Goal: Task Accomplishment & Management: Manage account settings

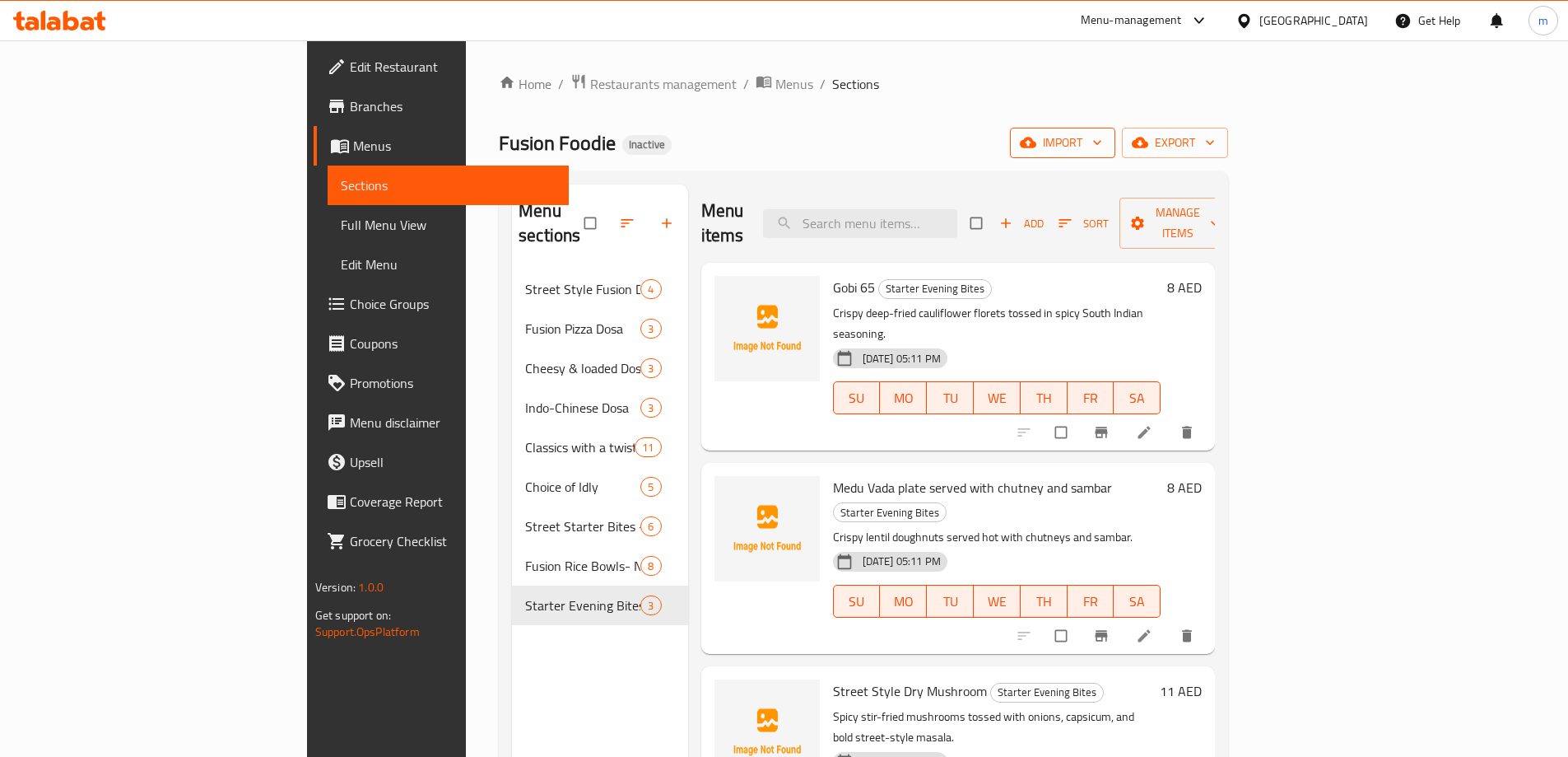
click at [1102, 142] on span "import" at bounding box center [1063, 142] width 79 height 20
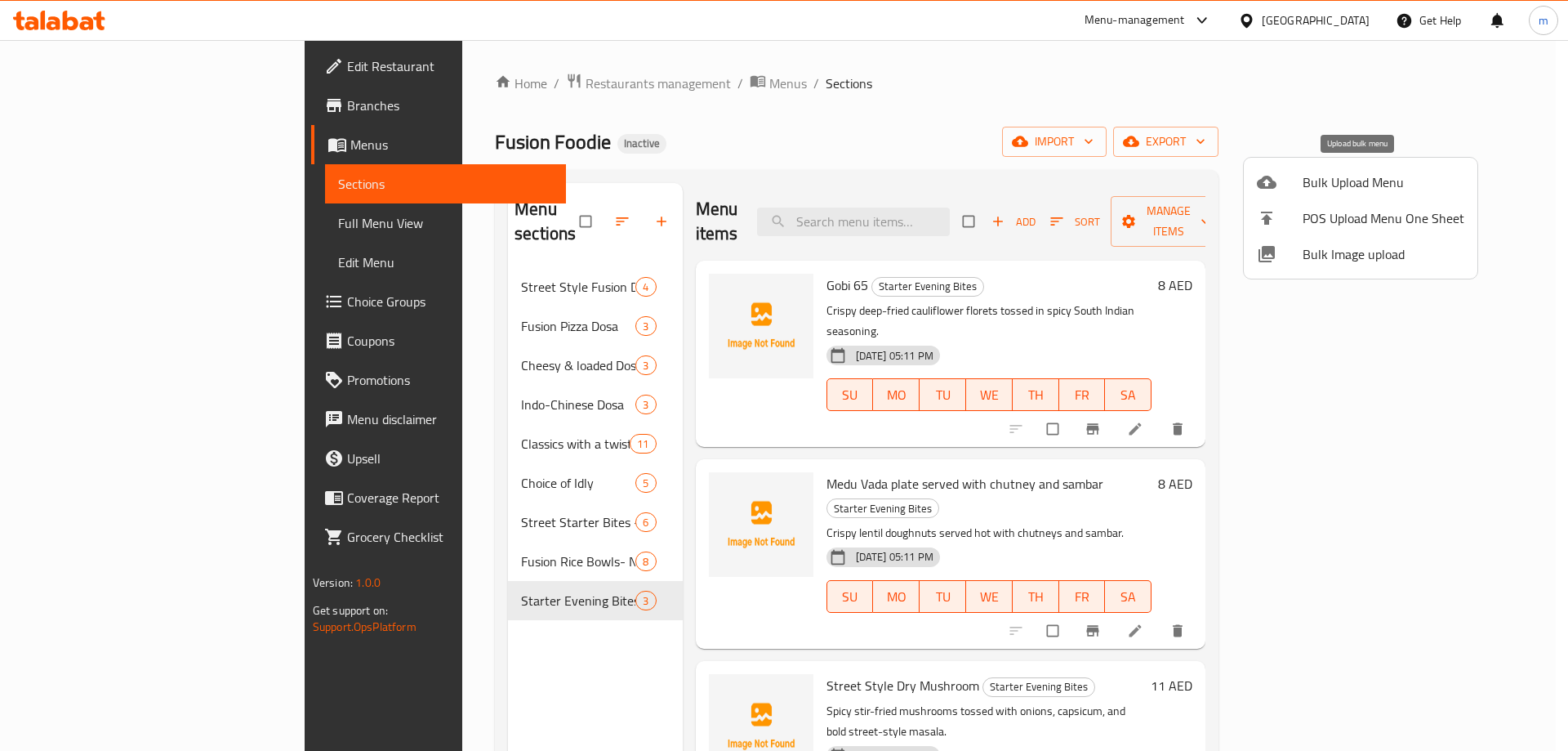
click at [1381, 188] on span "Bulk Upload Menu" at bounding box center [1383, 182] width 161 height 19
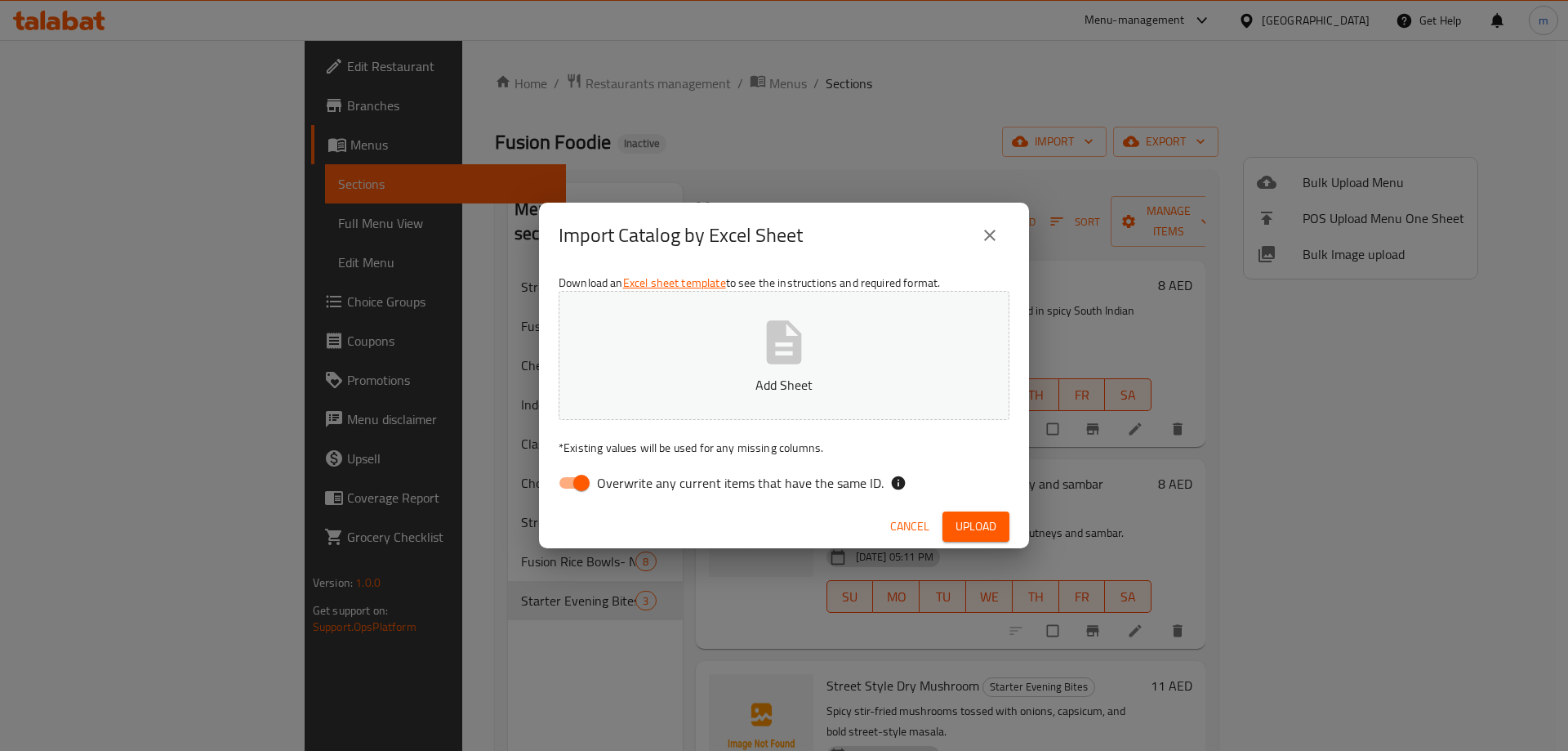
click at [579, 476] on input "Overwrite any current items that have the same ID." at bounding box center [582, 483] width 93 height 31
checkbox input "false"
click at [984, 519] on span "Upload" at bounding box center [976, 526] width 41 height 20
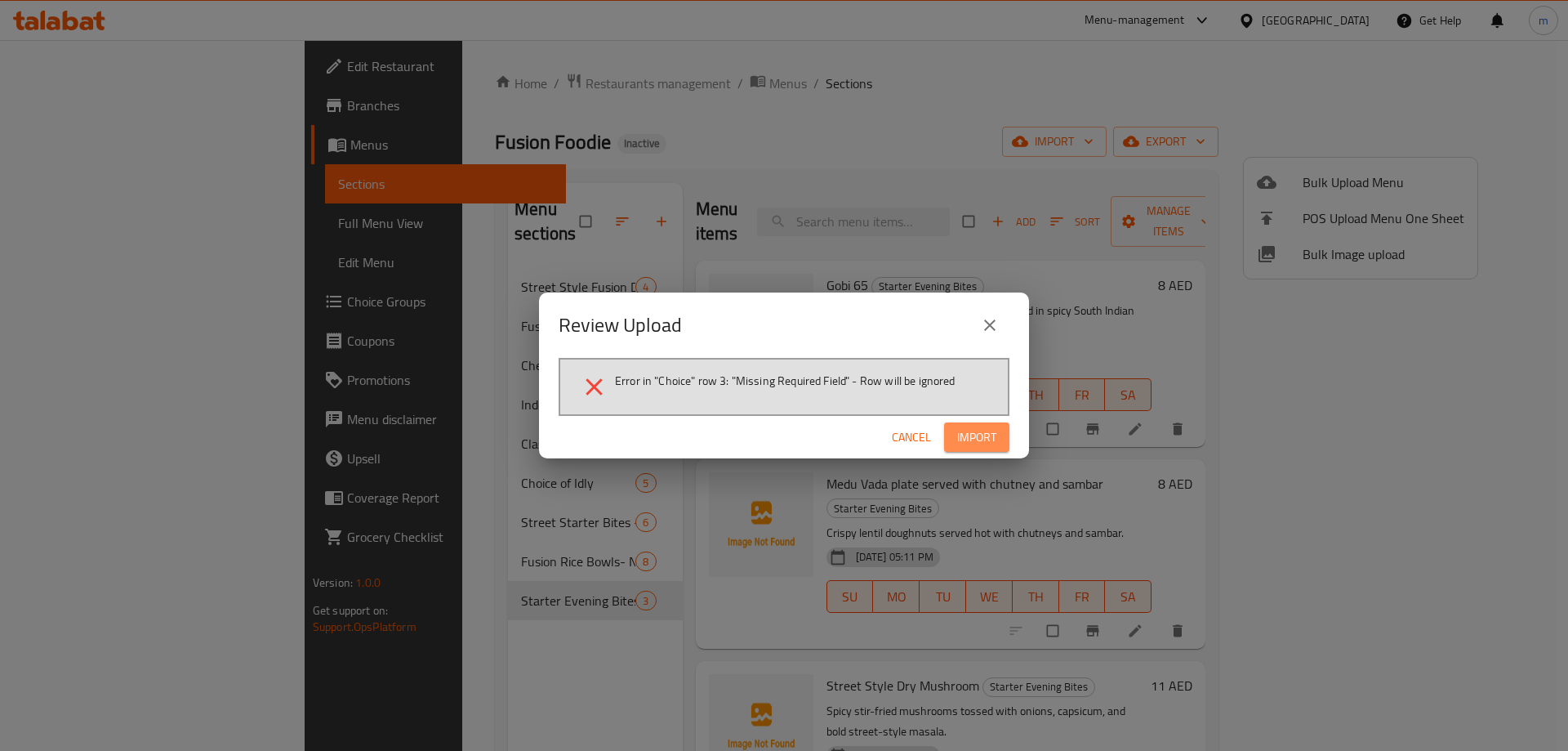
click at [983, 434] on span "Import" at bounding box center [977, 437] width 40 height 20
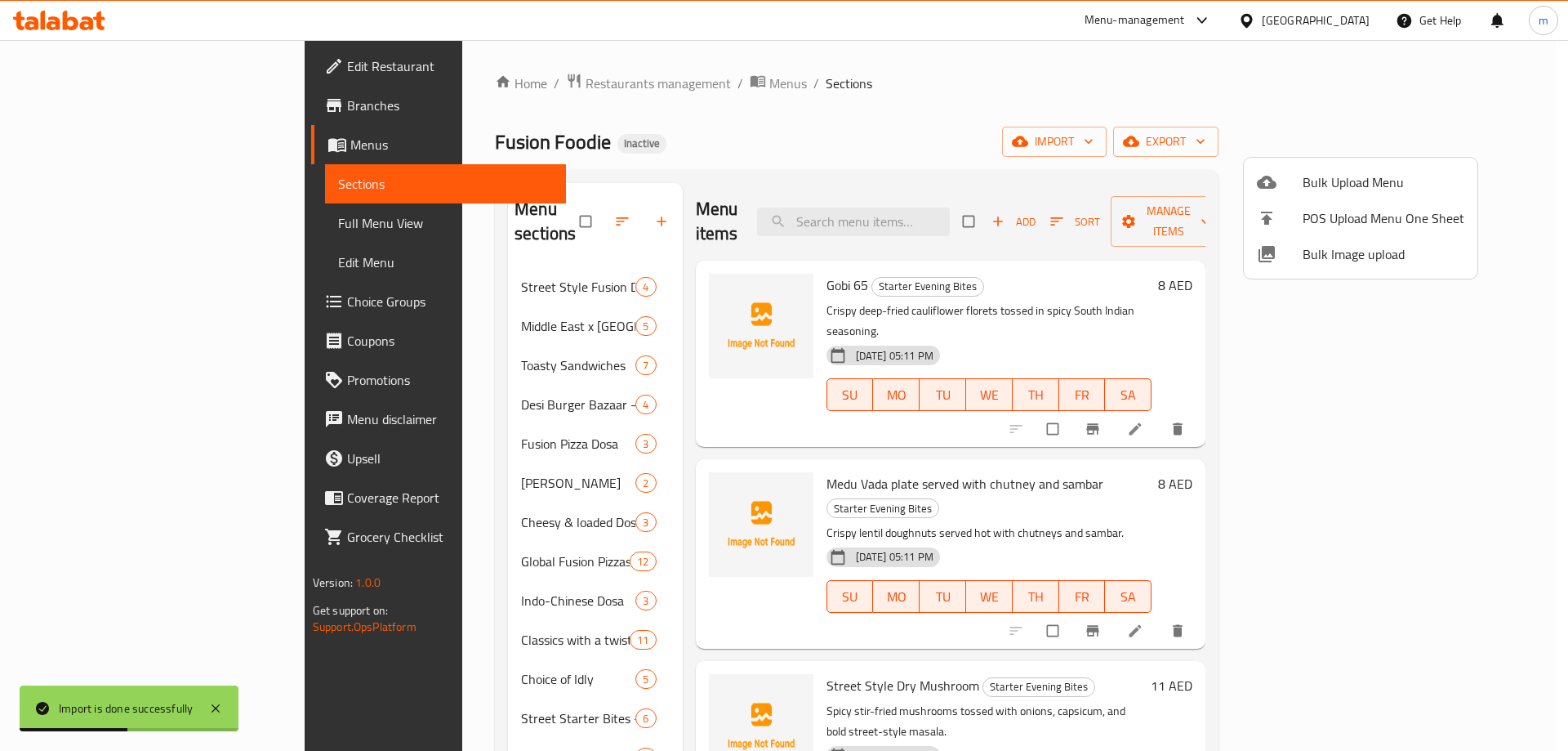
click at [555, 206] on div at bounding box center [784, 375] width 1568 height 751
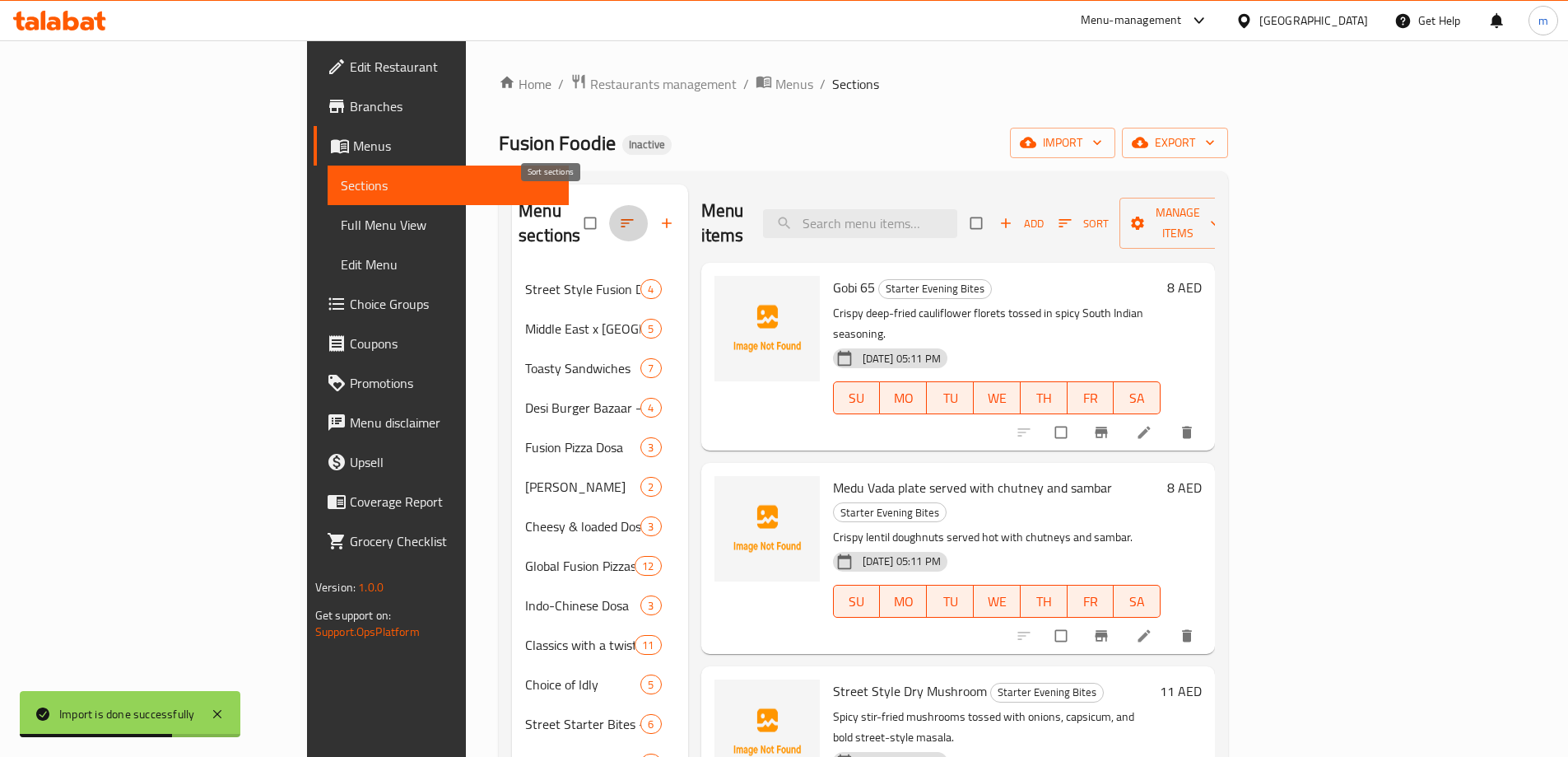
click at [619, 215] on icon "button" at bounding box center [627, 223] width 17 height 17
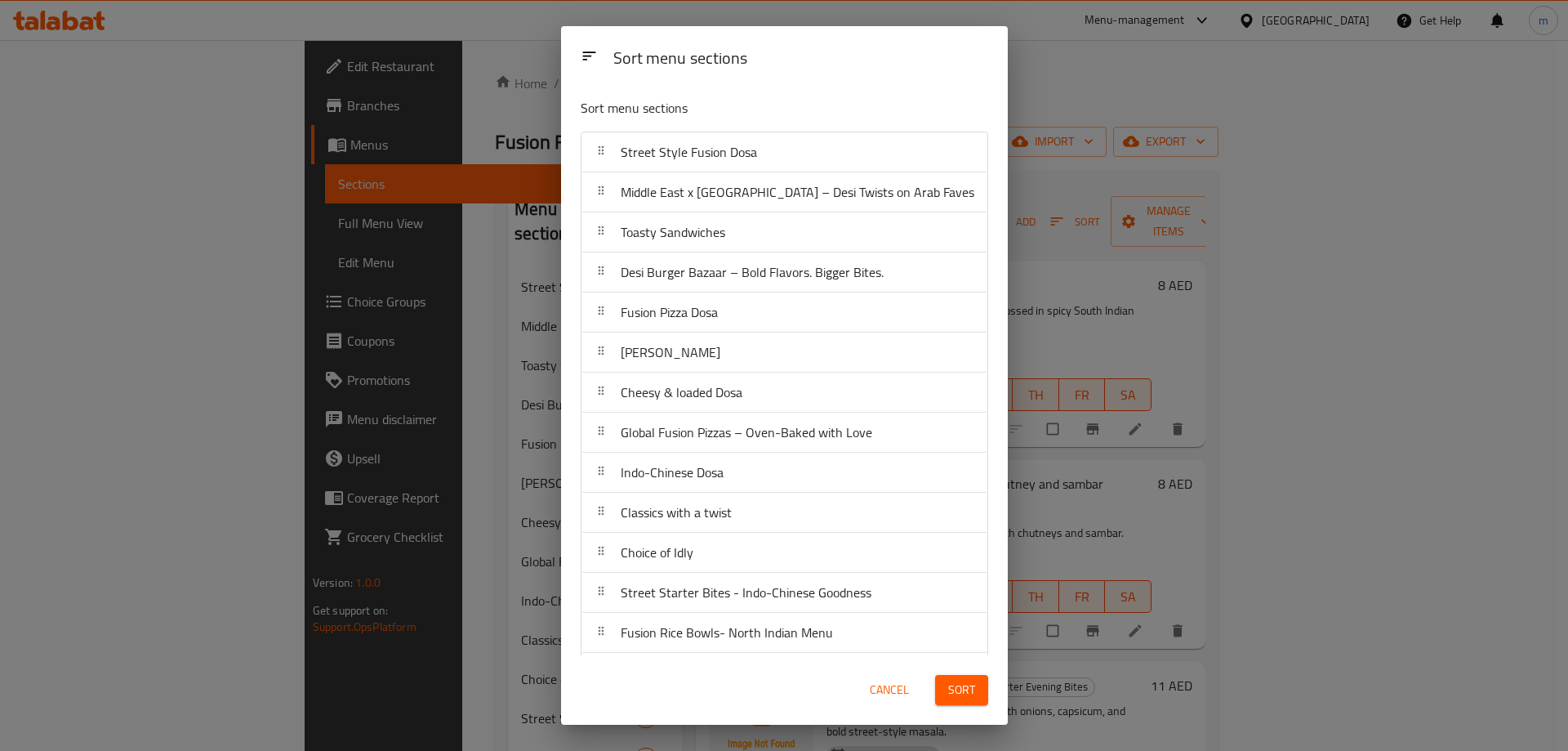
click at [1165, 101] on div "Sort menu sections Sort menu sections Street Style Fusion Dosa [GEOGRAPHIC_DATA…" at bounding box center [784, 375] width 1568 height 751
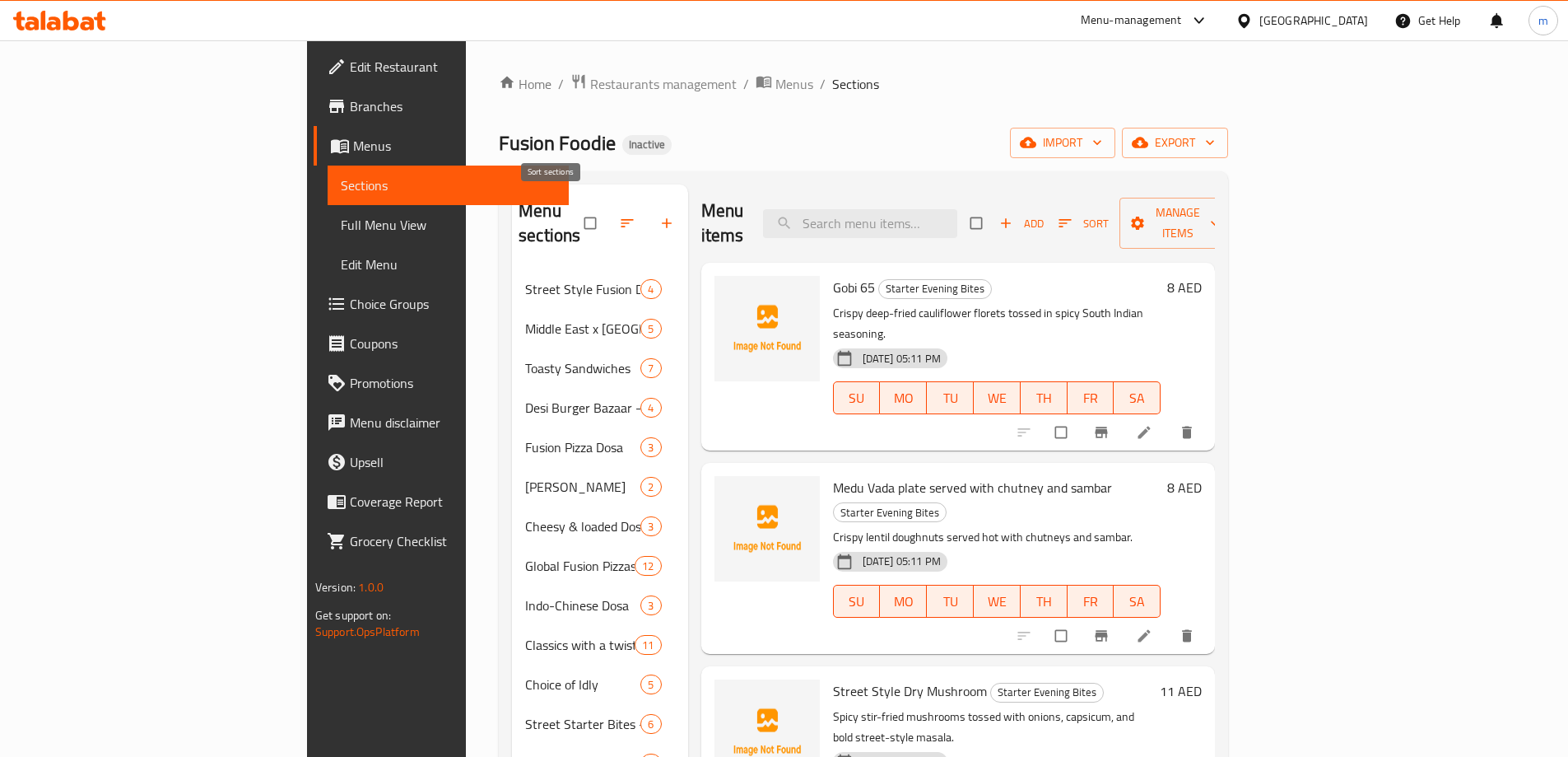
click at [610, 219] on button "button" at bounding box center [629, 223] width 40 height 36
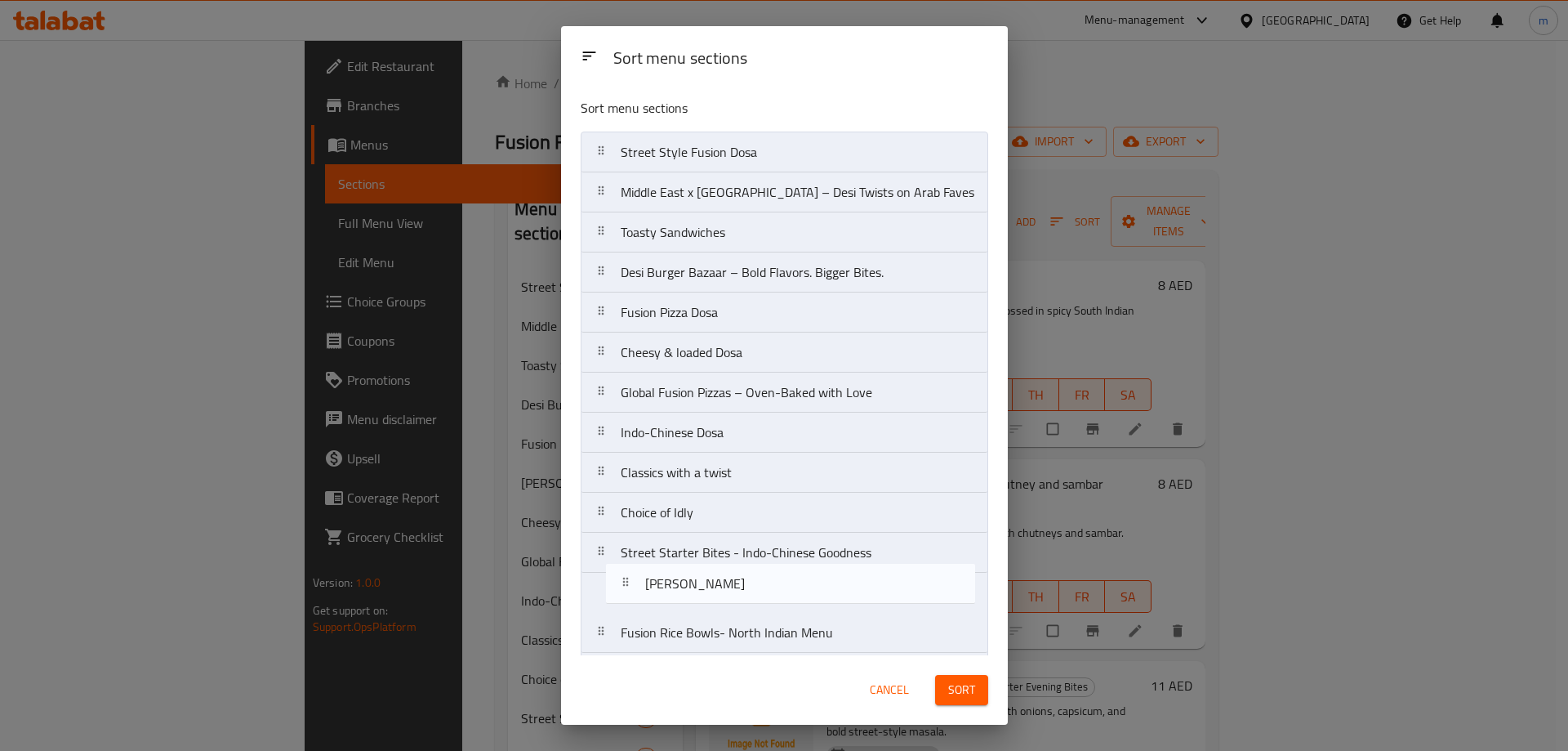
scroll to position [44, 0]
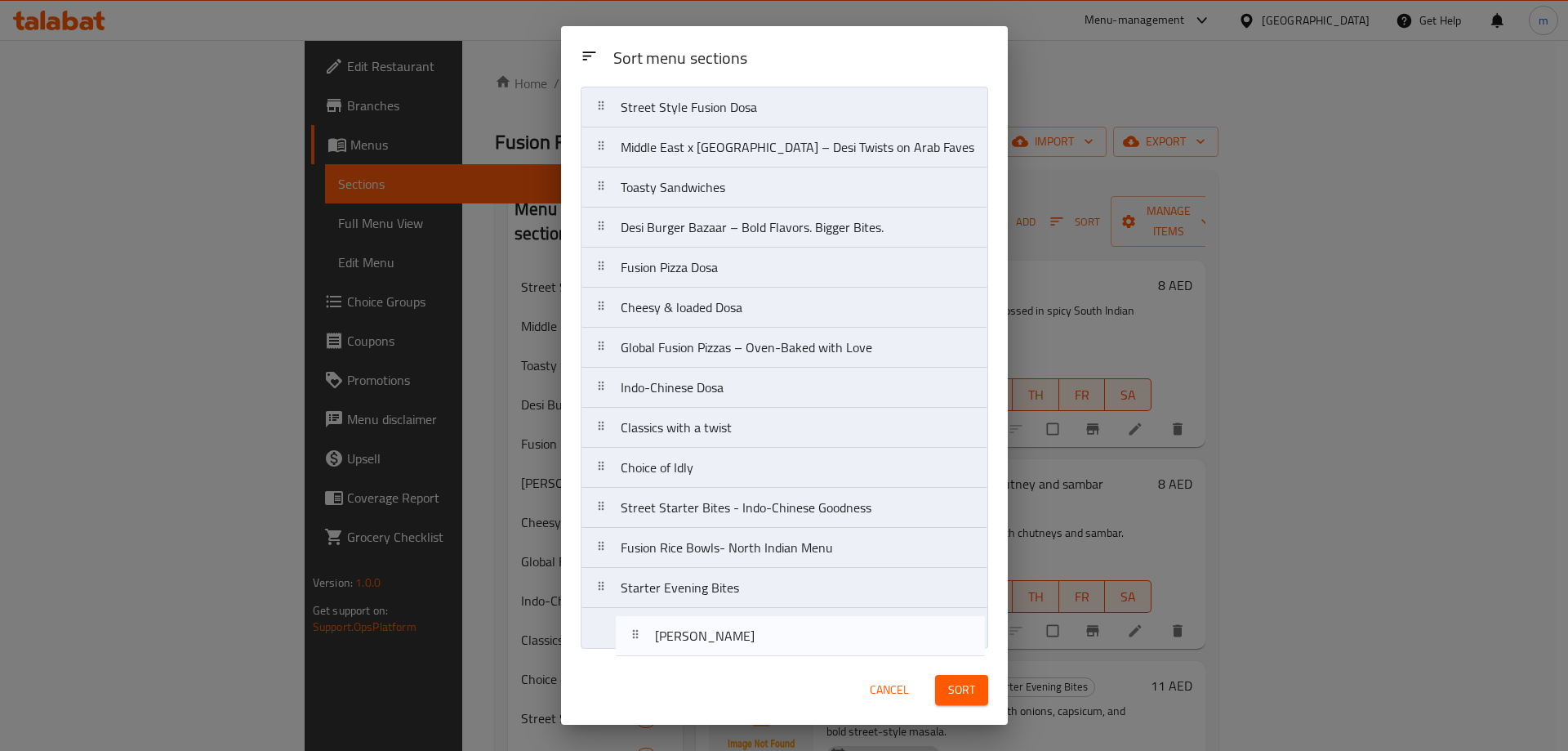
drag, startPoint x: 708, startPoint y: 365, endPoint x: 732, endPoint y: 653, distance: 289.0
click at [732, 653] on div "Sort menu sections Street Style Fusion Dosa [GEOGRAPHIC_DATA] x [GEOGRAPHIC_DAT…" at bounding box center [784, 370] width 446 height 570
drag, startPoint x: 826, startPoint y: 356, endPoint x: 813, endPoint y: 644, distance: 288.3
click at [813, 644] on nav "Street Style Fusion Dosa [GEOGRAPHIC_DATA] x [GEOGRAPHIC_DATA] – Desi Twists on…" at bounding box center [784, 368] width 408 height 563
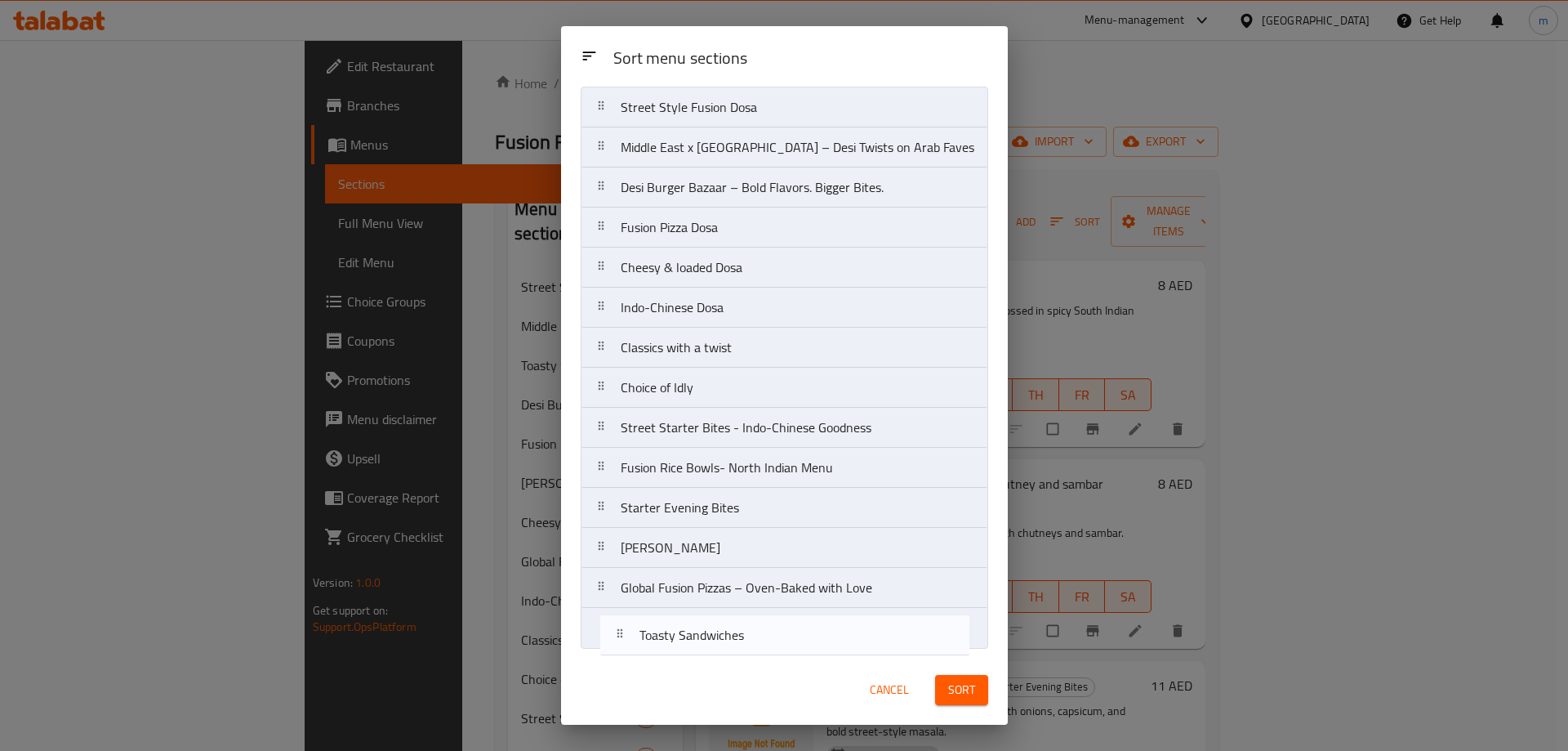
drag, startPoint x: 763, startPoint y: 197, endPoint x: 769, endPoint y: 649, distance: 452.0
click at [769, 649] on div "Sort menu sections Street Style Fusion Dosa [GEOGRAPHIC_DATA] x [GEOGRAPHIC_DAT…" at bounding box center [784, 370] width 446 height 570
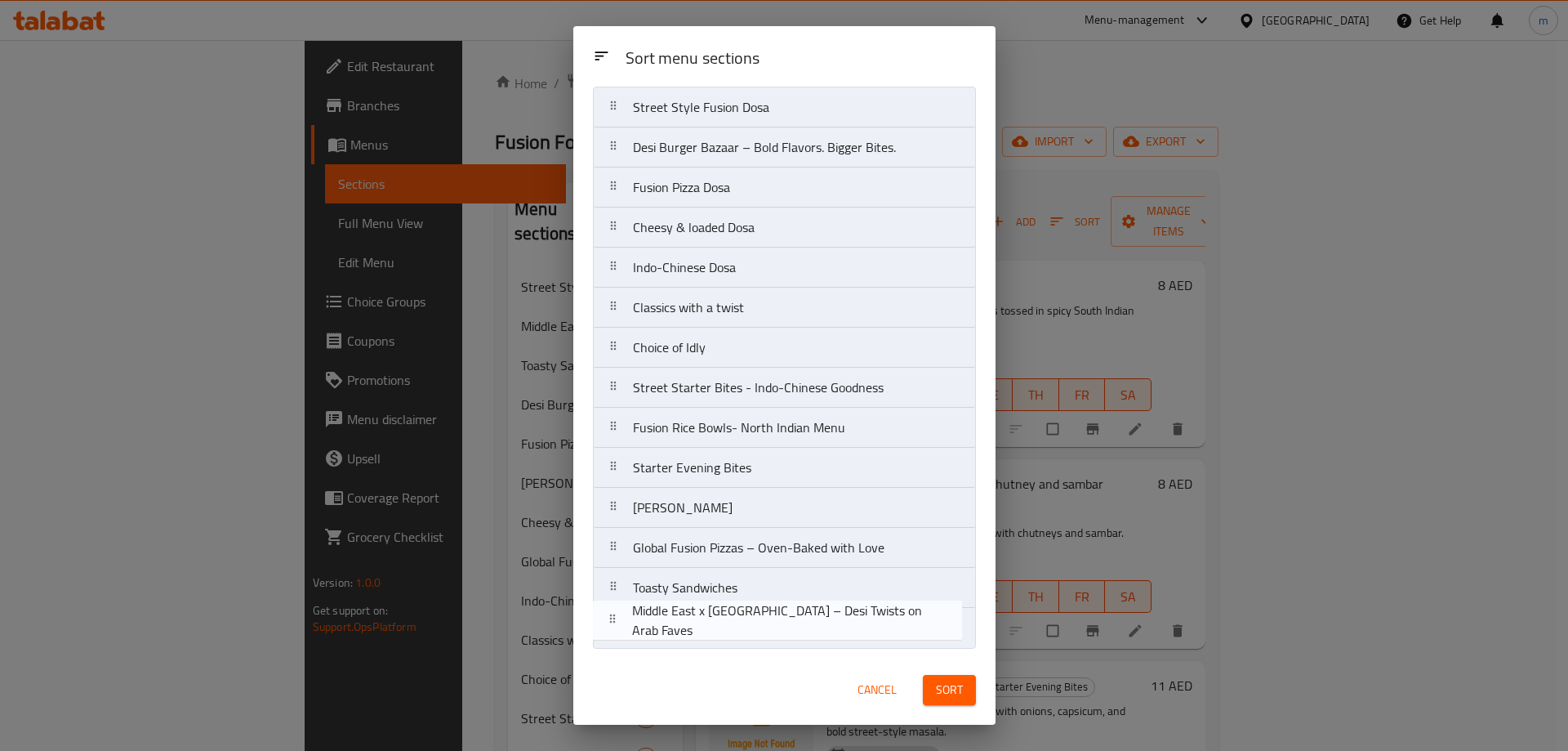
drag, startPoint x: 815, startPoint y: 156, endPoint x: 816, endPoint y: 637, distance: 481.0
click at [816, 637] on nav "Street Style Fusion Dosa [GEOGRAPHIC_DATA] x [GEOGRAPHIC_DATA] – Desi Twists on…" at bounding box center [784, 368] width 383 height 563
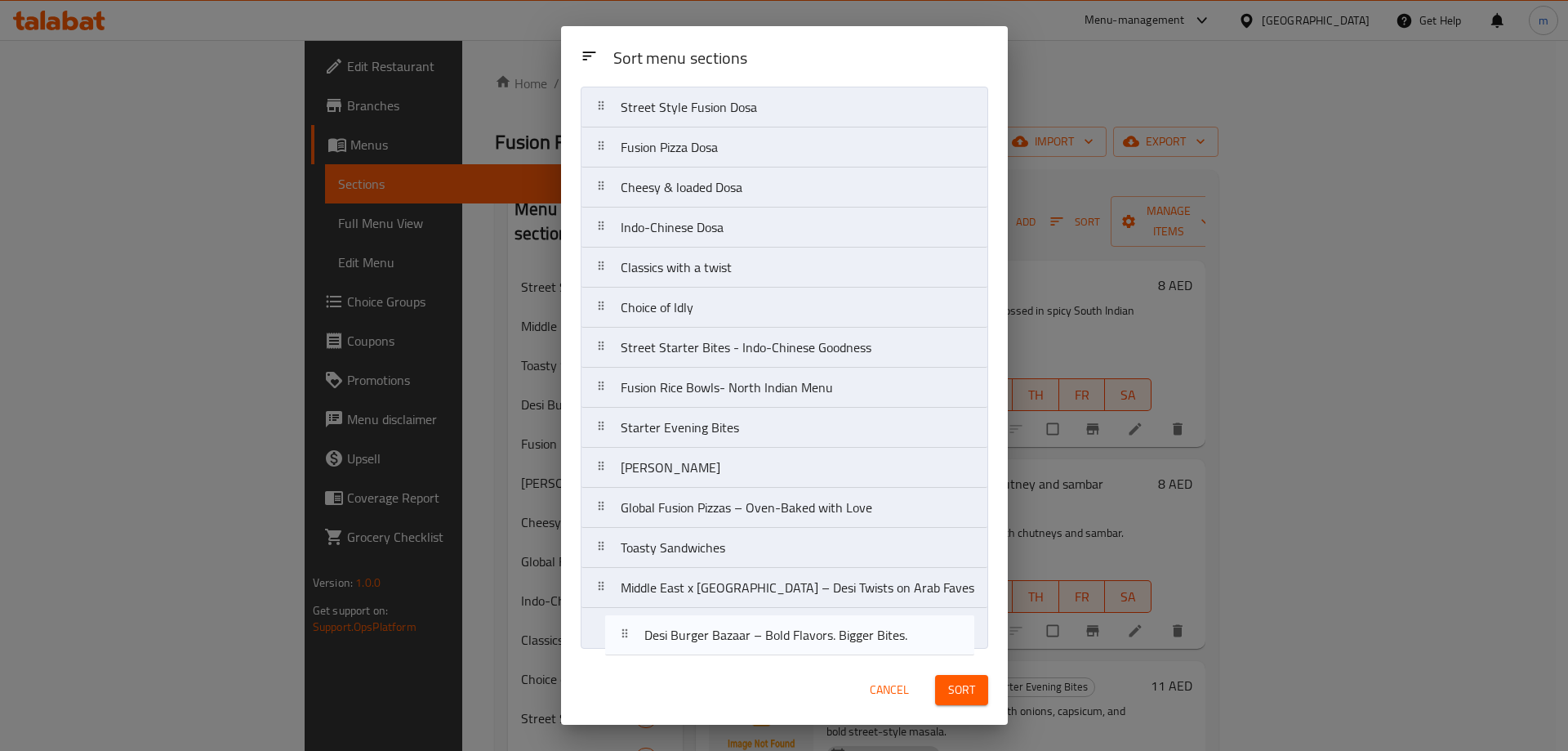
drag, startPoint x: 832, startPoint y: 156, endPoint x: 844, endPoint y: 649, distance: 493.1
click at [845, 649] on div "Sort menu sections Street Style Fusion Dosa Desi Burger Bazaar – Bold Flavors. …" at bounding box center [784, 370] width 446 height 570
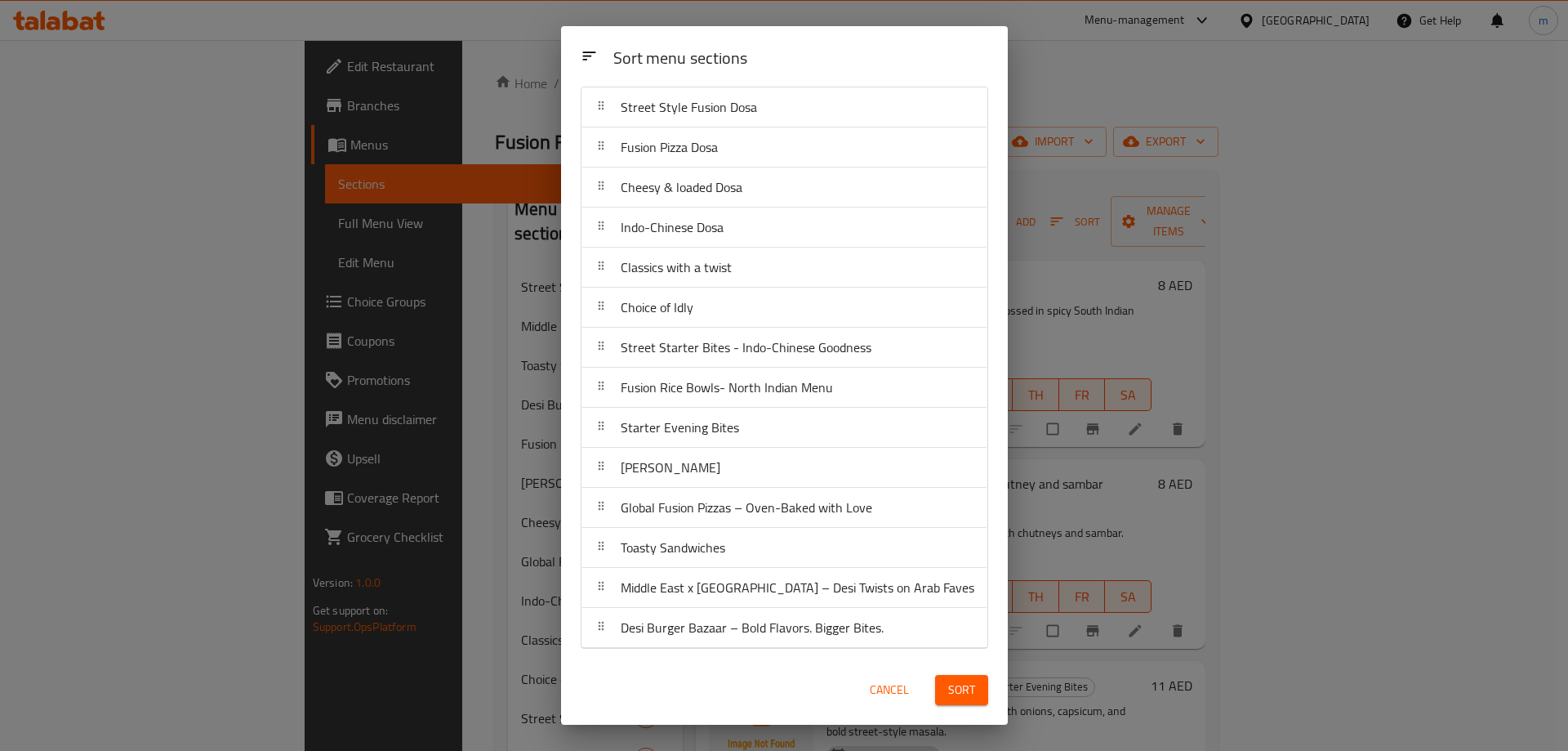
click at [949, 684] on span "Sort" at bounding box center [962, 689] width 27 height 20
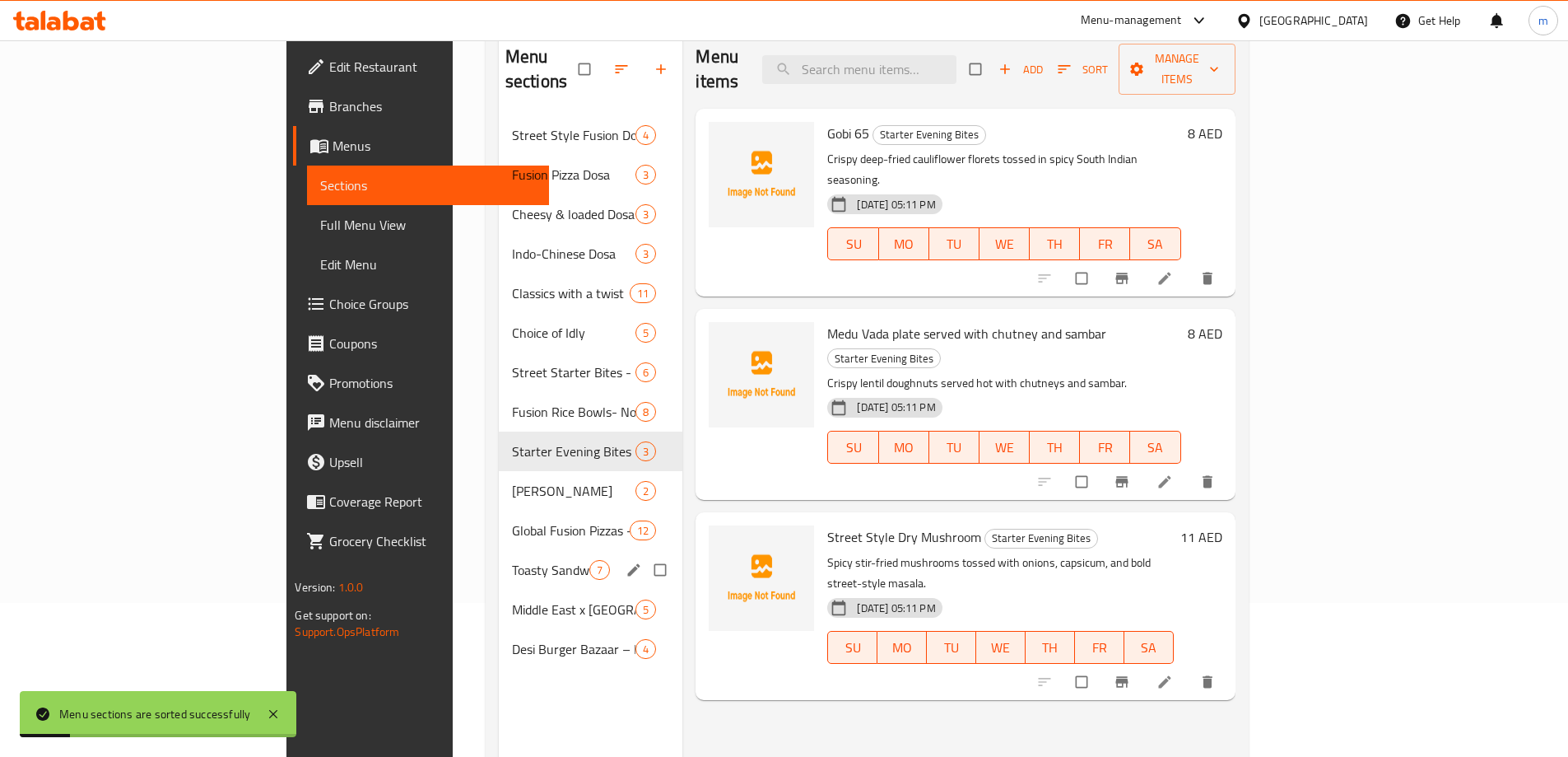
scroll to position [165, 0]
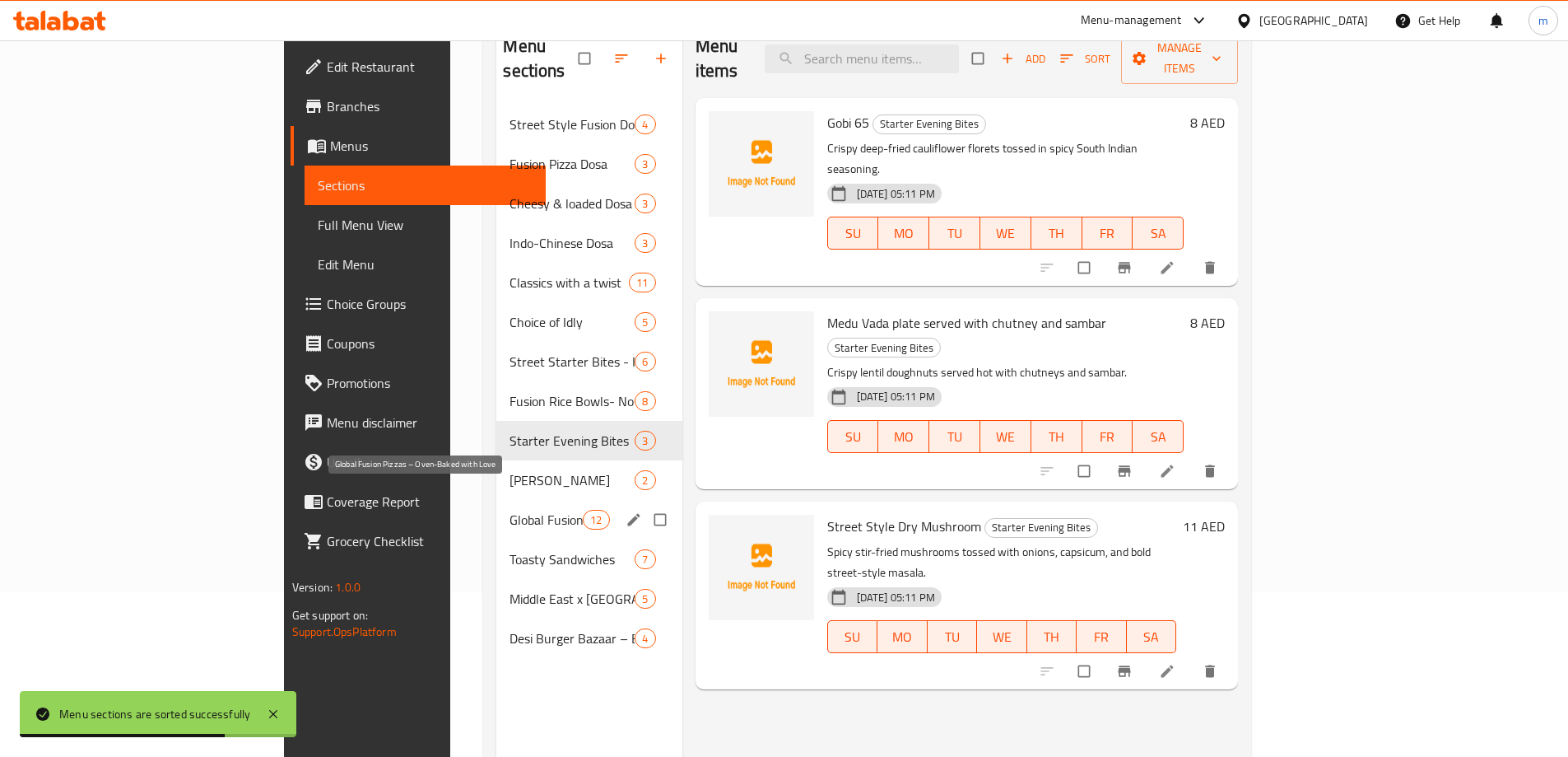
click at [509, 510] on span "Global Fusion Pizzas – Oven-Baked with Love" at bounding box center [545, 519] width 73 height 19
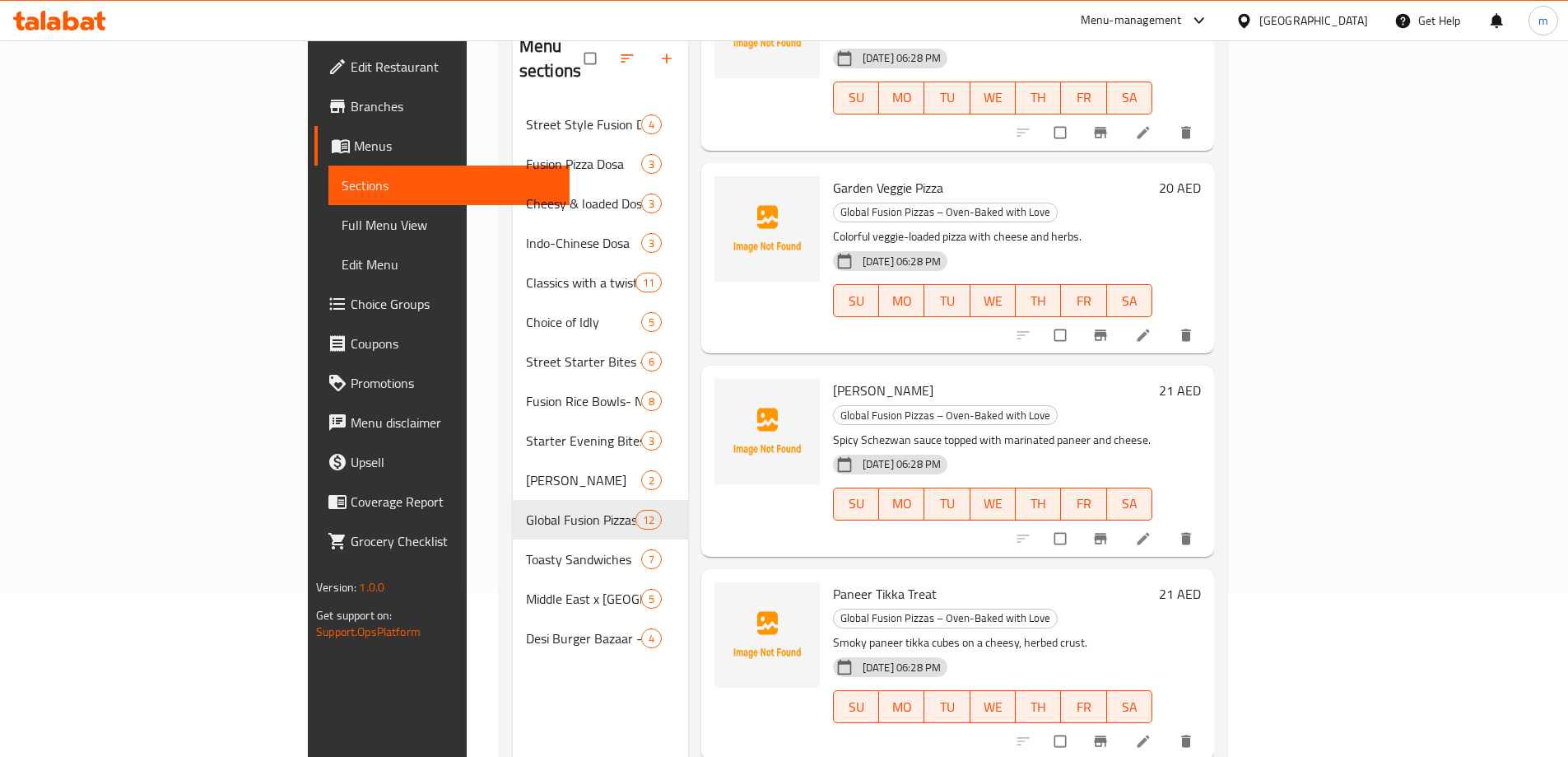
scroll to position [906, 0]
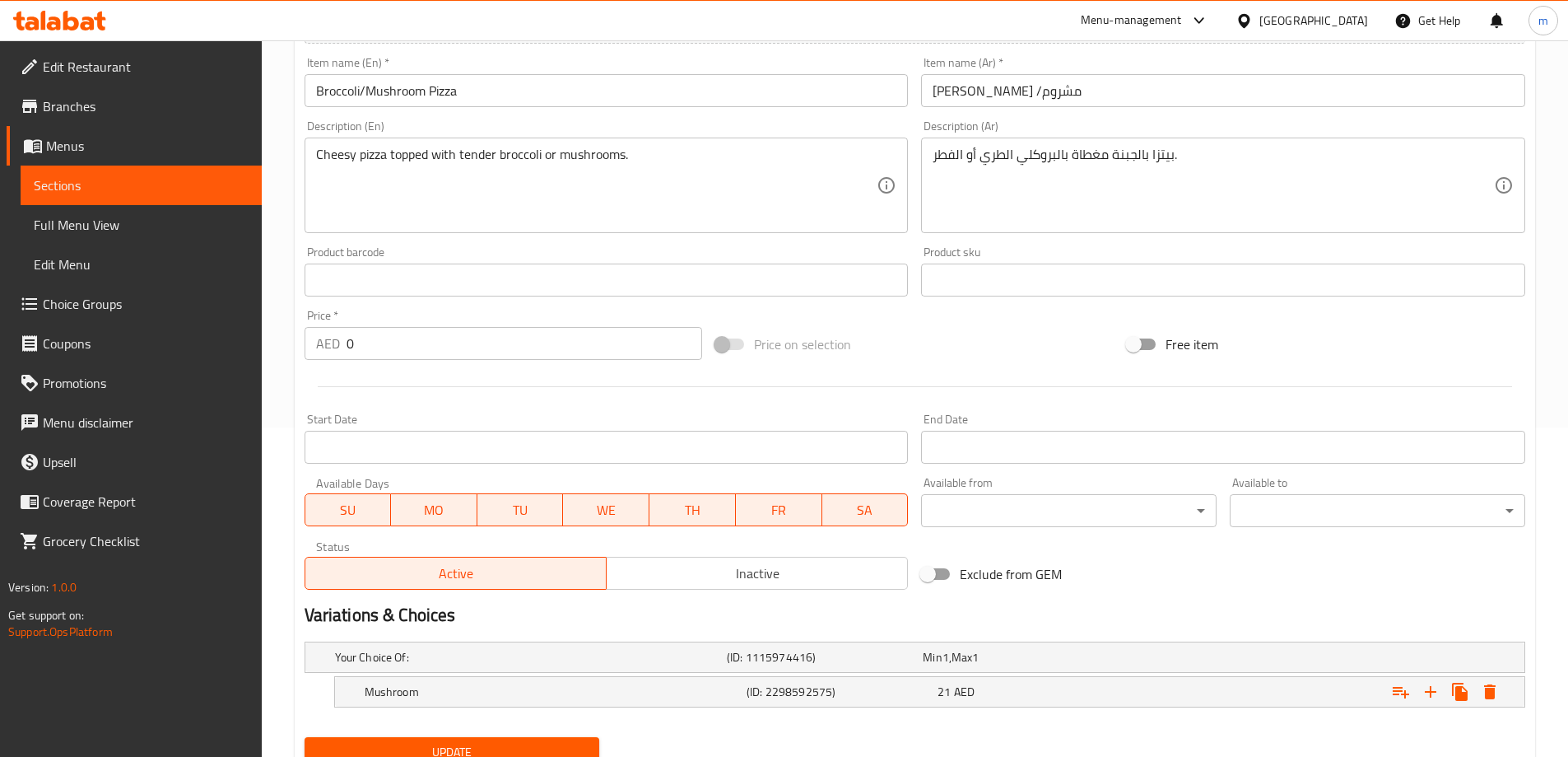
scroll to position [397, 0]
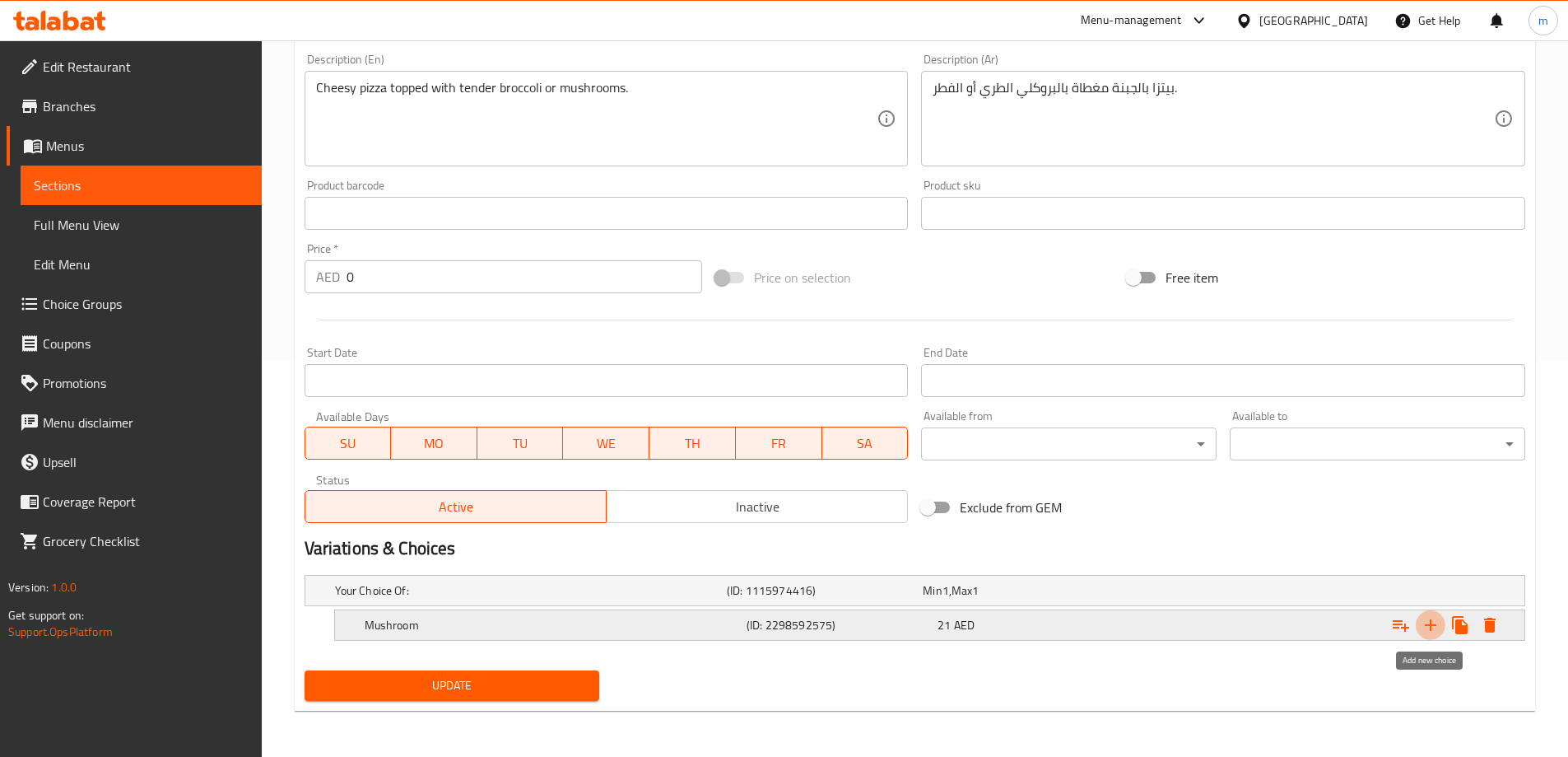
click at [1429, 627] on icon "Expand" at bounding box center [1431, 625] width 19 height 19
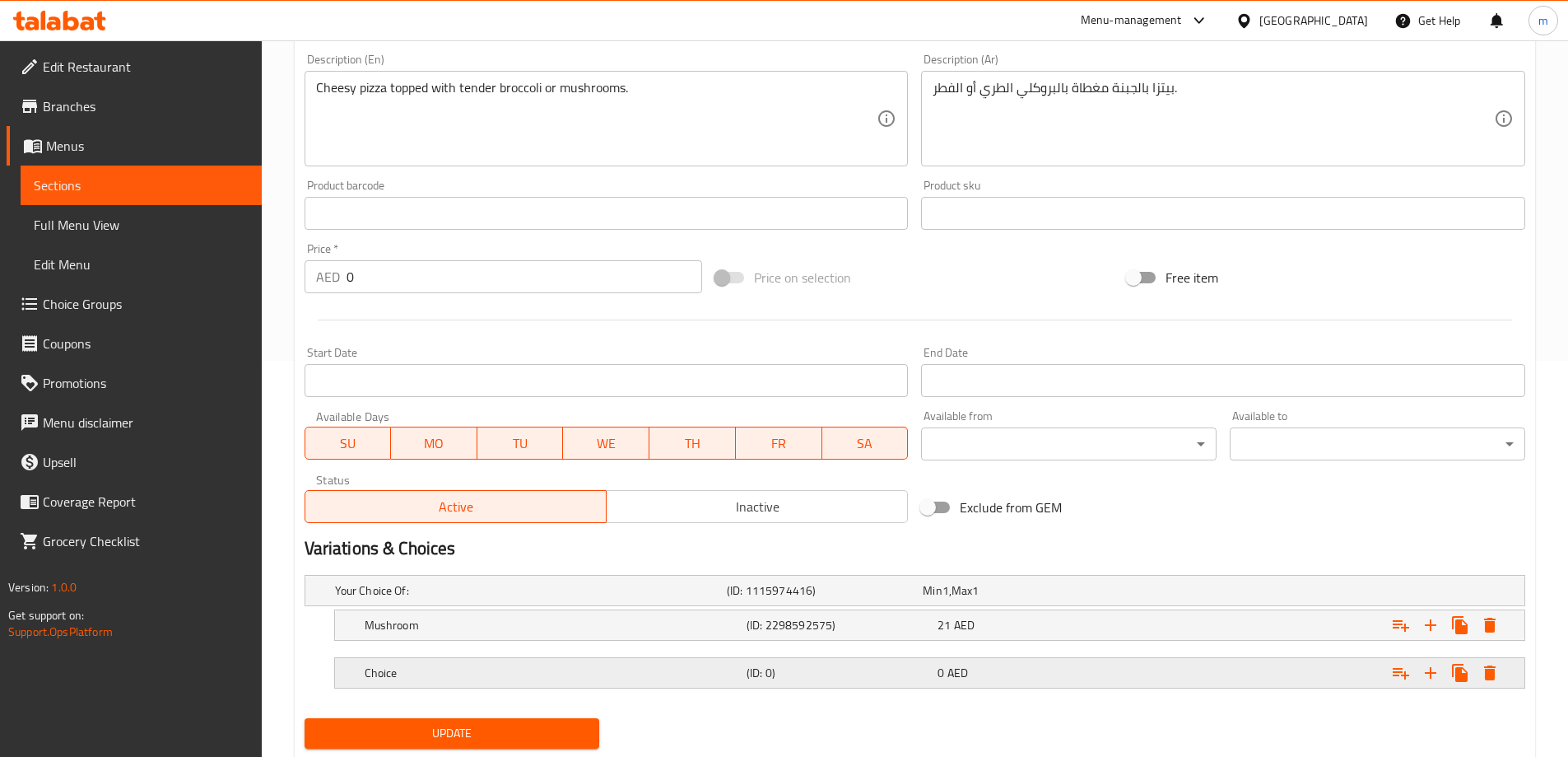
click at [506, 668] on h5 "Choice" at bounding box center [552, 672] width 375 height 17
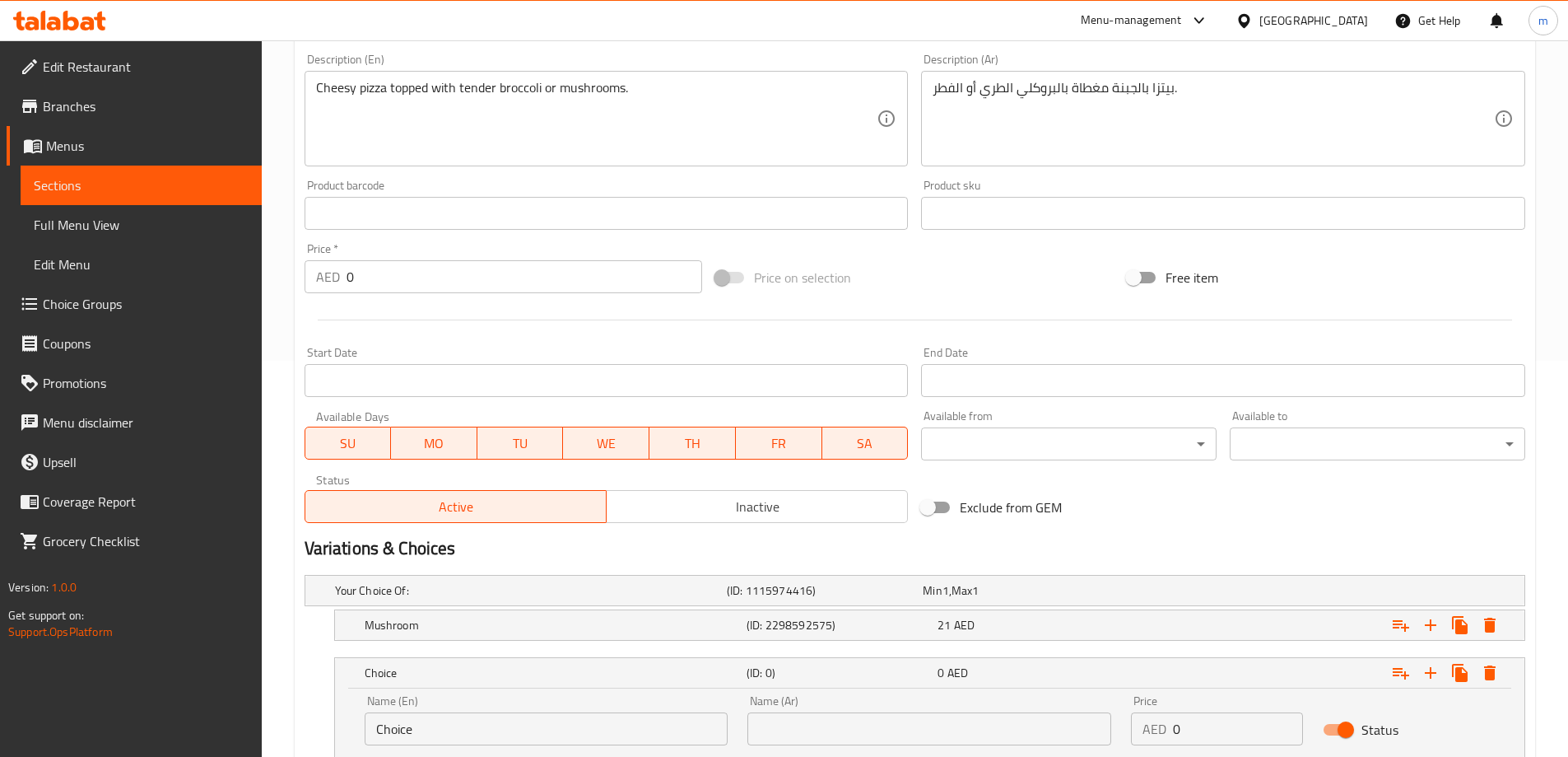
click at [458, 723] on input "Choice" at bounding box center [547, 729] width 364 height 33
paste input "Broccoli"
type input "Broccoli"
click at [856, 724] on input "text" at bounding box center [930, 729] width 364 height 33
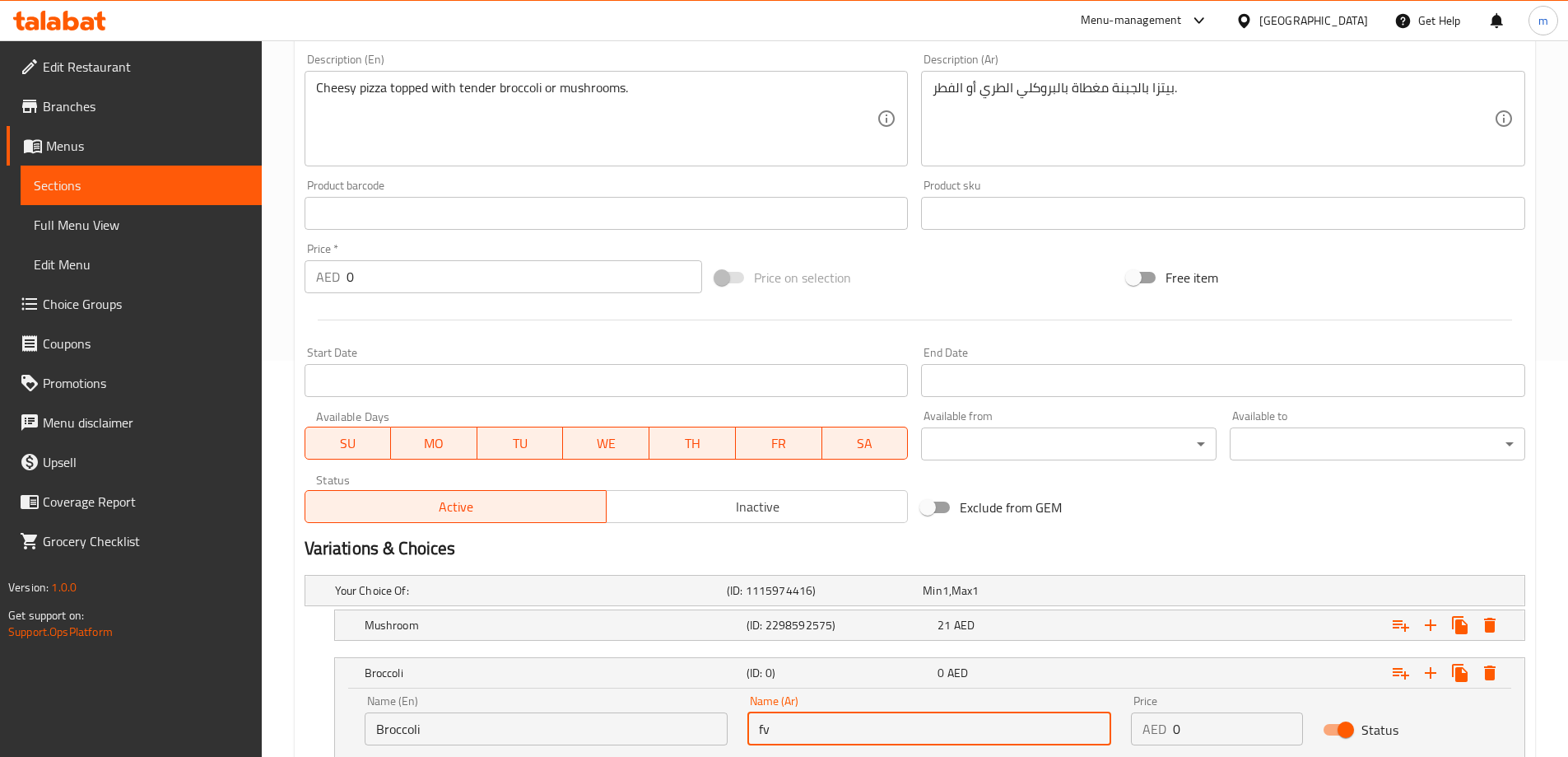
type input "f"
type input "بروكلي"
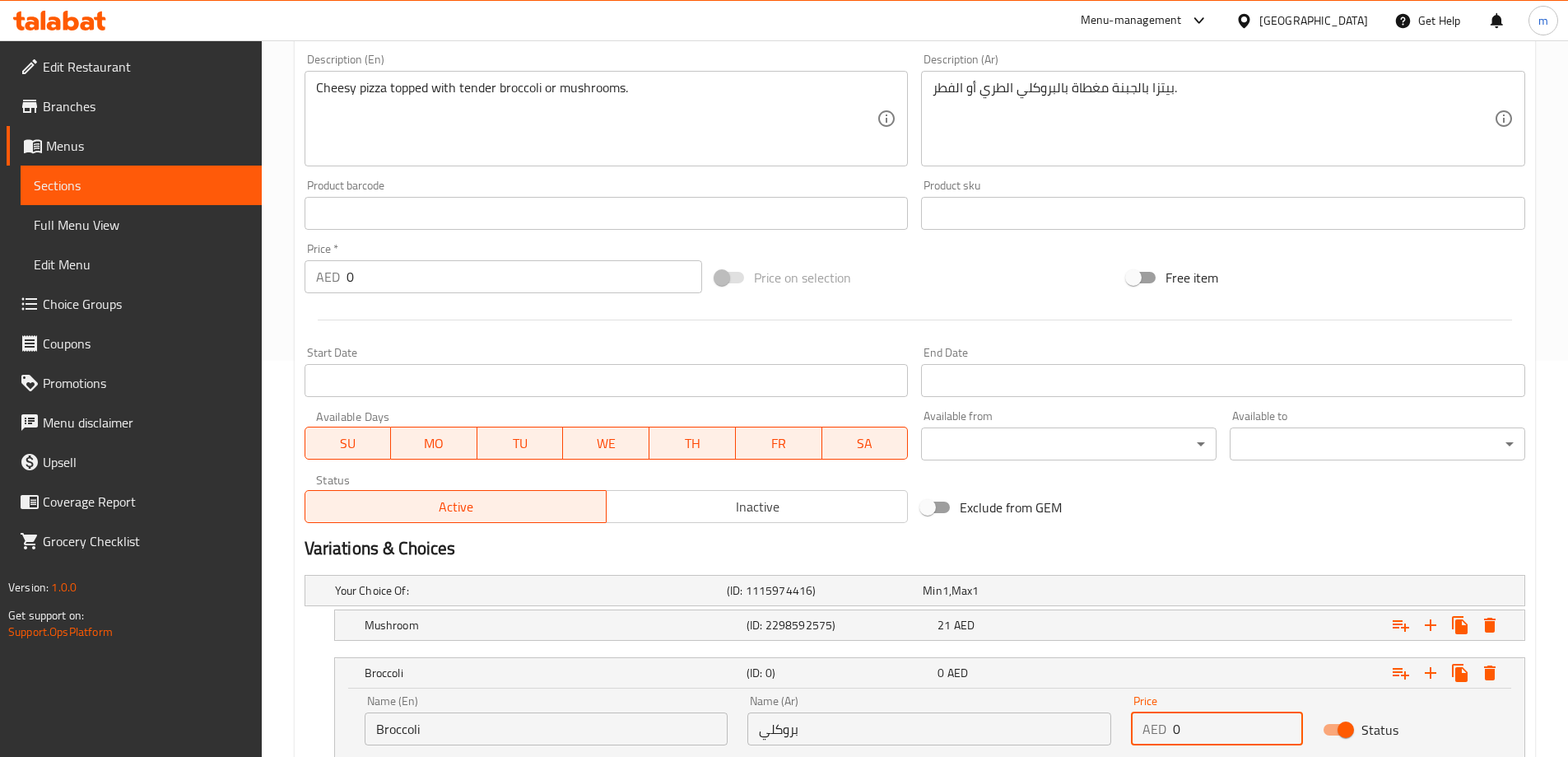
click at [1176, 730] on input "0" at bounding box center [1239, 729] width 131 height 33
type input "21"
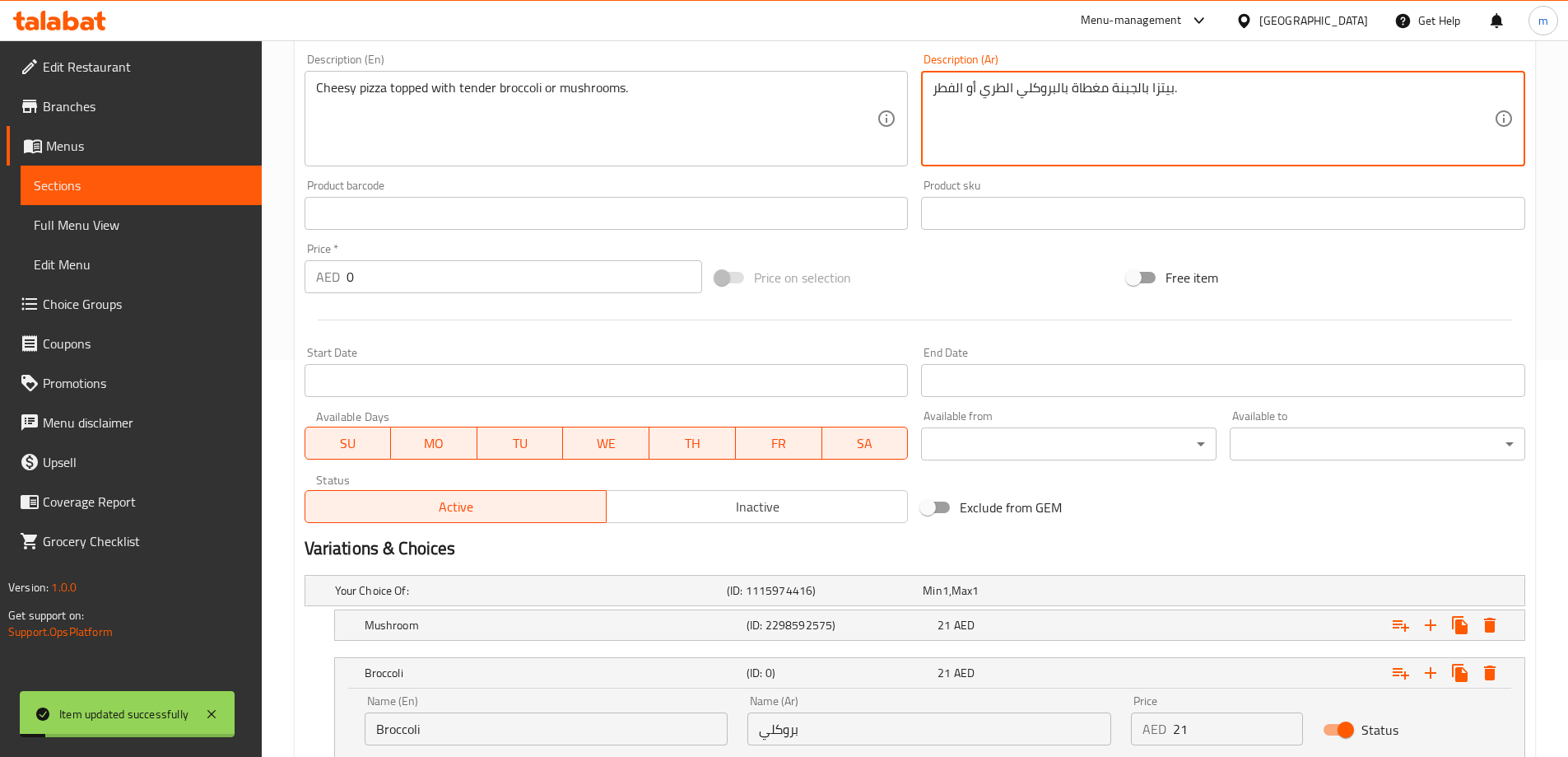
click at [948, 89] on textarea "بيتزا بالجبنة مغطاة بالبروكلي الطري أو الفطر." at bounding box center [1213, 119] width 562 height 78
type textarea "بيتزا بالجبنة مغطاة بالبروكلي الطري أو المشروم."
click at [976, 625] on div "21 AED" at bounding box center [1029, 625] width 184 height 17
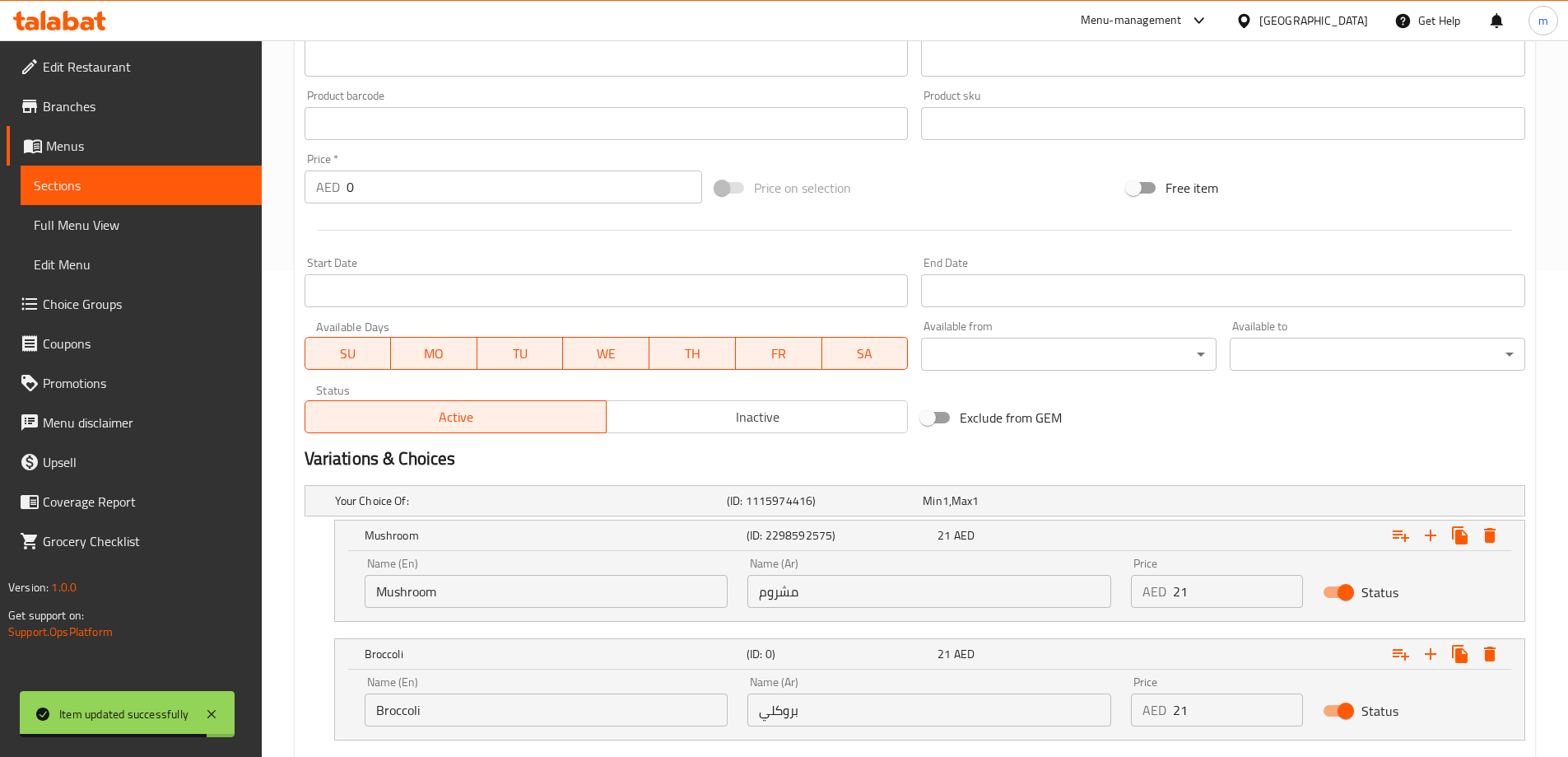
scroll to position [586, 0]
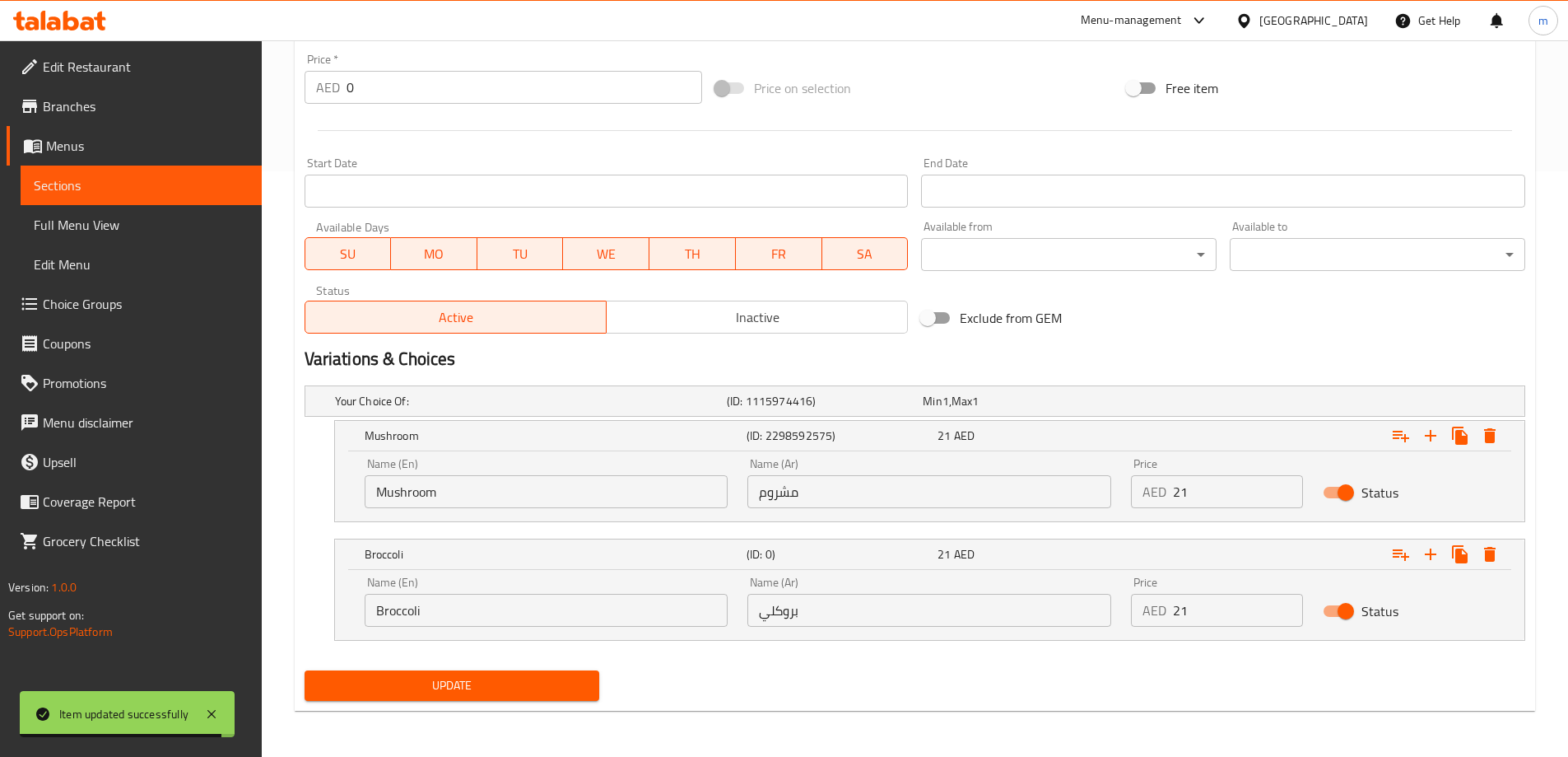
click at [544, 685] on span "Update" at bounding box center [452, 685] width 269 height 20
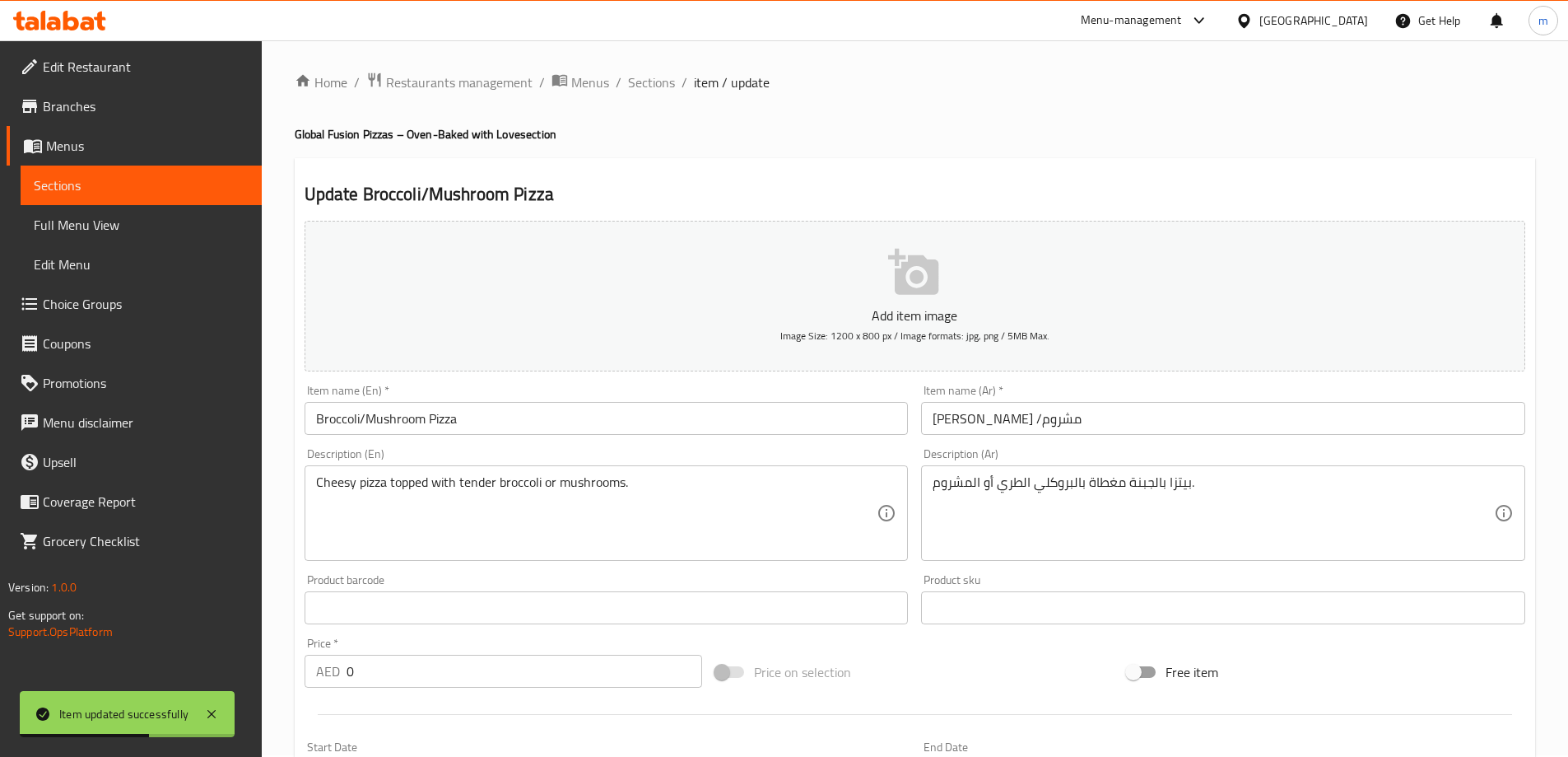
scroll to position [0, 0]
click at [653, 87] on span "Sections" at bounding box center [652, 84] width 47 height 19
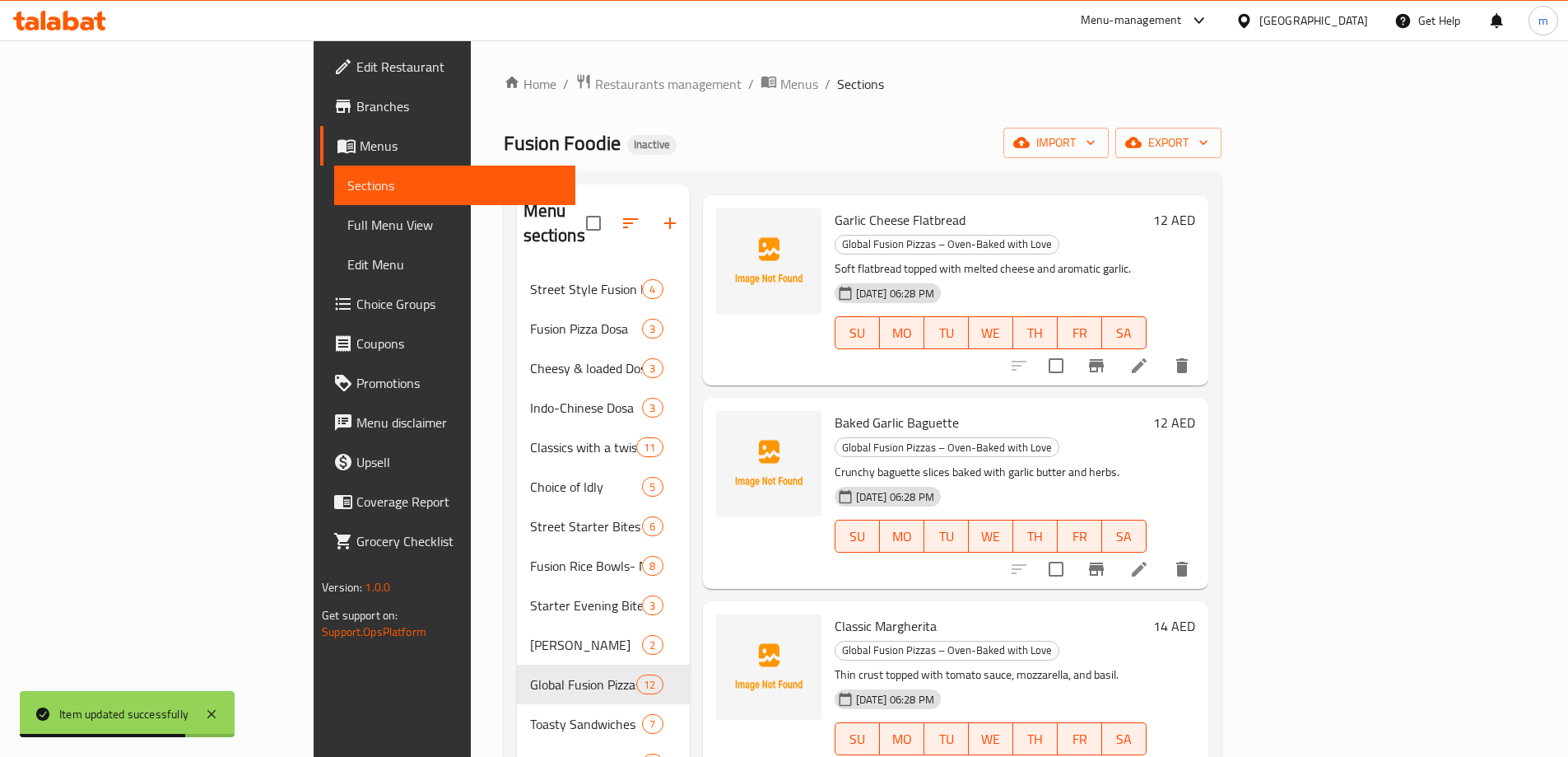
scroll to position [83, 0]
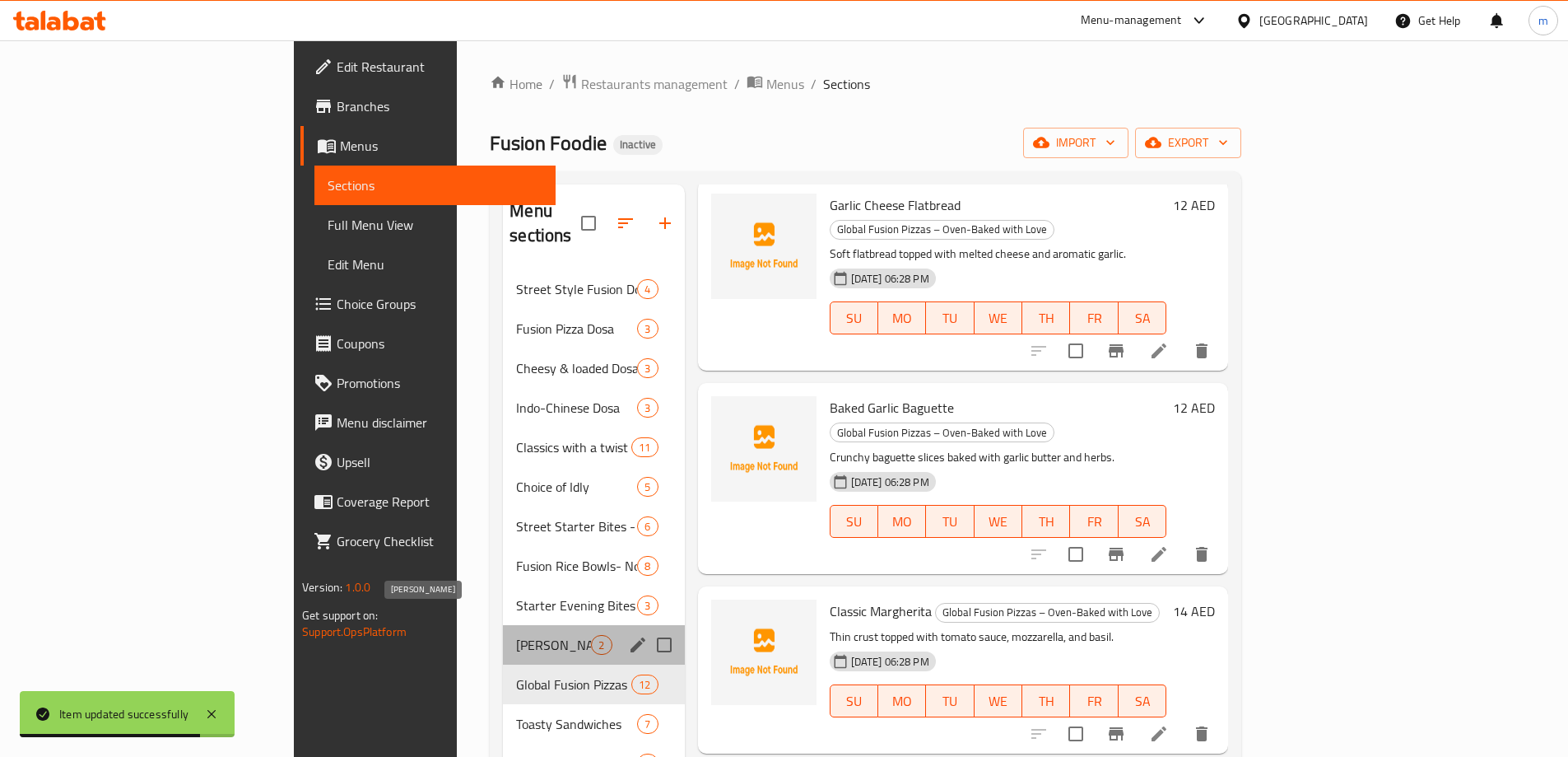
click at [516, 635] on span "[PERSON_NAME]" at bounding box center [553, 645] width 75 height 19
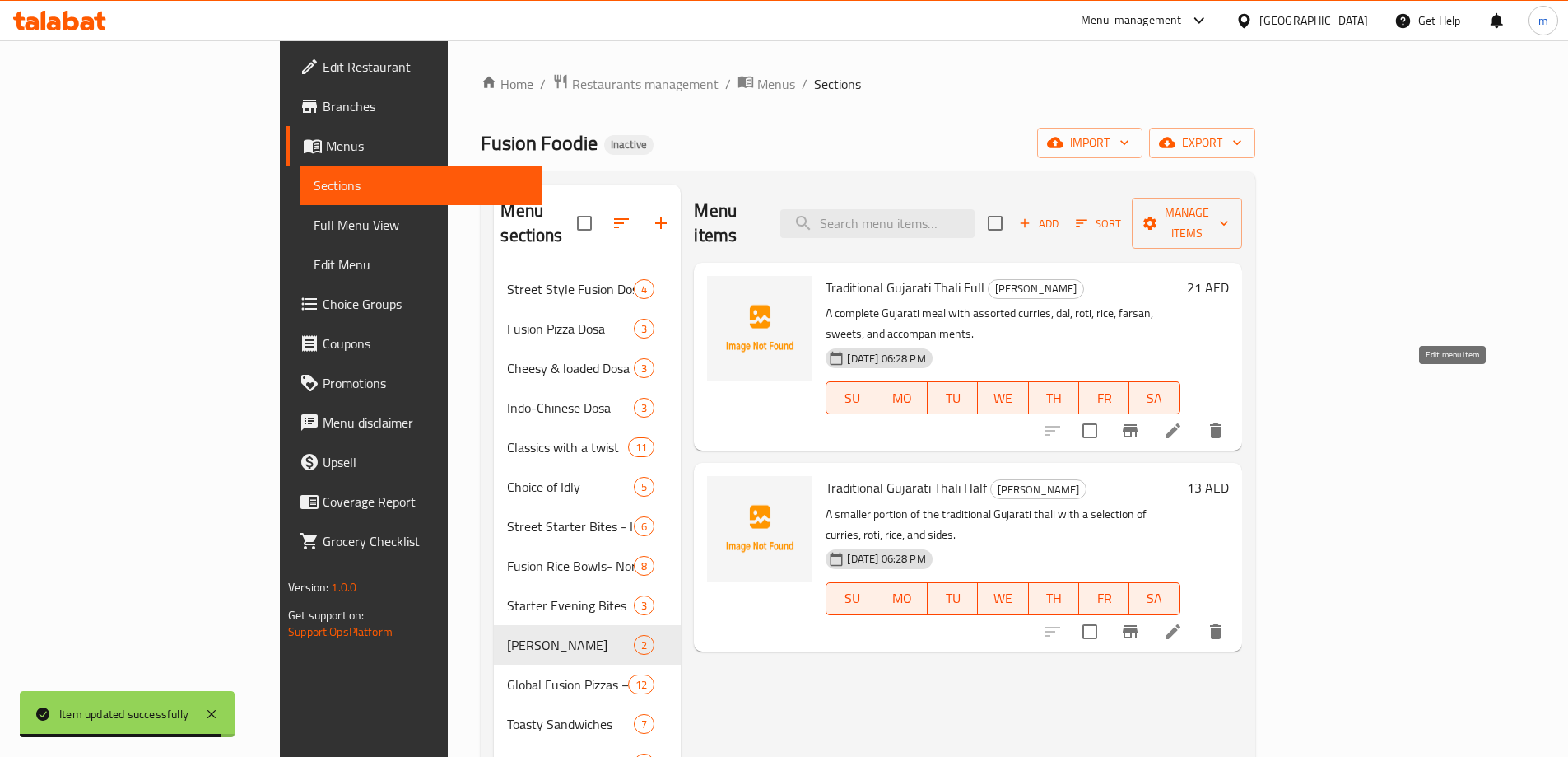
click at [1183, 421] on icon at bounding box center [1174, 431] width 19 height 19
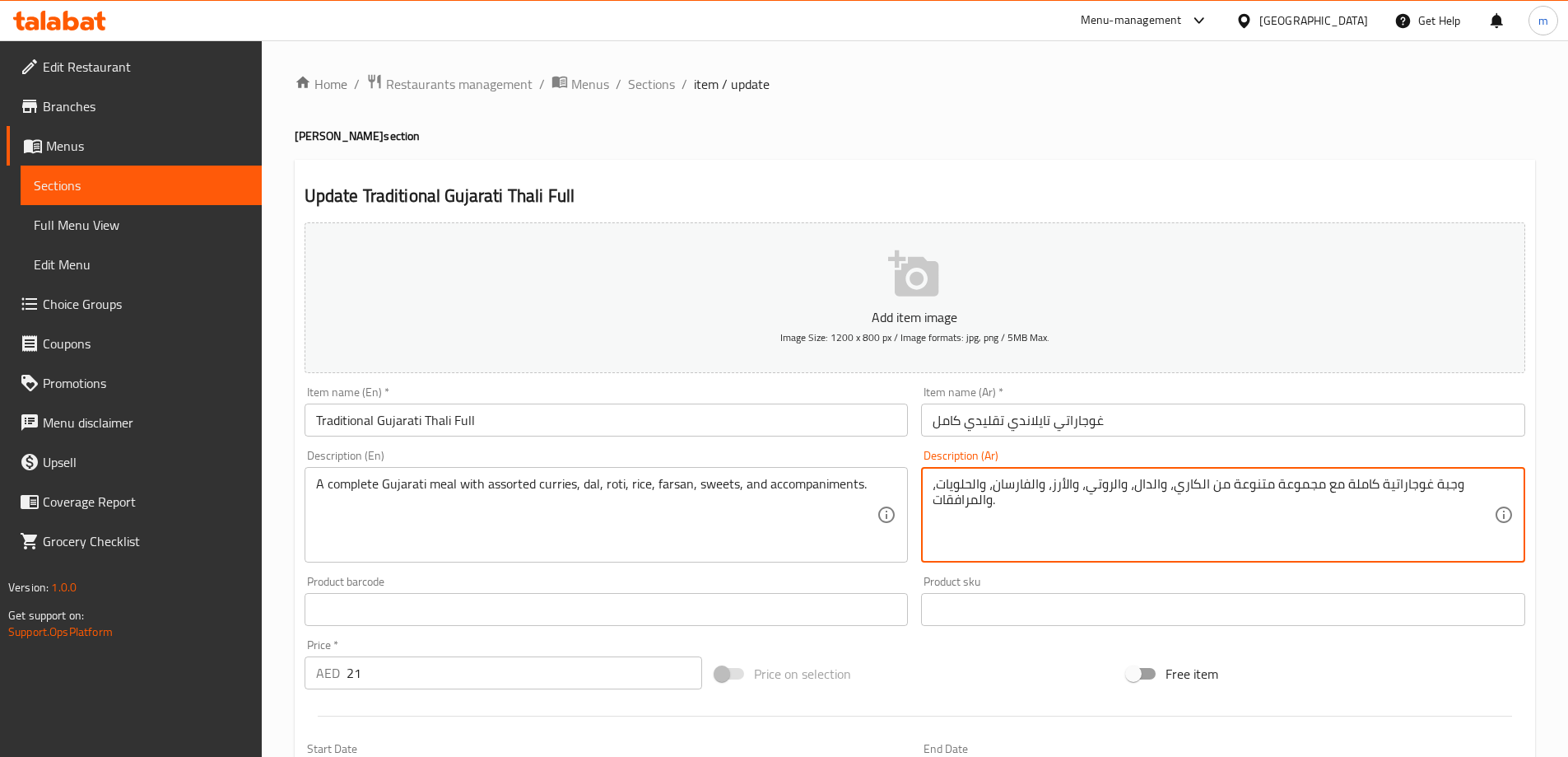
drag, startPoint x: 1210, startPoint y: 493, endPoint x: 1228, endPoint y: 495, distance: 18.1
drag, startPoint x: 1258, startPoint y: 482, endPoint x: 1288, endPoint y: 491, distance: 31.3
click at [1288, 491] on textarea "وجبة غوجاراتية كاملة مع مجموعة متنوعة الكاري، والدال، والروتي، والأرز، والفارسا…" at bounding box center [1213, 515] width 562 height 78
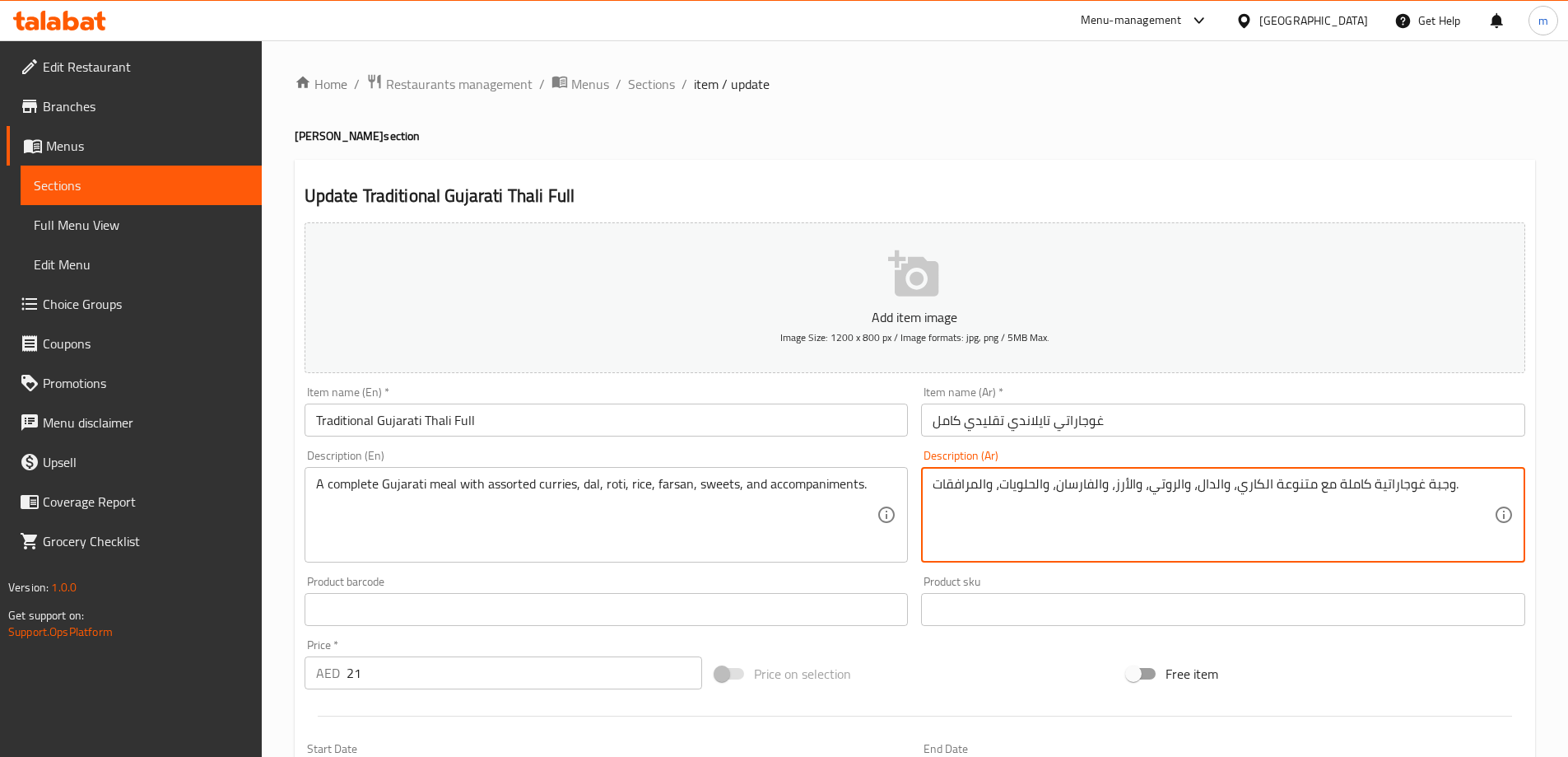
click at [1244, 492] on textarea "وجبة غوجاراتية كاملة مع متنوعة الكاري، والدال، والروتي، والأرز، والفارسان، والح…" at bounding box center [1213, 515] width 562 height 78
click at [1282, 494] on textarea "وجبة غوجاراتية كاملة مع متنوعة ، والدال، والروتي، والأرز، والفارسان، والحلويات،…" at bounding box center [1213, 515] width 562 height 78
paste textarea "الكاري"
click at [1317, 494] on textarea "وجبة غوجاراتية كاملة معالكاري متنوعة ، والدال، والروتي، والأرز، والفارسان، والح…" at bounding box center [1213, 515] width 562 height 78
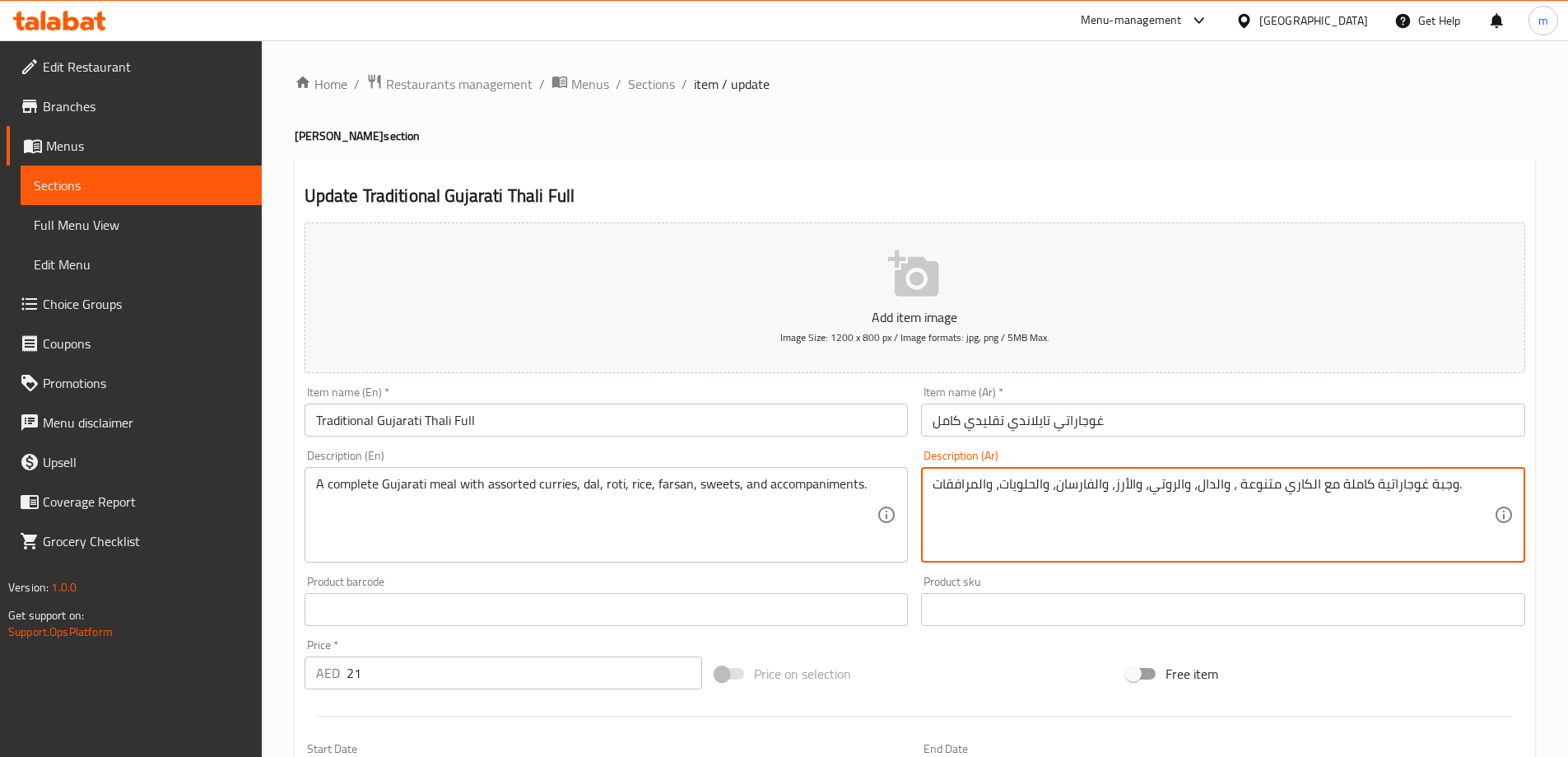
click at [1281, 497] on textarea "وجبة غوجاراتية كاملة مع الكاري متنوعة ، والدال، والروتي، والأرز، والفارسان، وال…" at bounding box center [1213, 515] width 562 height 78
type textarea "وجبة غوجاراتية كاملة مع الكاري المتنوعة ، والدال، والروتي، والأرز، والفارسان، و…"
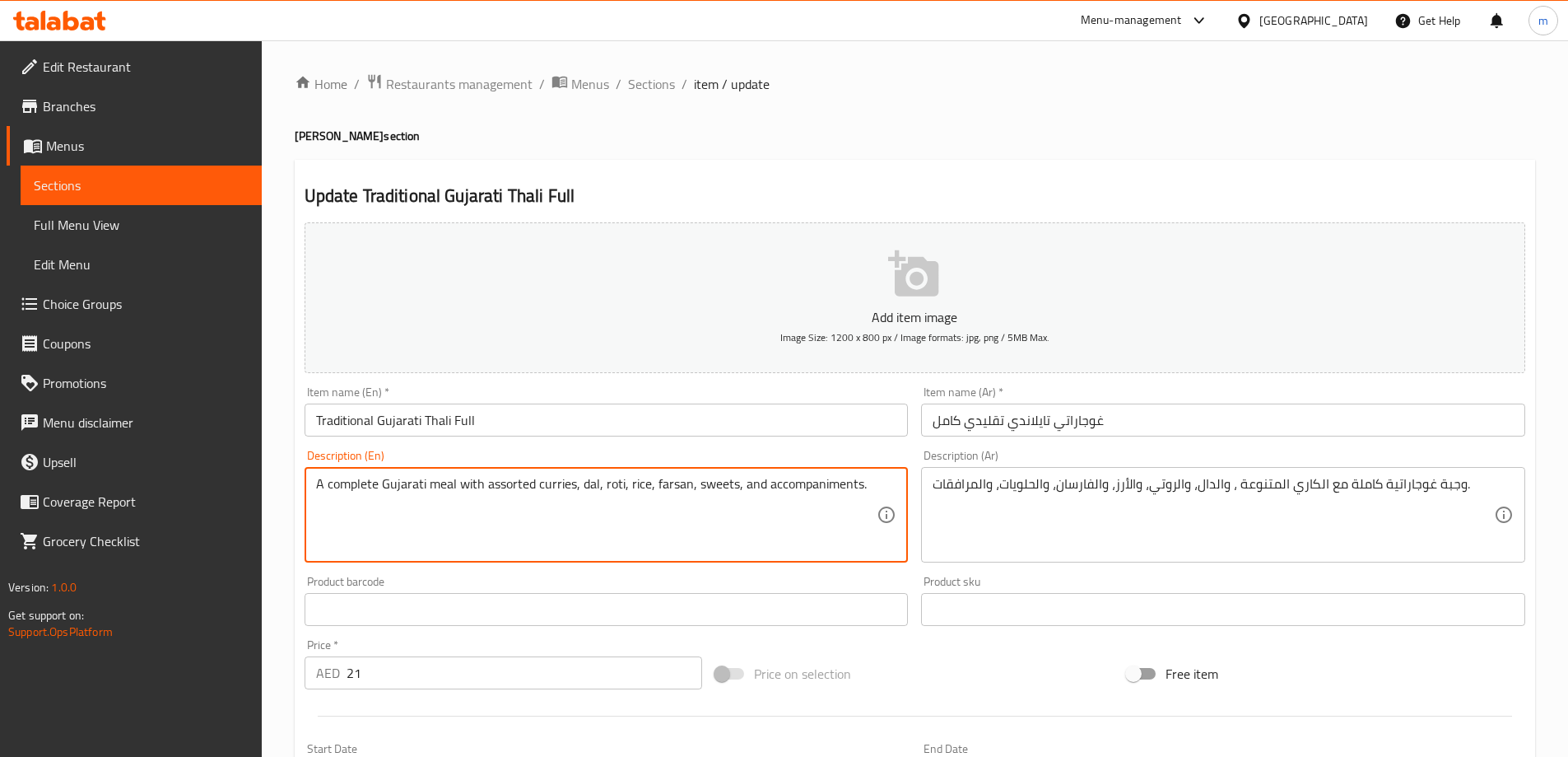
click at [668, 484] on textarea "A complete Gujarati meal with assorted curries, dal, roti, rice, farsan, sweets…" at bounding box center [597, 515] width 562 height 78
type textarea "A complete Gujarati meal with assorted curries, dal, roti, rice, farsan, sweets…"
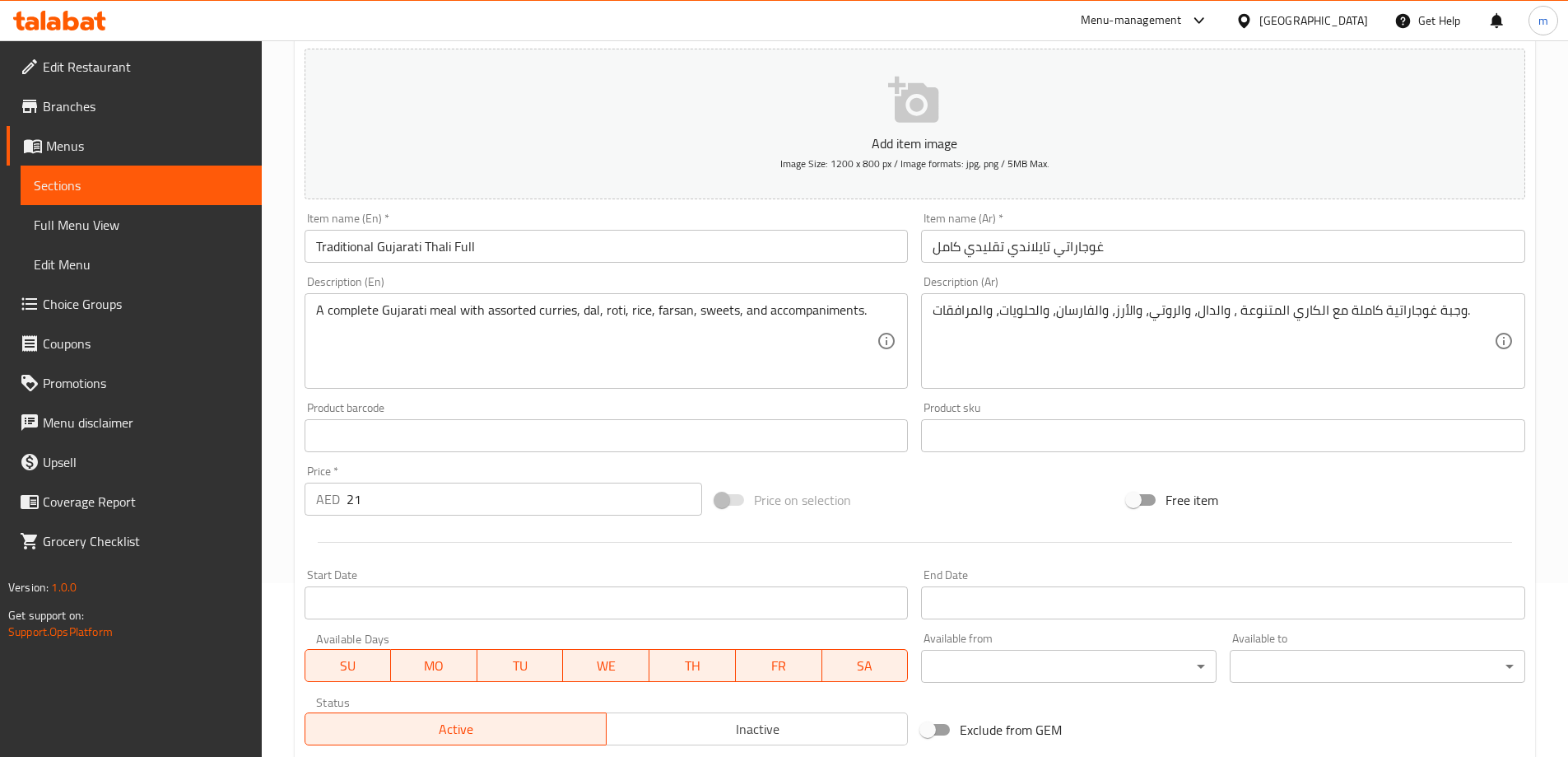
scroll to position [407, 0]
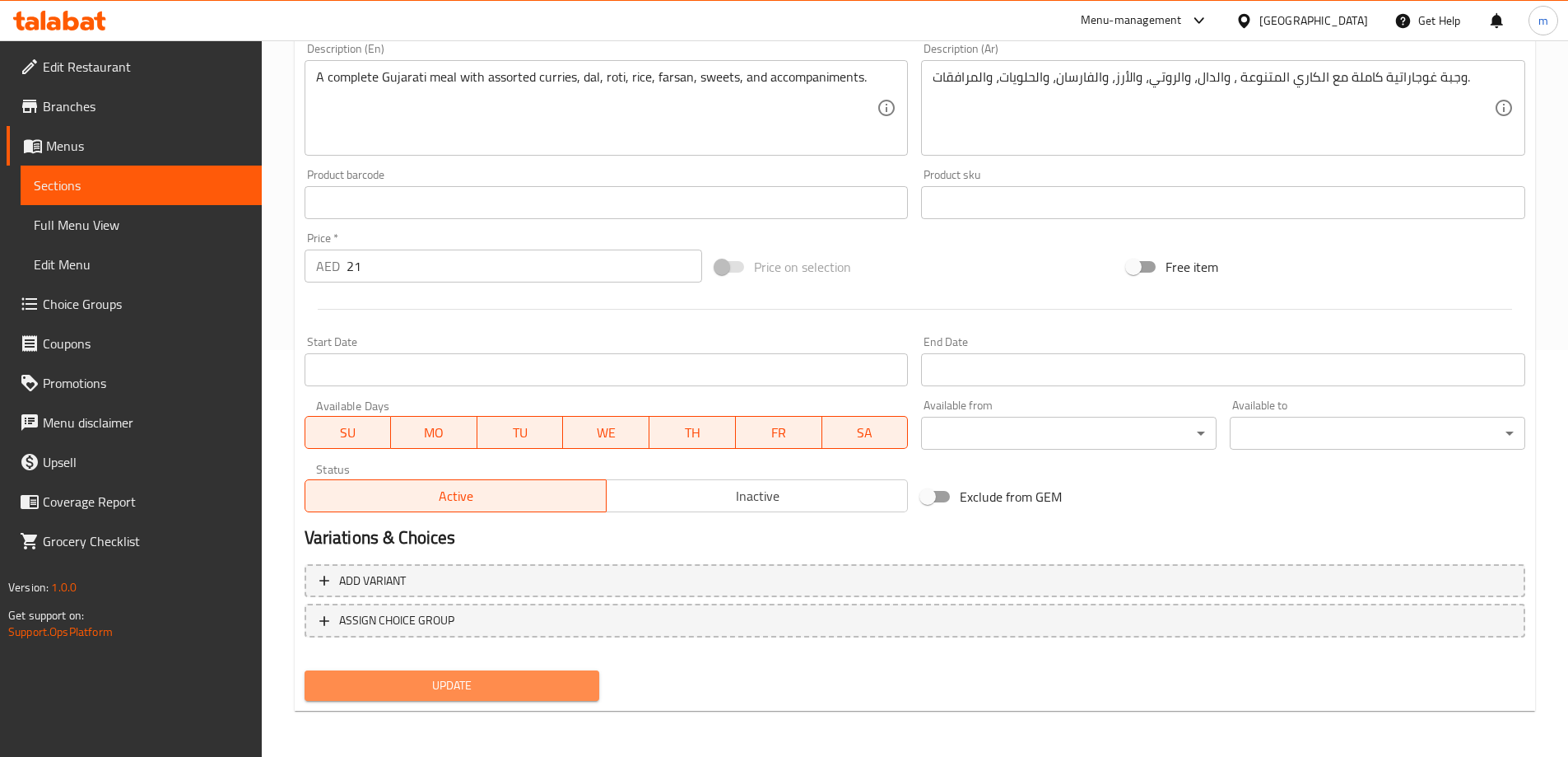
click at [582, 684] on span "Update" at bounding box center [452, 685] width 269 height 20
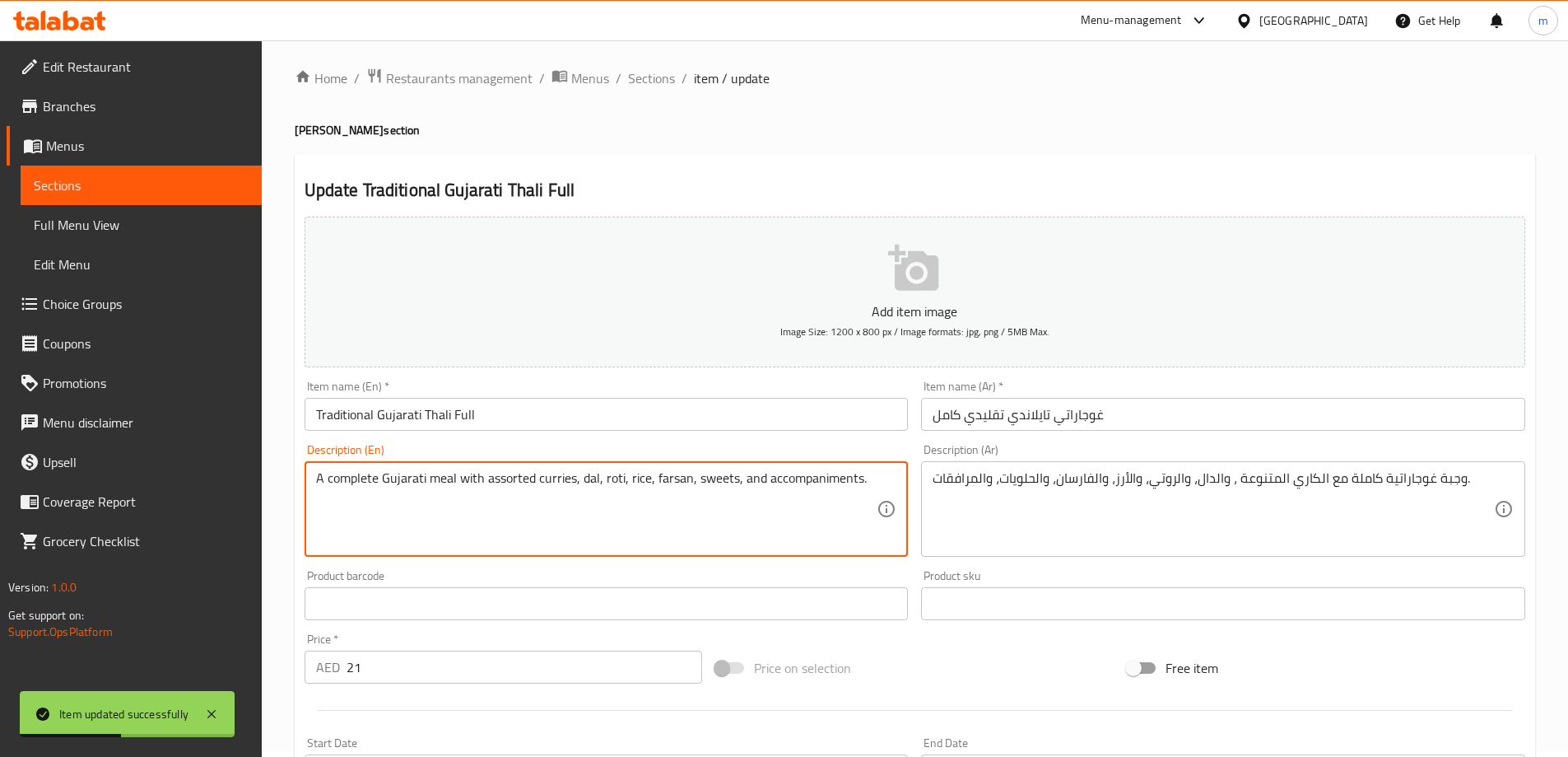
scroll to position [0, 0]
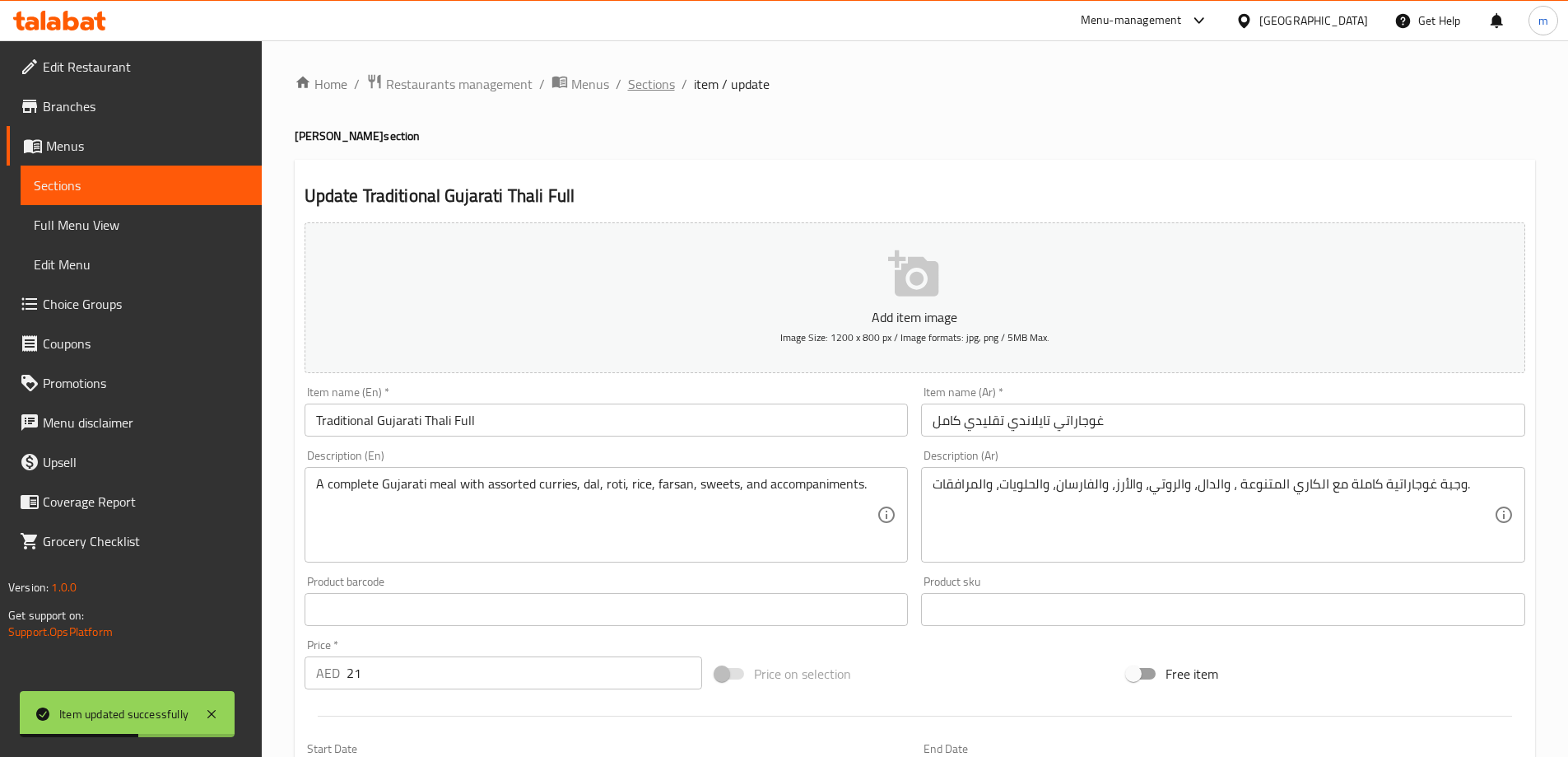
click at [647, 84] on span "Sections" at bounding box center [652, 84] width 47 height 19
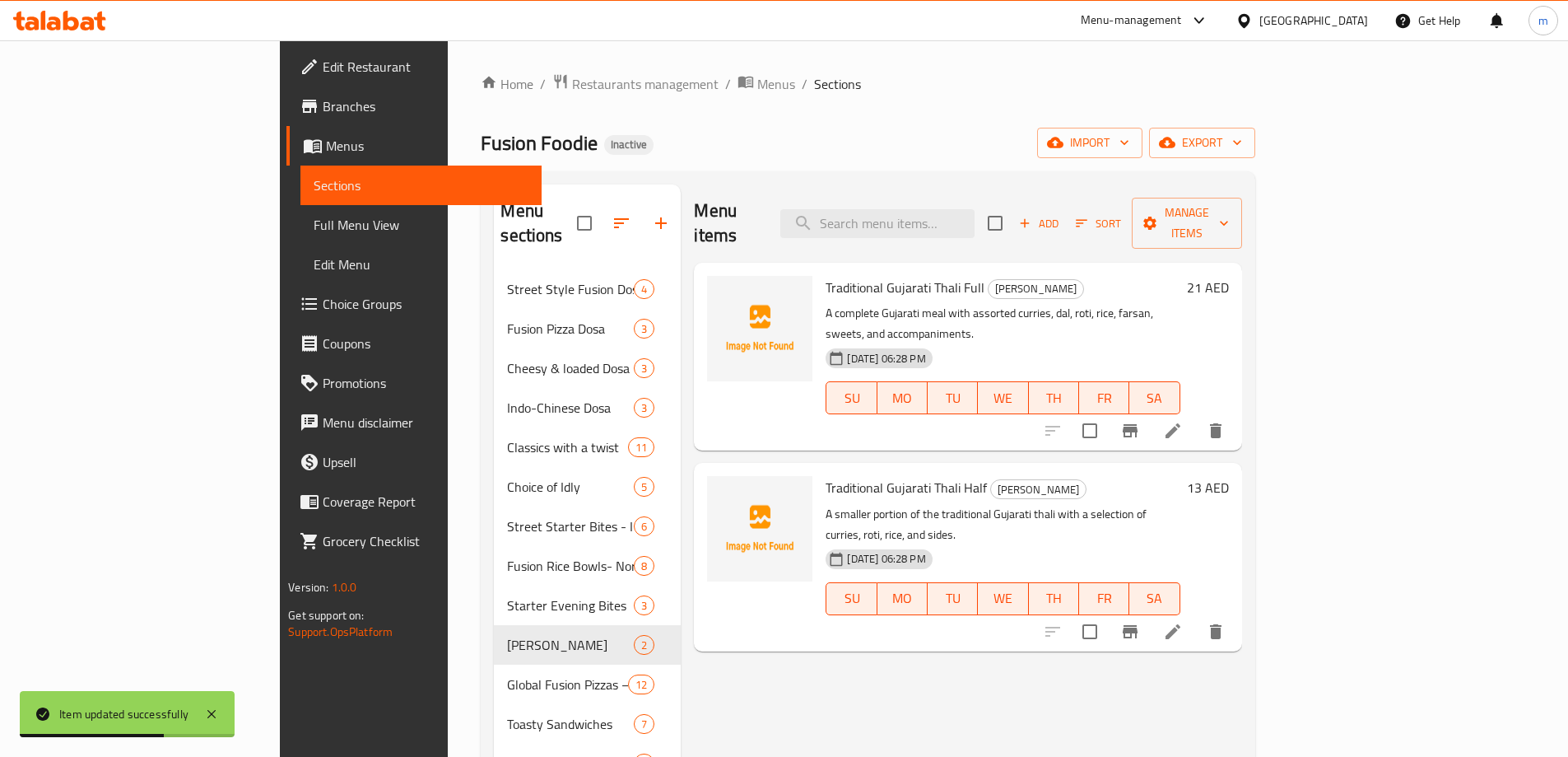
click at [1196, 617] on li at bounding box center [1173, 631] width 46 height 29
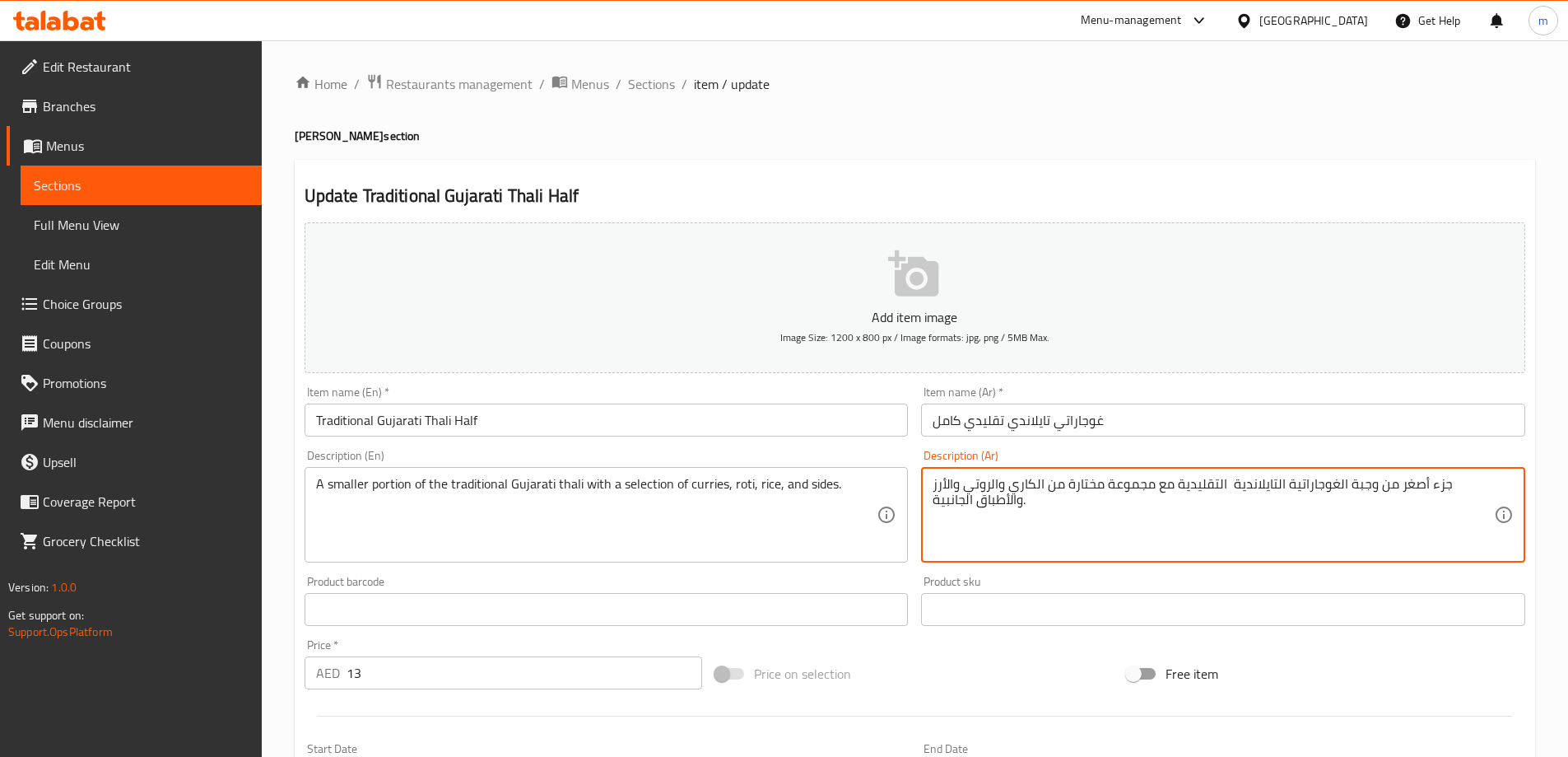
click at [1436, 487] on textarea "جزء أصغر من وجبة الغوجاراتية التايلاندية التقليدية مع مجموعة مختارة من الكاري و…" at bounding box center [1213, 515] width 562 height 78
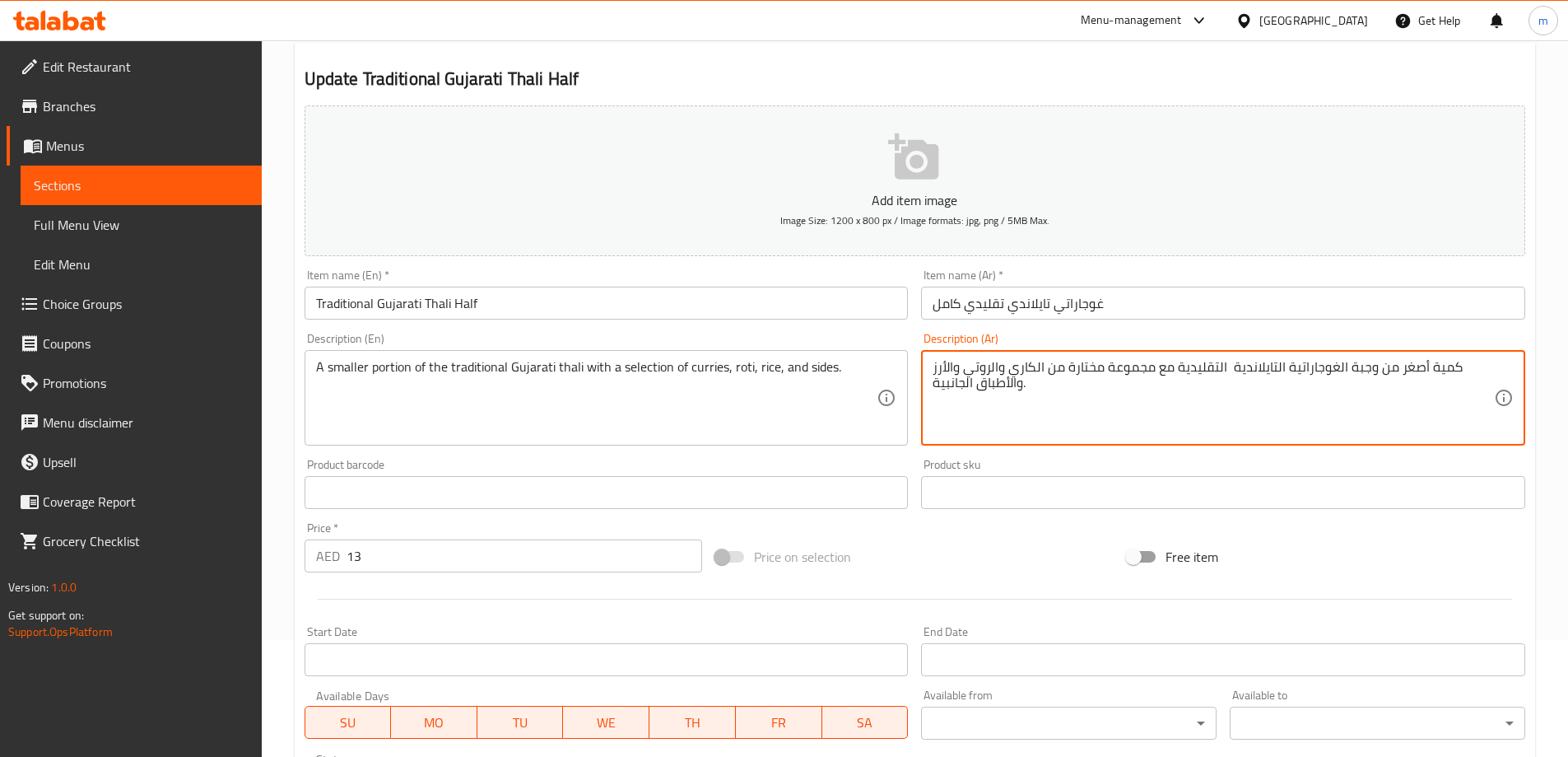
scroll to position [407, 0]
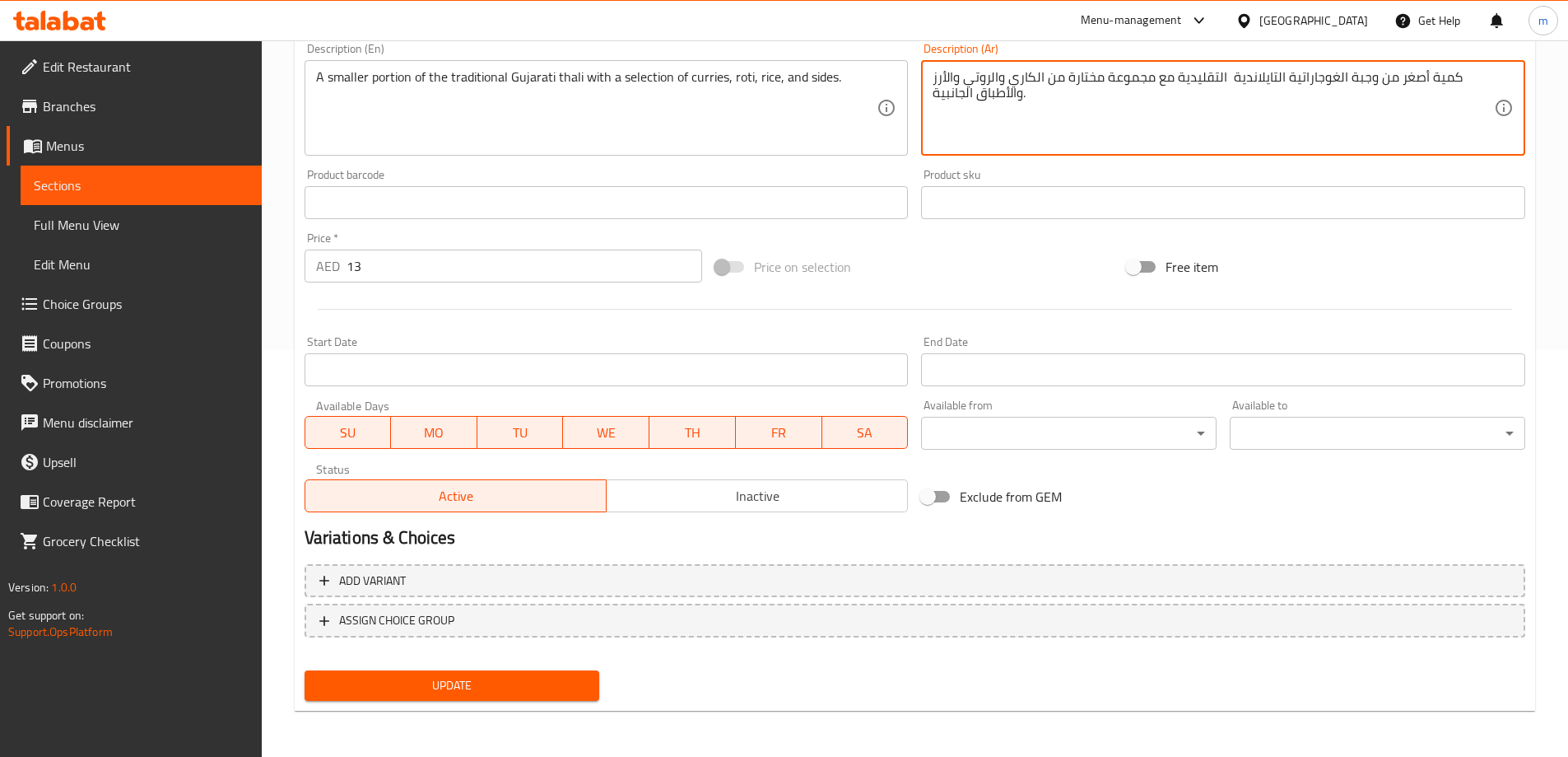
type textarea "كمية أصغر من وجبة الغوجاراتية التايلاندية التقليدية مع مجموعة مختارة من الكاري …"
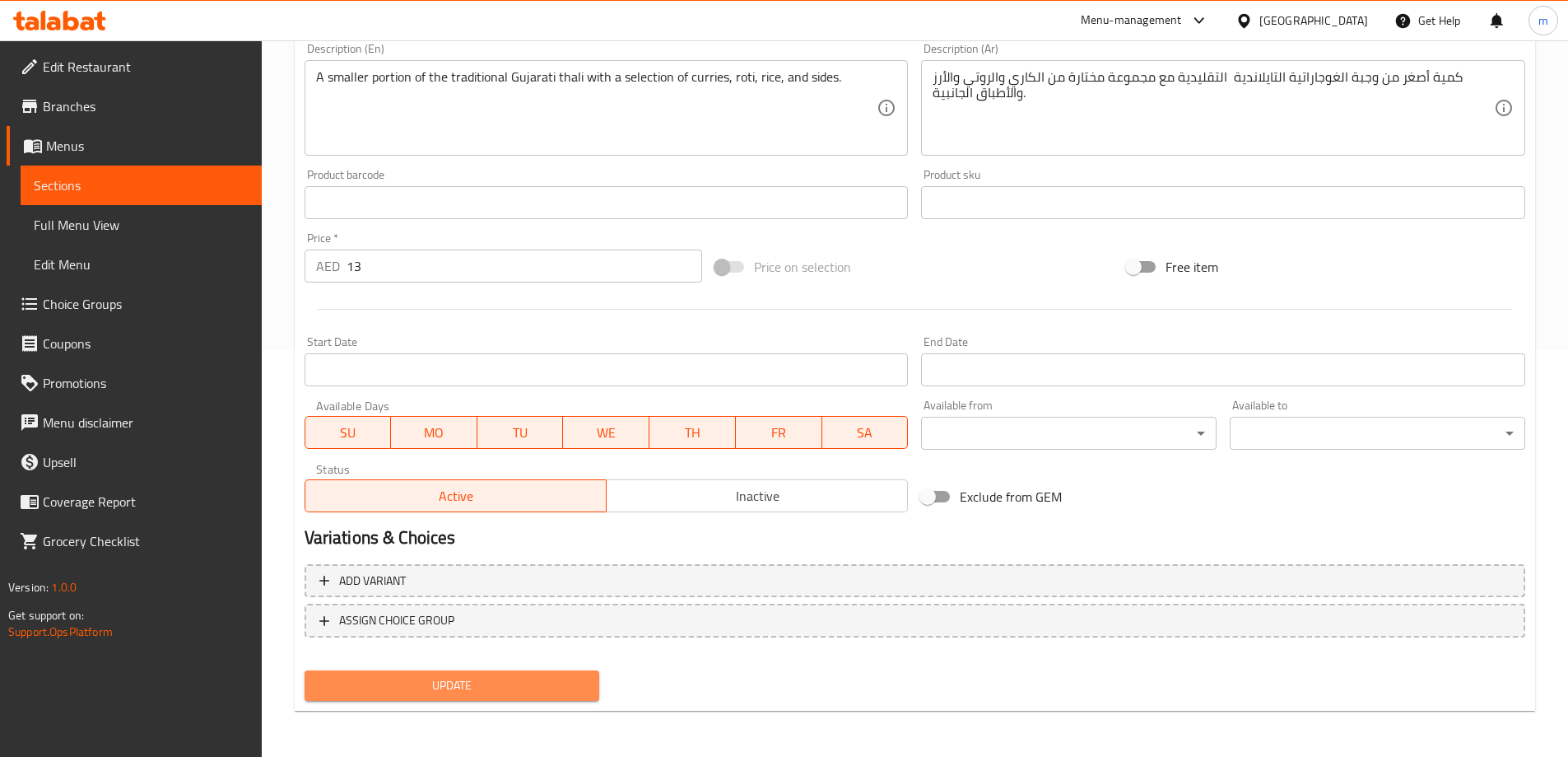
click at [584, 679] on span "Update" at bounding box center [452, 685] width 269 height 20
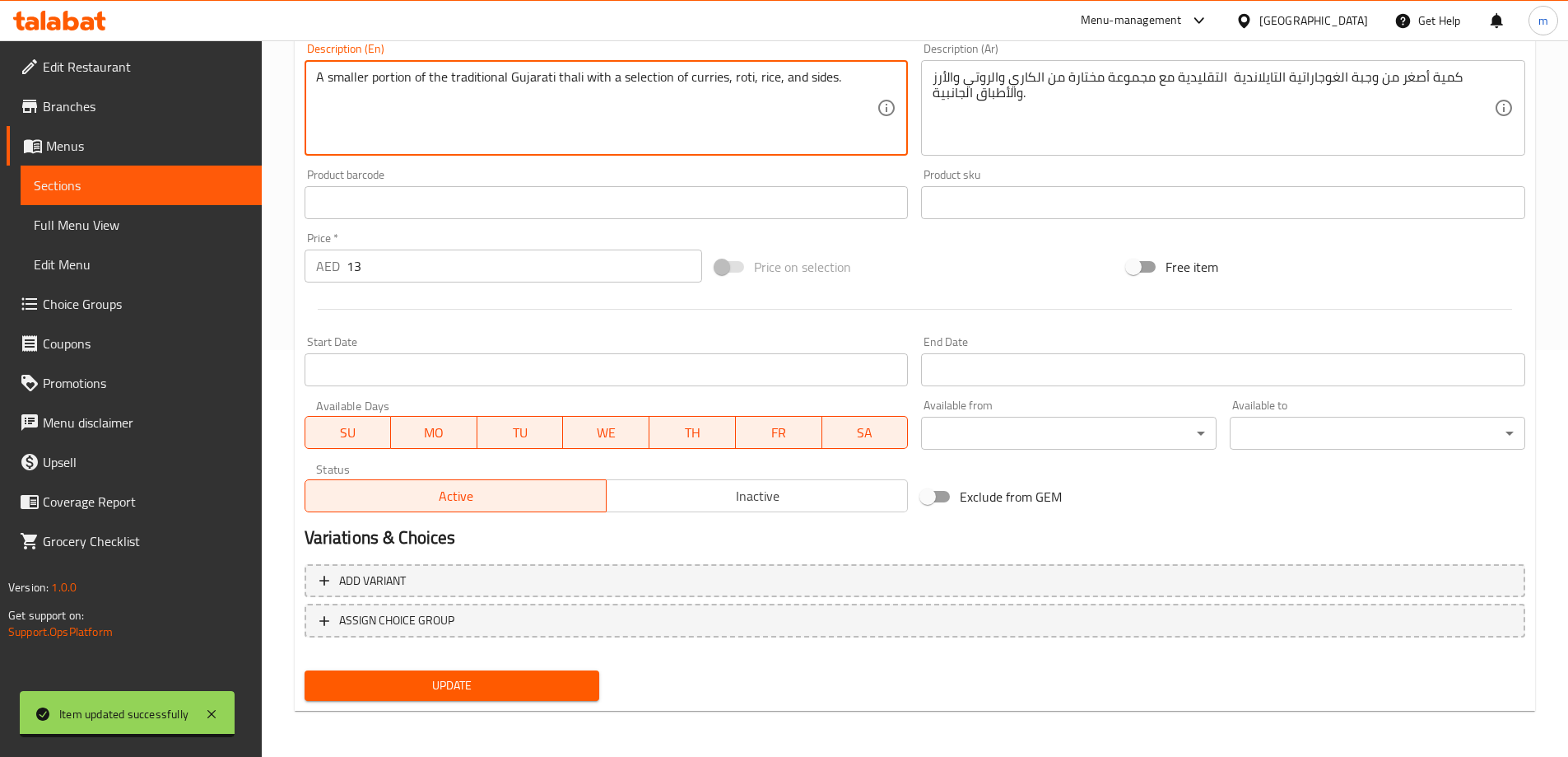
drag, startPoint x: 592, startPoint y: 77, endPoint x: 689, endPoint y: 87, distance: 97.5
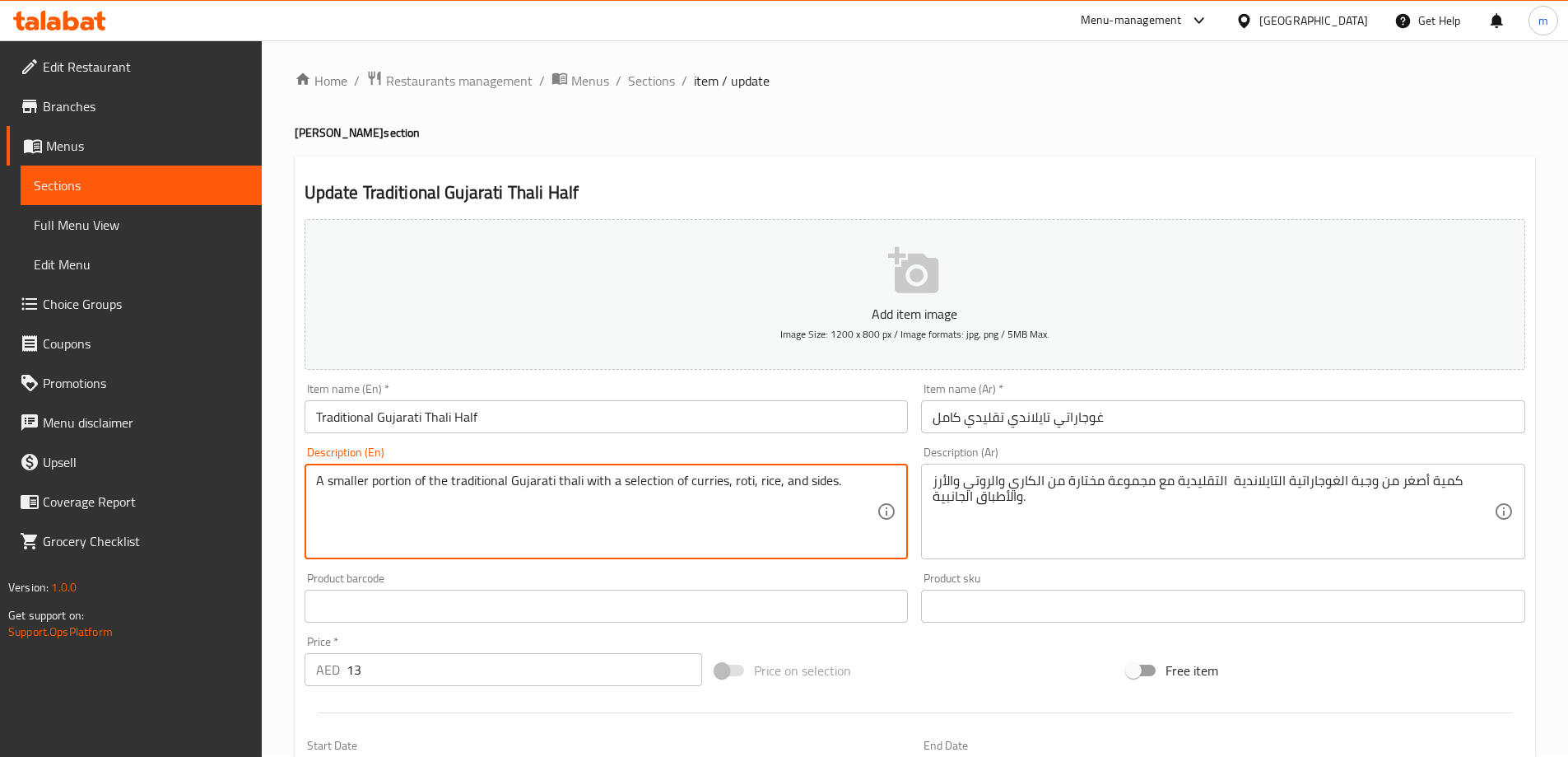
scroll to position [0, 0]
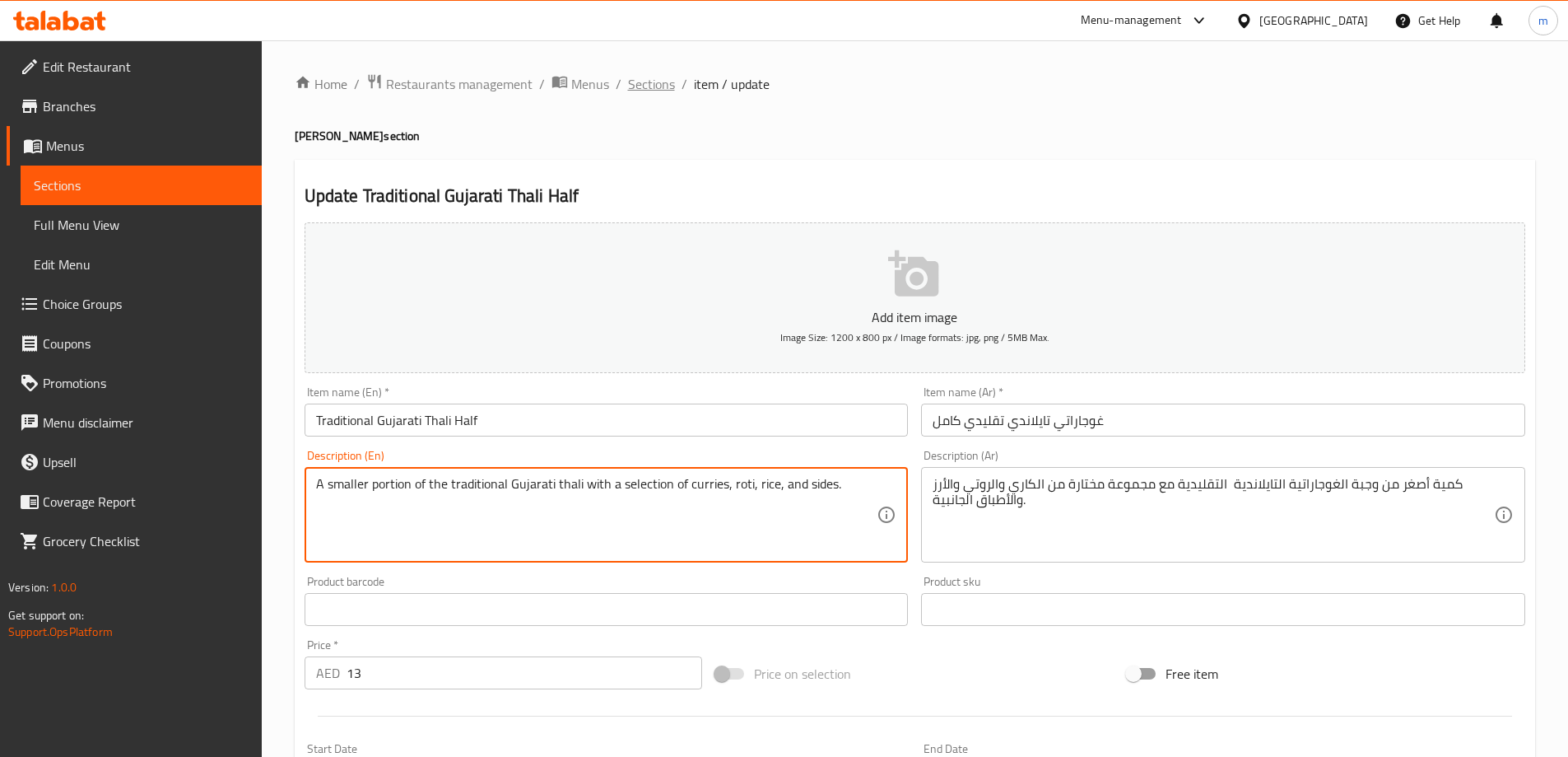
click at [646, 78] on span "Sections" at bounding box center [652, 84] width 47 height 19
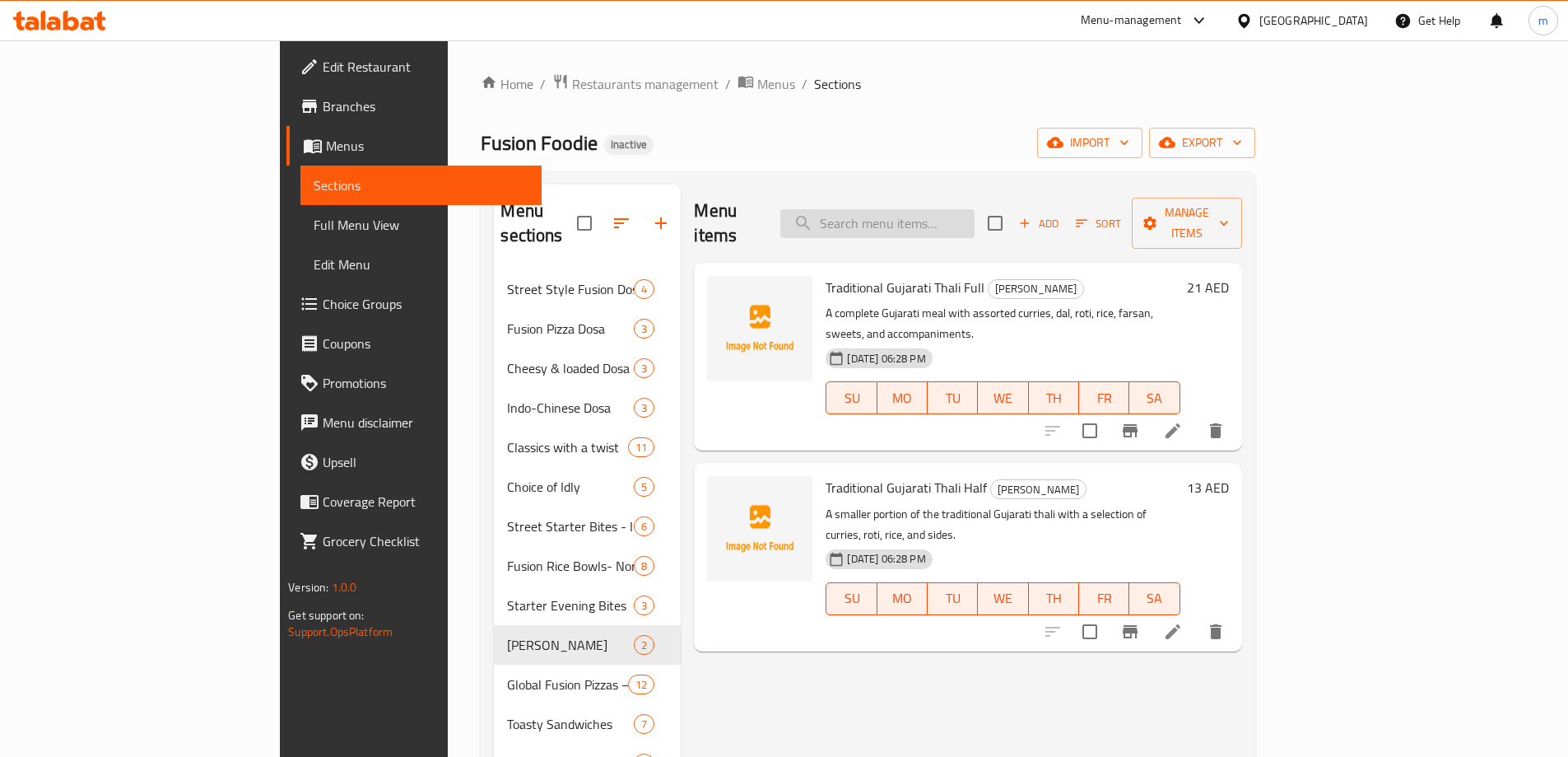
click at [917, 209] on input "search" at bounding box center [877, 224] width 195 height 29
paste input "Classic Margherita"
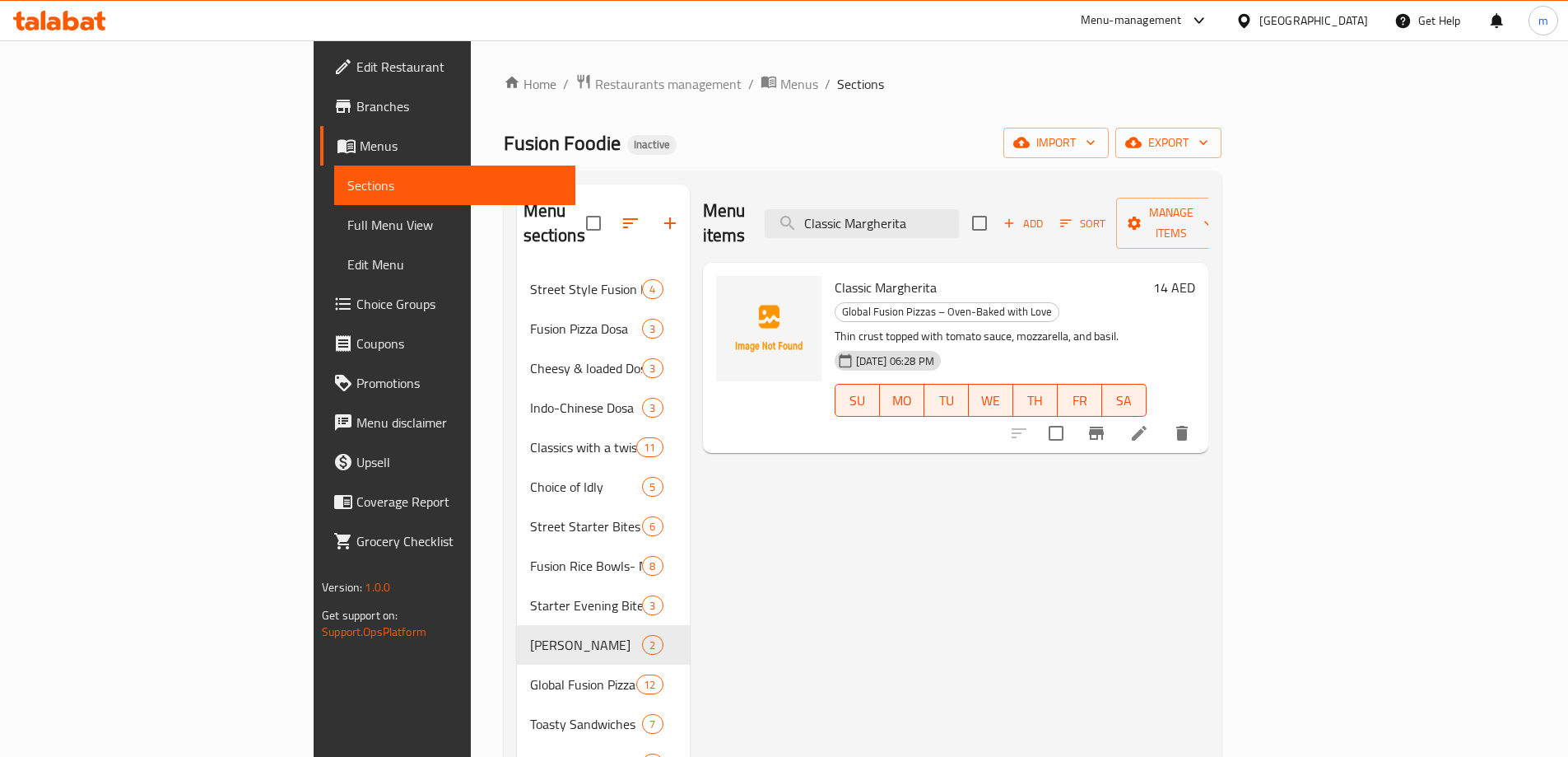
type input "Classic Margherita"
click at [1163, 418] on li at bounding box center [1139, 433] width 46 height 29
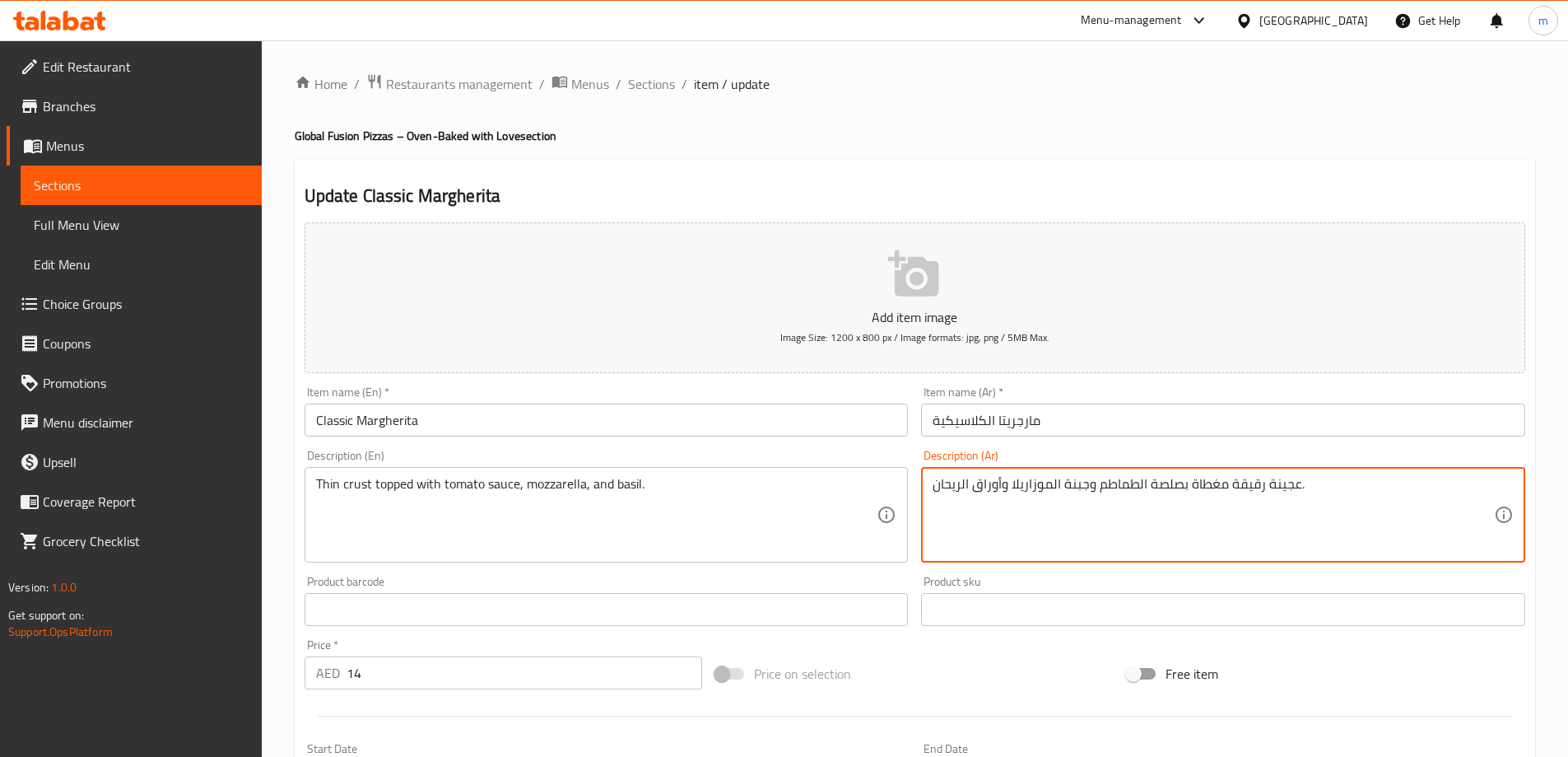
drag, startPoint x: 1063, startPoint y: 486, endPoint x: 1089, endPoint y: 498, distance: 28.6
drag, startPoint x: 977, startPoint y: 491, endPoint x: 1002, endPoint y: 500, distance: 26.6
click at [1002, 500] on textarea "عجينة رقيقة مغطاة بصلصة الطماطم و الموزاريلا وأوراق الريحان." at bounding box center [1213, 515] width 562 height 78
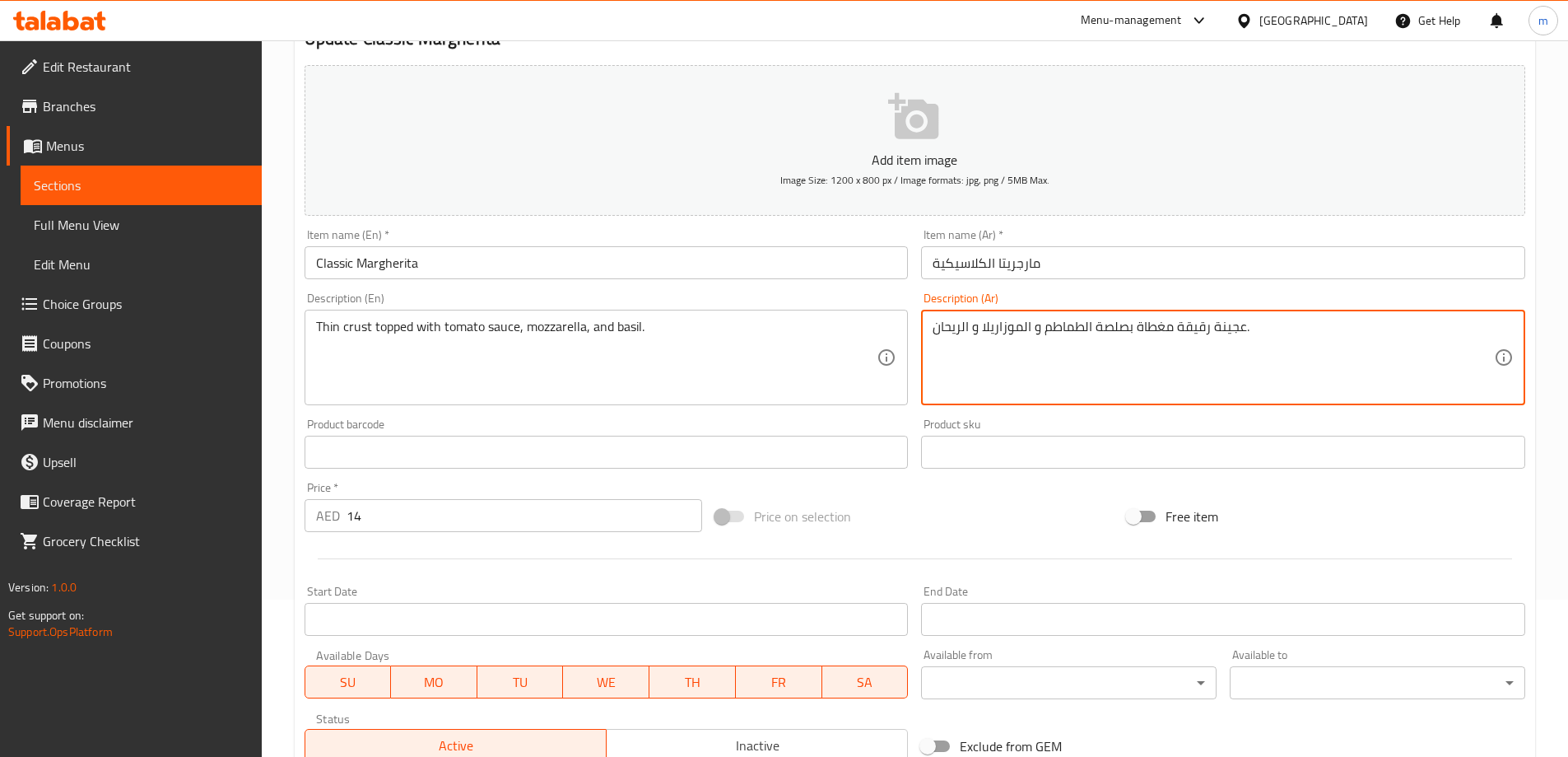
scroll to position [407, 0]
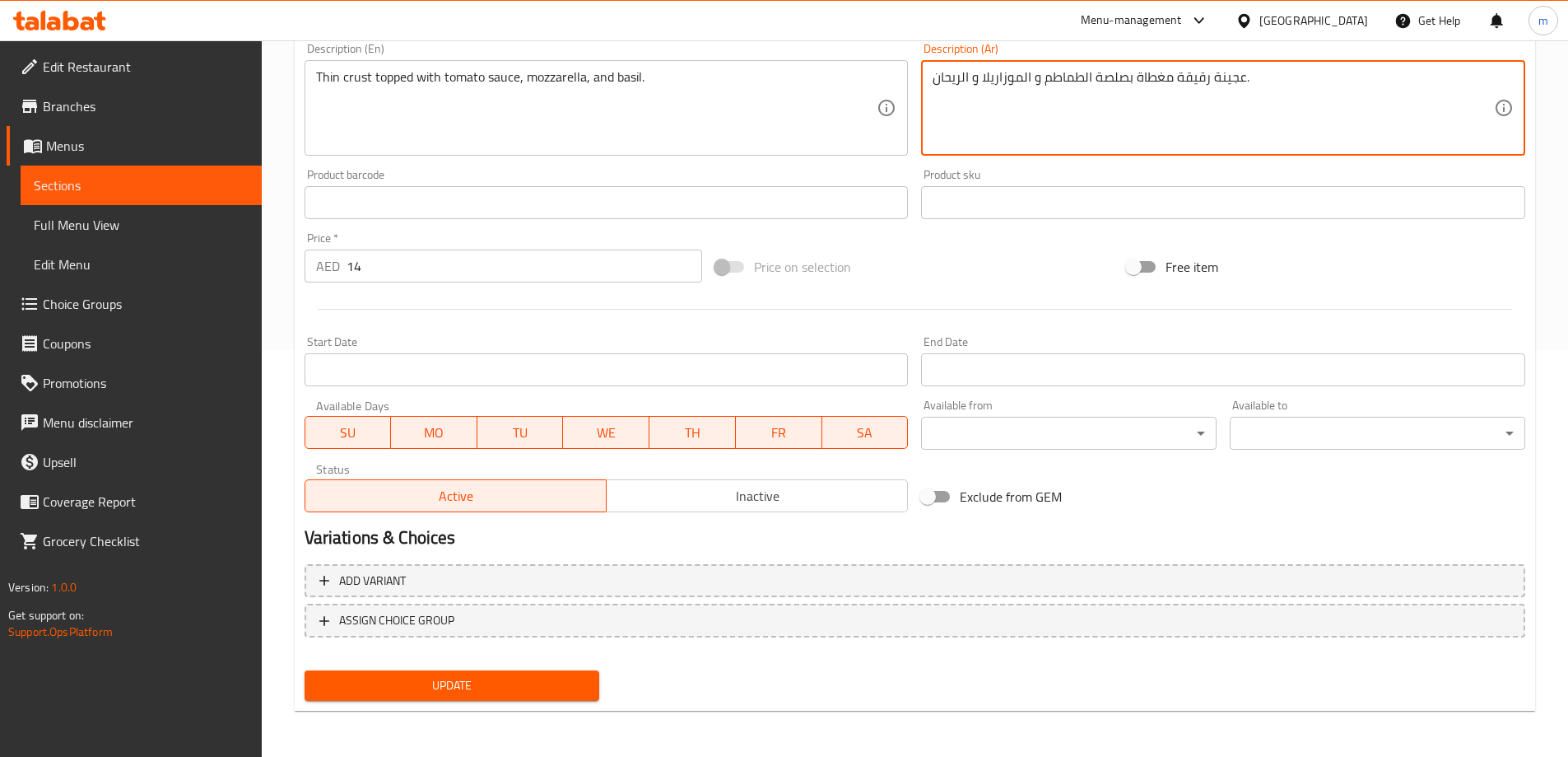
type textarea "عجينة رقيقة مغطاة بصلصة الطماطم و الموزاريلا و الريحان."
click at [578, 687] on span "Update" at bounding box center [452, 685] width 269 height 20
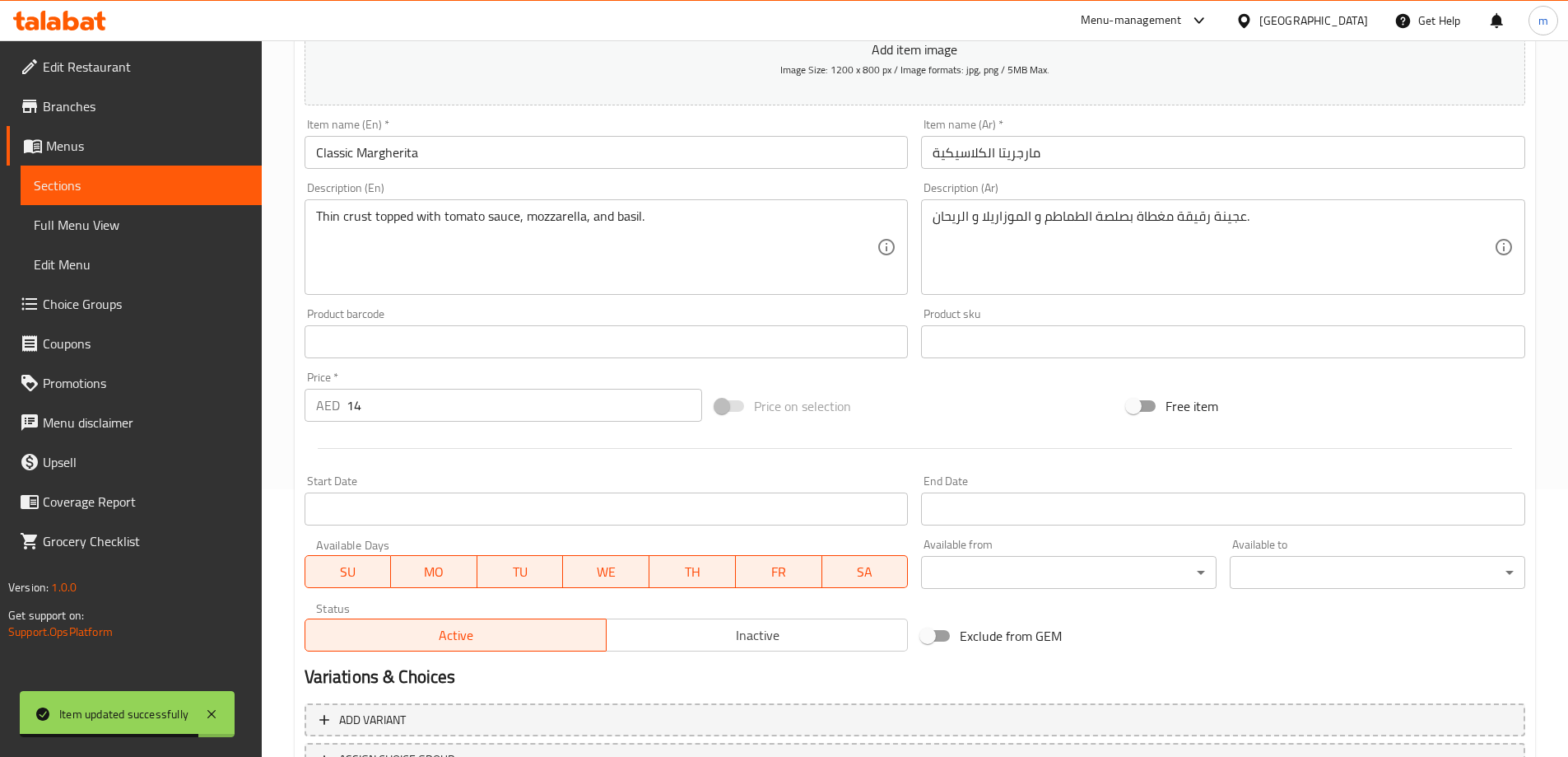
scroll to position [0, 0]
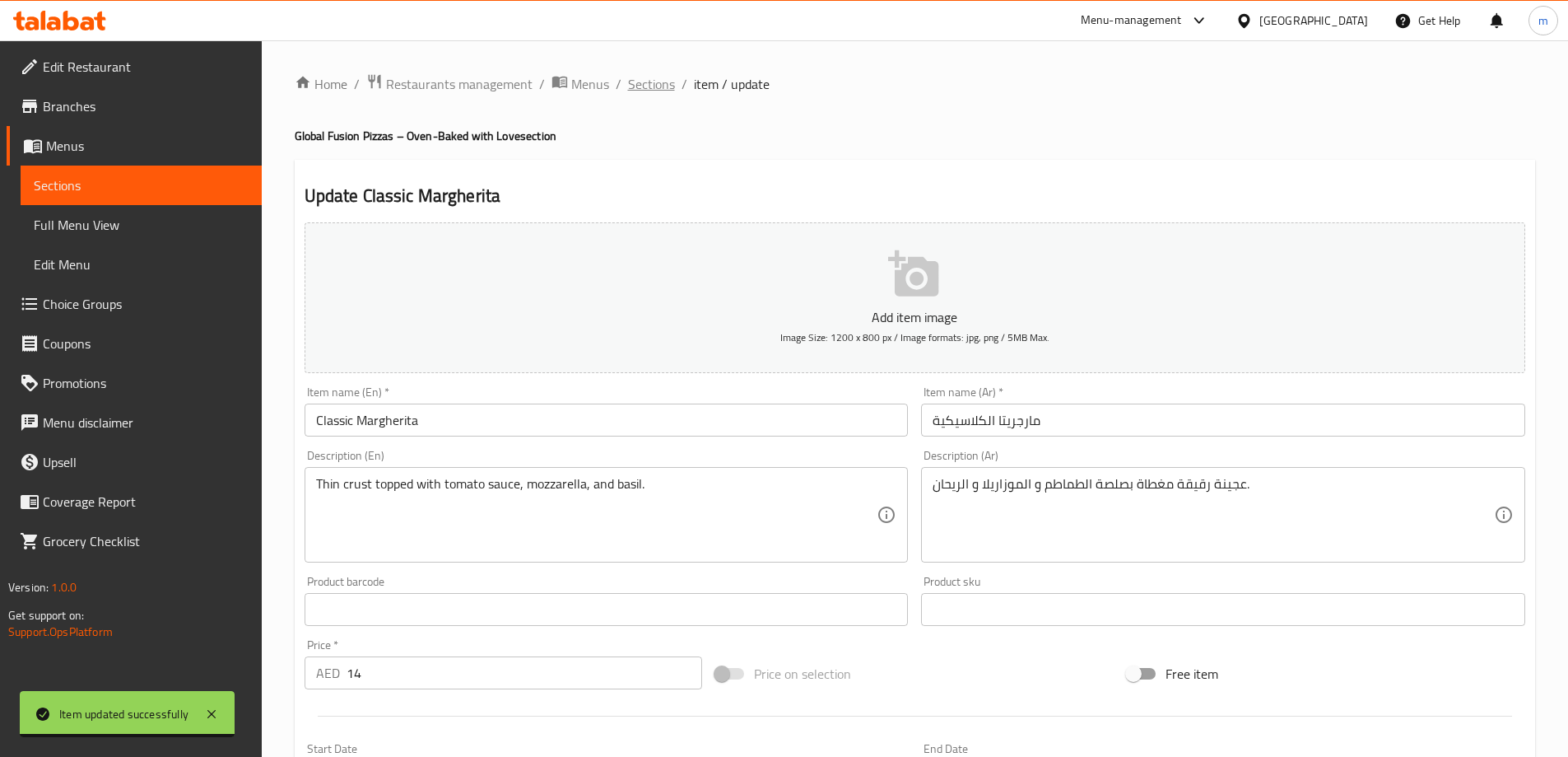
click at [668, 91] on span "Sections" at bounding box center [652, 84] width 47 height 19
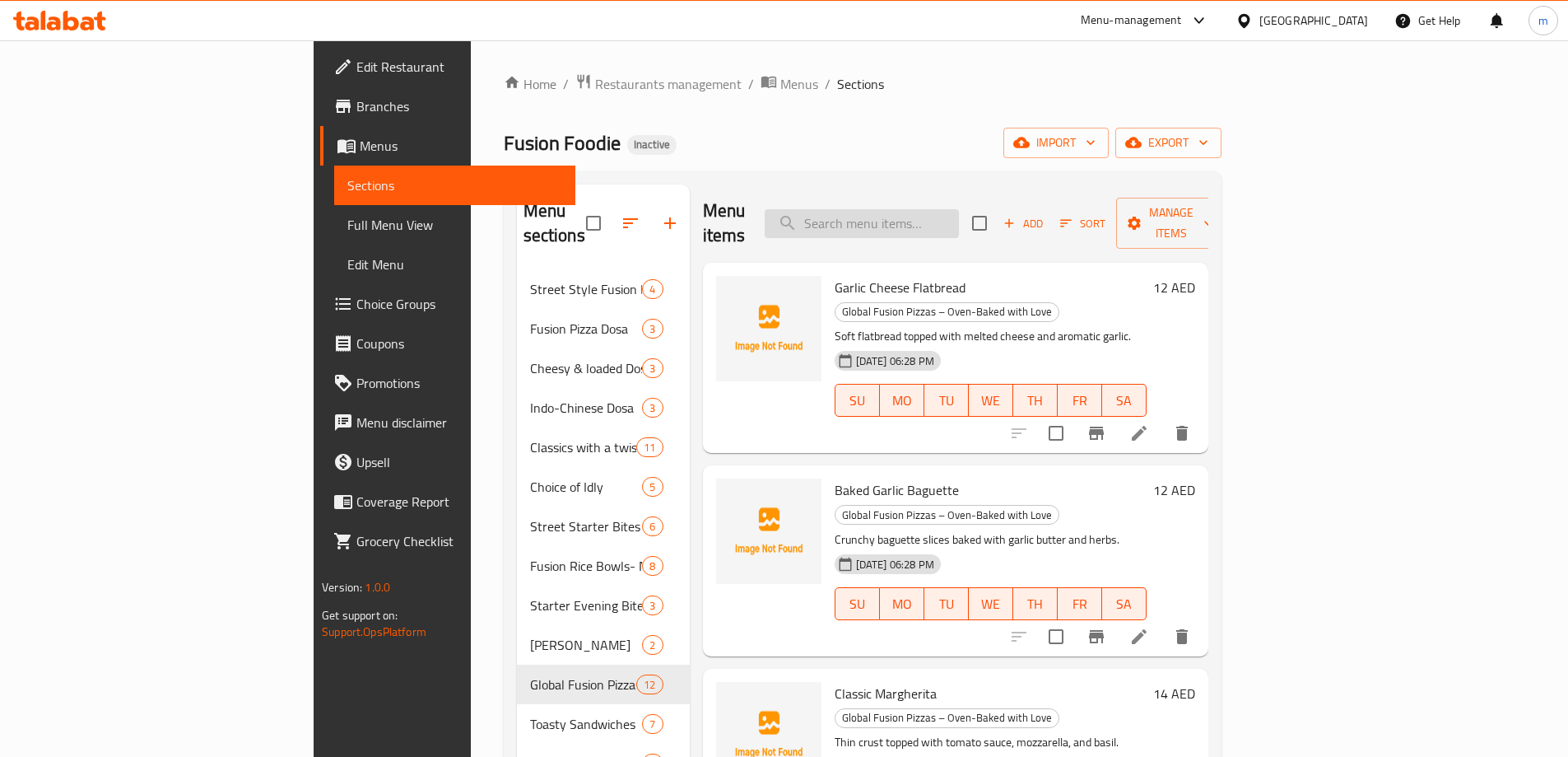
click at [917, 215] on input "search" at bounding box center [862, 224] width 195 height 29
paste input "Broccoli/Mushroom Pizza"
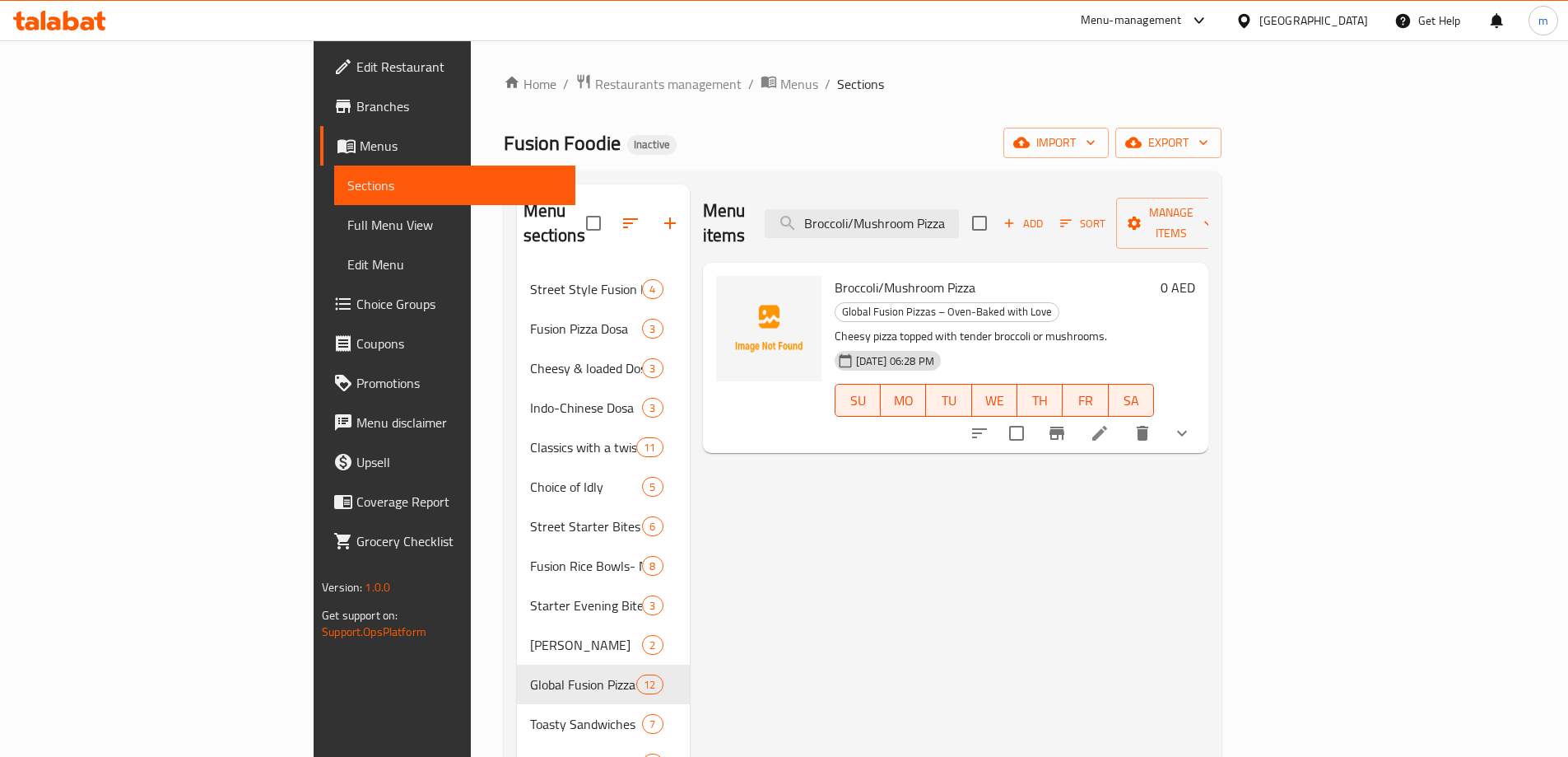
type input "Broccoli/Mushroom Pizza"
click at [1202, 413] on div at bounding box center [1081, 433] width 243 height 40
click at [1110, 424] on icon at bounding box center [1100, 434] width 19 height 19
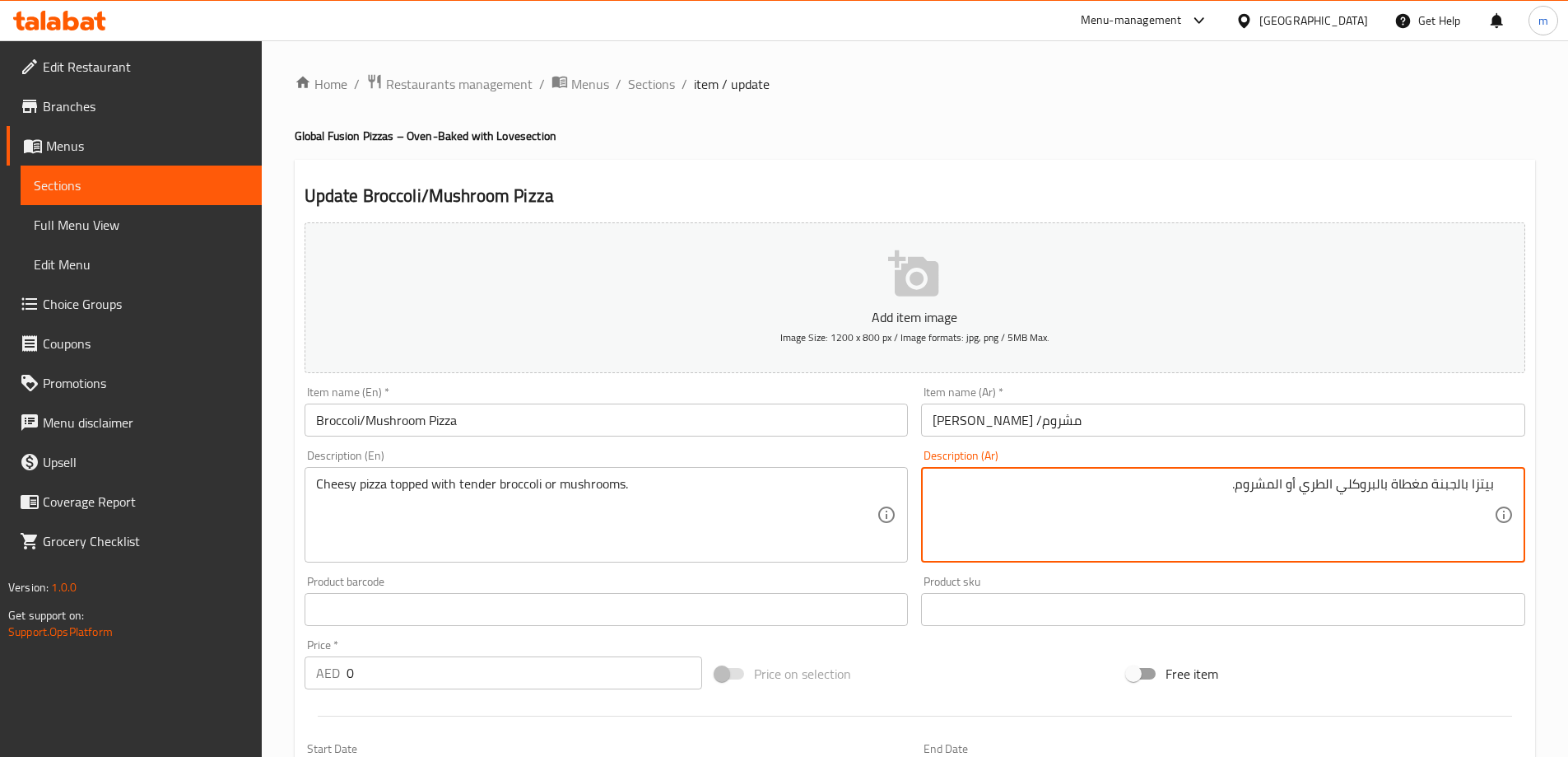
click at [1440, 495] on textarea "بيتزا بالجبنة مغطاة بالبروكلي الطري أو المشروم." at bounding box center [1213, 515] width 562 height 78
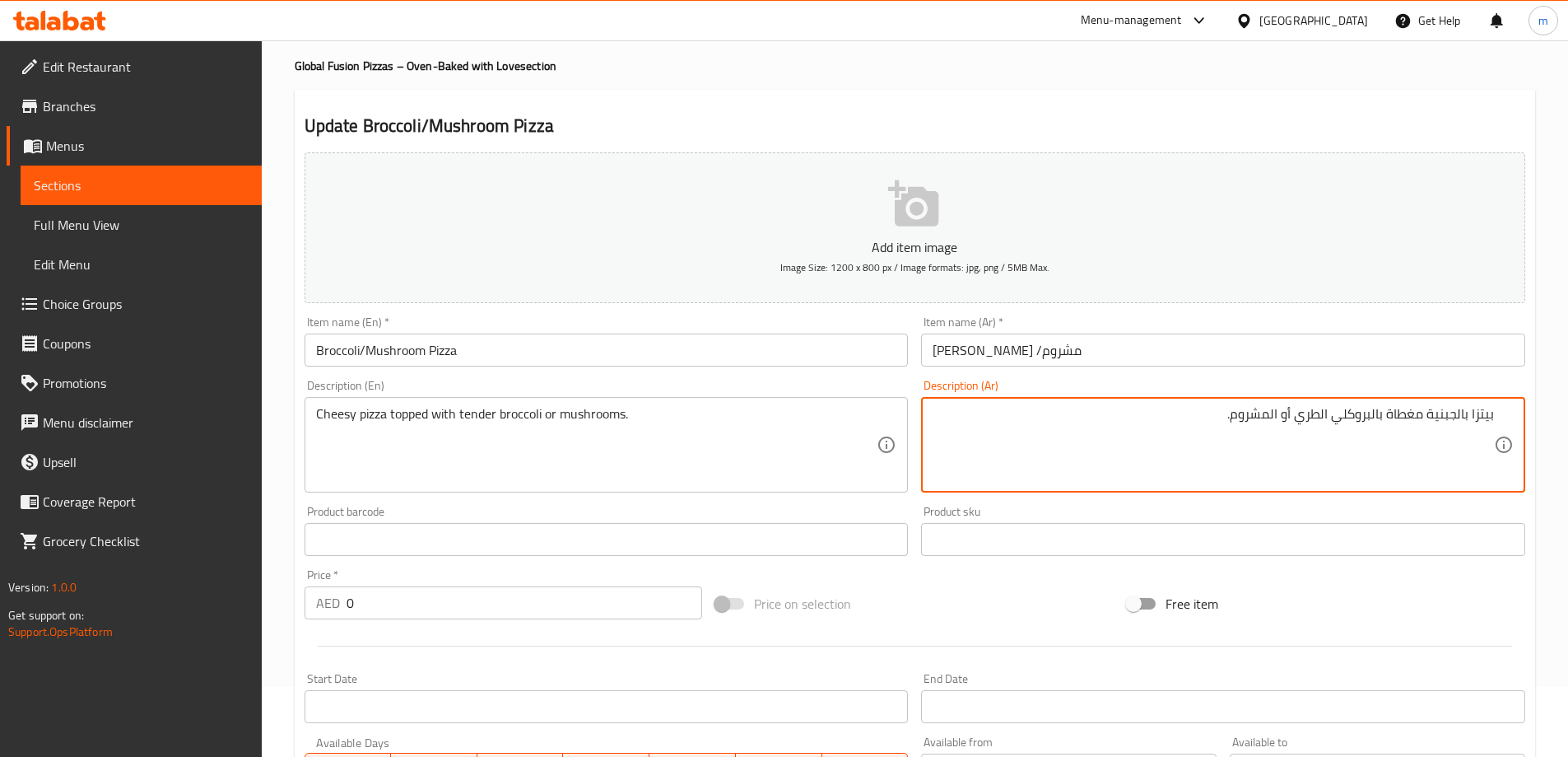
scroll to position [412, 0]
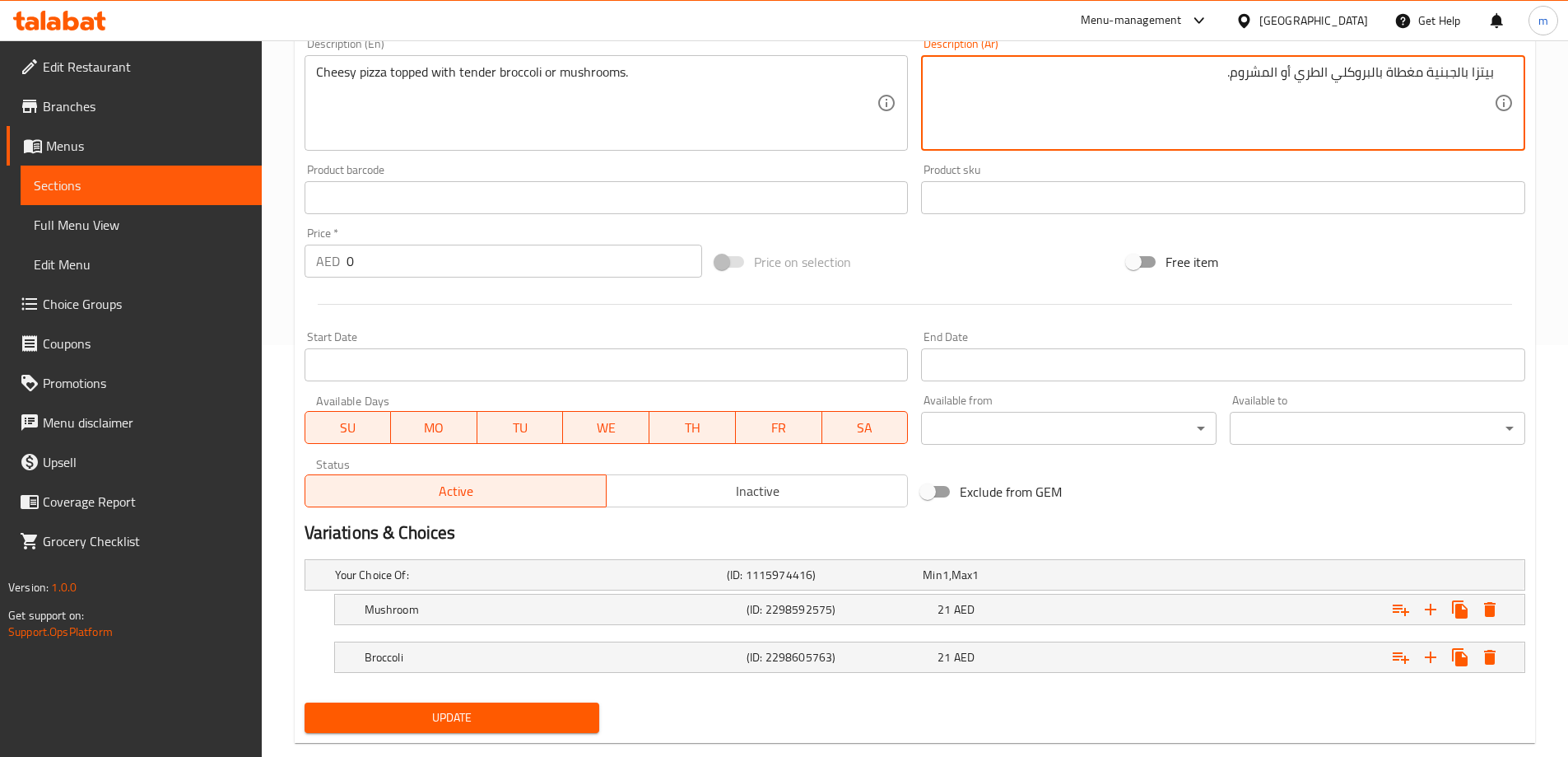
type textarea "بيتزا بالجبنية مغطاة بالبروكلي الطري أو المشروم."
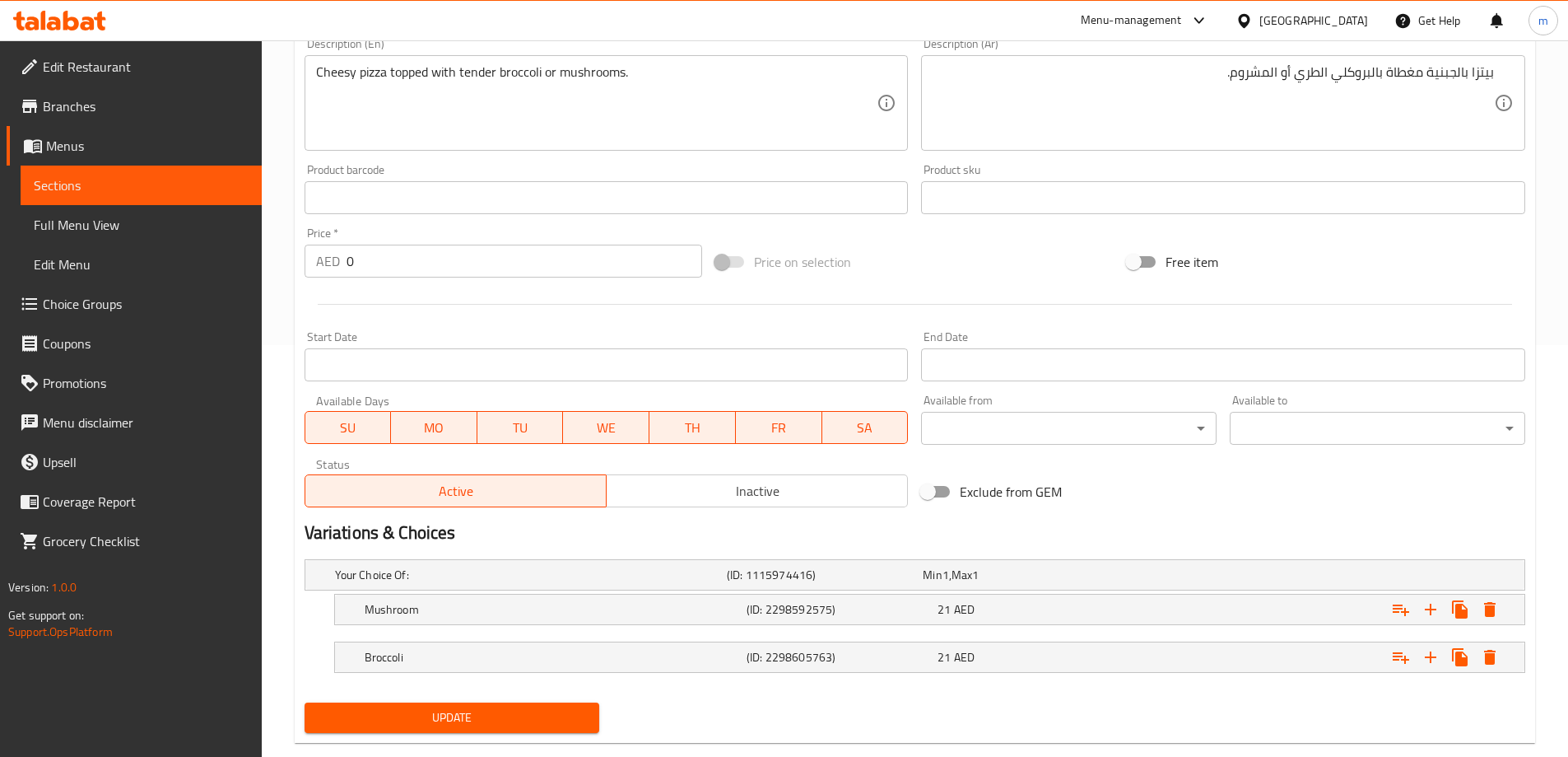
click at [547, 700] on div "Update" at bounding box center [452, 717] width 309 height 44
click at [551, 702] on button "Update" at bounding box center [452, 717] width 295 height 30
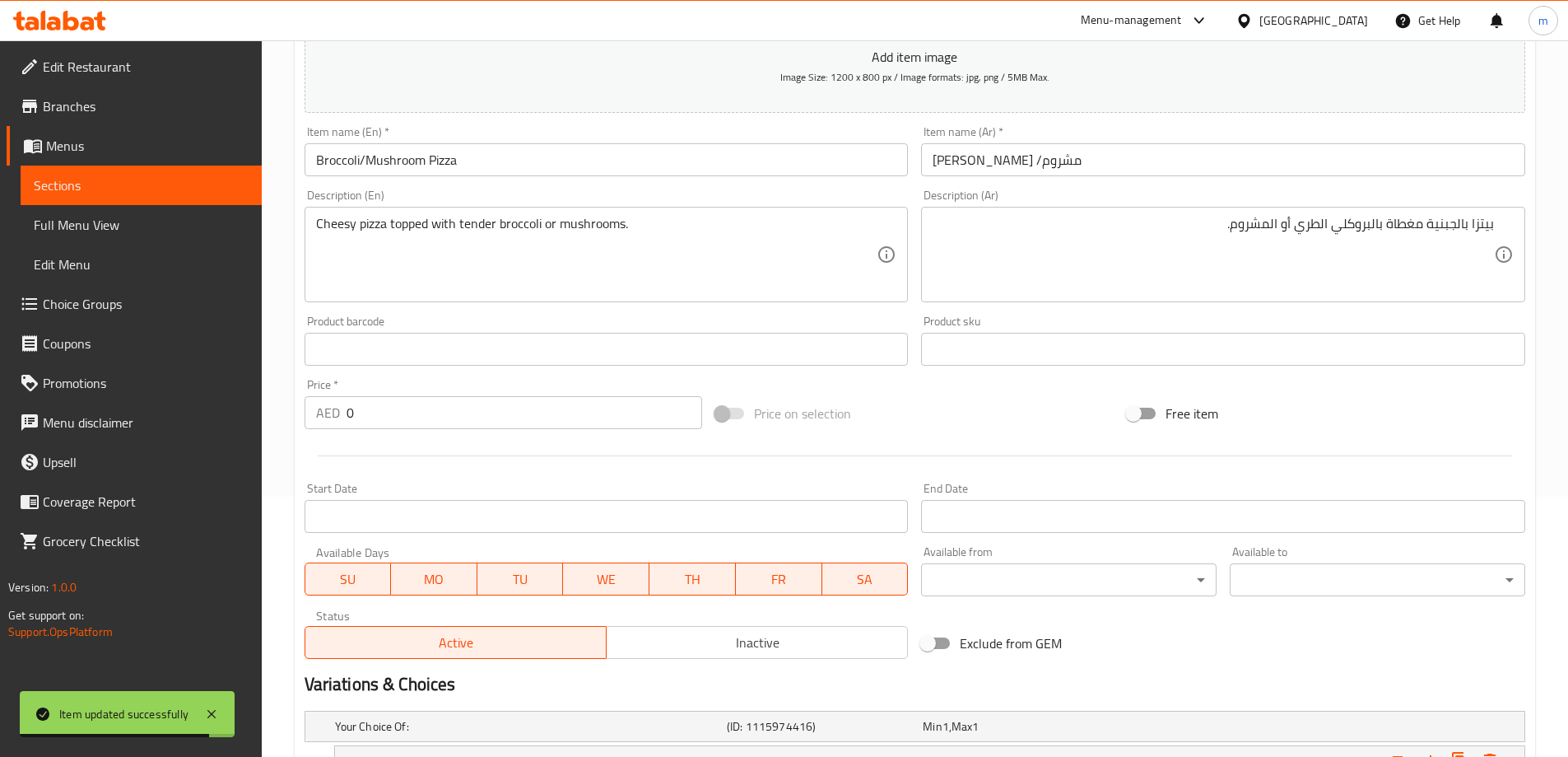
scroll to position [0, 0]
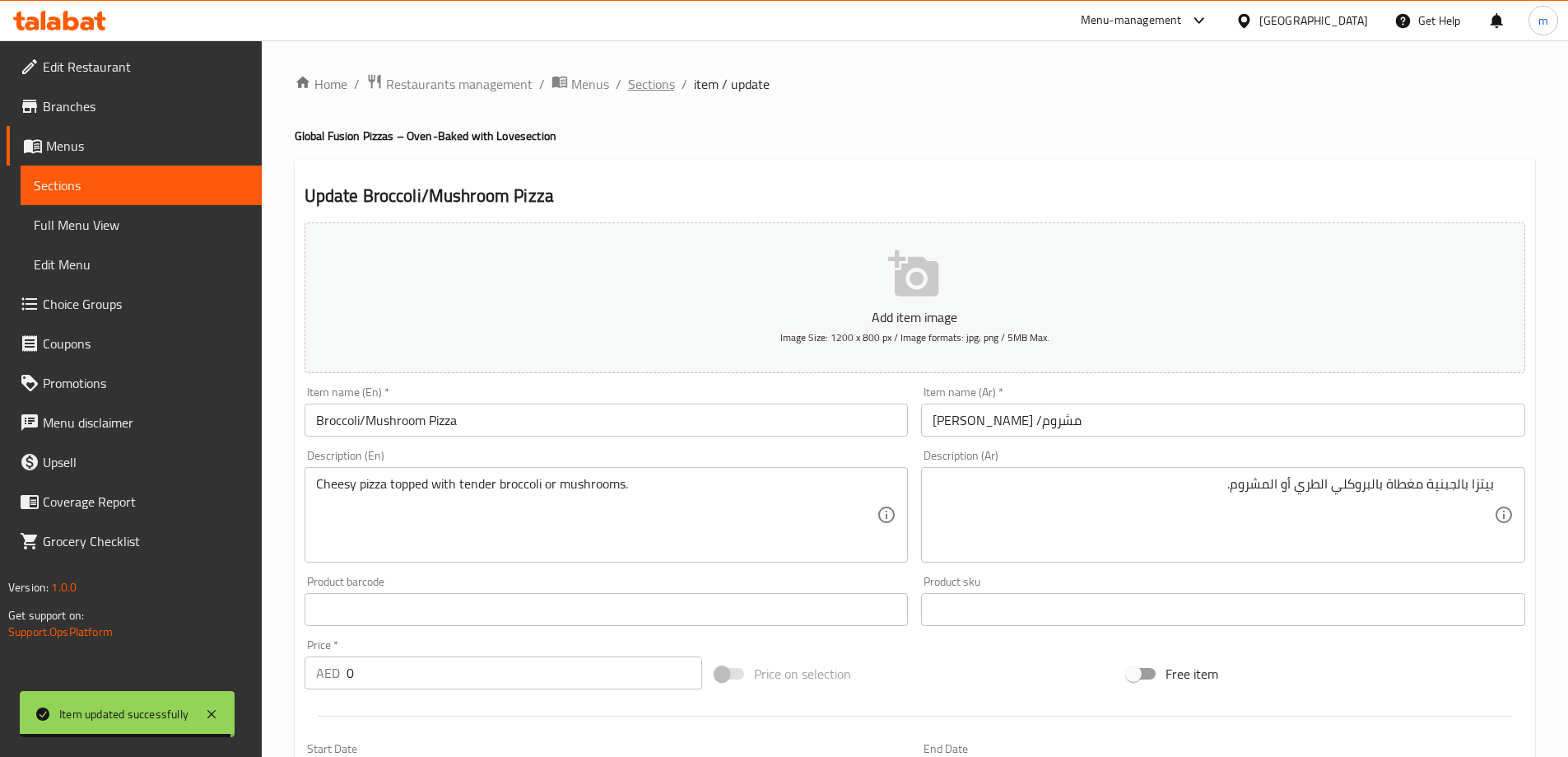
click at [647, 86] on span "Sections" at bounding box center [652, 84] width 47 height 19
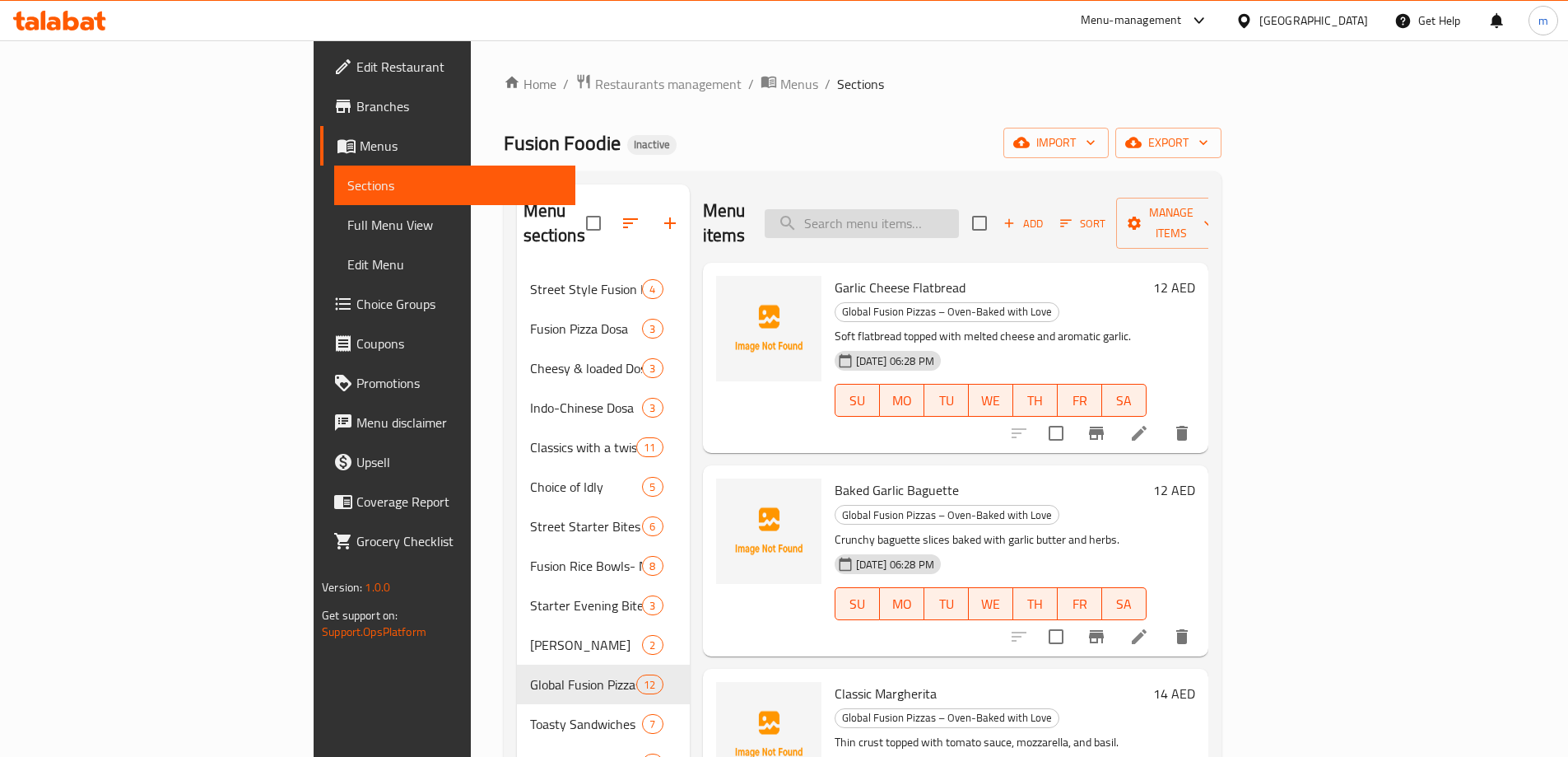
click at [916, 216] on input "search" at bounding box center [862, 224] width 195 height 29
paste input "Fusion Foodie Signature Pizza"
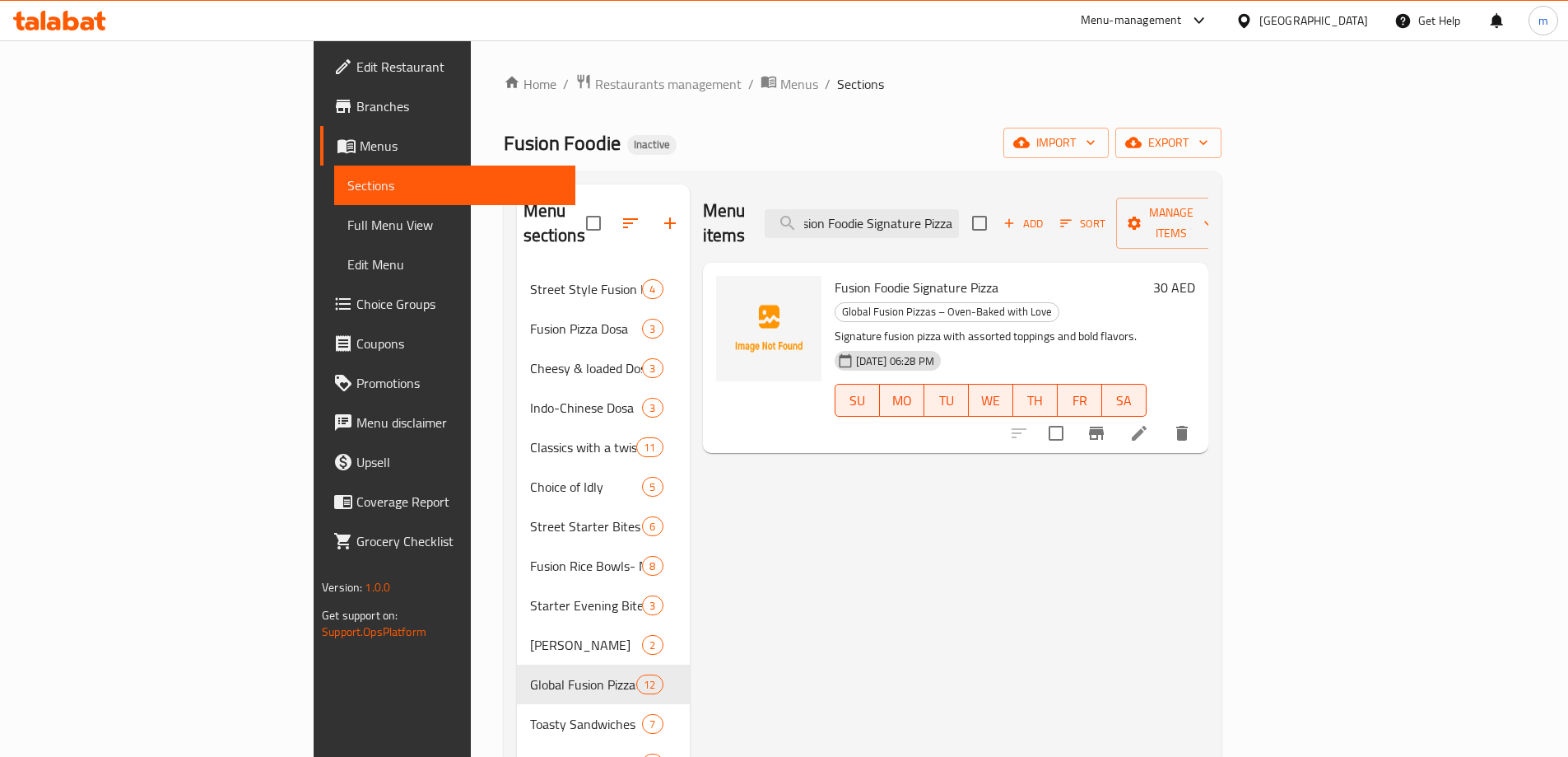
type input "Fusion Foodie Signature Pizza"
click at [1149, 424] on icon at bounding box center [1139, 434] width 19 height 19
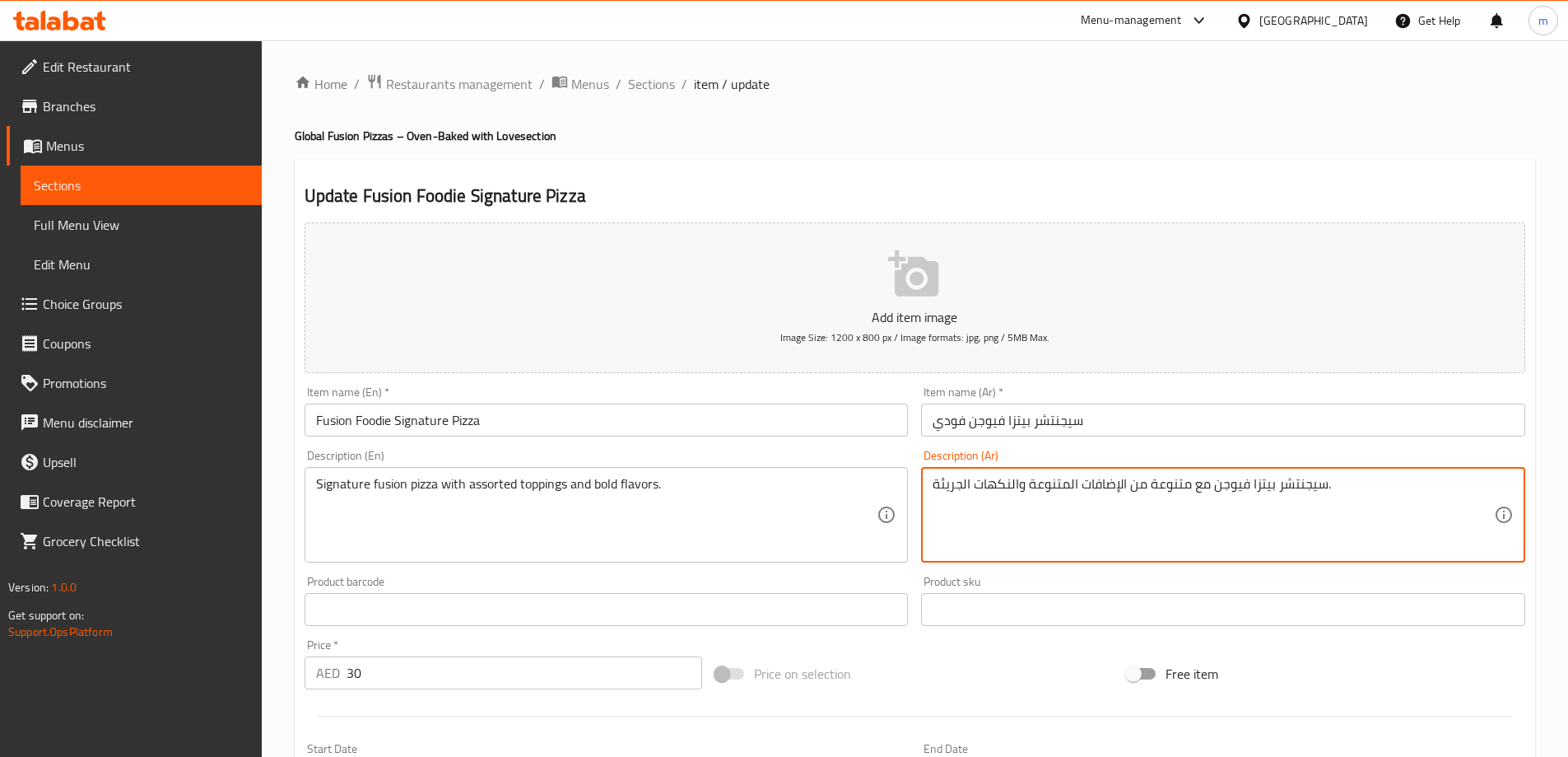
drag, startPoint x: 1151, startPoint y: 491, endPoint x: 1213, endPoint y: 503, distance: 63.2
click at [1122, 497] on textarea "سيجنتشر بيتزا فيوجن مع متنوعة من الإضافات المتنوعة والنكهات الجريئة." at bounding box center [1213, 515] width 562 height 78
drag, startPoint x: 1132, startPoint y: 493, endPoint x: 1193, endPoint y: 504, distance: 62.0
click at [1193, 504] on textarea "سيجنتشر بيتزا فيوجن مع متنوعة من الإضافات المتنوعة والنكهات الجريئة." at bounding box center [1213, 515] width 562 height 78
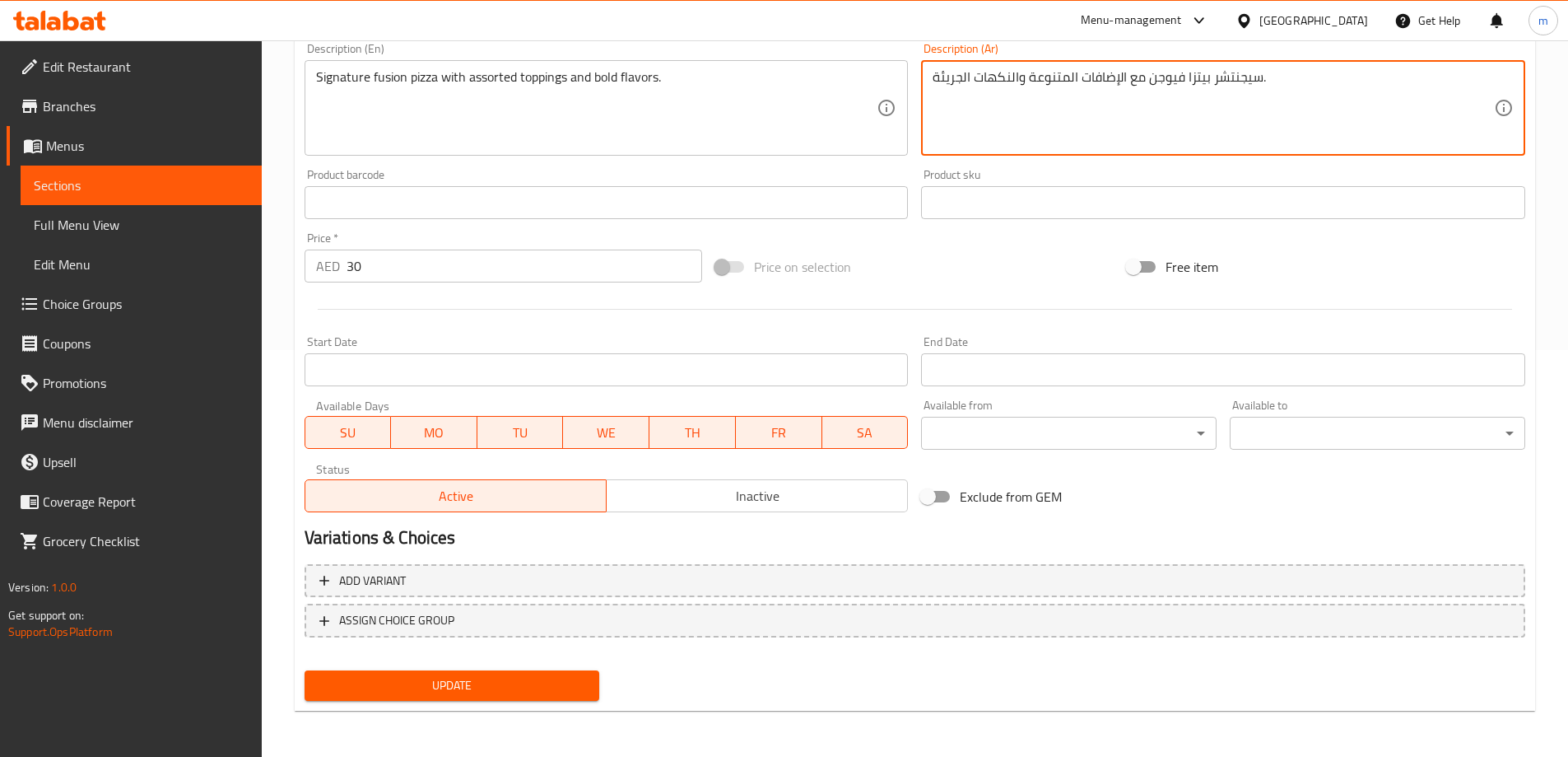
type textarea "سيجنتشر بيتزا فيوجن مع الإضافات المتنوعة والنكهات الجريئة."
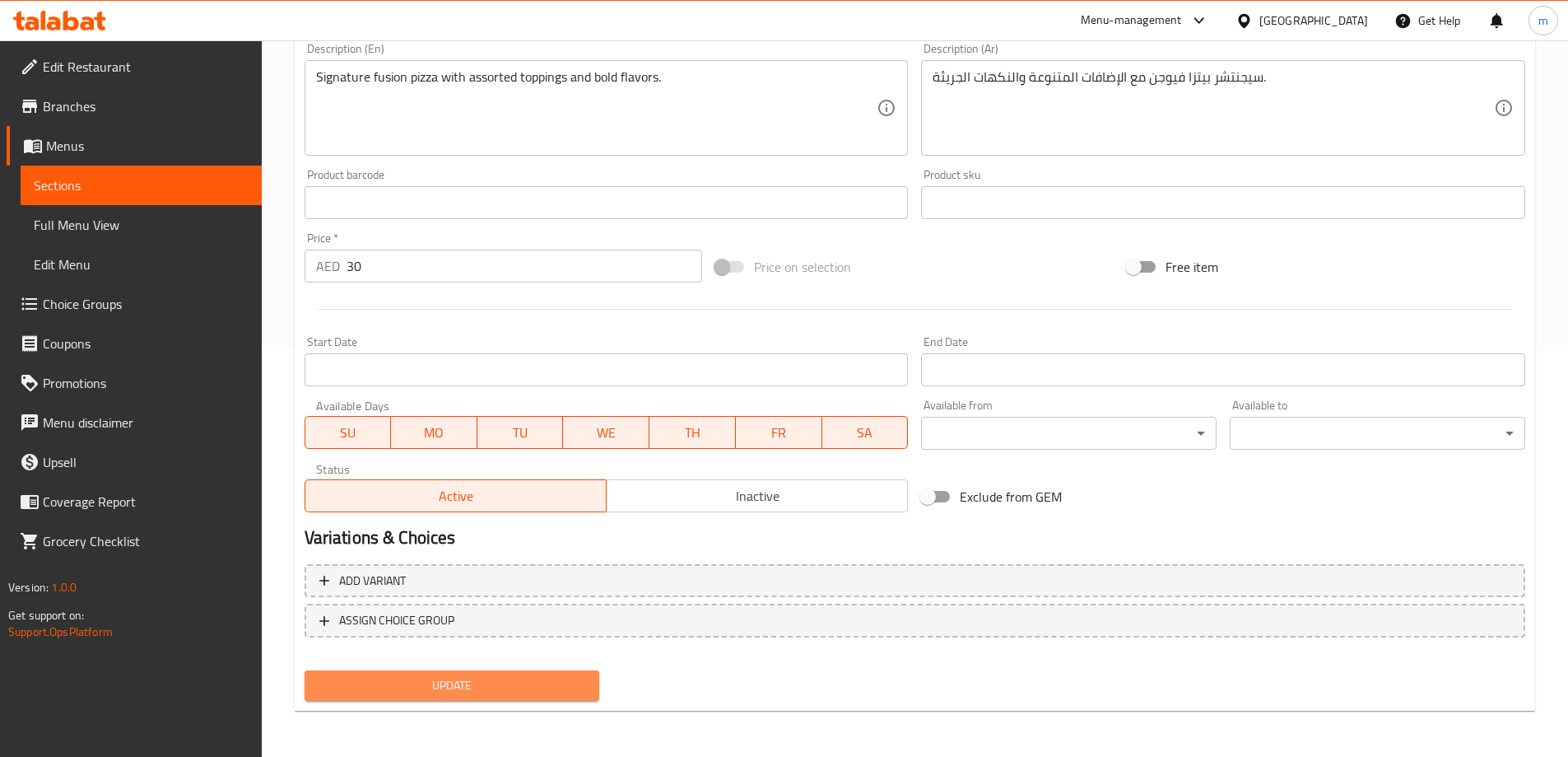
click at [583, 694] on span "Update" at bounding box center [452, 685] width 269 height 20
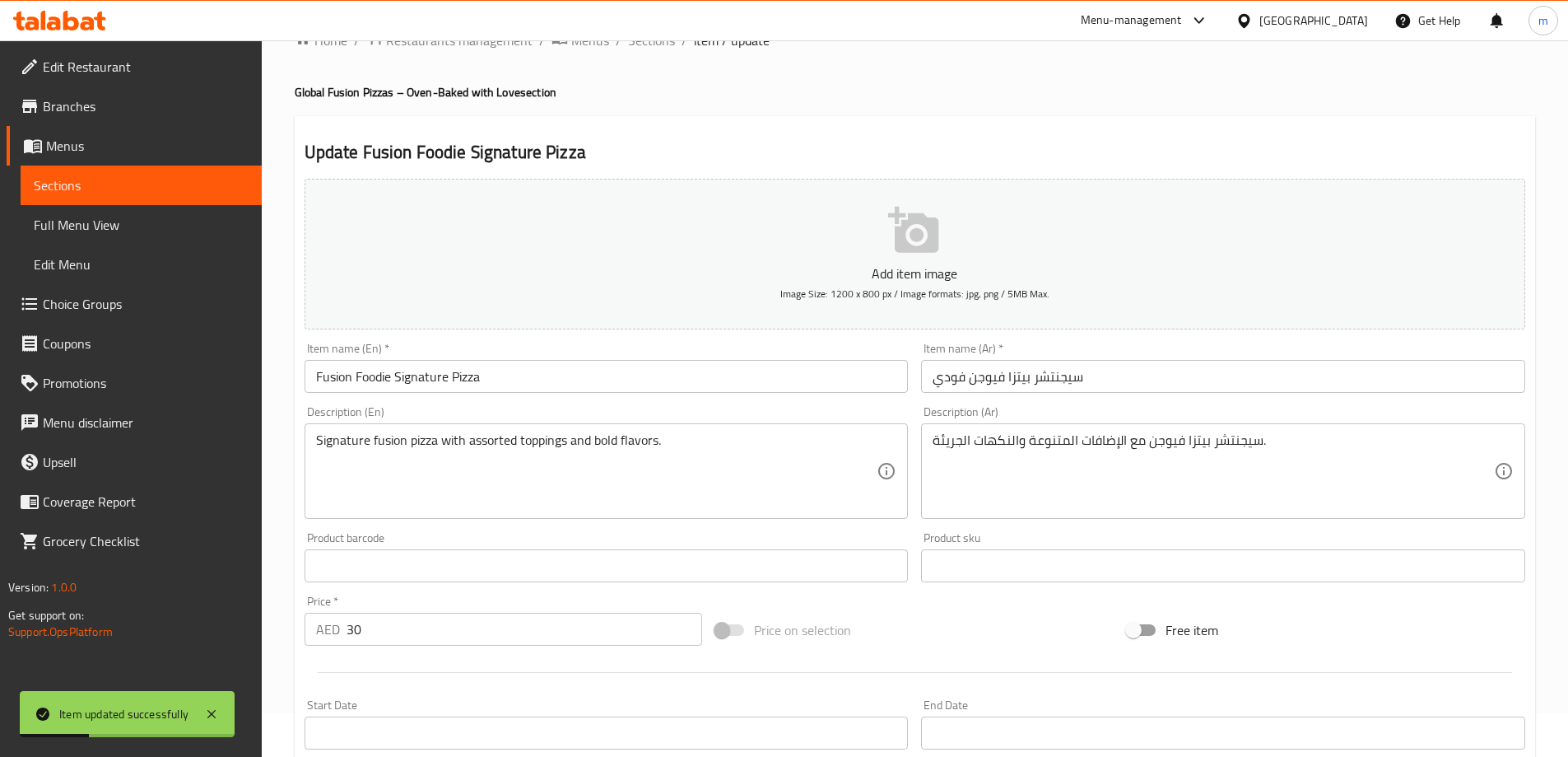
scroll to position [0, 0]
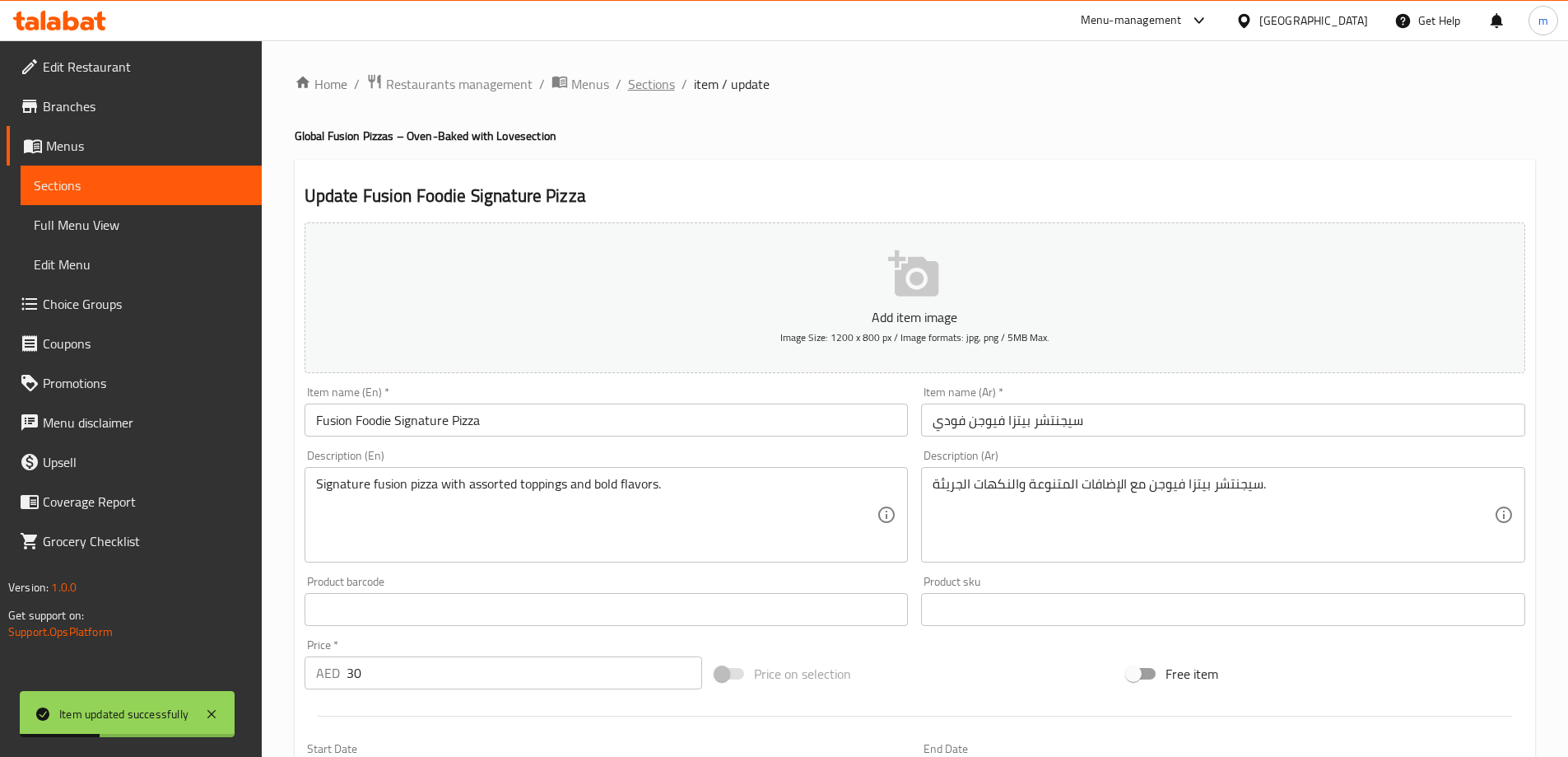
click at [656, 75] on span "Sections" at bounding box center [652, 84] width 47 height 19
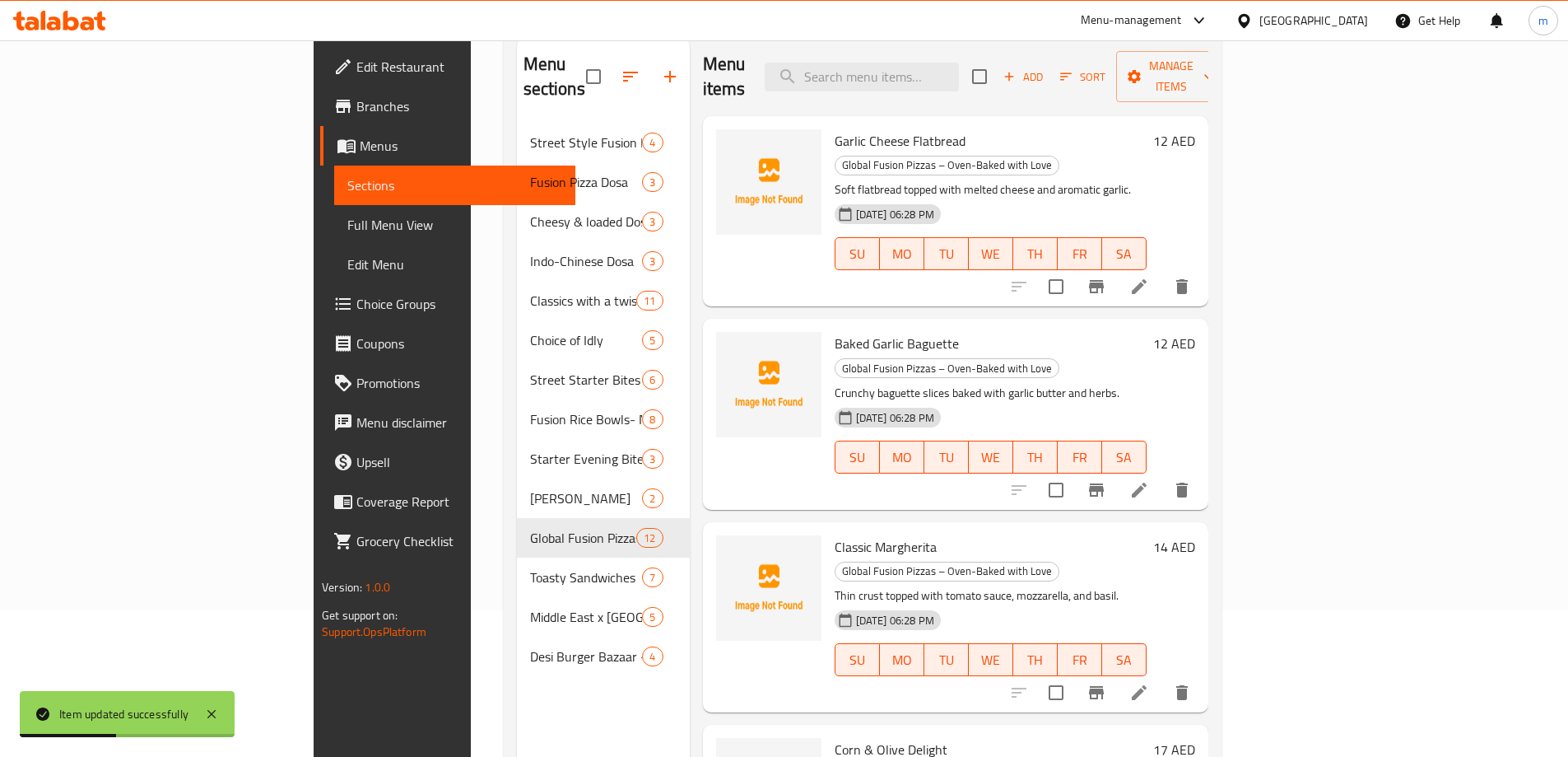
scroll to position [231, 0]
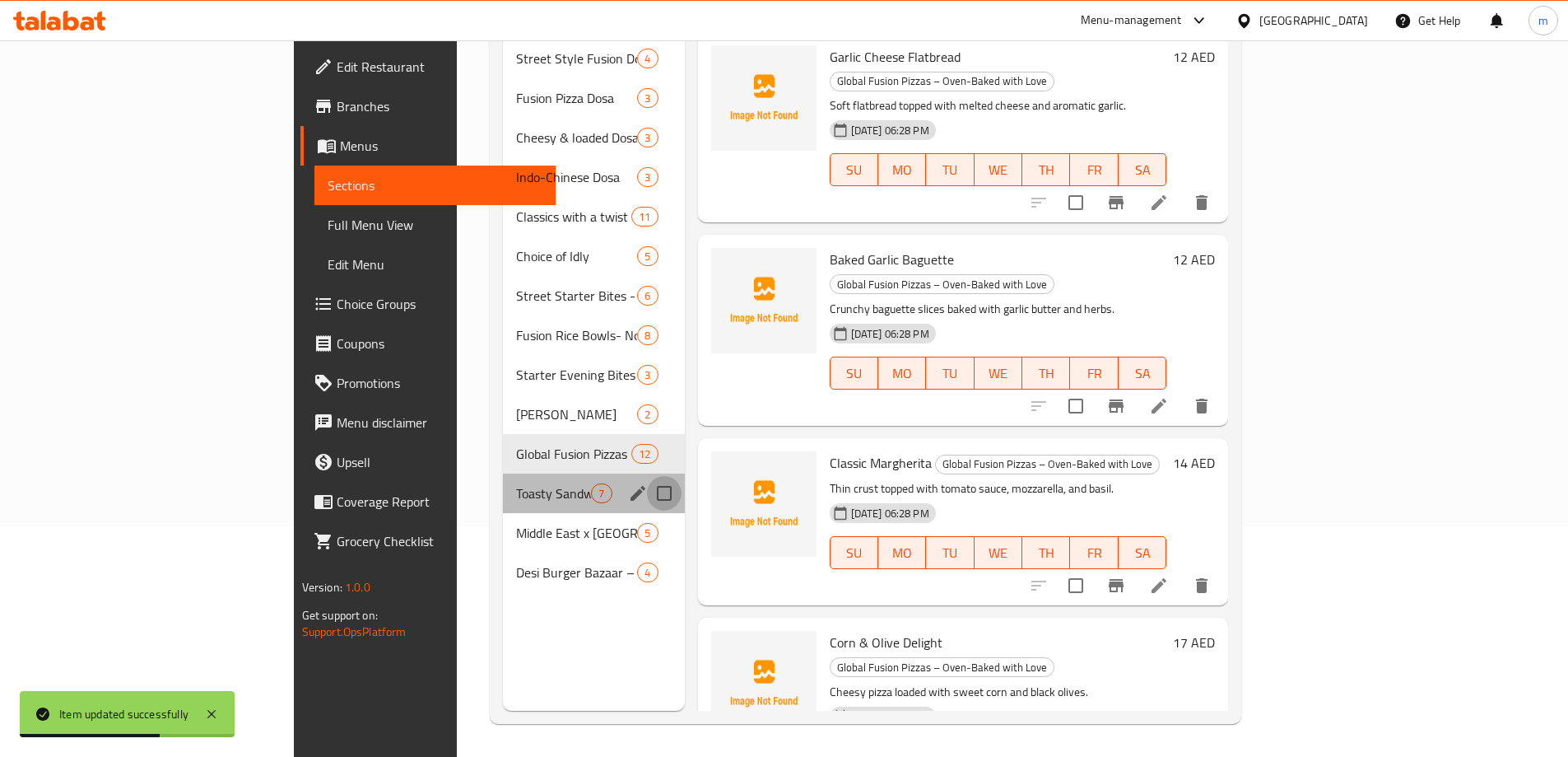
click at [647, 476] on input "Menu sections" at bounding box center [664, 494] width 35 height 35
checkbox input "true"
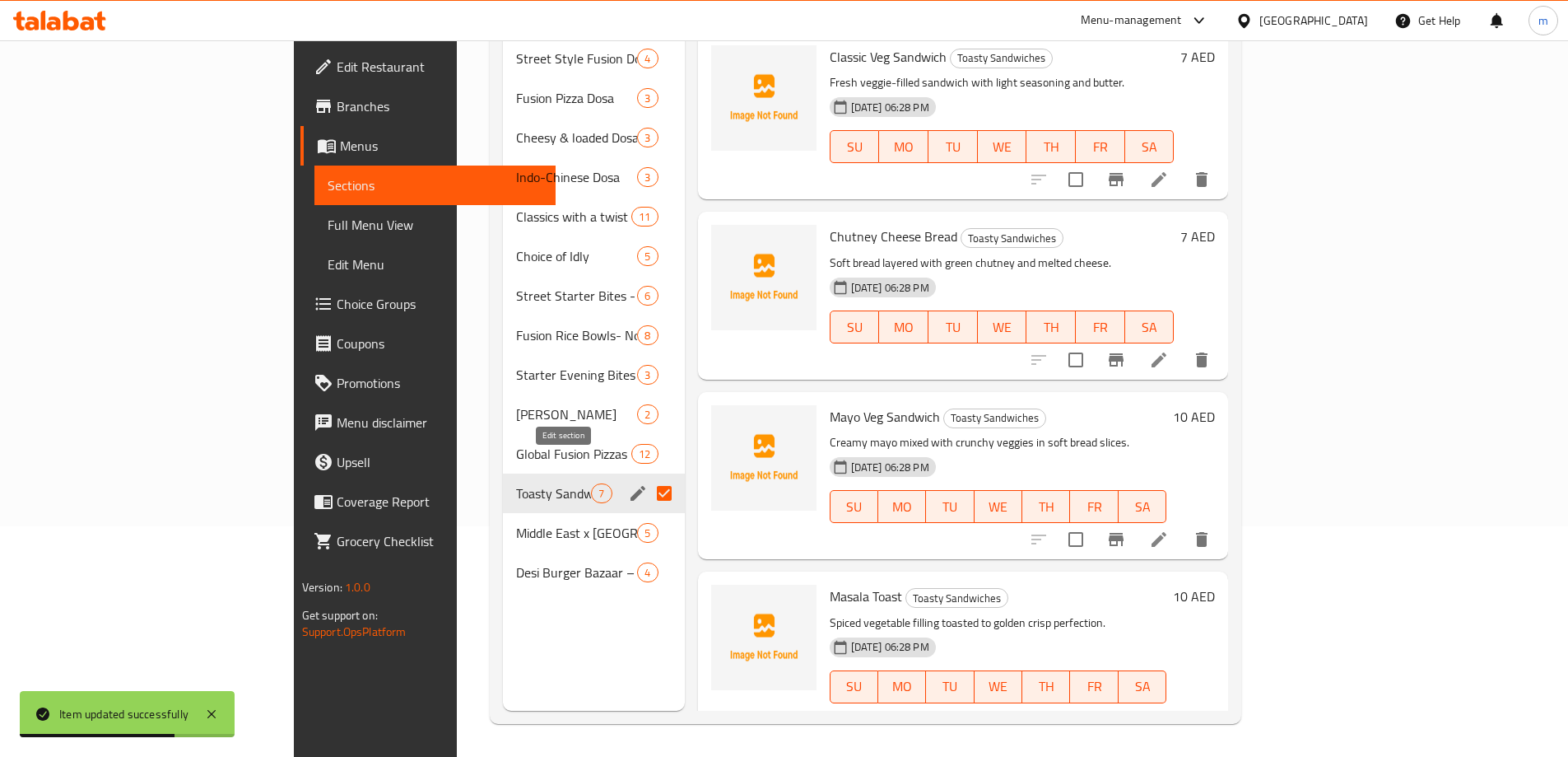
click at [628, 483] on icon "edit" at bounding box center [638, 493] width 19 height 19
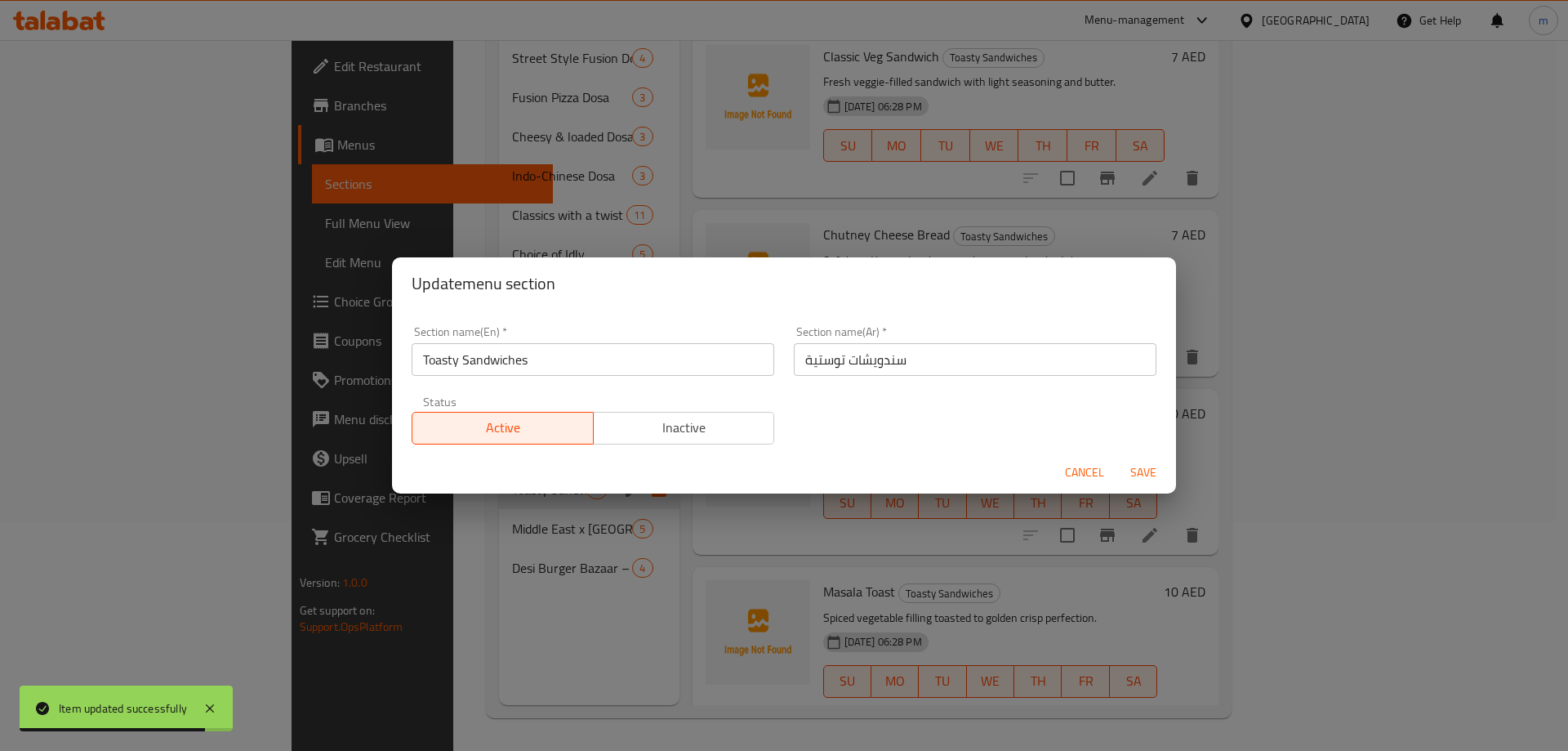
click at [800, 365] on input "سندويشات توستية" at bounding box center [975, 360] width 362 height 33
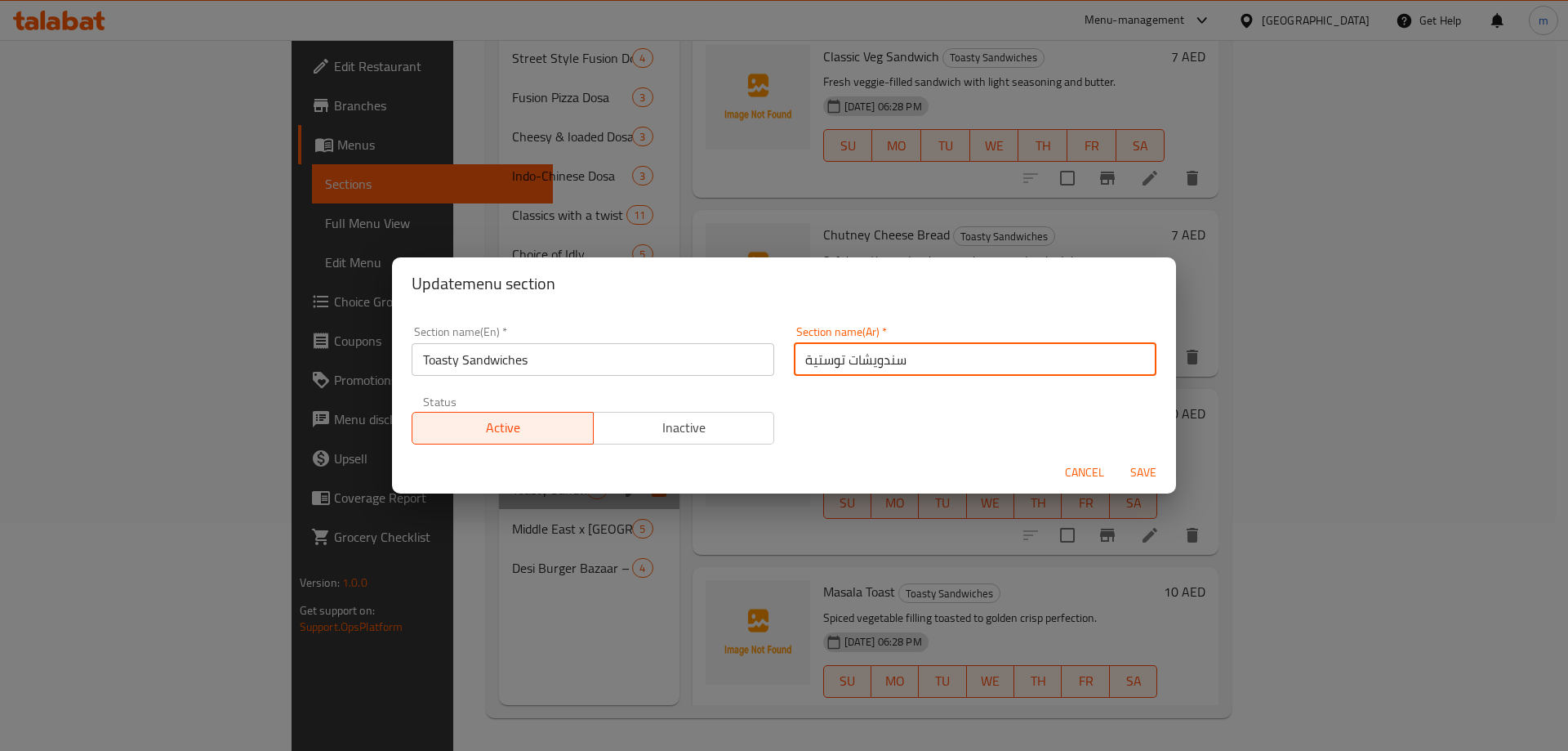
click at [818, 358] on input "سندويشات توستية" at bounding box center [975, 360] width 362 height 33
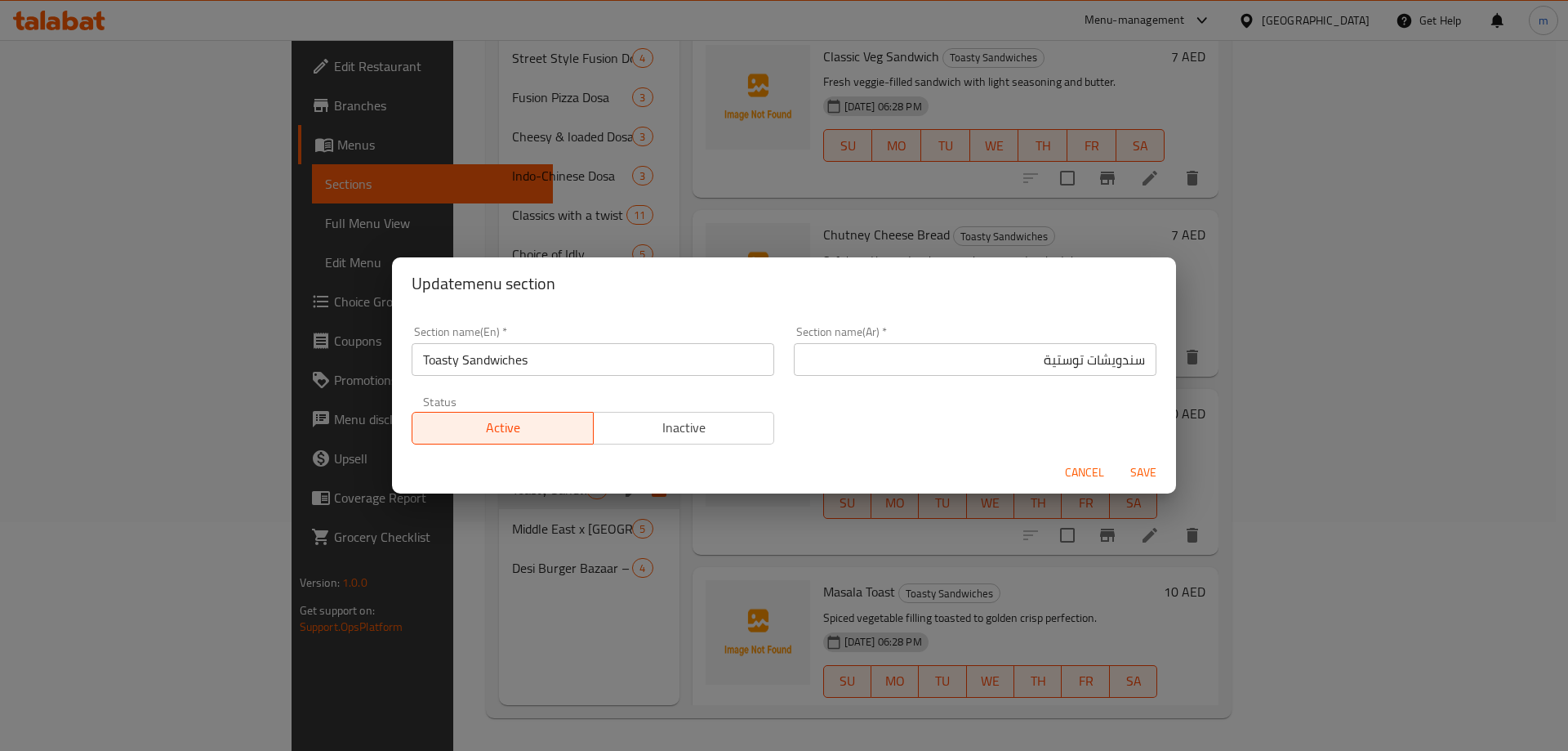
click at [1018, 376] on div "Section name(Ar)   * سندويشات توستية Section name(Ar) *" at bounding box center [976, 351] width 383 height 70
click at [1018, 357] on input "سندويشات توستية" at bounding box center [975, 360] width 362 height 33
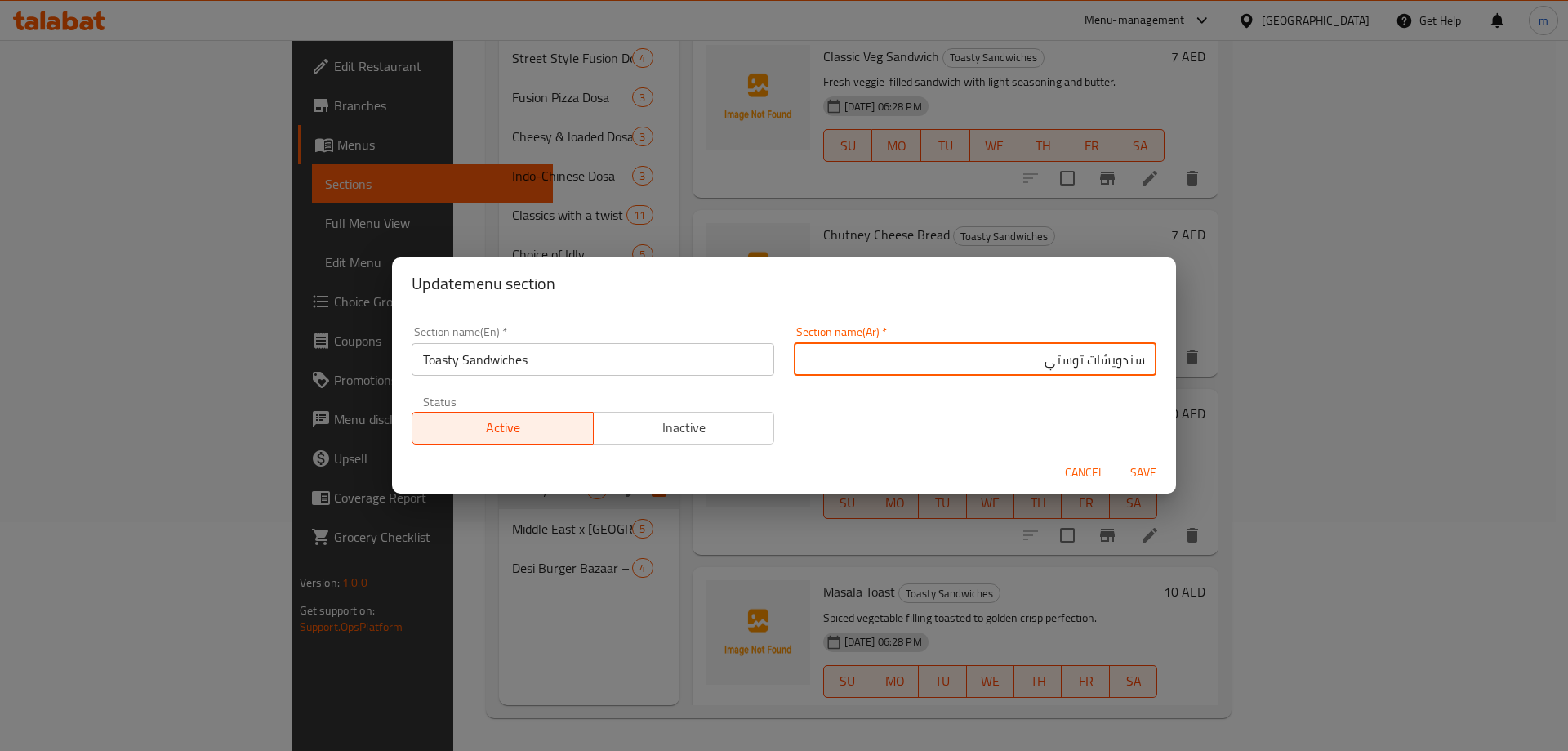
type input "سندويشات توستي"
click at [1142, 476] on span "Save" at bounding box center [1143, 472] width 40 height 20
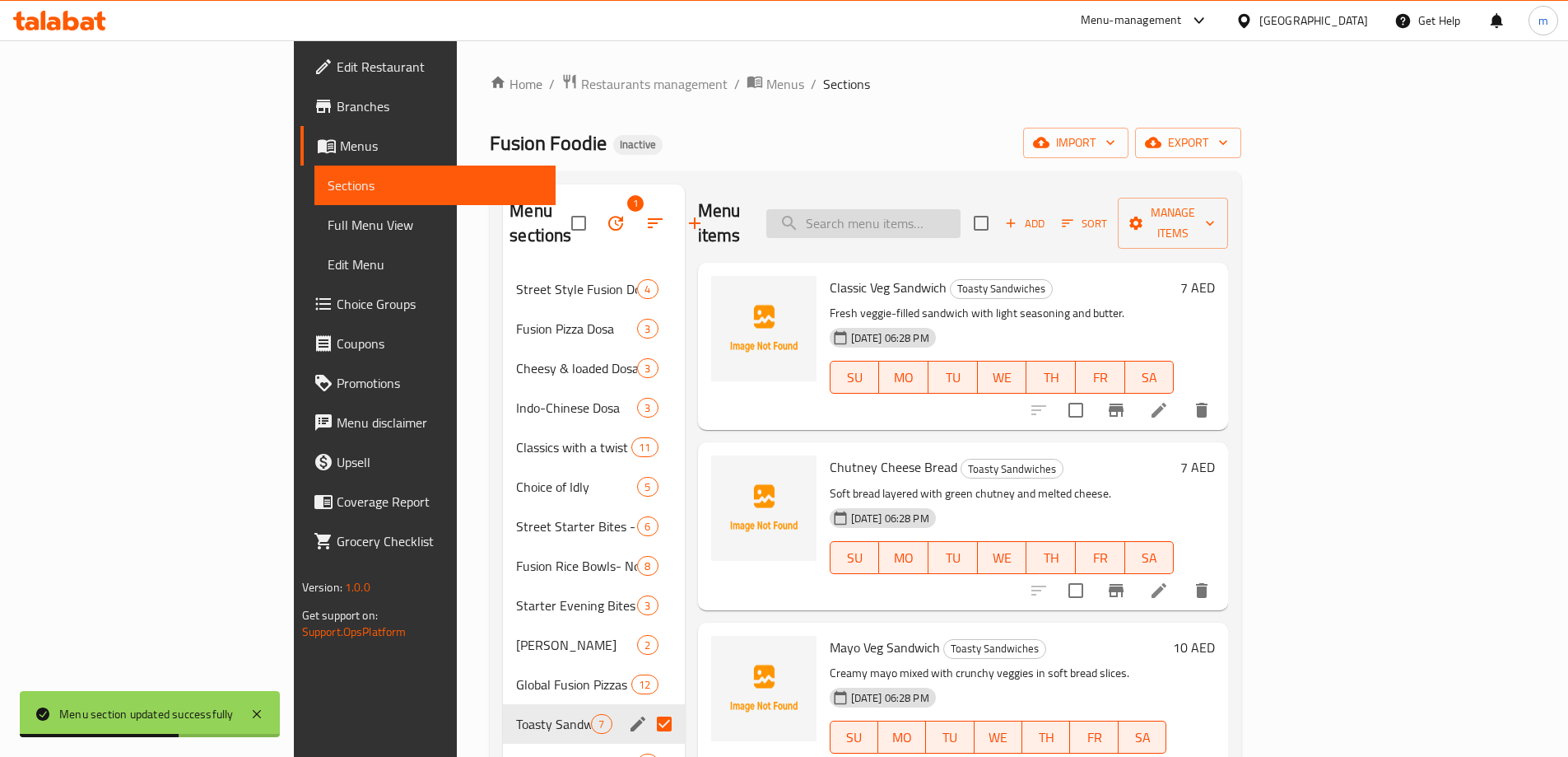
click at [961, 215] on input "search" at bounding box center [864, 224] width 195 height 29
paste input "Mayo Veg Sandwich"
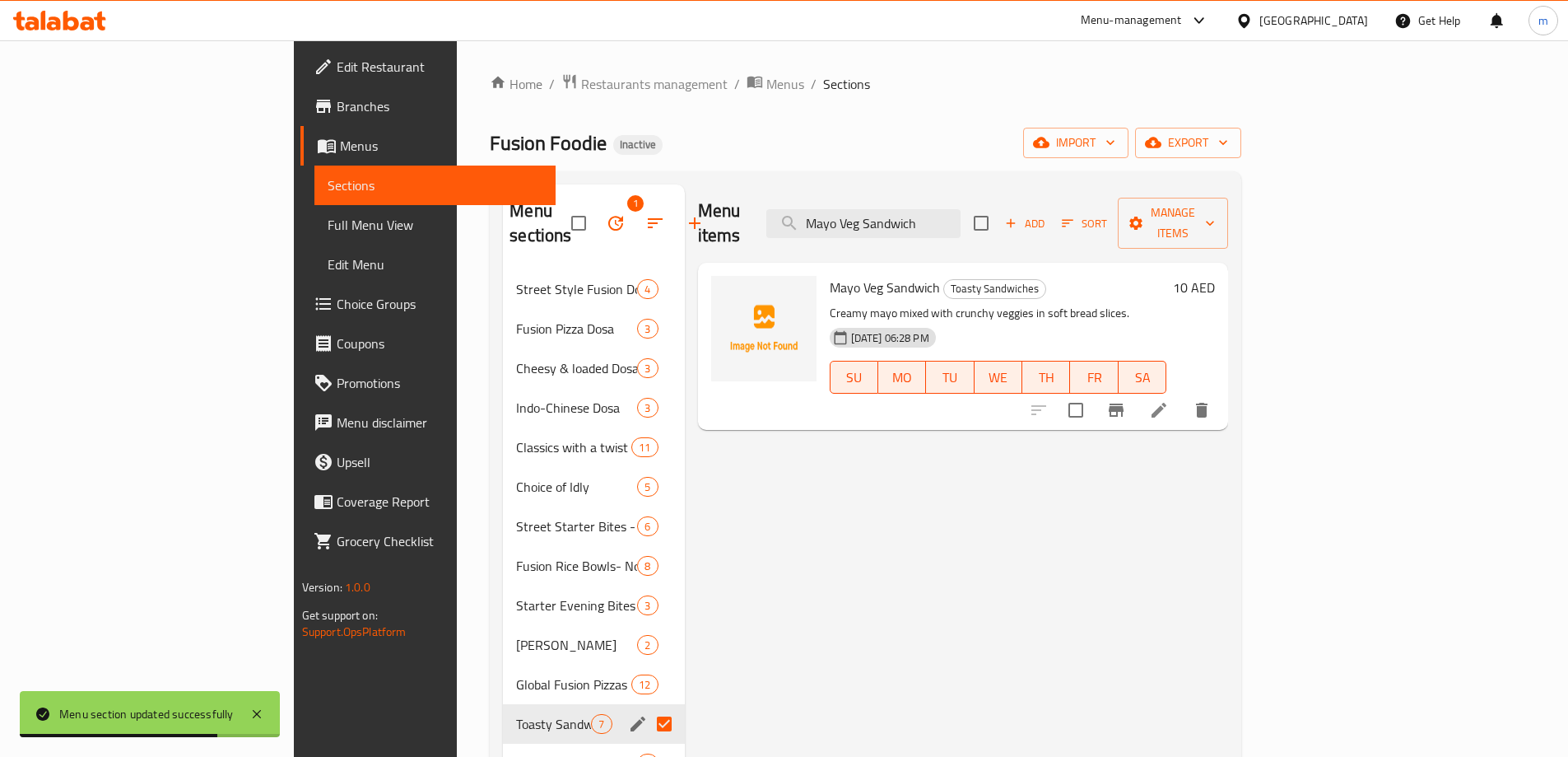
type input "Mayo Veg Sandwich"
click at [1167, 402] on icon at bounding box center [1159, 409] width 15 height 15
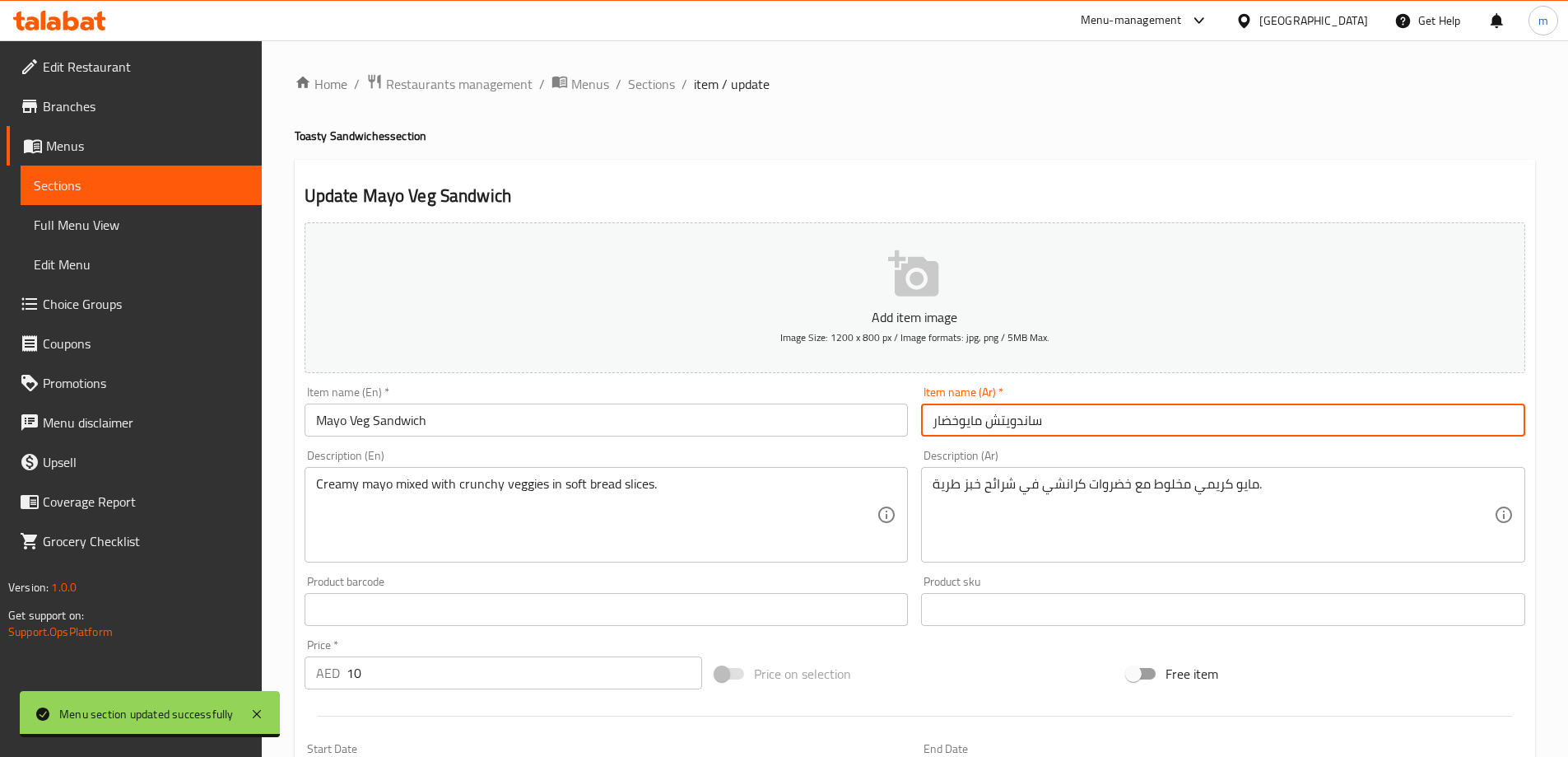
click at [960, 425] on input "ساندويتش مايوخضار" at bounding box center [1223, 420] width 605 height 33
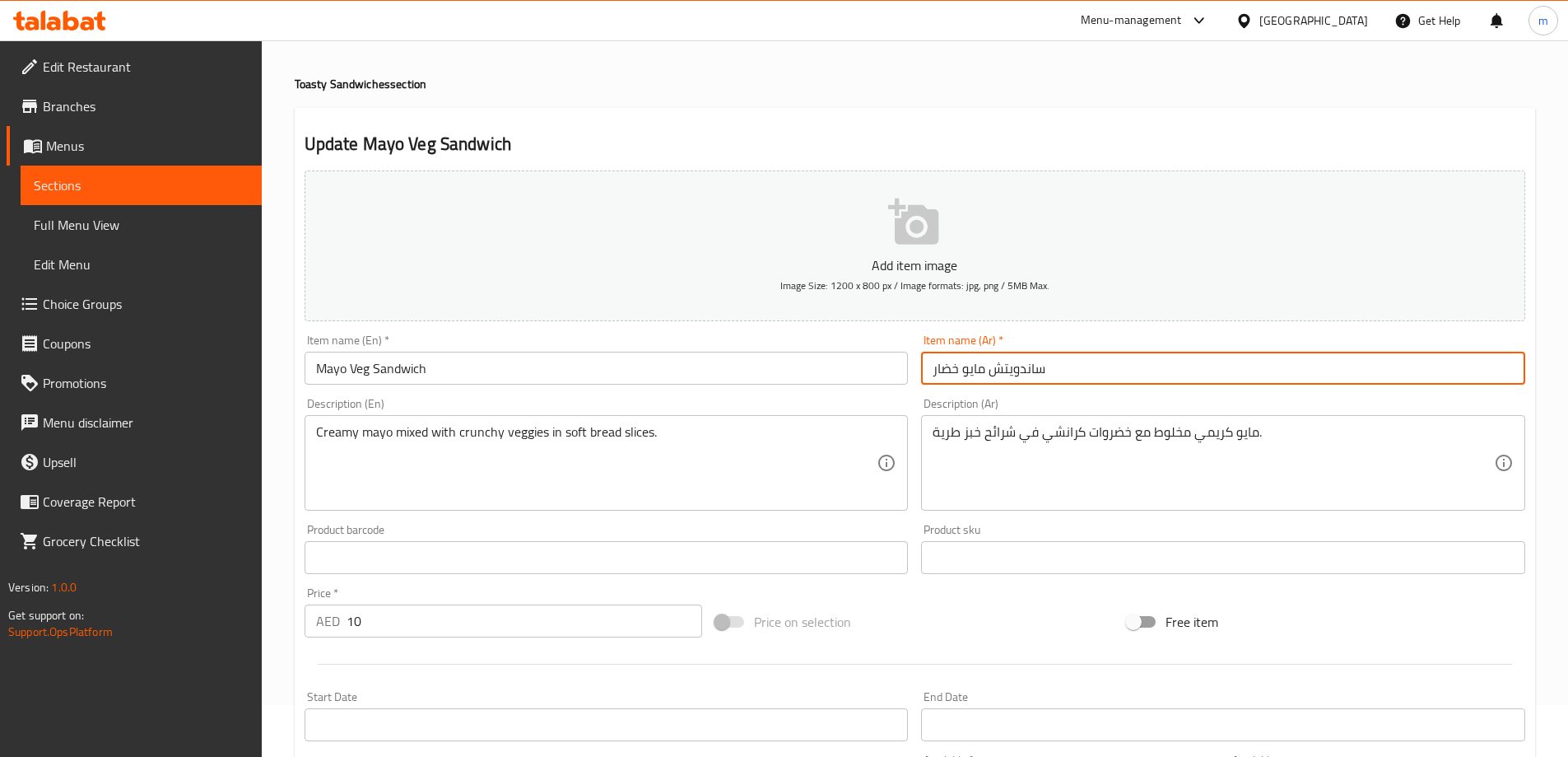
scroll to position [407, 0]
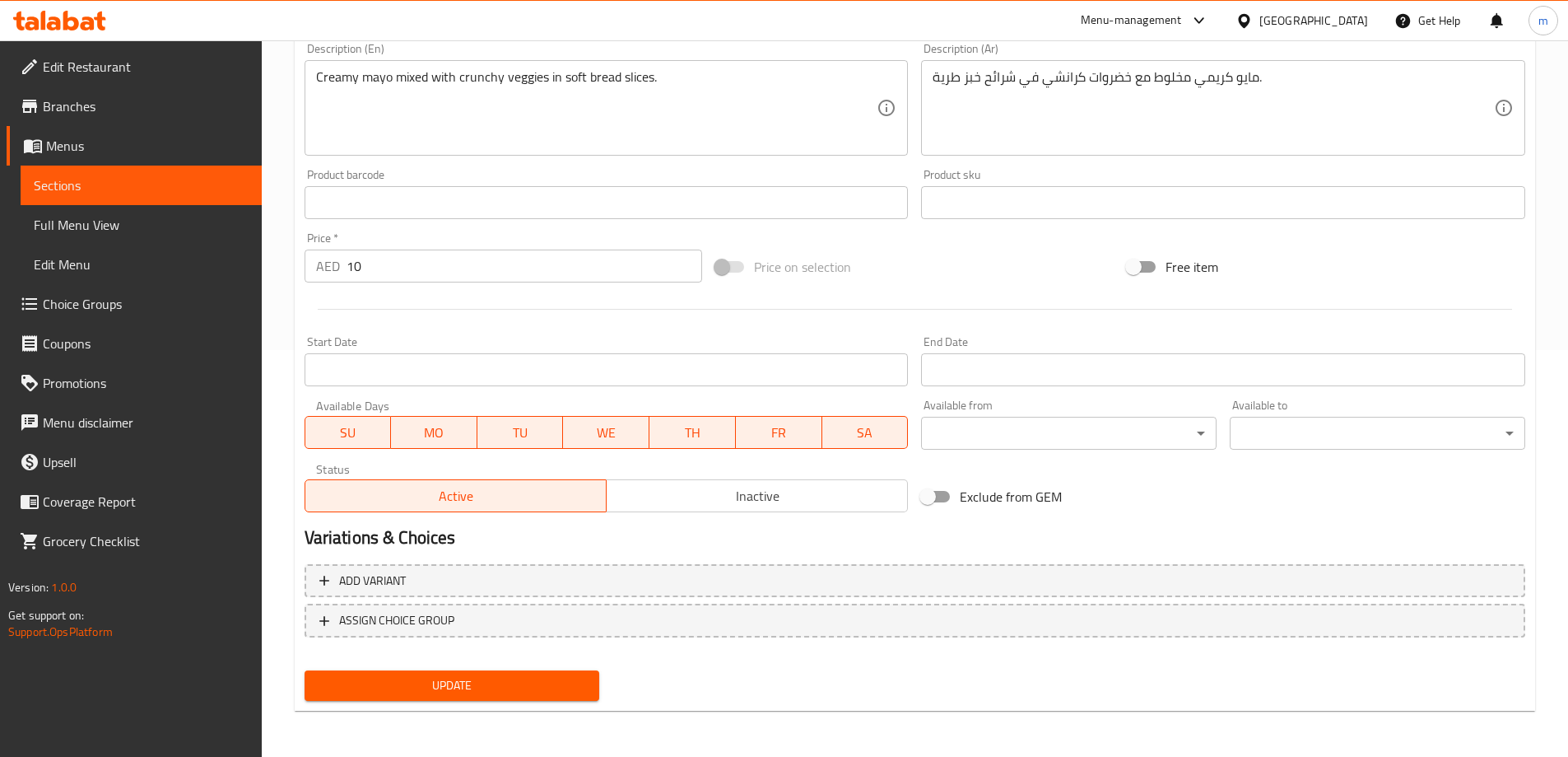
type input "ساندويتش مايو خضار"
click at [514, 690] on span "Update" at bounding box center [452, 685] width 269 height 20
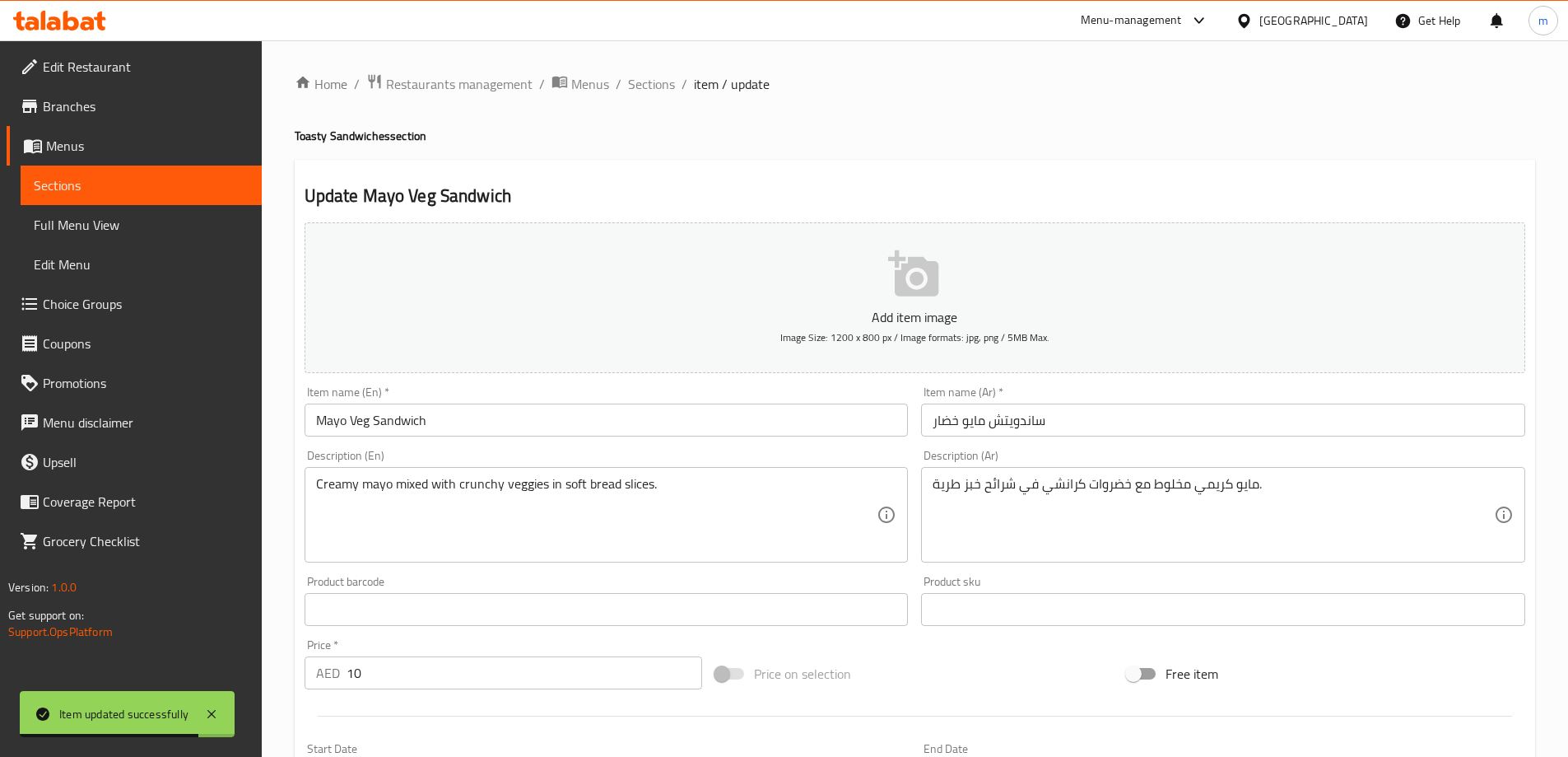
click at [632, 68] on div "Home / Restaurants management / Menus / Sections / item / update Toasty Sandwic…" at bounding box center [915, 601] width 1307 height 1123
click at [653, 75] on span "Sections" at bounding box center [652, 84] width 47 height 19
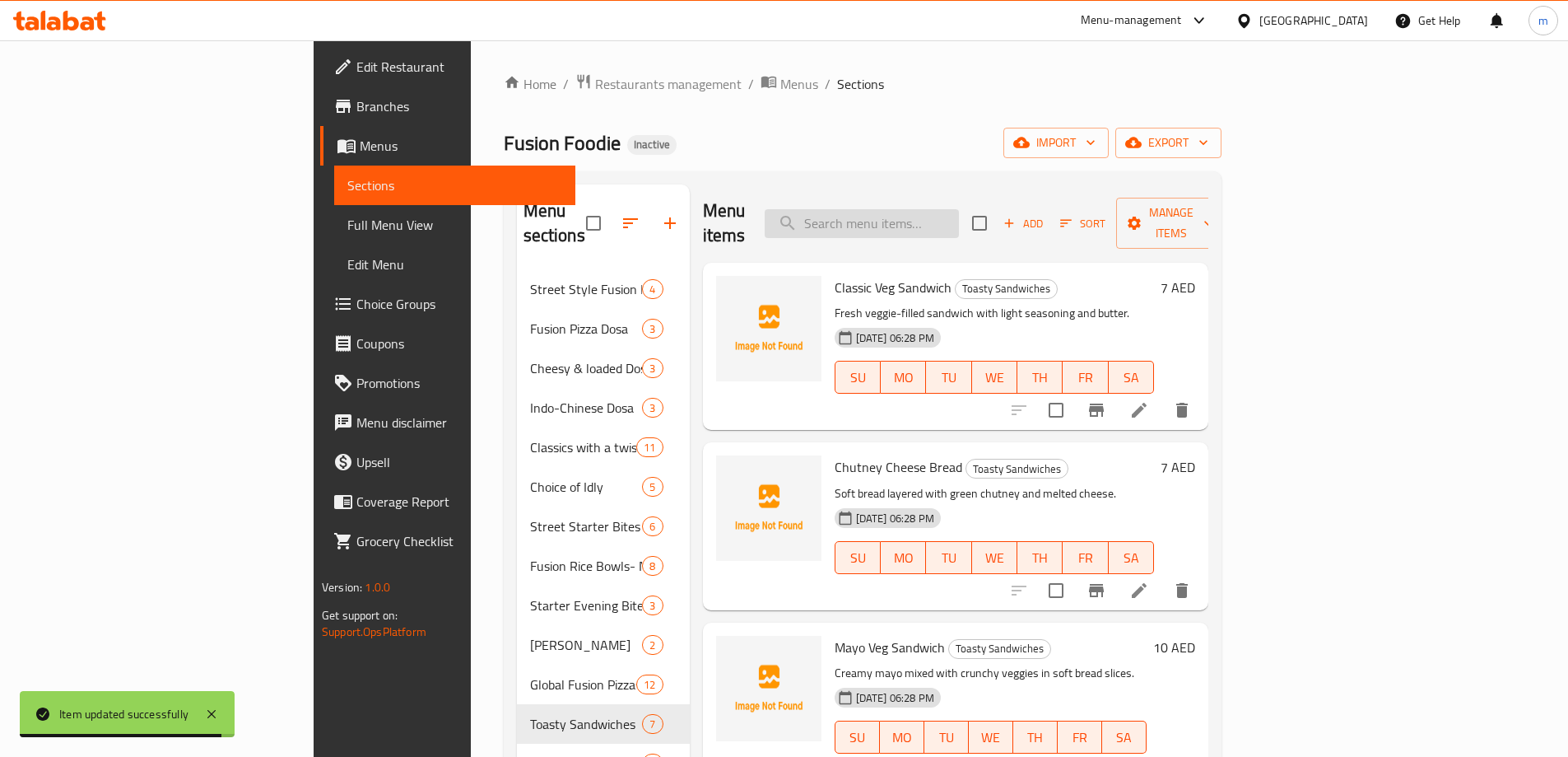
click at [914, 210] on input "search" at bounding box center [862, 224] width 195 height 29
paste input "Veggie Delight Pide"
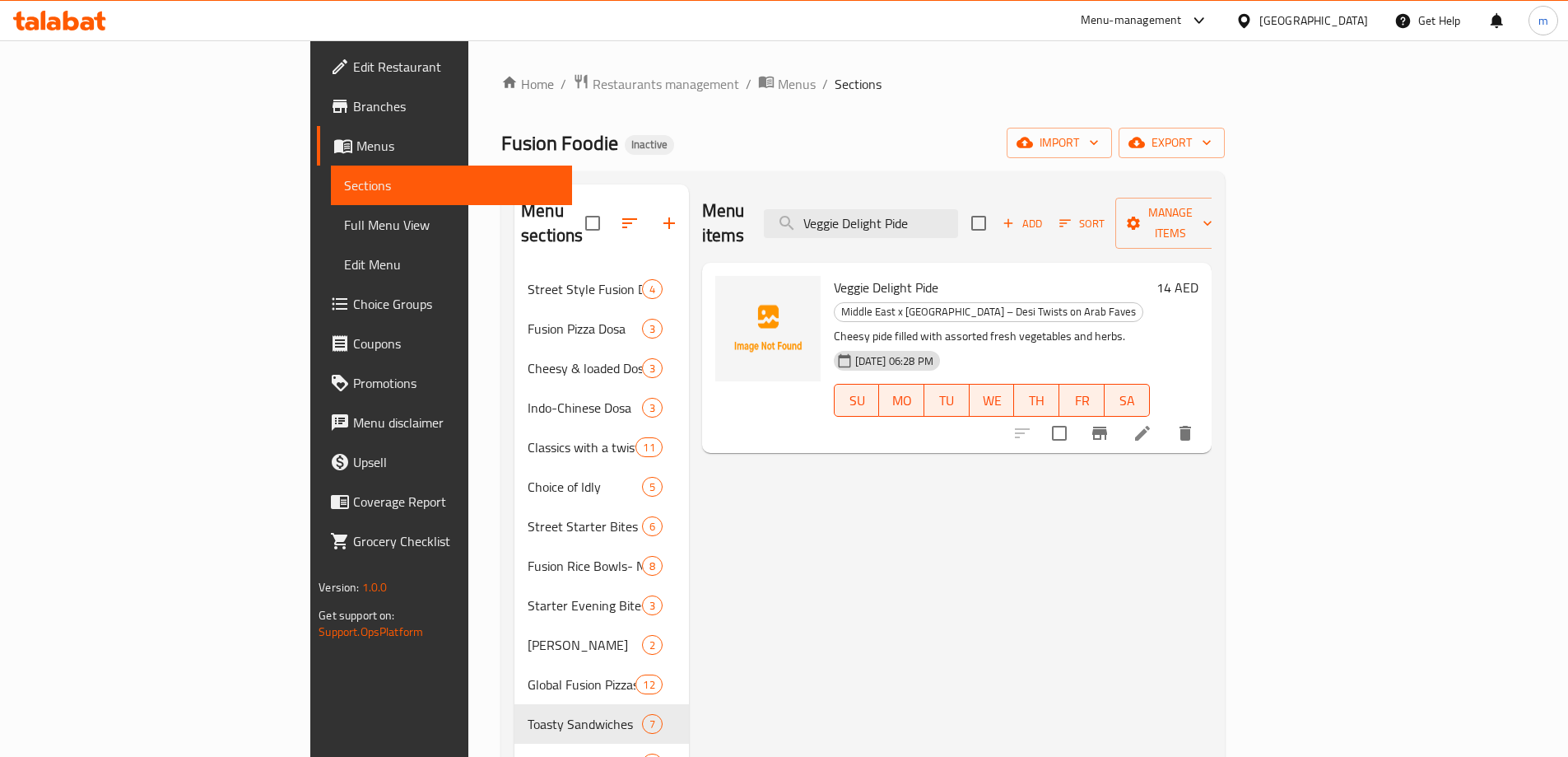
type input "Veggie Delight Pide"
click at [1150, 426] on icon at bounding box center [1142, 433] width 15 height 15
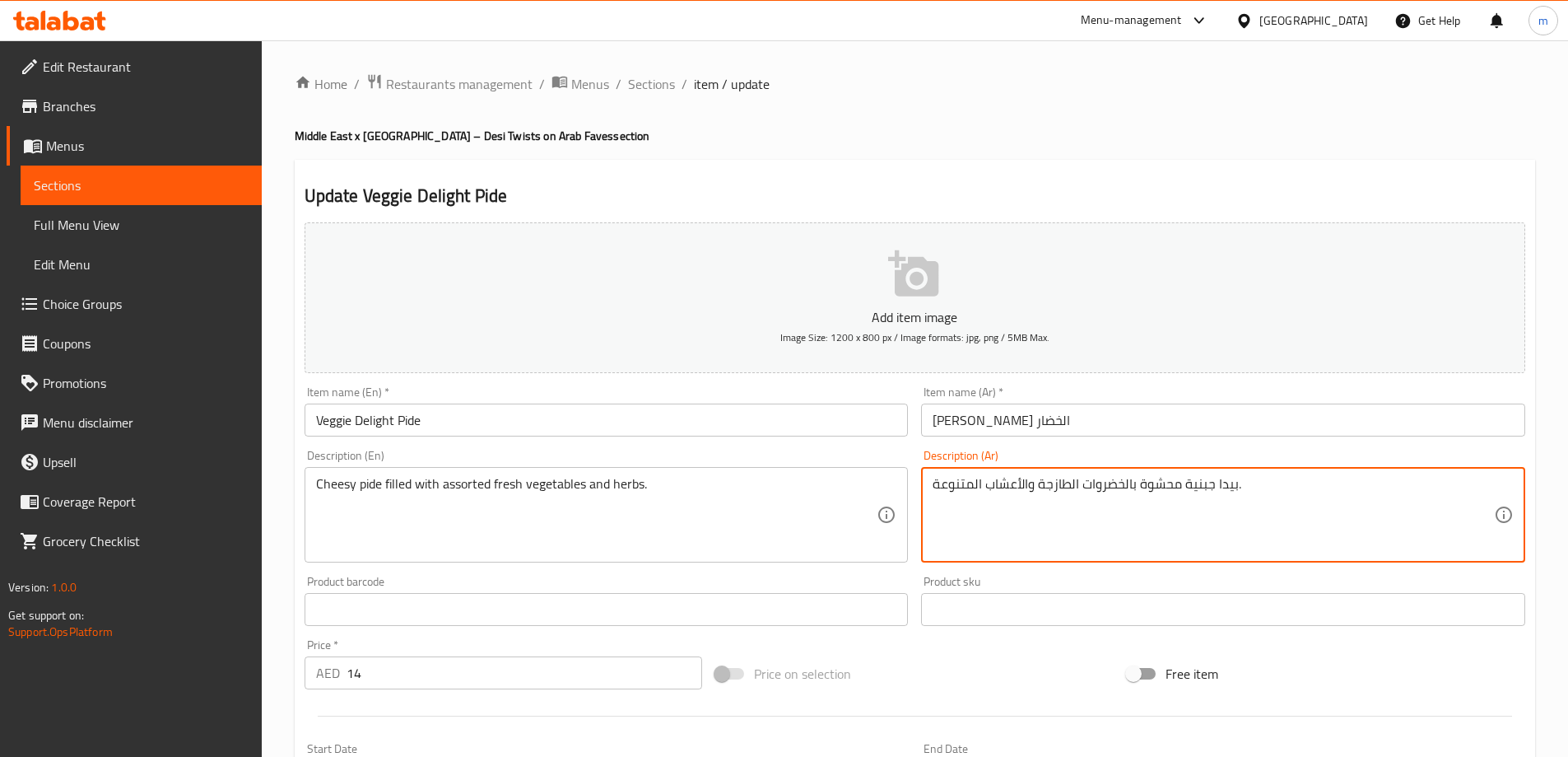
click at [969, 487] on textarea "بيدا جبنية محشوة بالخضروات الطازجة والأعشاب المتنوعة." at bounding box center [1213, 515] width 562 height 78
click at [1063, 485] on textarea "بيدا جبنية محشوة بالخضروات الطازجة والأعشاب المتنوعة." at bounding box center [1213, 515] width 562 height 78
click at [983, 489] on textarea "بيدا جبنية محشوة بالخضروات والأعشاب المتنوعة." at bounding box center [1213, 515] width 562 height 78
paste textarea "طازجة ال"
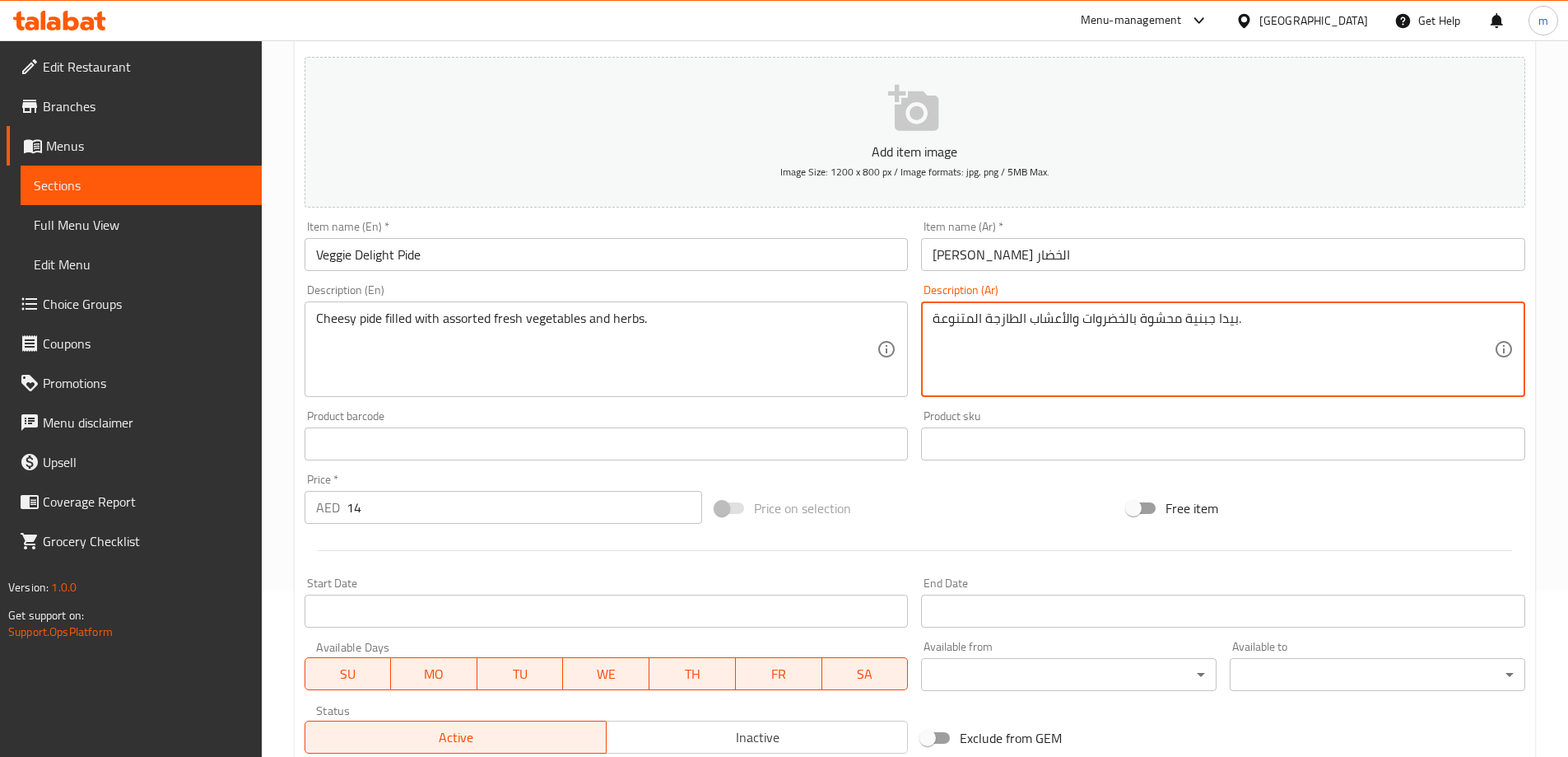
scroll to position [407, 0]
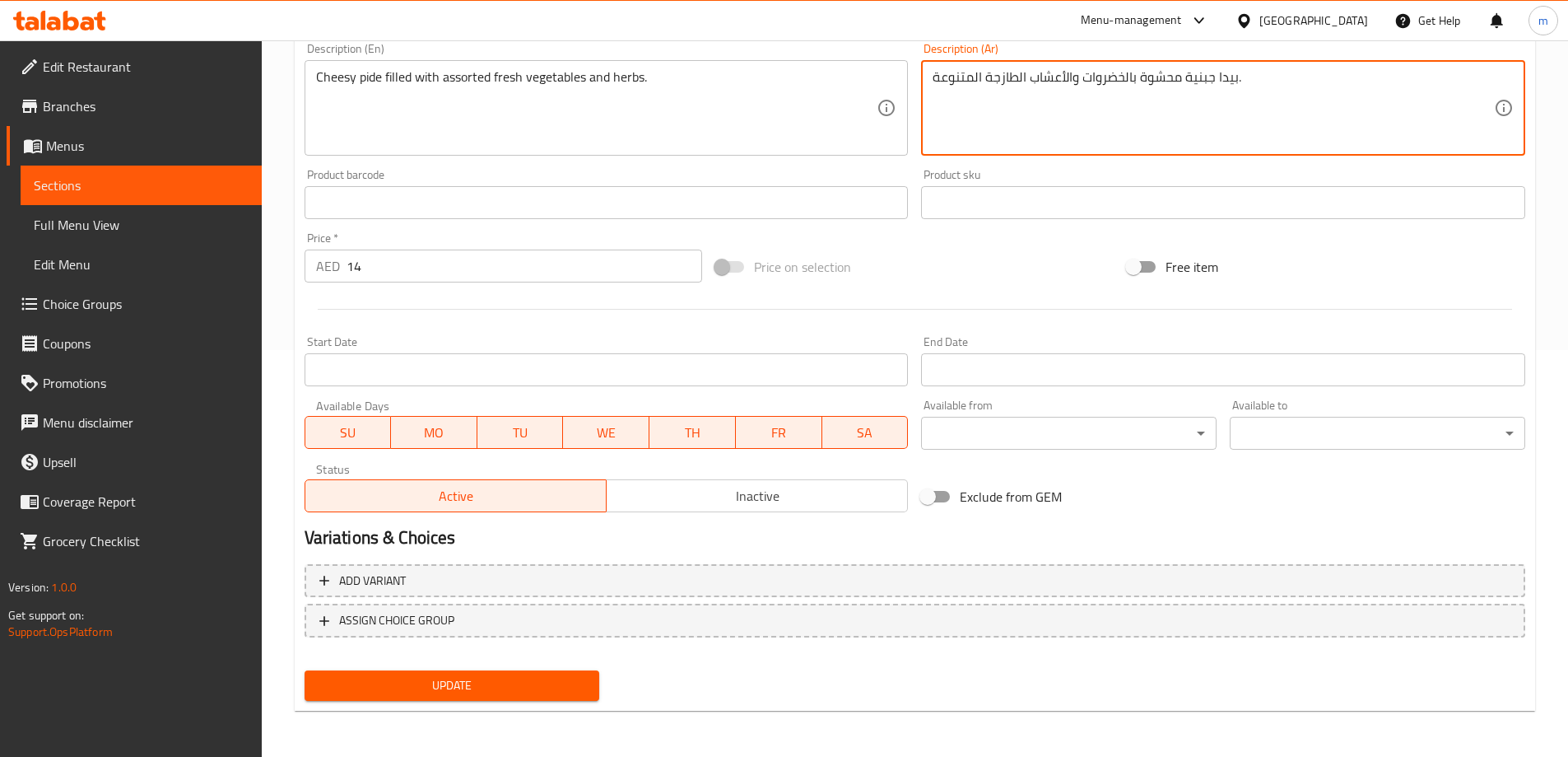
type textarea "بيدا جبنية محشوة بالخضروات والأعشاب الطازجة المتنوعة."
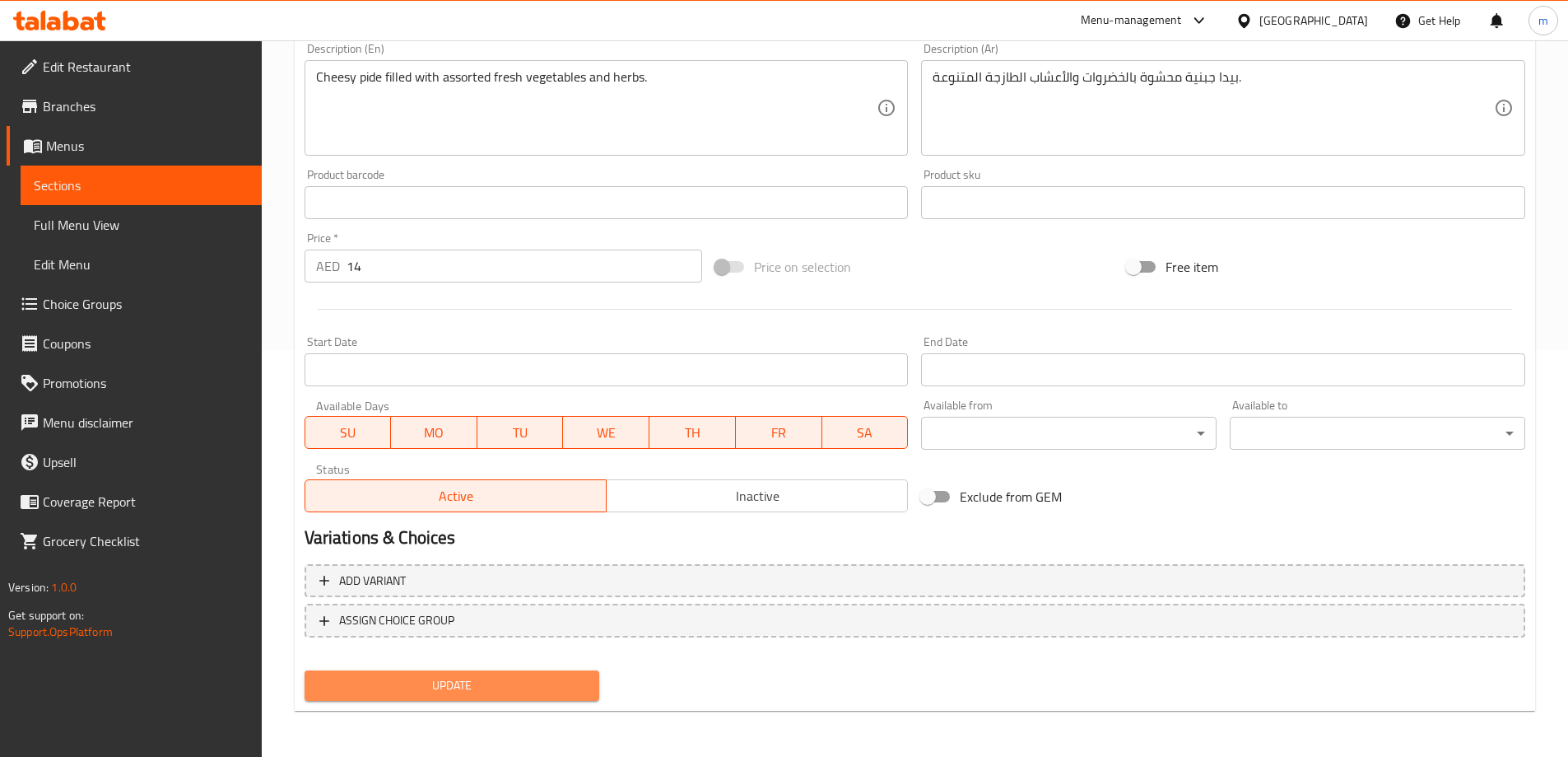
click at [578, 679] on span "Update" at bounding box center [452, 685] width 269 height 20
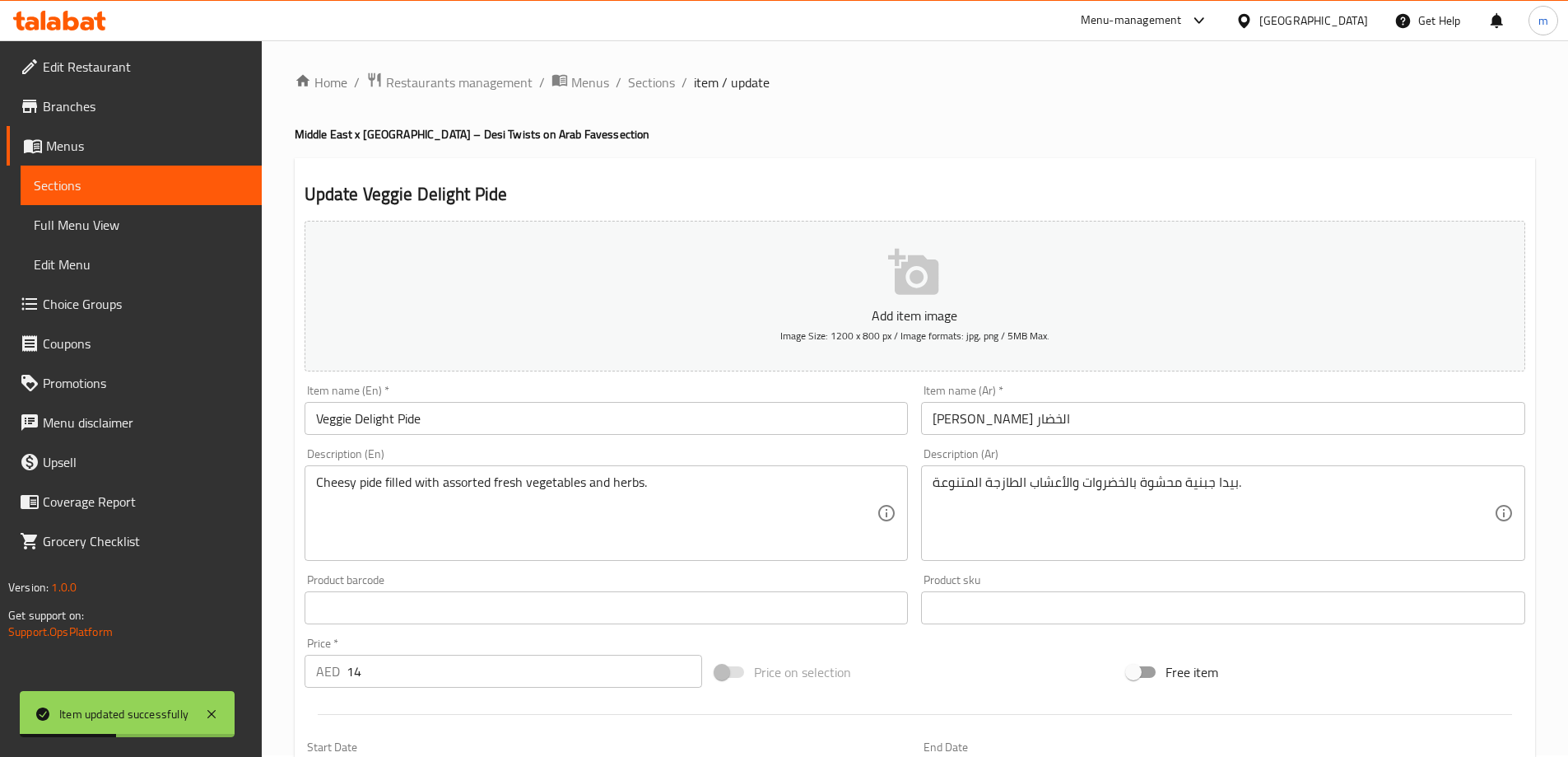
scroll to position [0, 0]
click at [650, 86] on span "Sections" at bounding box center [652, 84] width 47 height 19
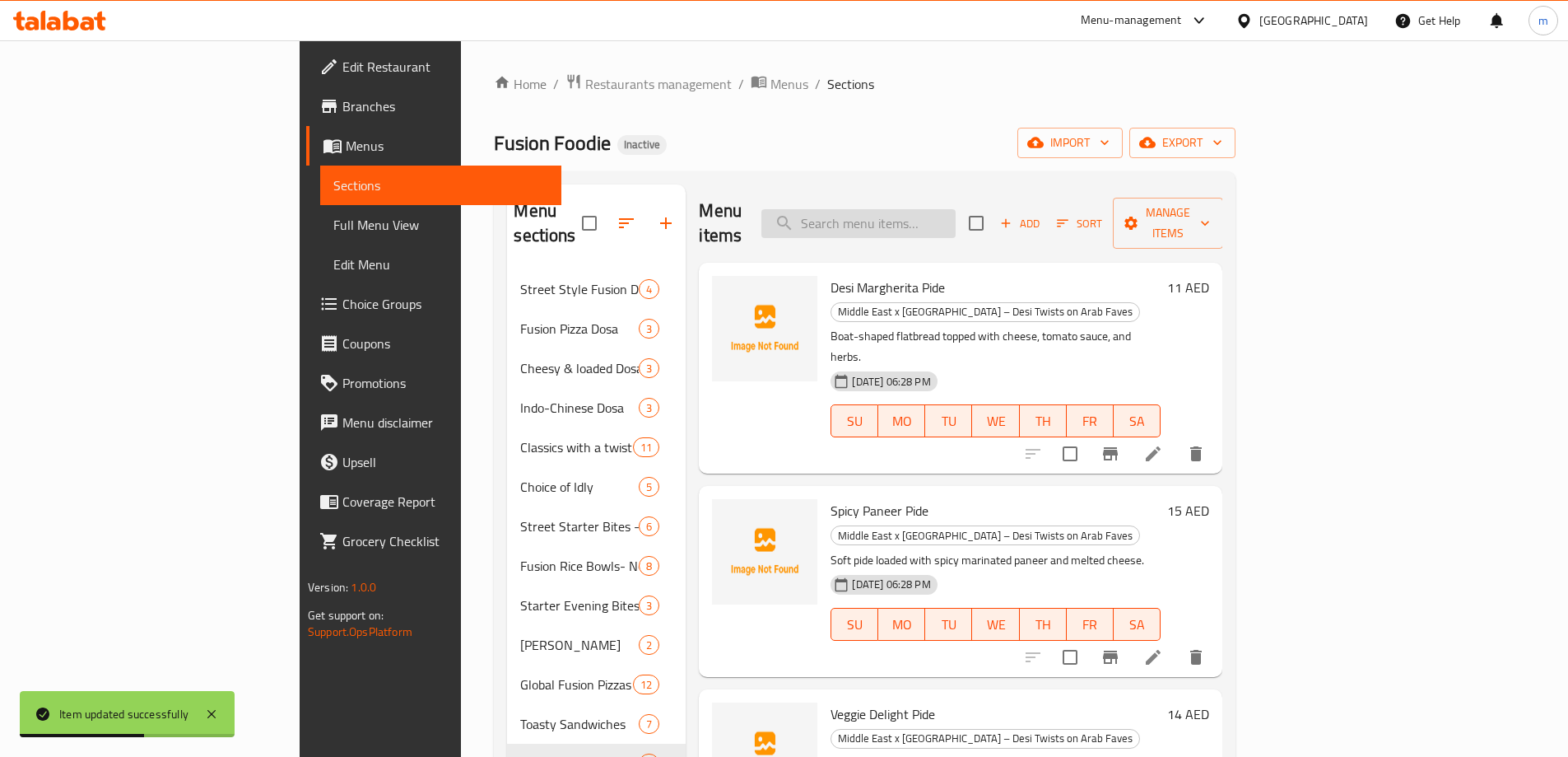
click at [932, 209] on input "search" at bounding box center [859, 224] width 195 height 29
paste input "Schezwan Paneer Pide"
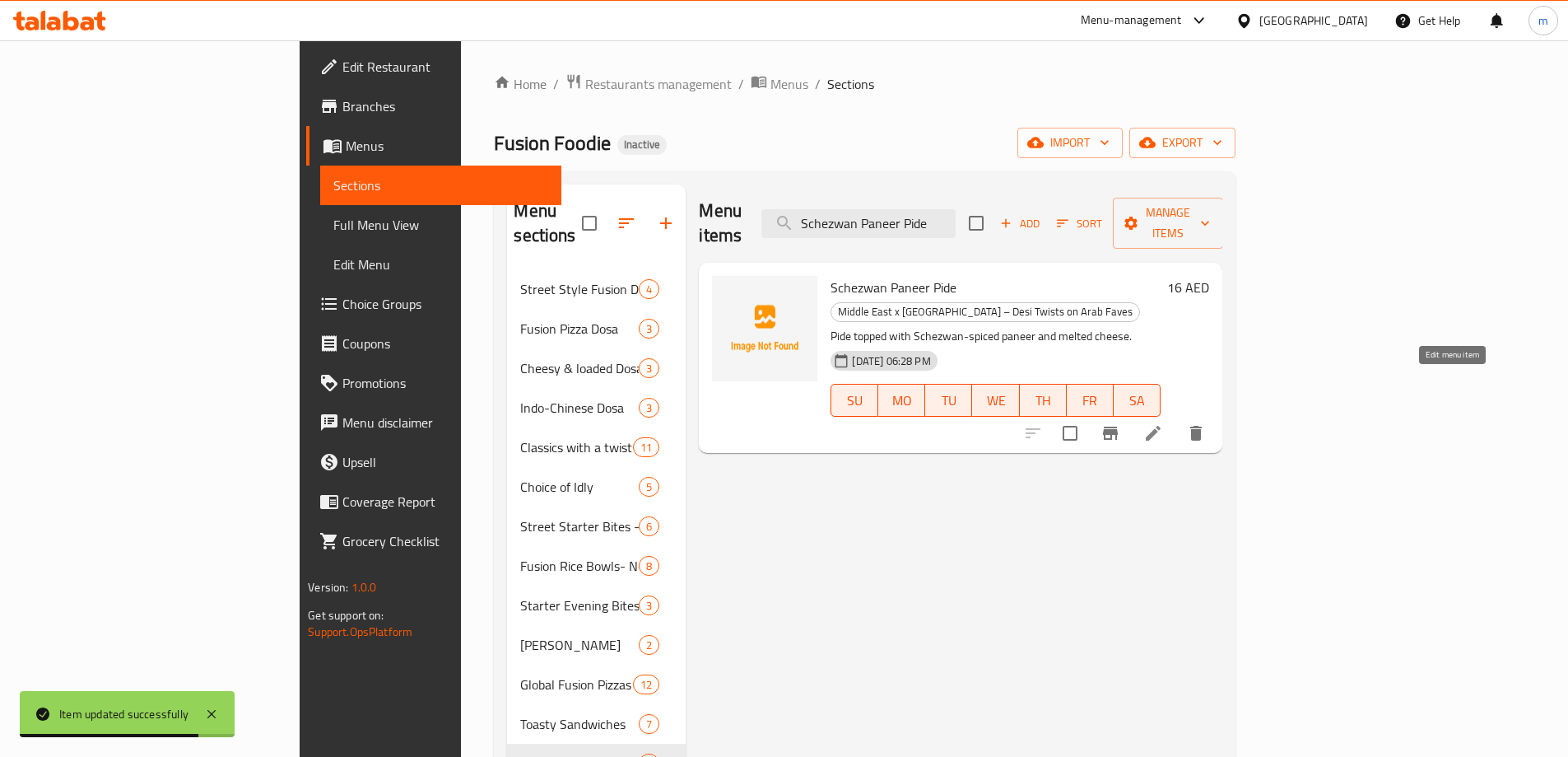
type input "Schezwan Paneer Pide"
click at [1164, 424] on icon at bounding box center [1153, 434] width 19 height 19
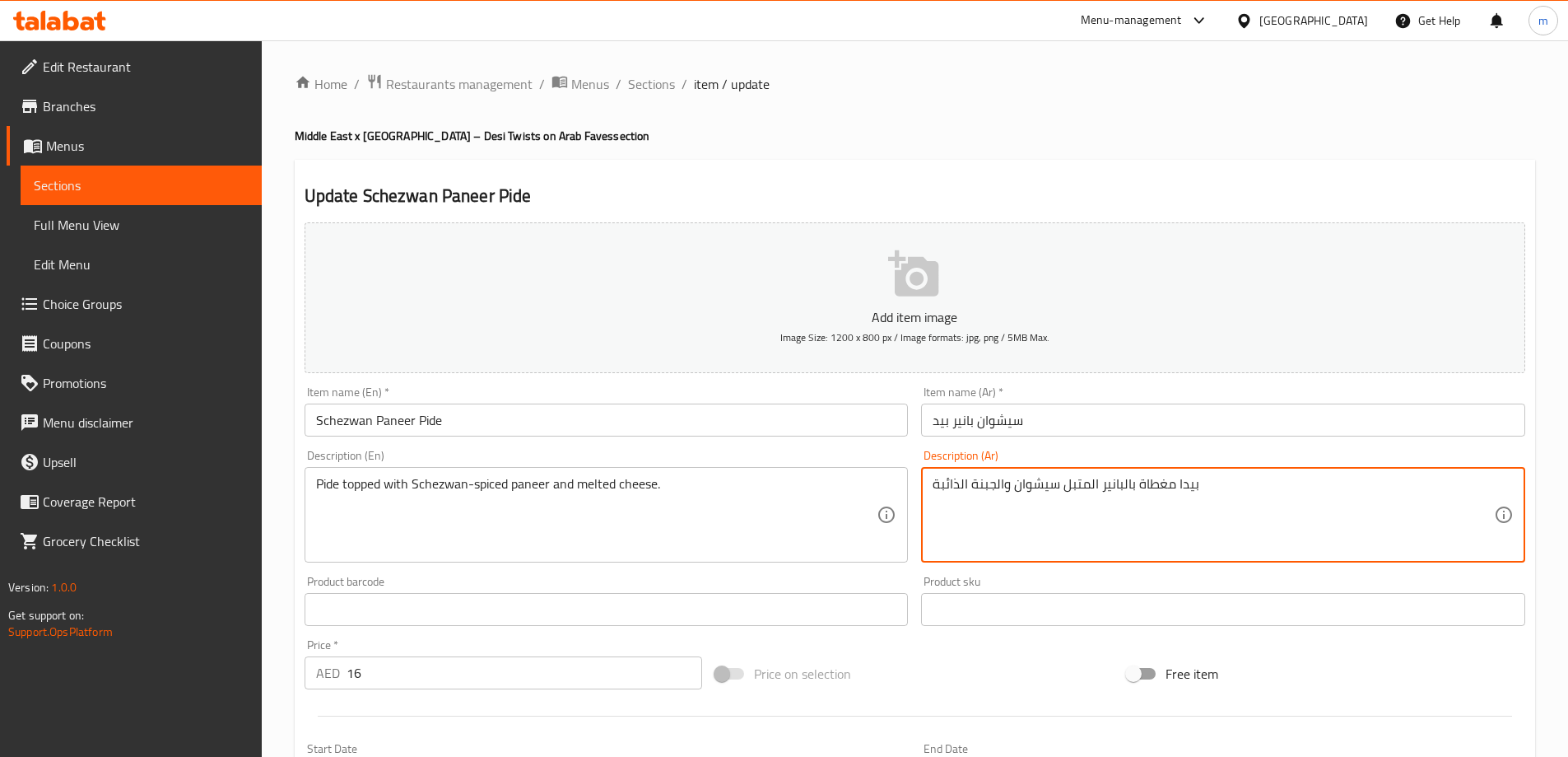
click at [1194, 484] on textarea "بيدا مغطاة بالبانير المتبل سيشوان والجبنة الذائبة" at bounding box center [1213, 515] width 562 height 78
click at [1196, 483] on textarea "بيدا مغطاة بالبانير المتبل سيشوان والجبنة الذائبة" at bounding box center [1213, 515] width 562 height 78
click at [1188, 489] on textarea "بيدا مغطاة بالبانير المتبل سيشوان والجبنة الذائبة" at bounding box center [1213, 515] width 562 height 78
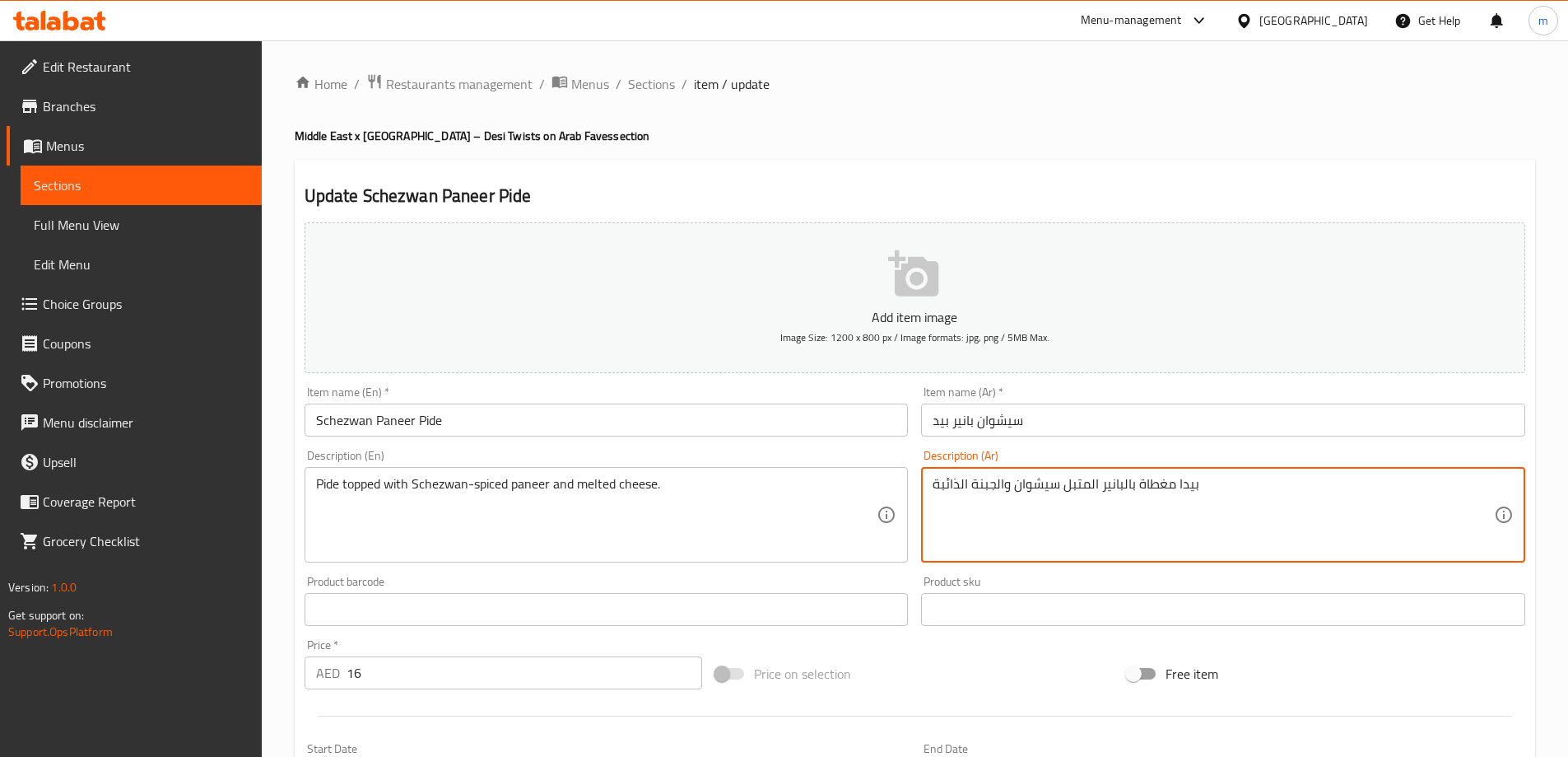
click at [940, 423] on input "سيشوان بانير بيد" at bounding box center [1223, 420] width 605 height 33
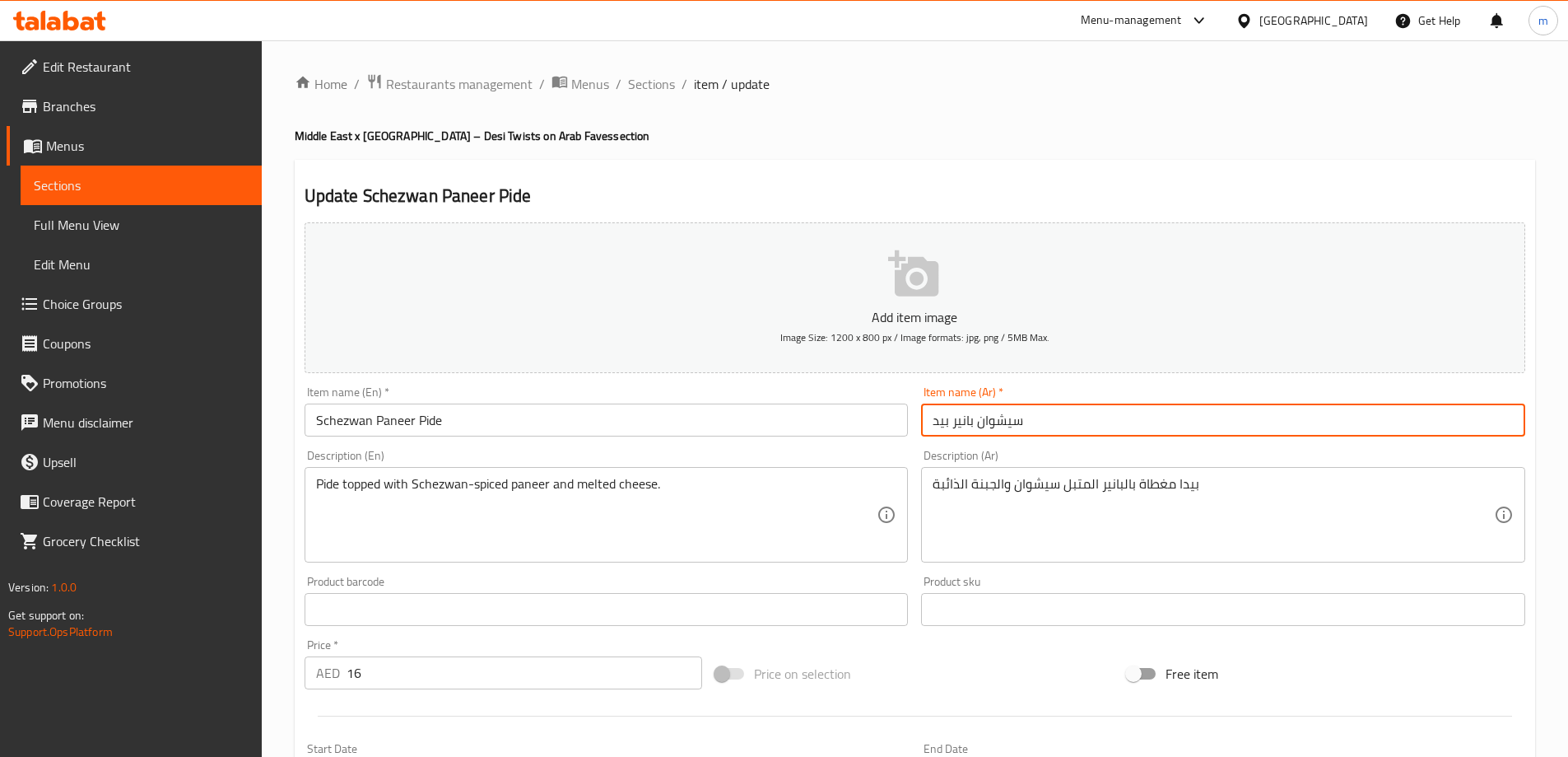
click at [940, 423] on input "سيشوان بانير بيد" at bounding box center [1223, 420] width 605 height 33
paste input "ا"
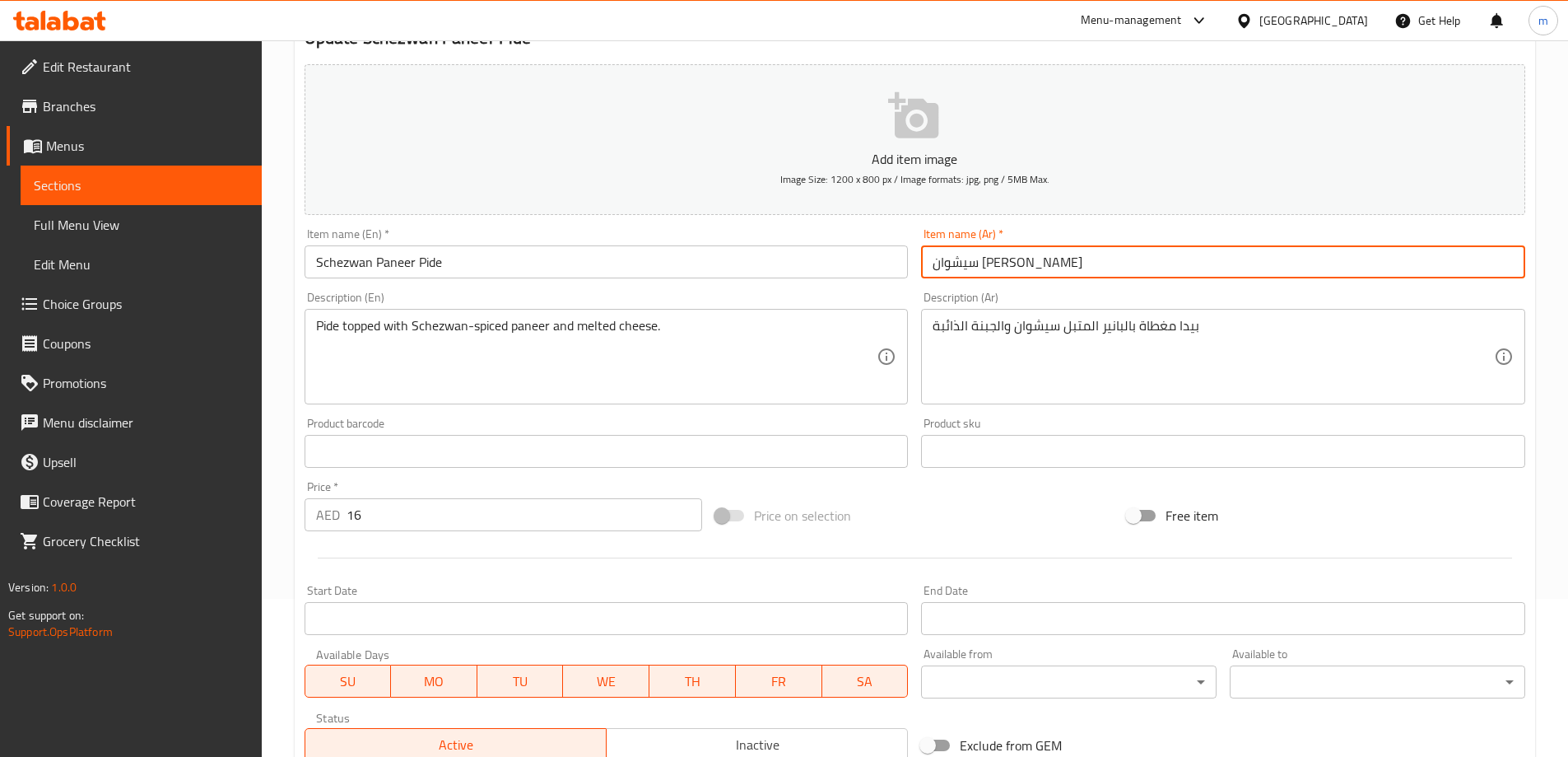
scroll to position [407, 0]
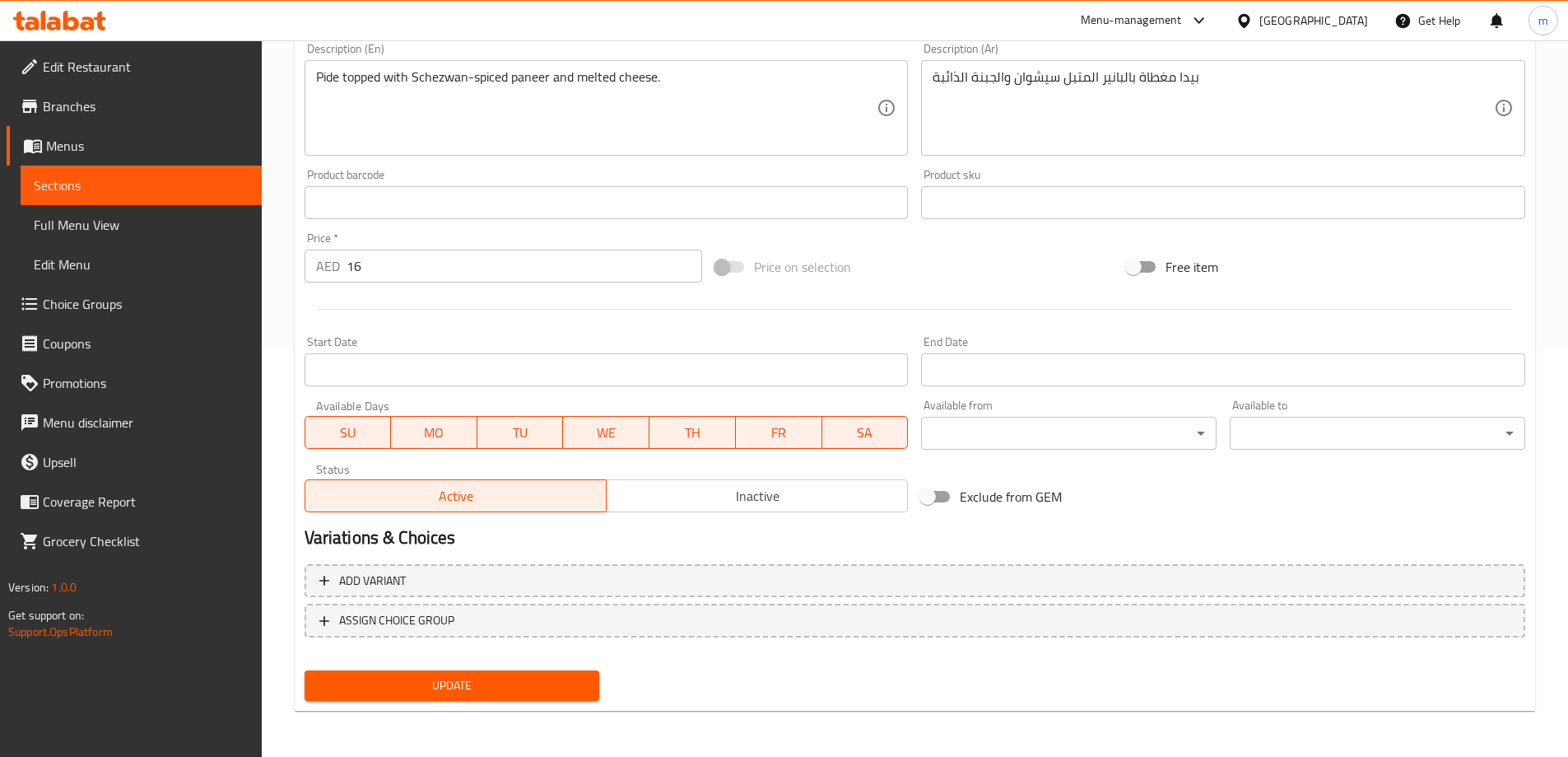
type input "سيشوان [PERSON_NAME]"
click at [562, 673] on button "Update" at bounding box center [452, 685] width 295 height 30
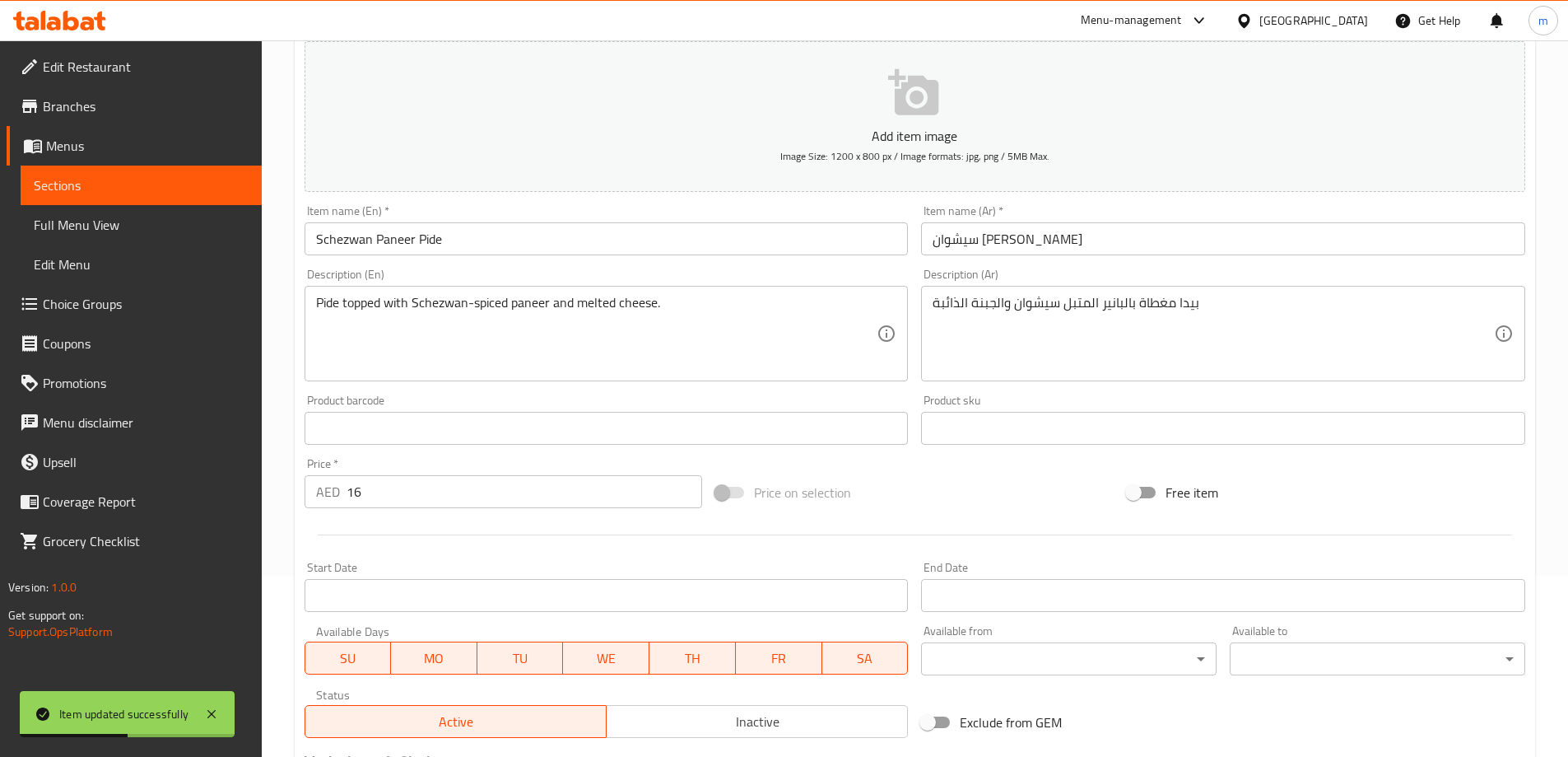
scroll to position [0, 0]
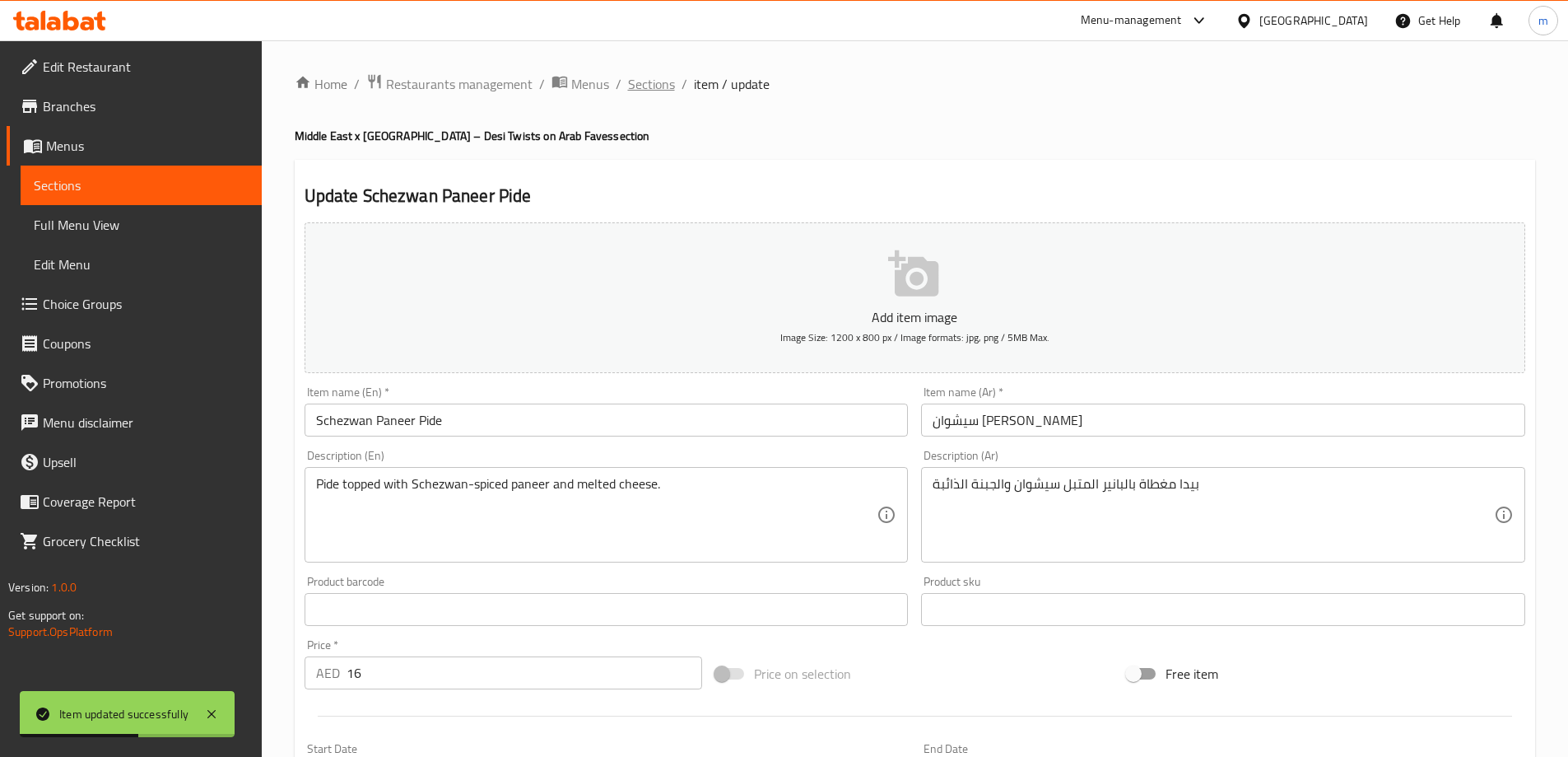
click at [634, 74] on span "Sections" at bounding box center [652, 84] width 47 height 19
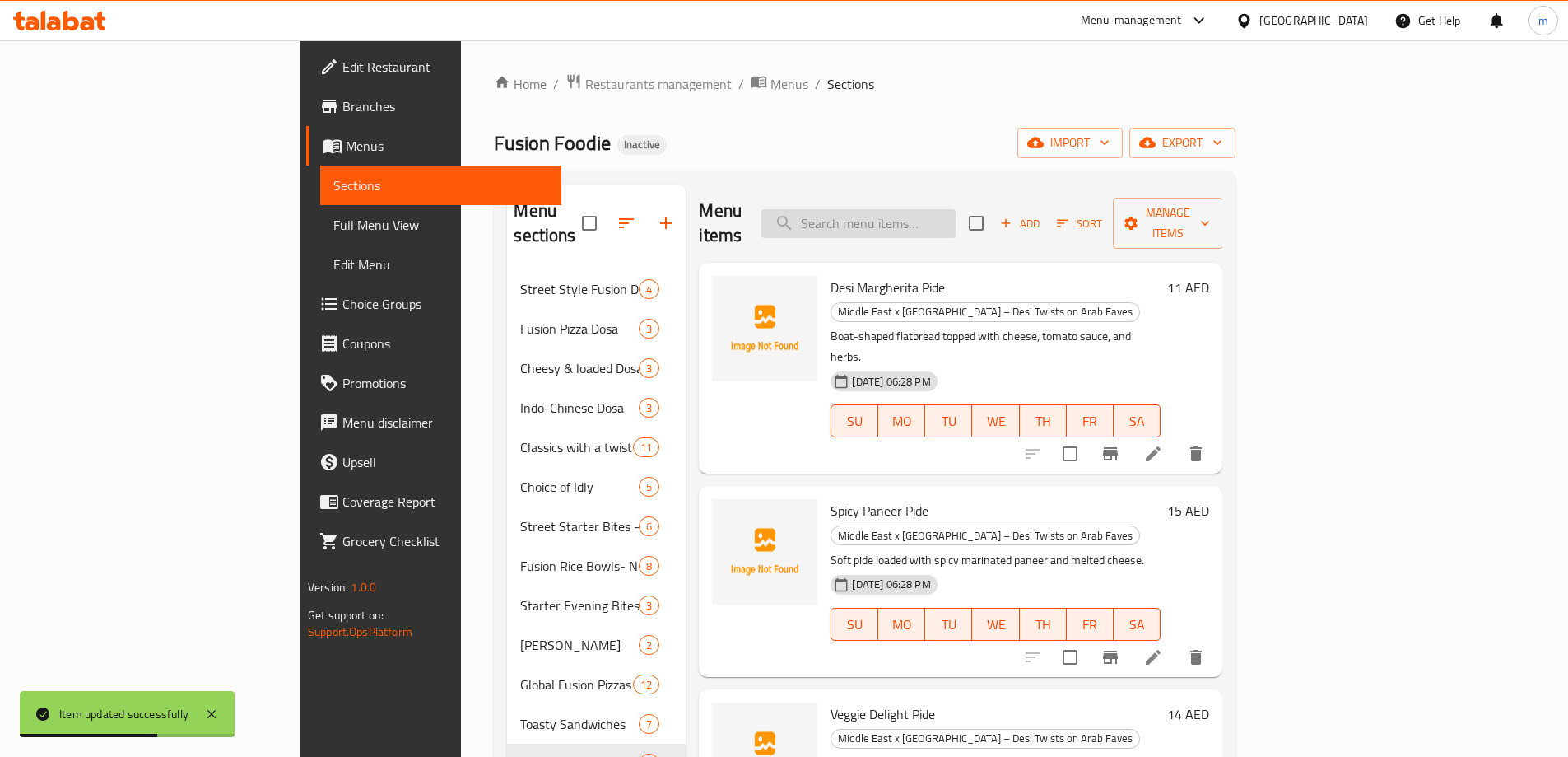
click at [908, 211] on input "search" at bounding box center [859, 224] width 195 height 29
paste input "Veggie Burger + Fries Combo"
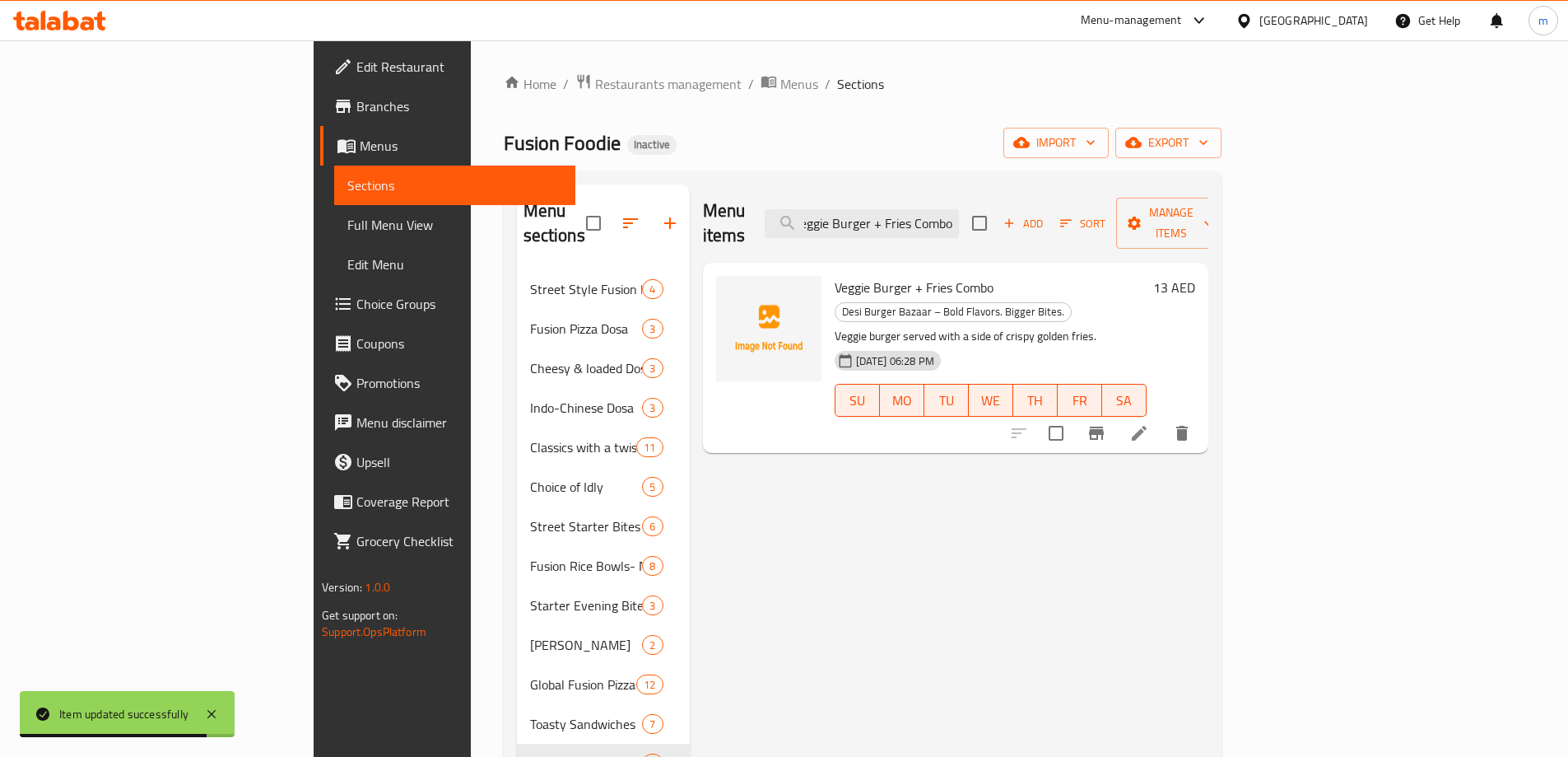
type input "Veggie Burger + Fries Combo"
click at [1149, 424] on icon at bounding box center [1139, 434] width 19 height 19
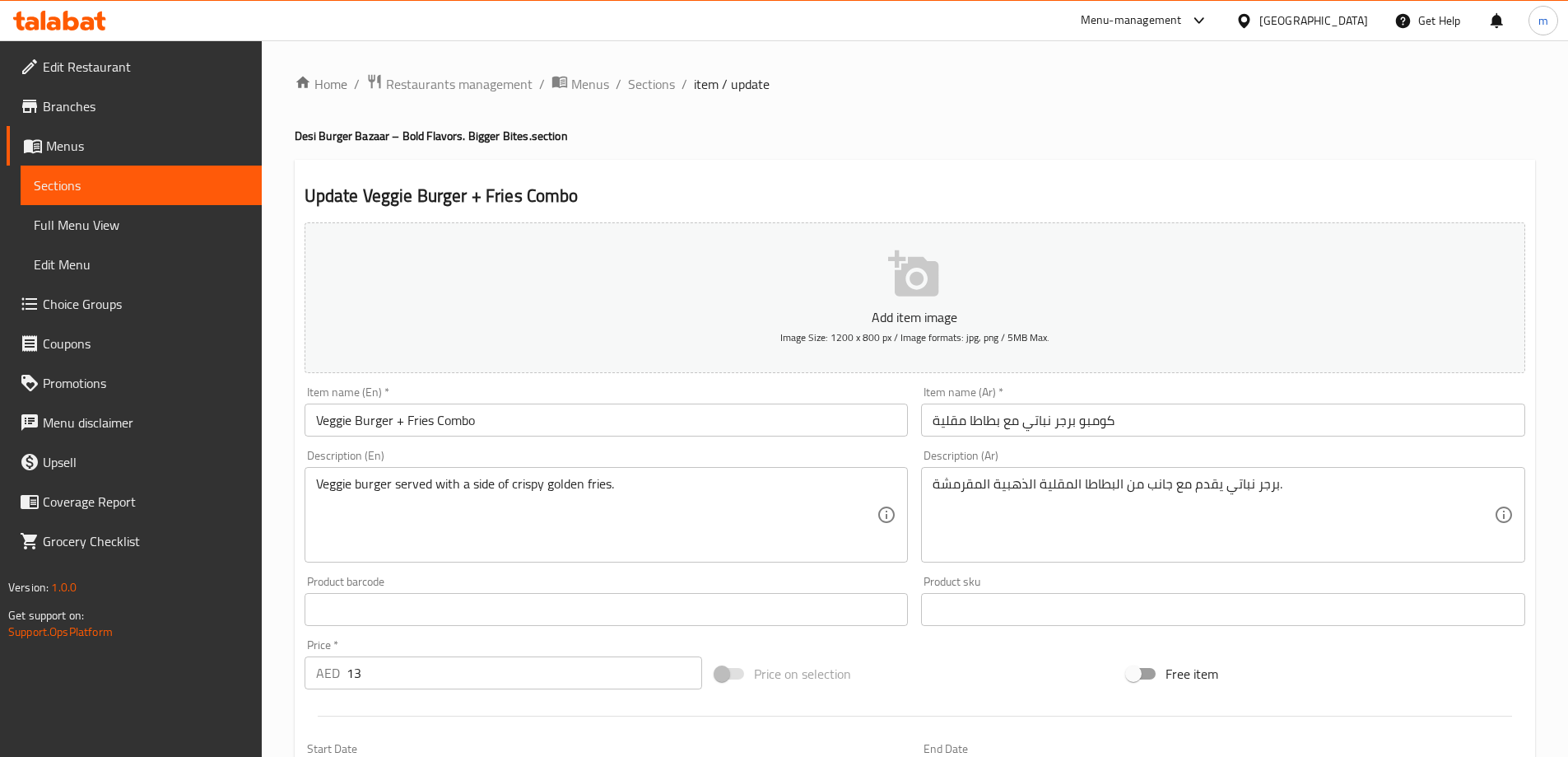
click at [331, 419] on input "Veggie Burger + Fries Combo" at bounding box center [607, 420] width 605 height 33
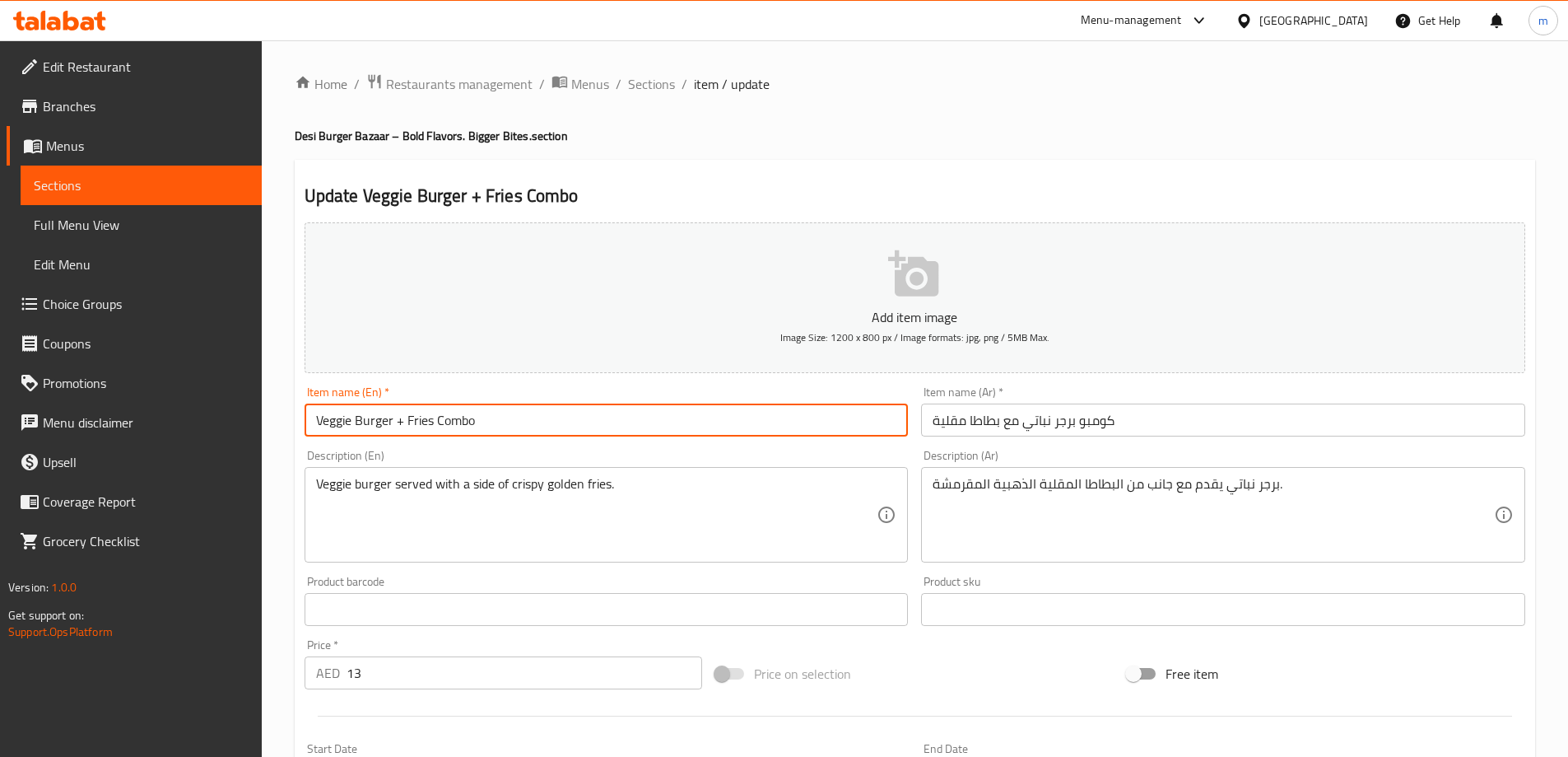
click at [331, 419] on input "Veggie Burger + Fries Combo" at bounding box center [607, 420] width 605 height 33
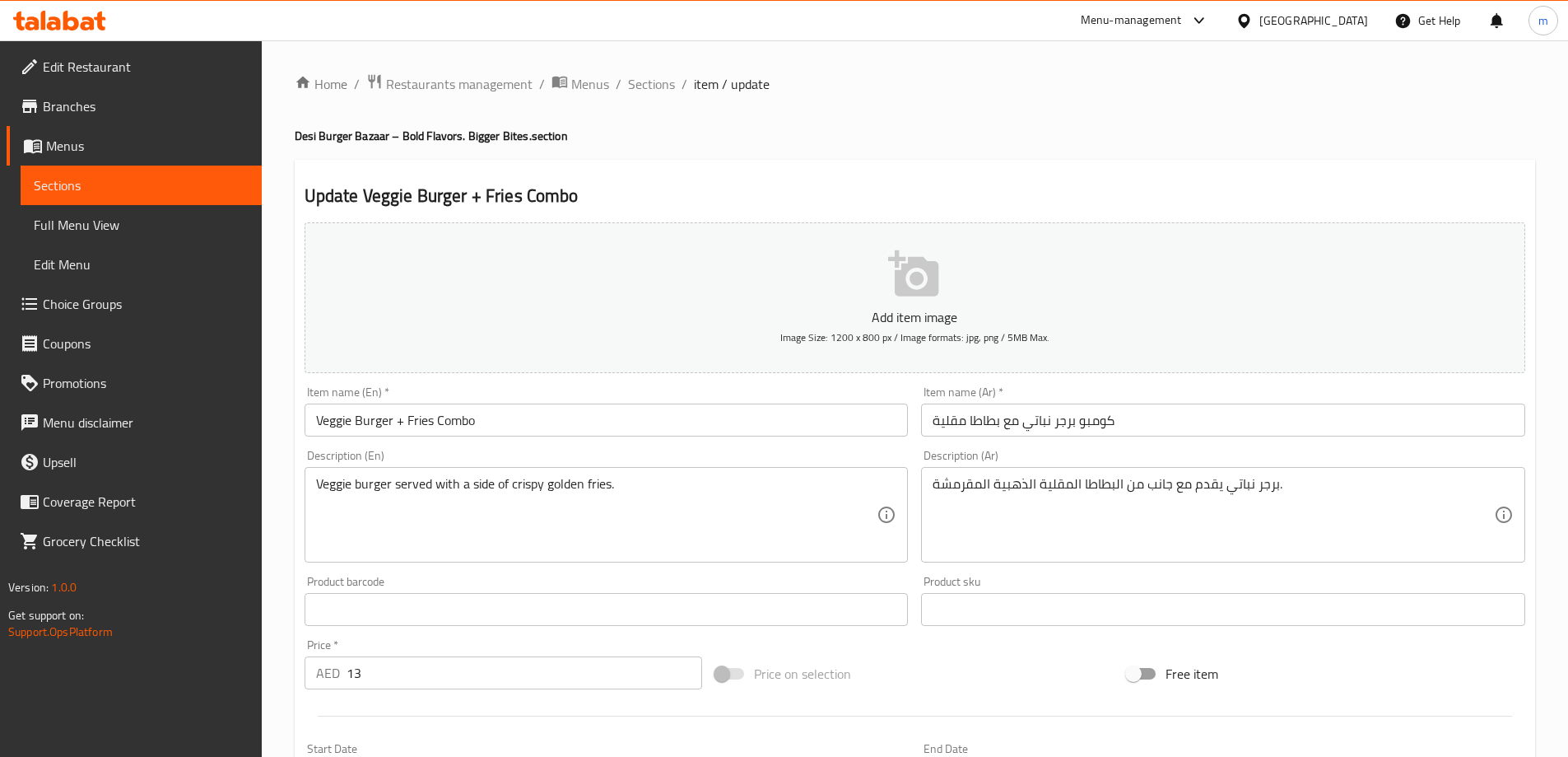
click at [1040, 421] on input "كومبو برجر نباتي مع بطاطا مقلية" at bounding box center [1223, 420] width 605 height 33
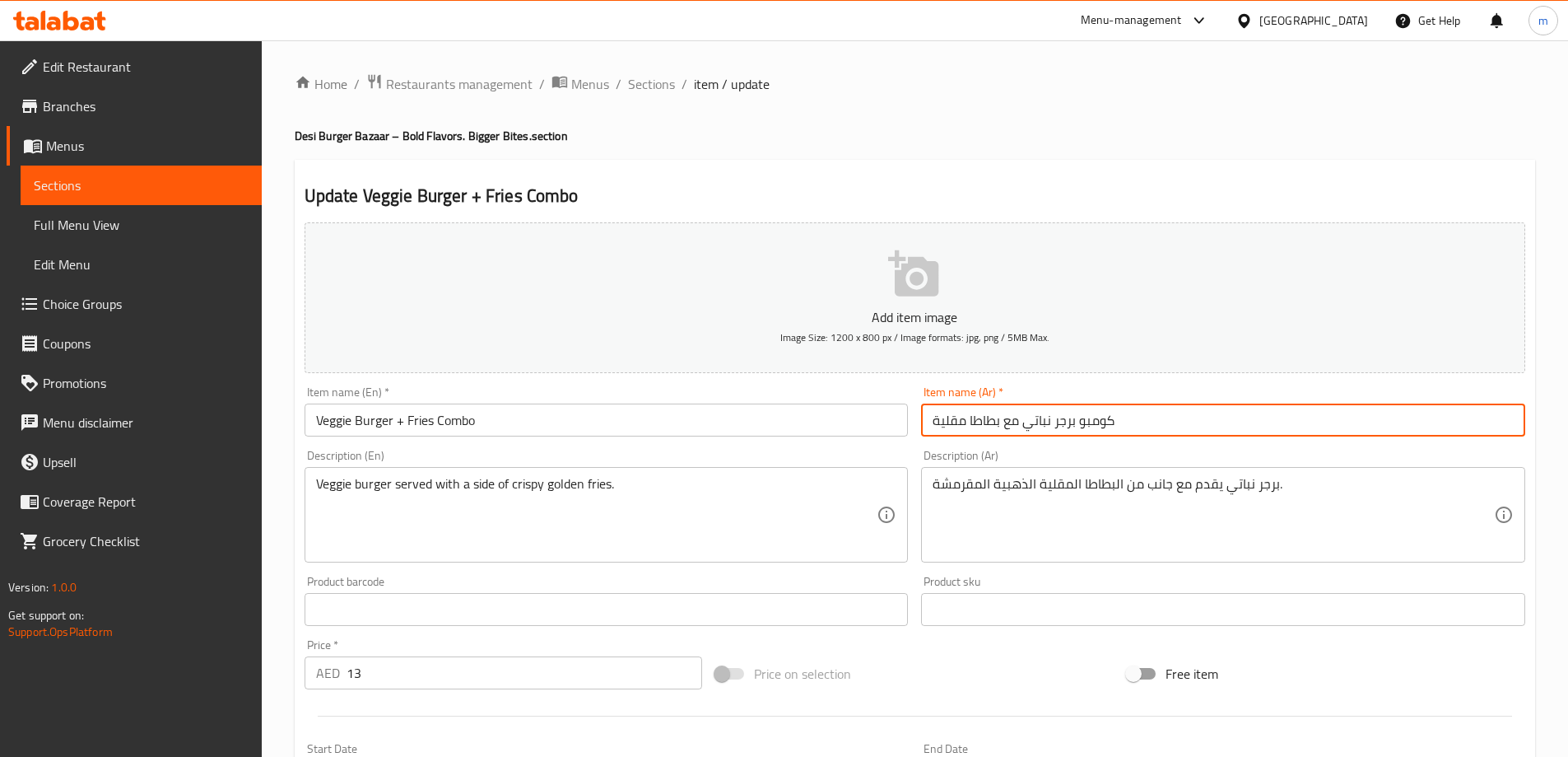
click at [1040, 421] on input "كومبو برجر نباتي مع بطاطا مقلية" at bounding box center [1223, 420] width 605 height 33
paste input "خضراوات"
type input "كومبو برجر خضراوات مع بطاطا [GEOGRAPHIC_DATA]"
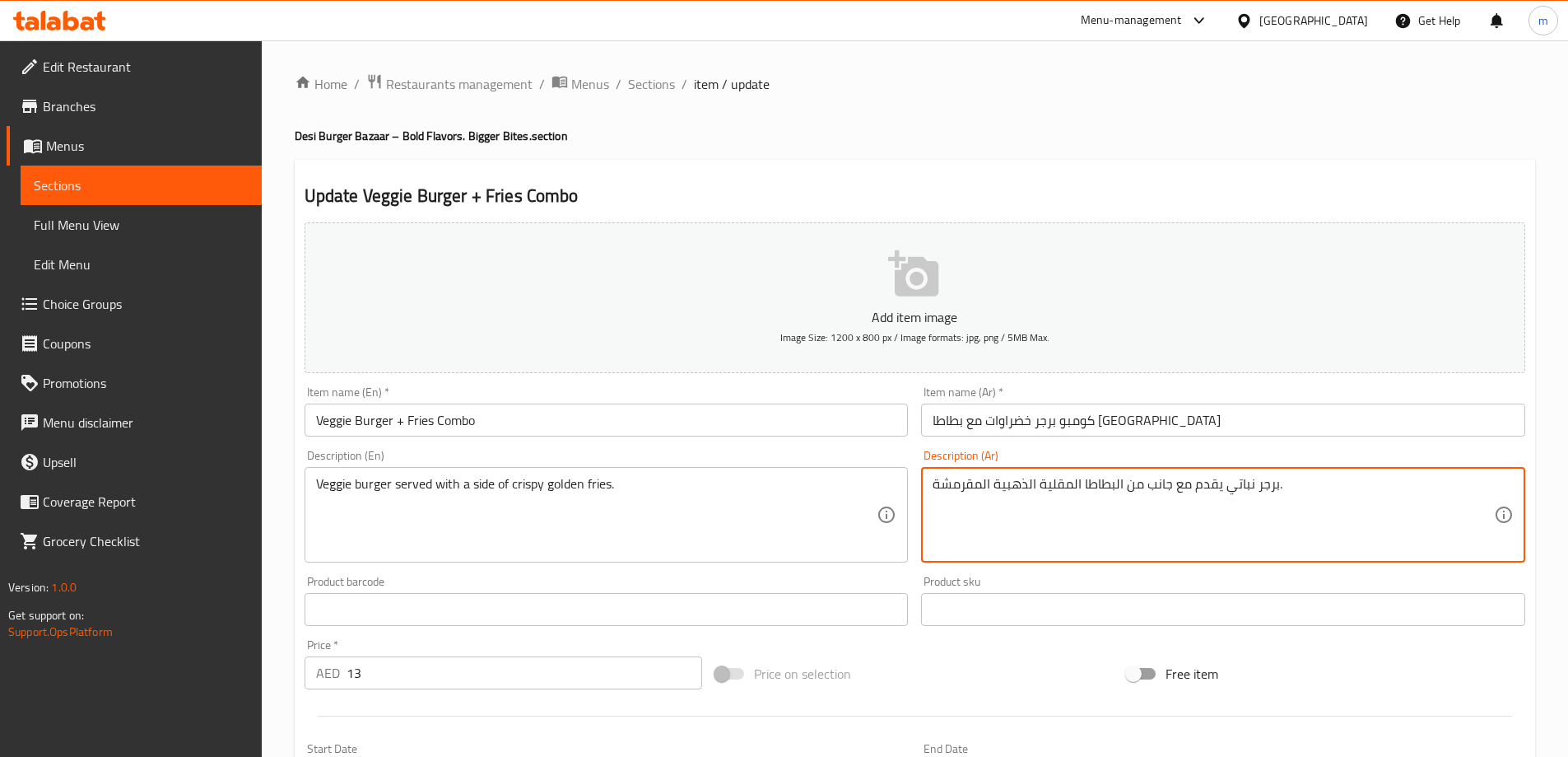
click at [1238, 490] on textarea "برجر نباتي يقدم مع جانب من البطاطا المقلية الذهبية المقرمشة." at bounding box center [1213, 515] width 562 height 78
paste textarea "خضراوات"
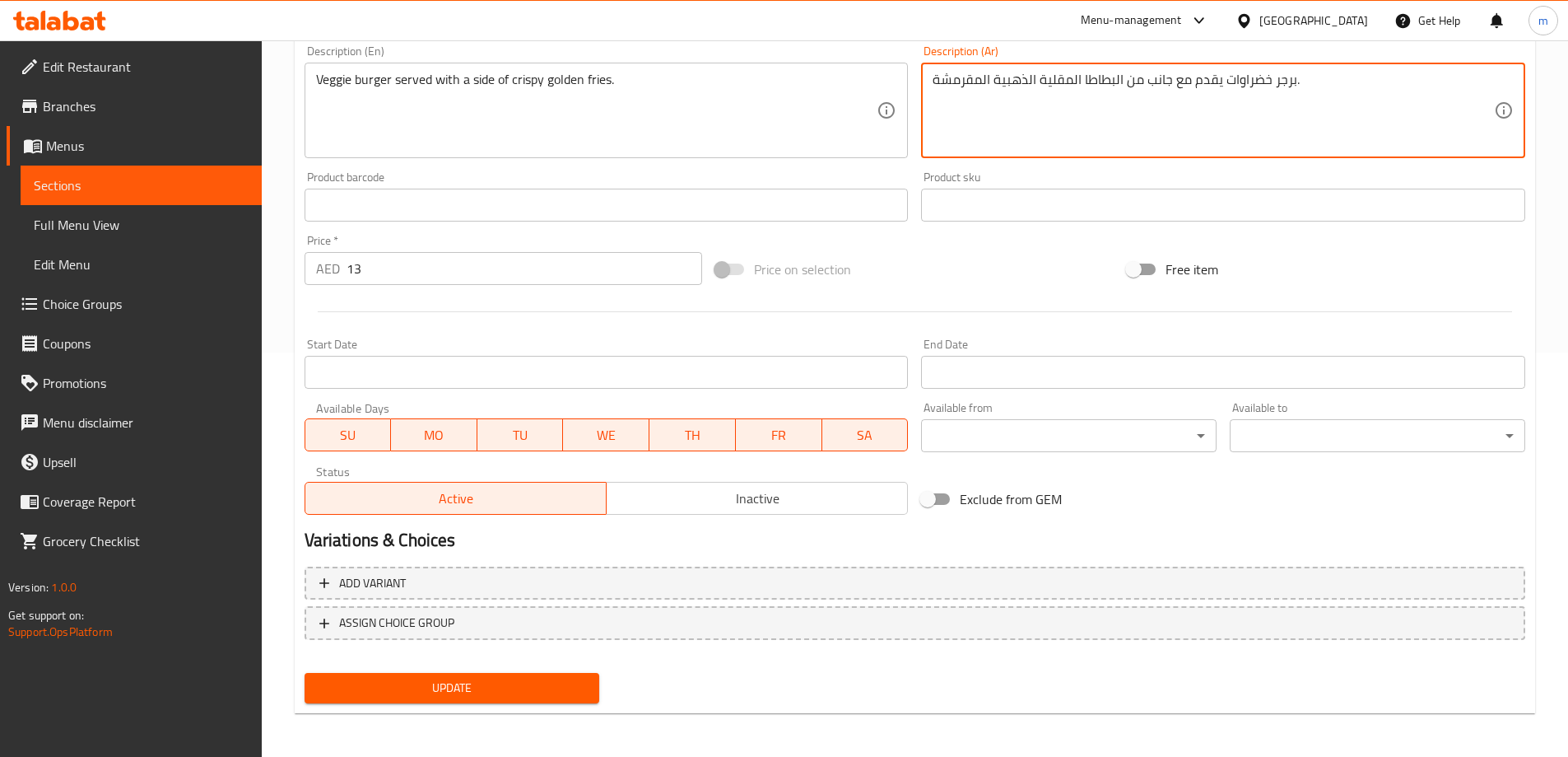
scroll to position [407, 0]
type textarea "برجر خضراوات يقدم مع جانب من البطاطا المقلية الذهبية المقرمشة."
drag, startPoint x: 526, startPoint y: 703, endPoint x: 534, endPoint y: 688, distance: 17.0
click at [531, 699] on div "Update" at bounding box center [452, 685] width 309 height 44
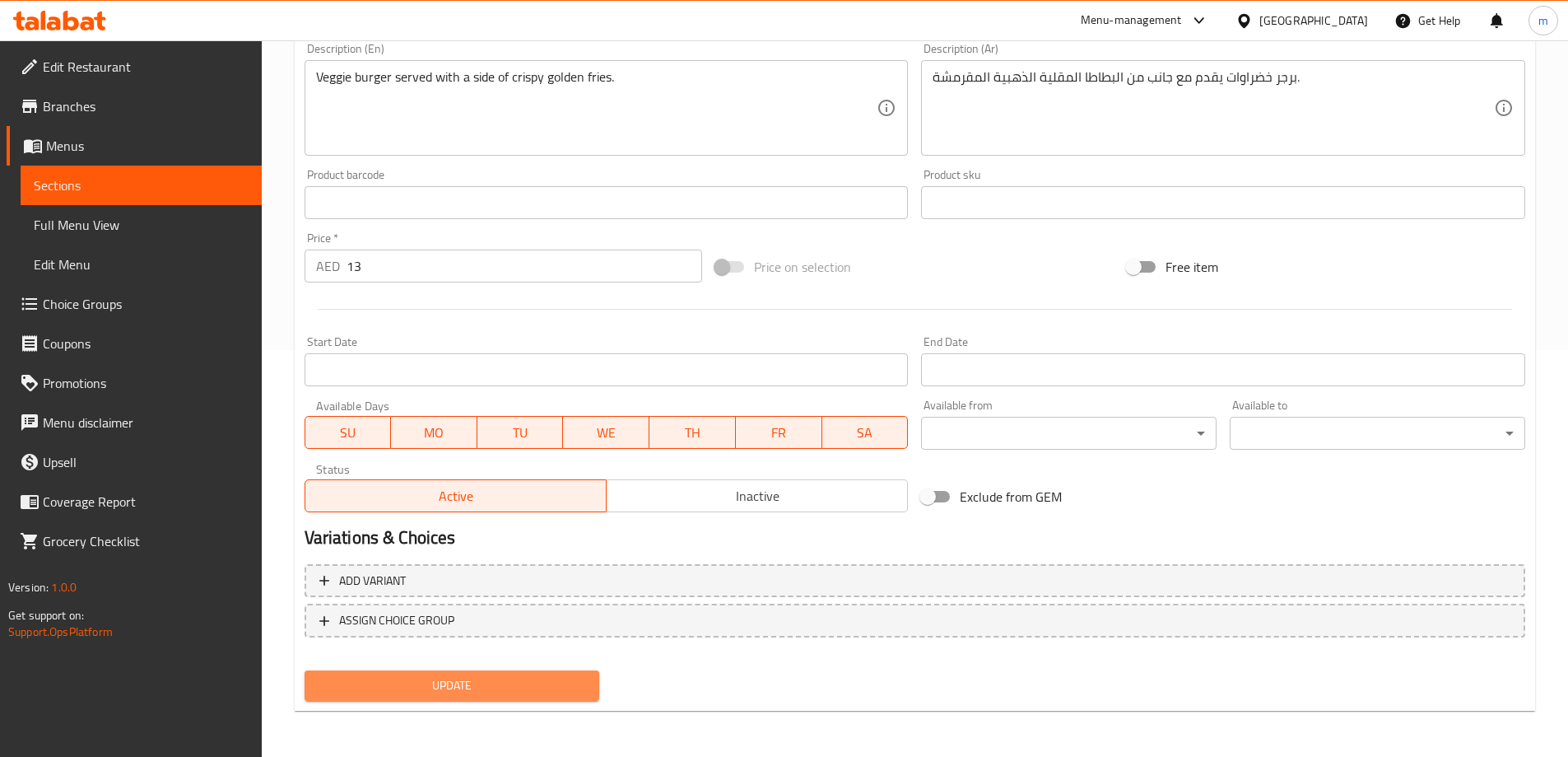
click at [535, 689] on span "Update" at bounding box center [452, 685] width 269 height 20
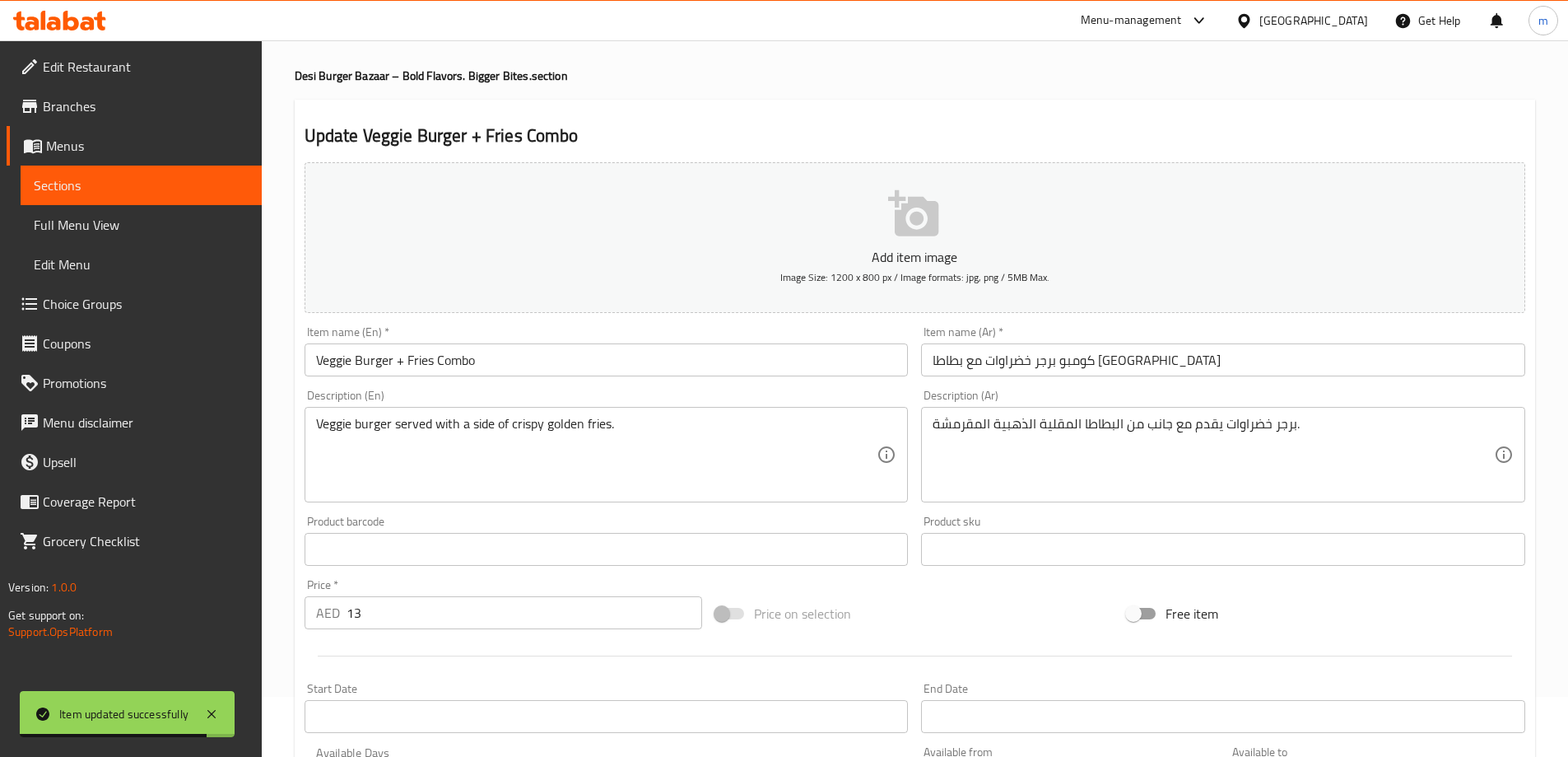
scroll to position [0, 0]
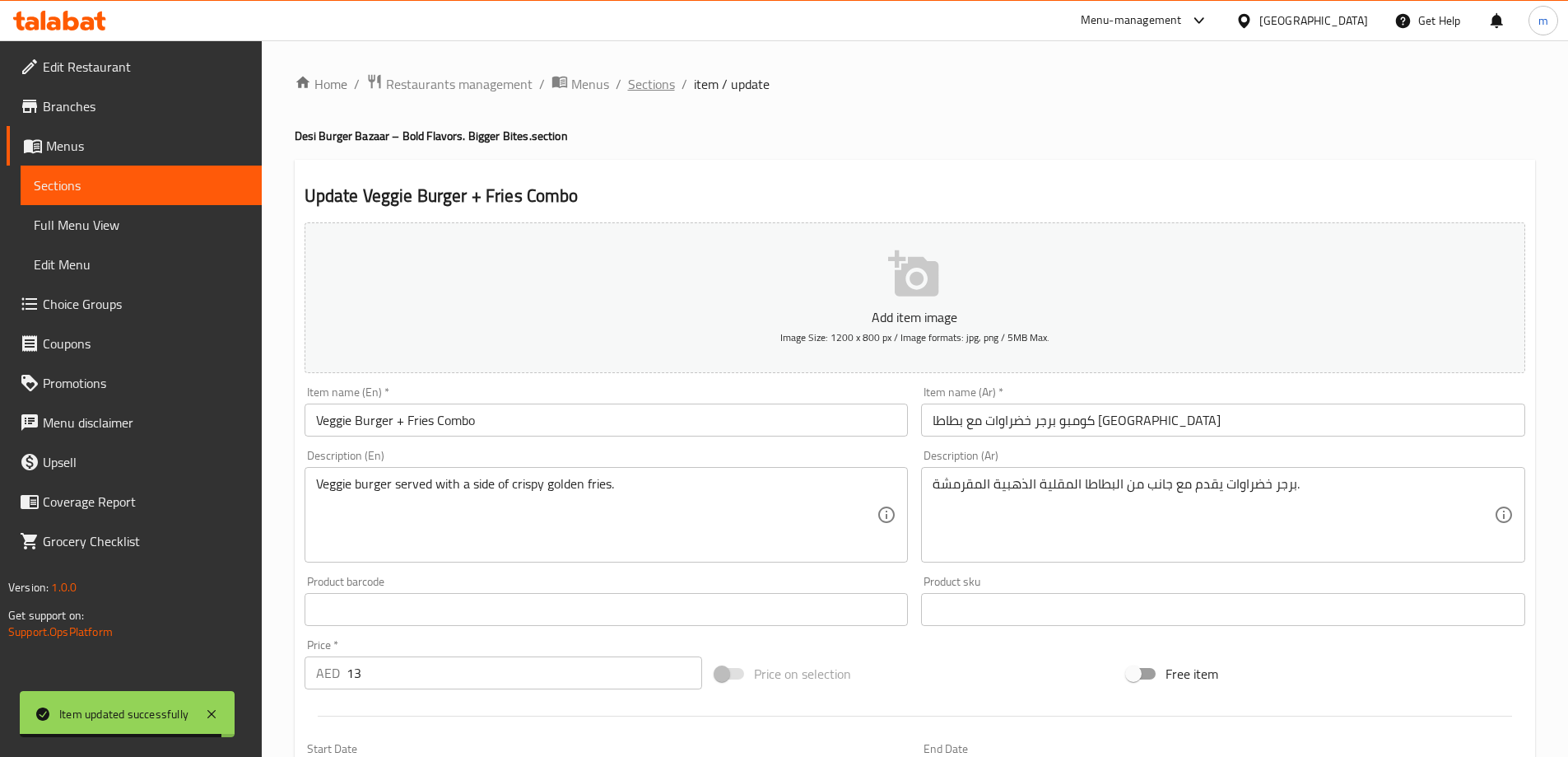
click at [667, 83] on span "Sections" at bounding box center [652, 84] width 47 height 19
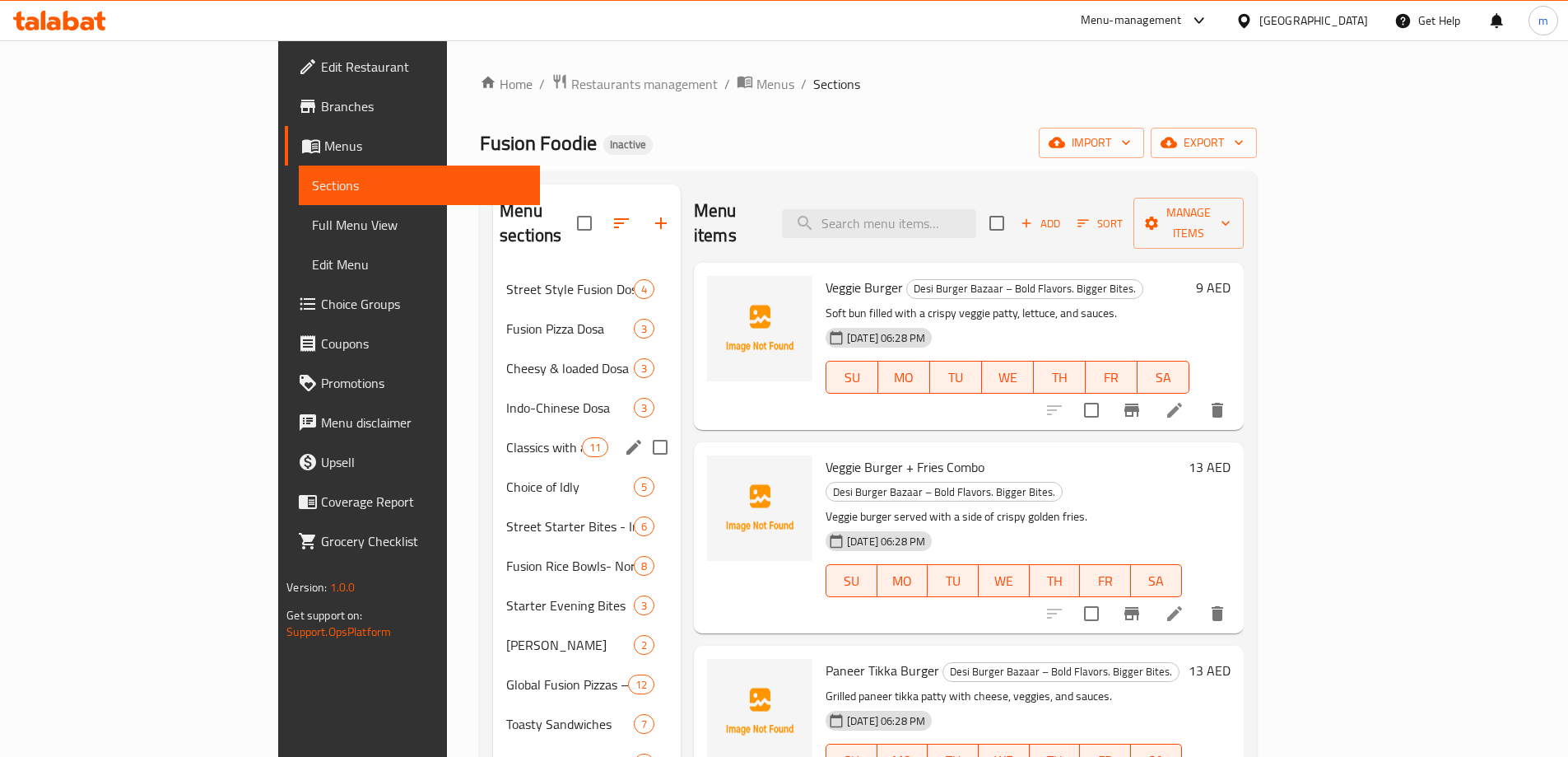
click at [493, 433] on div "Classics with a twist 11" at bounding box center [586, 447] width 188 height 40
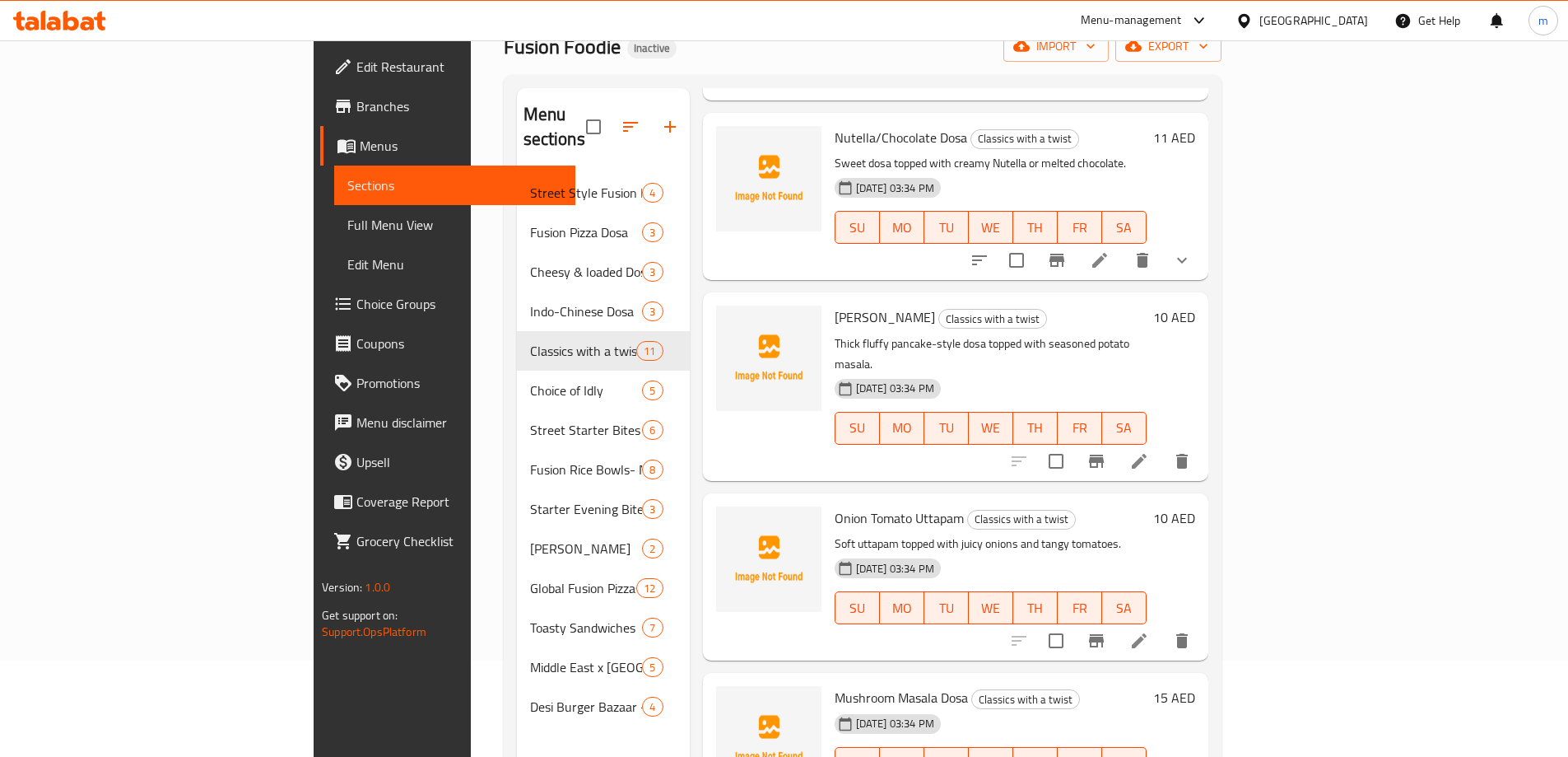
scroll to position [231, 0]
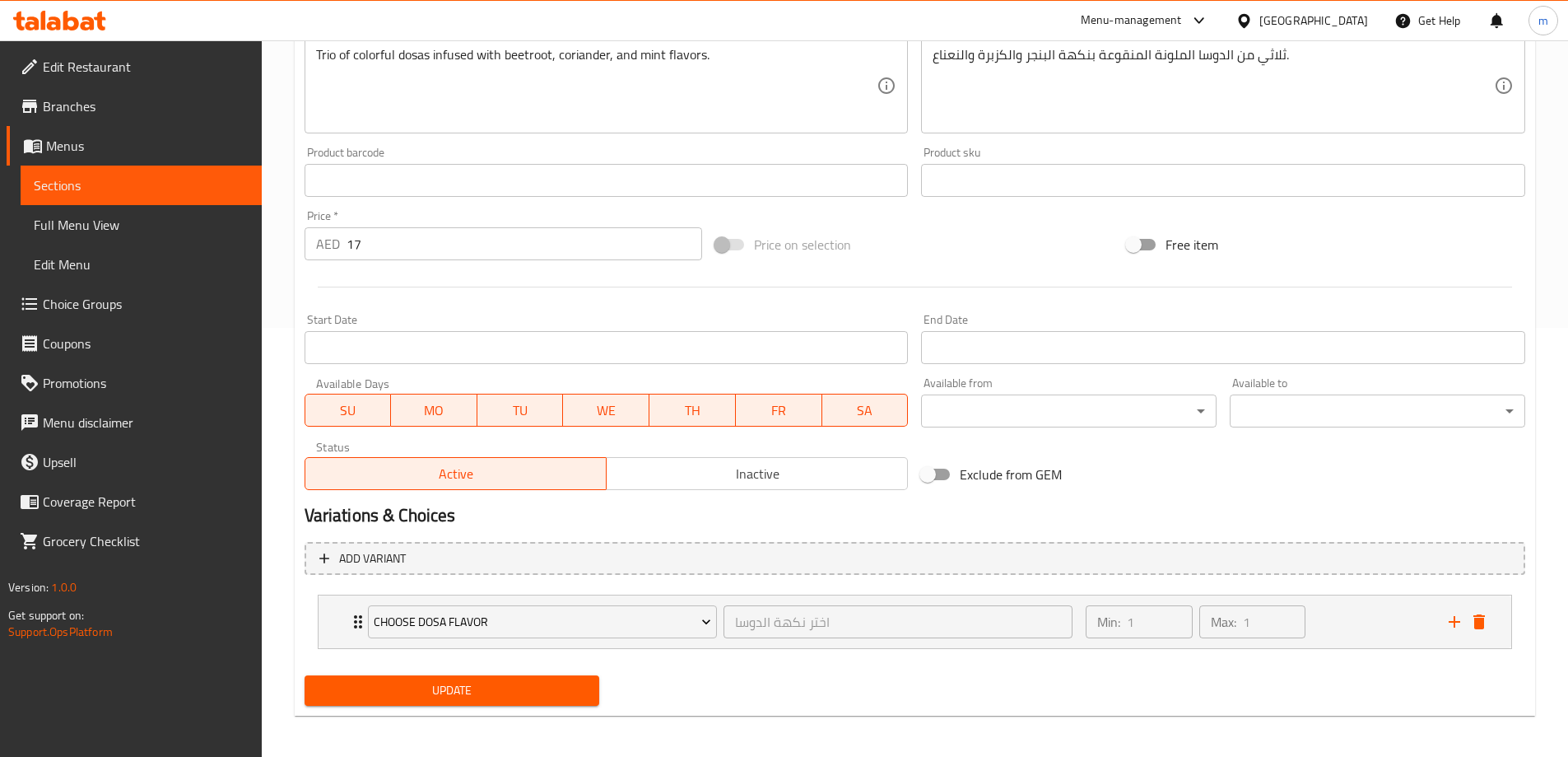
scroll to position [435, 0]
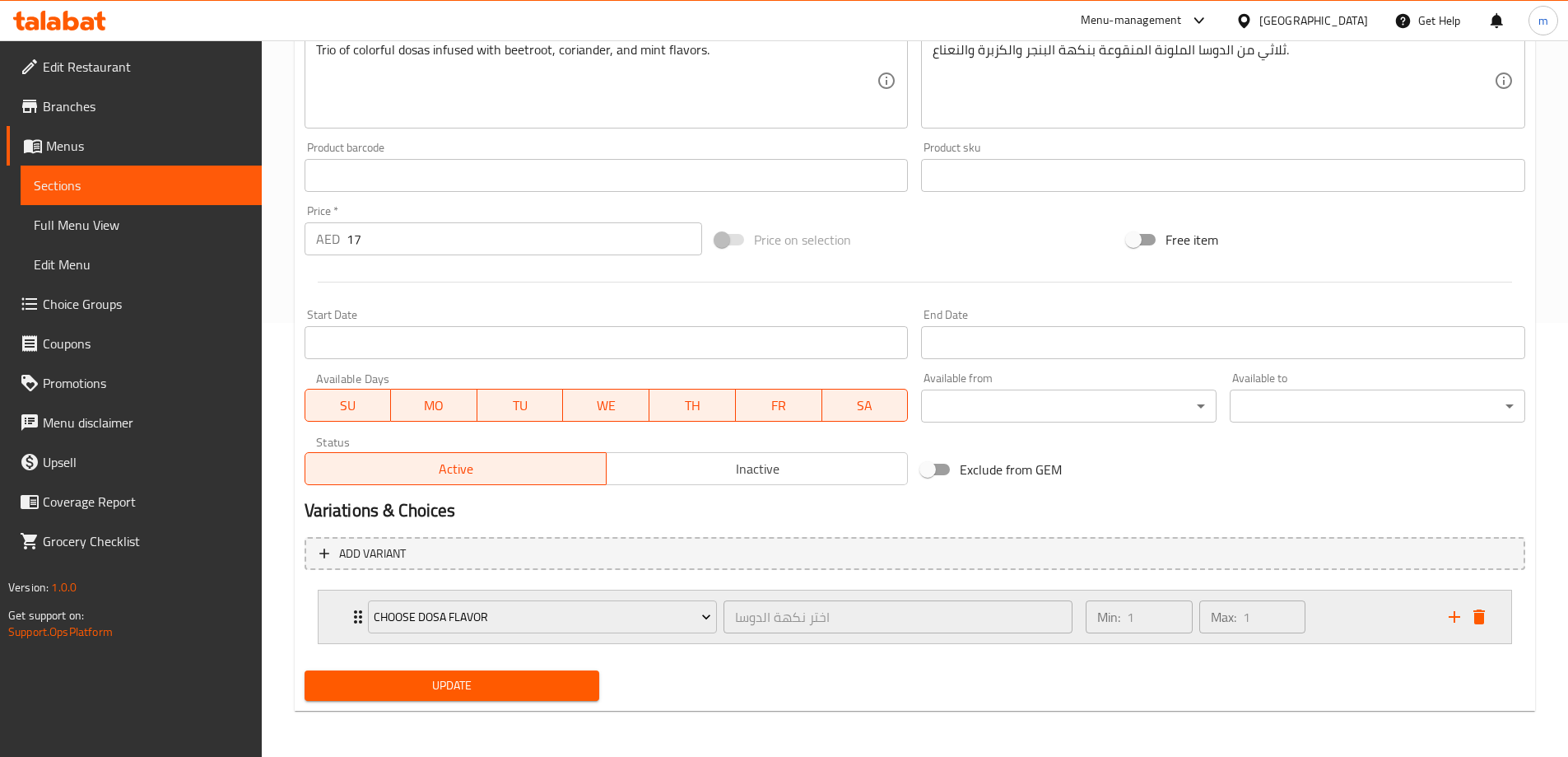
click at [350, 623] on icon "Expand" at bounding box center [358, 617] width 19 height 19
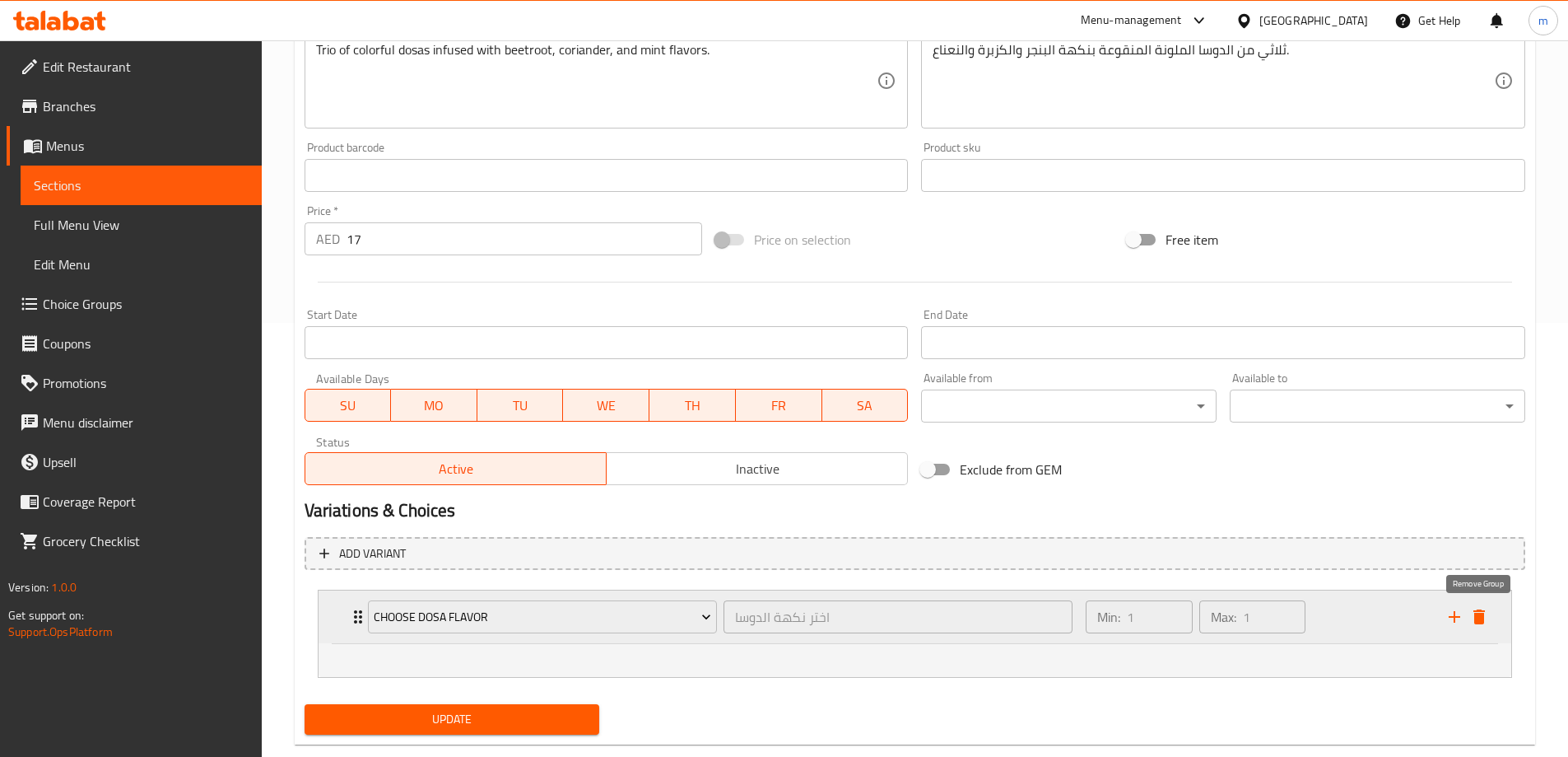
click at [1485, 625] on icon "delete" at bounding box center [1479, 617] width 19 height 19
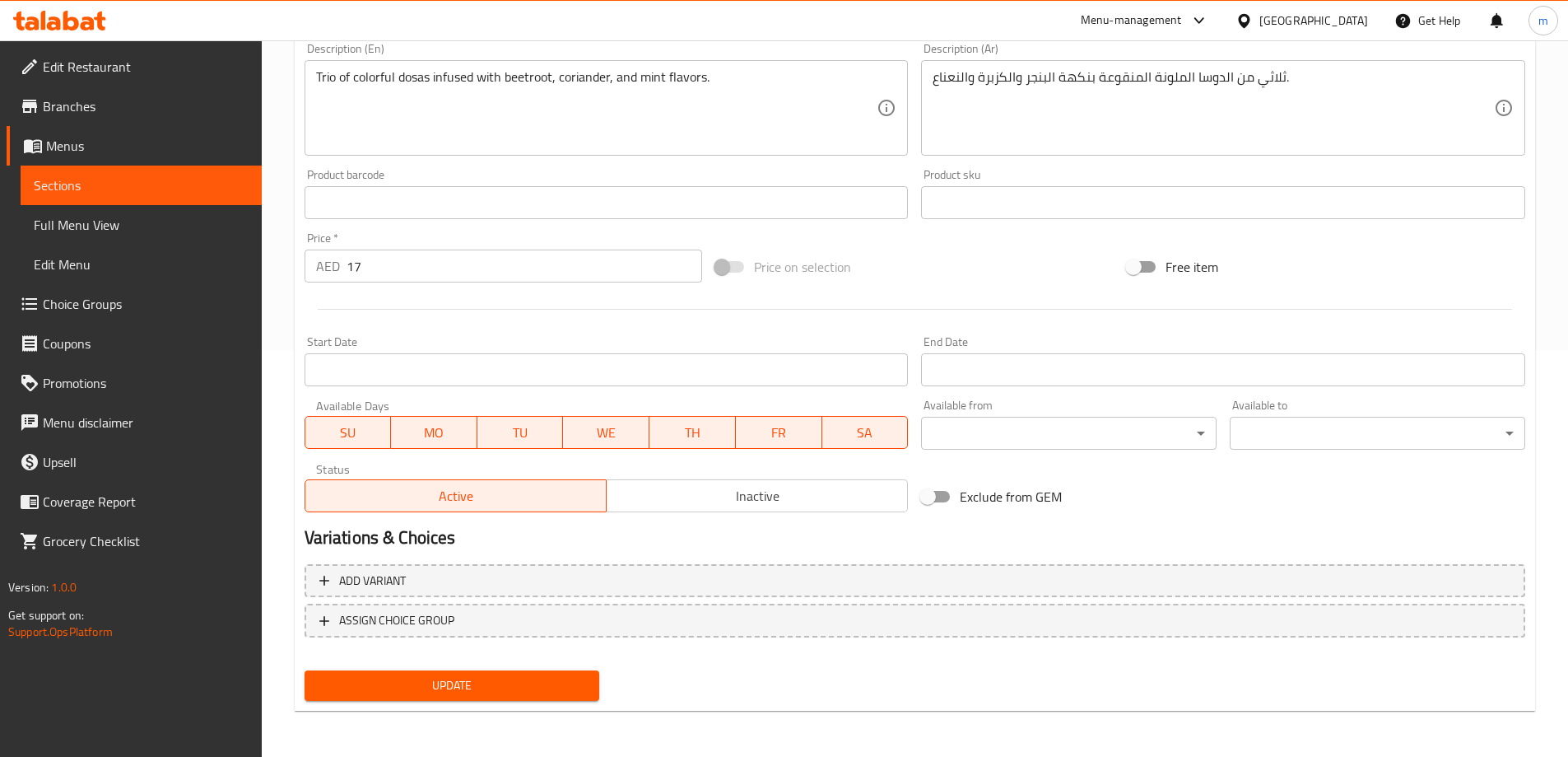
click at [335, 687] on span "Update" at bounding box center [452, 685] width 269 height 20
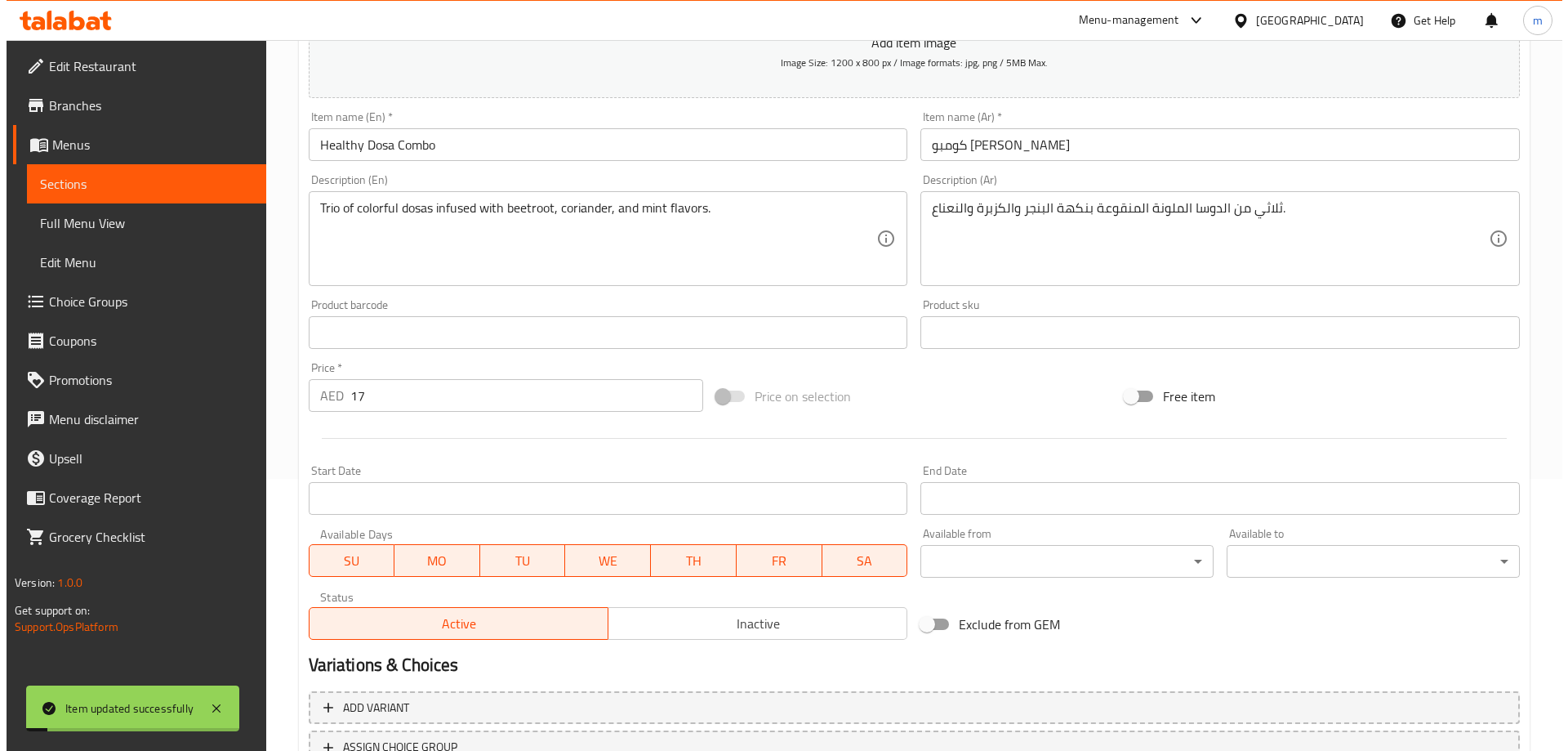
scroll to position [0, 0]
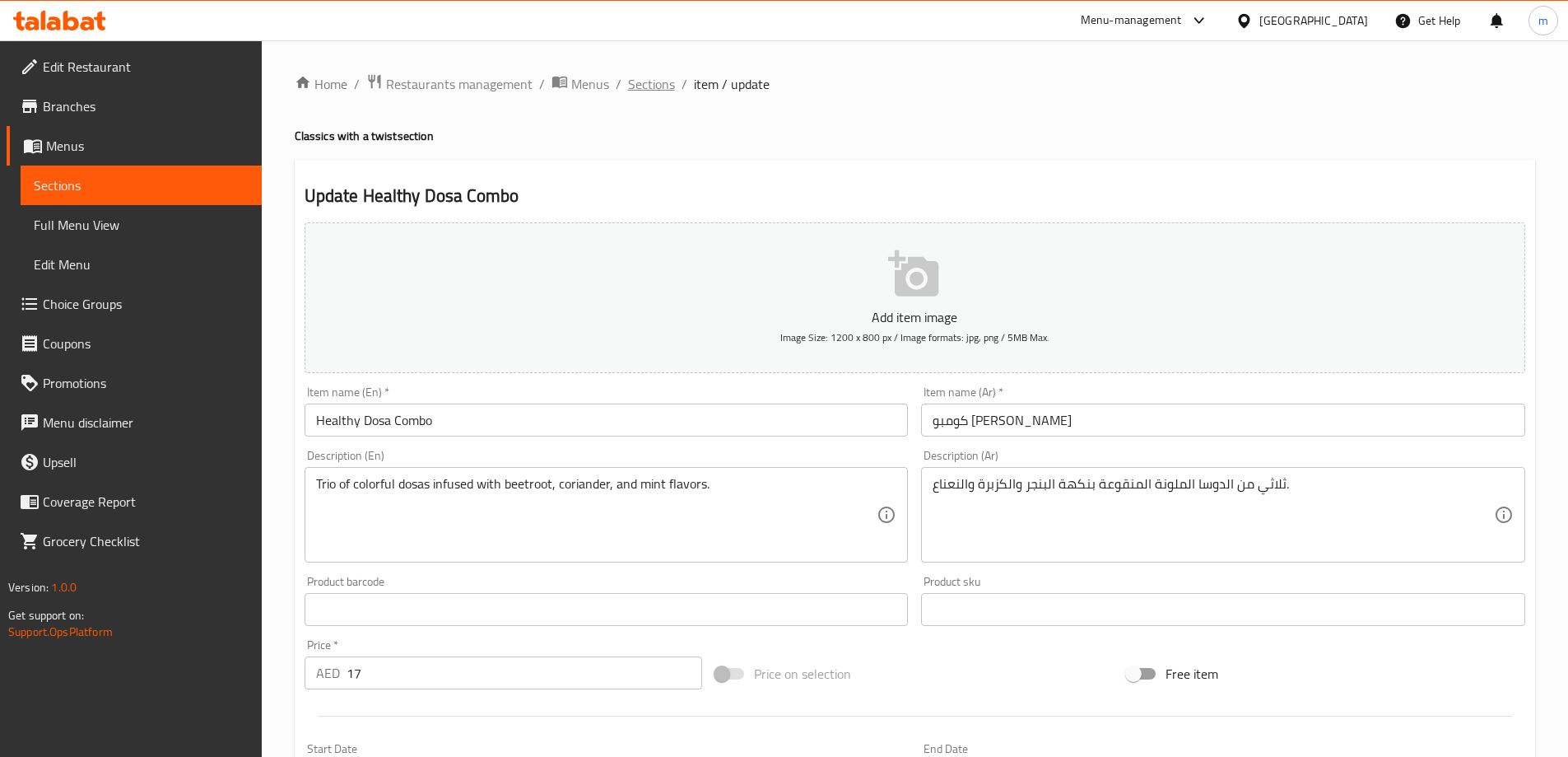
click at [655, 86] on span "Sections" at bounding box center [652, 84] width 47 height 19
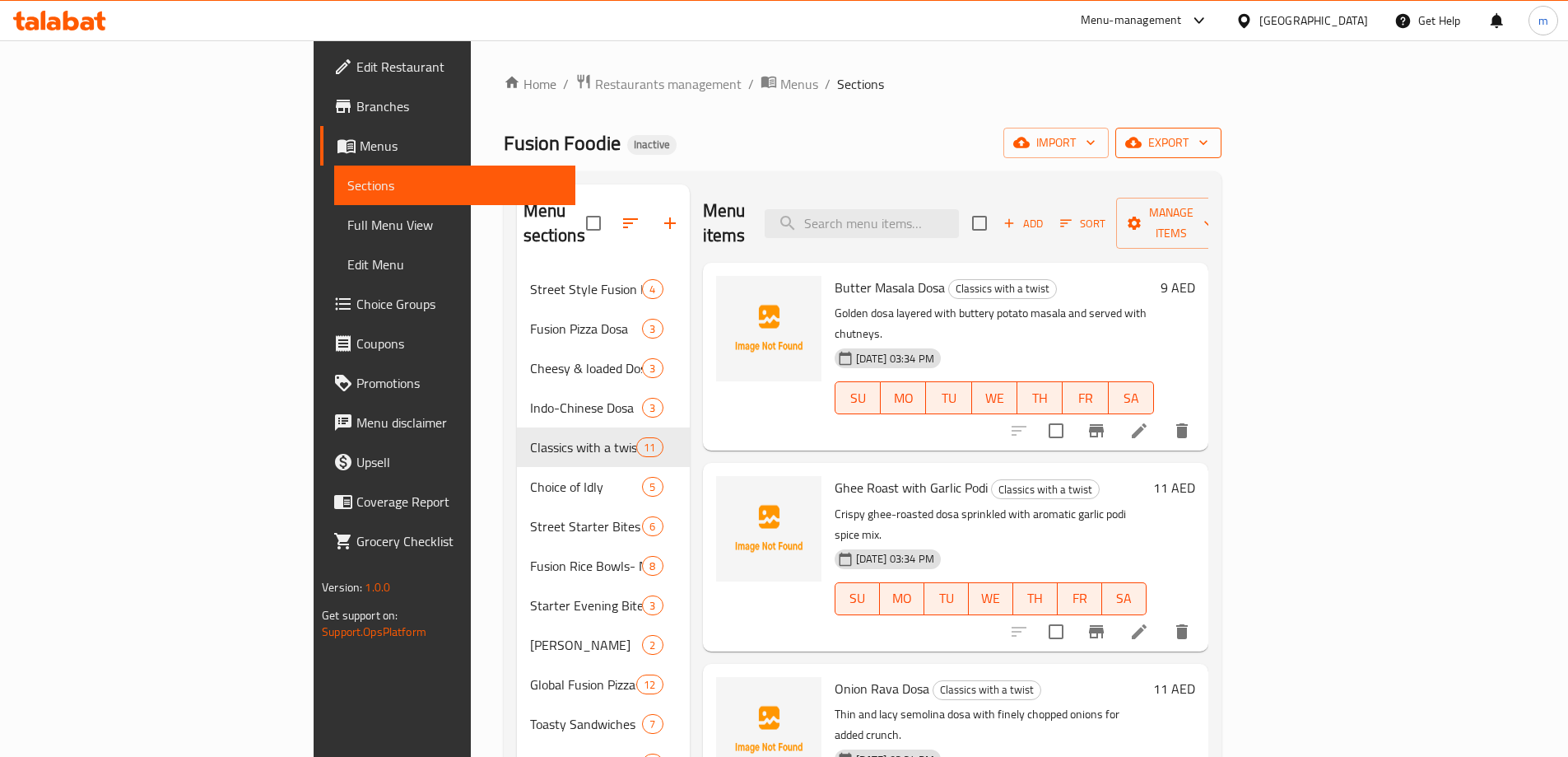
click at [1209, 144] on span "export" at bounding box center [1169, 142] width 80 height 20
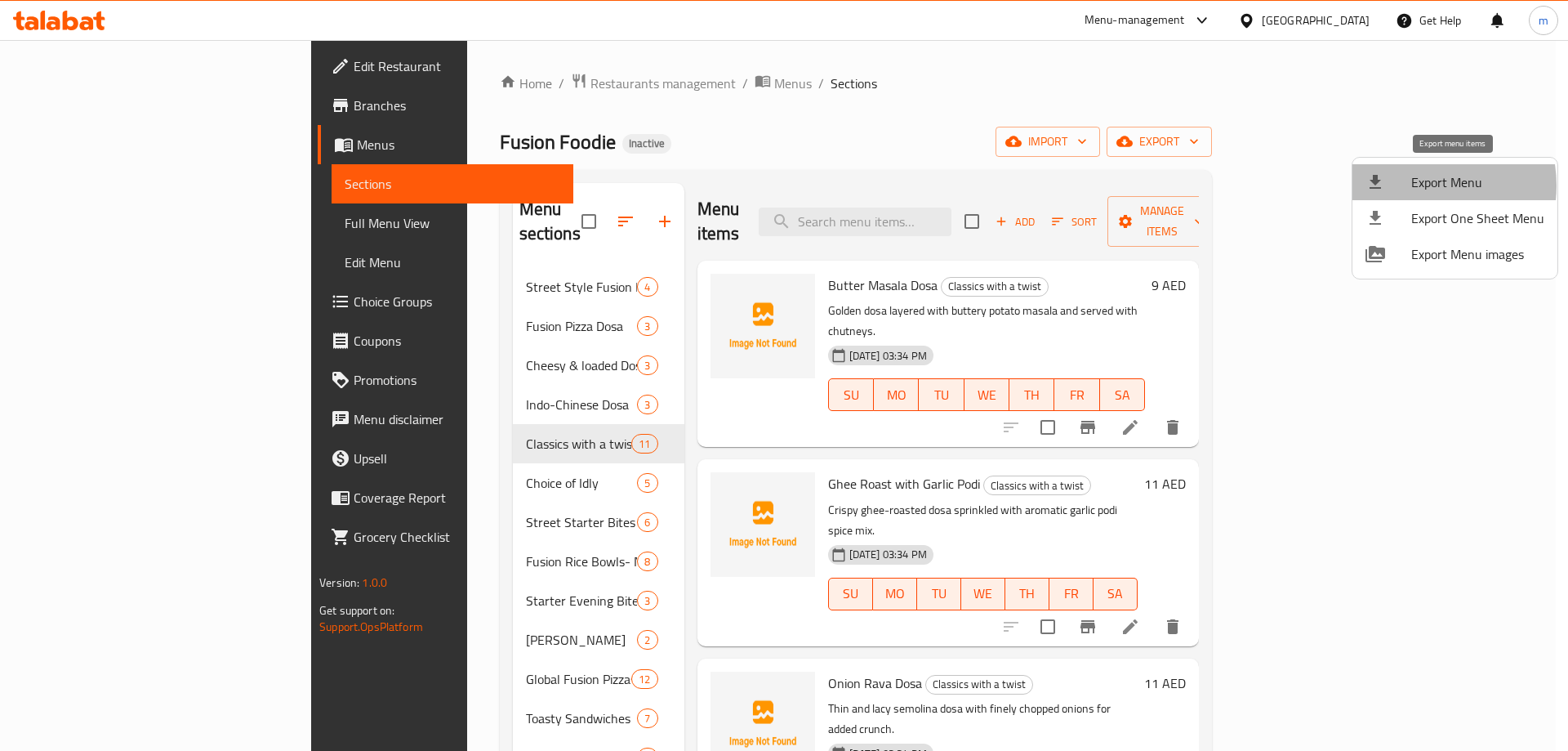
click at [1415, 186] on span "Export Menu" at bounding box center [1478, 182] width 133 height 19
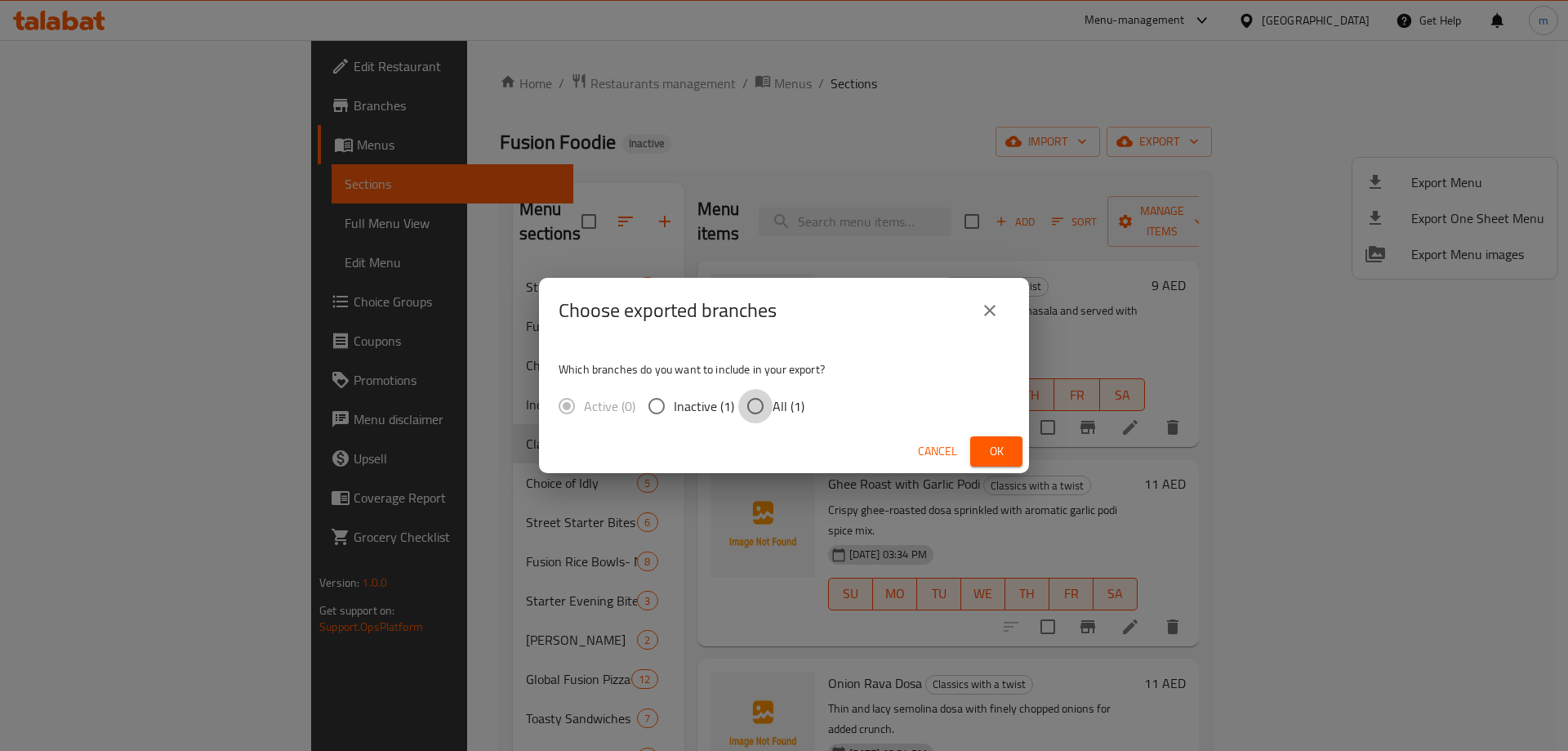
click at [758, 398] on input "All (1)" at bounding box center [755, 406] width 35 height 35
radio input "true"
click at [1018, 452] on button "Ok" at bounding box center [996, 450] width 52 height 30
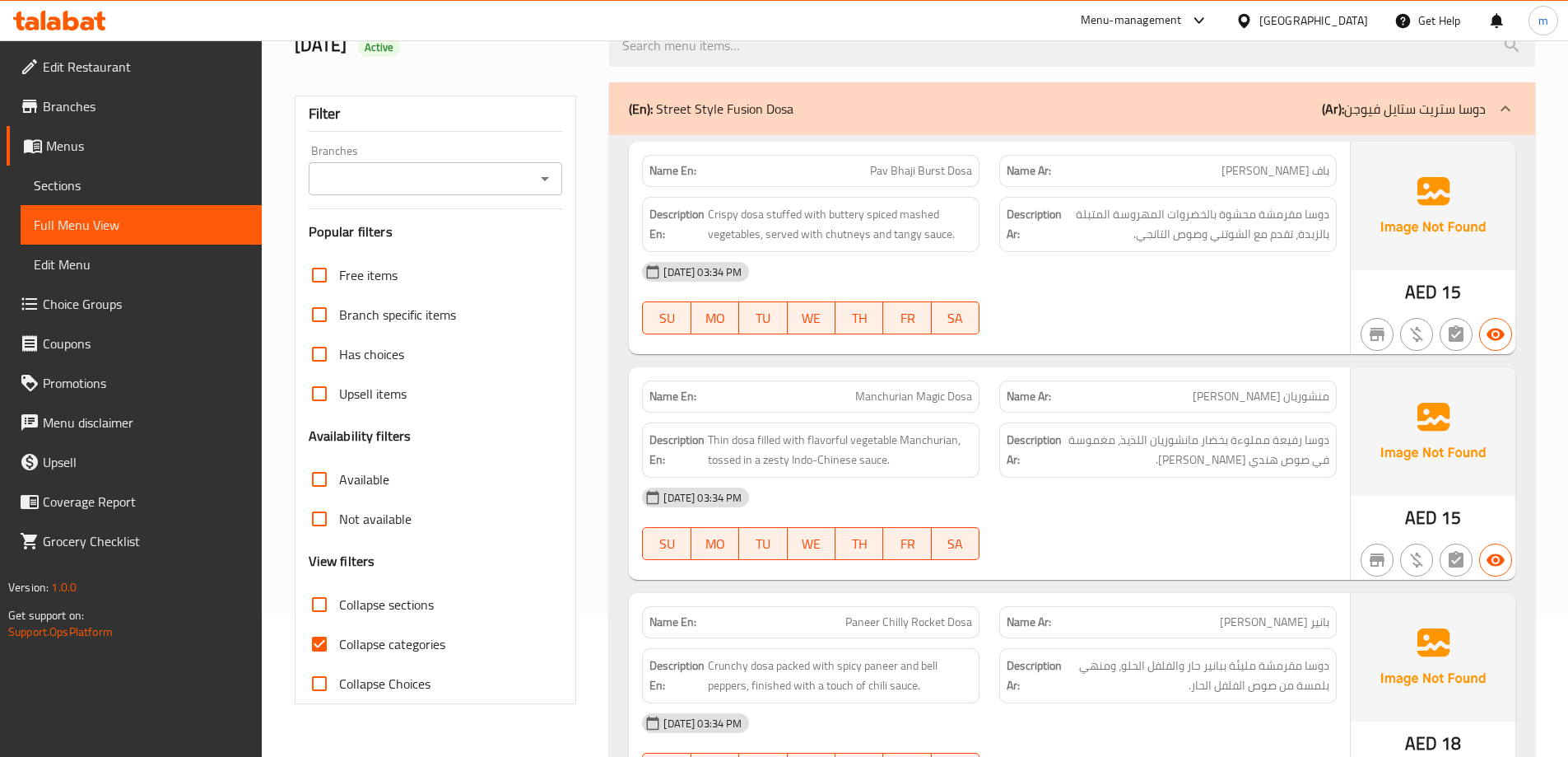
scroll to position [329, 0]
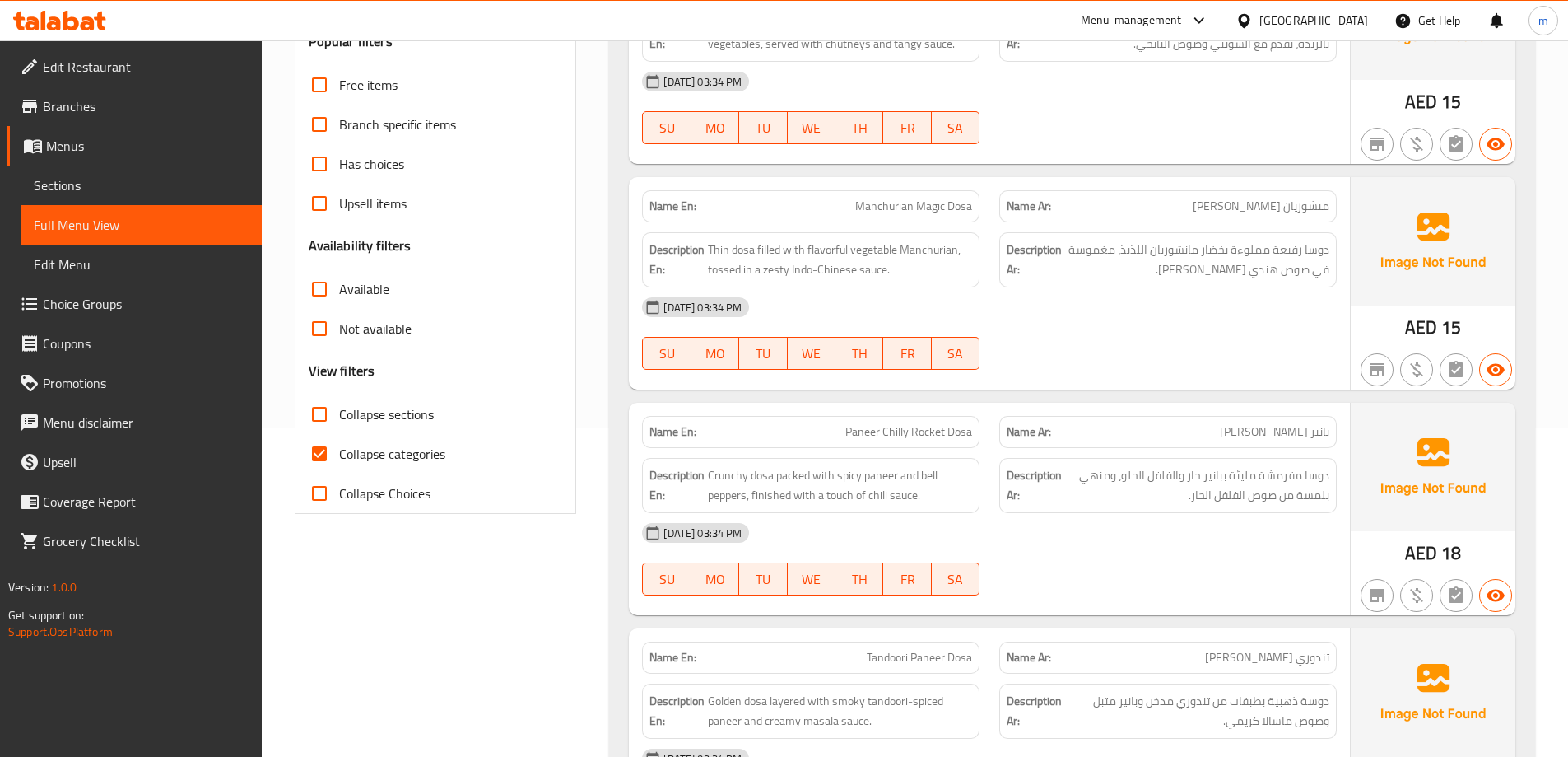
click at [416, 418] on span "Collapse sections" at bounding box center [386, 414] width 94 height 19
click at [339, 418] on input "Collapse sections" at bounding box center [319, 414] width 40 height 40
checkbox input "true"
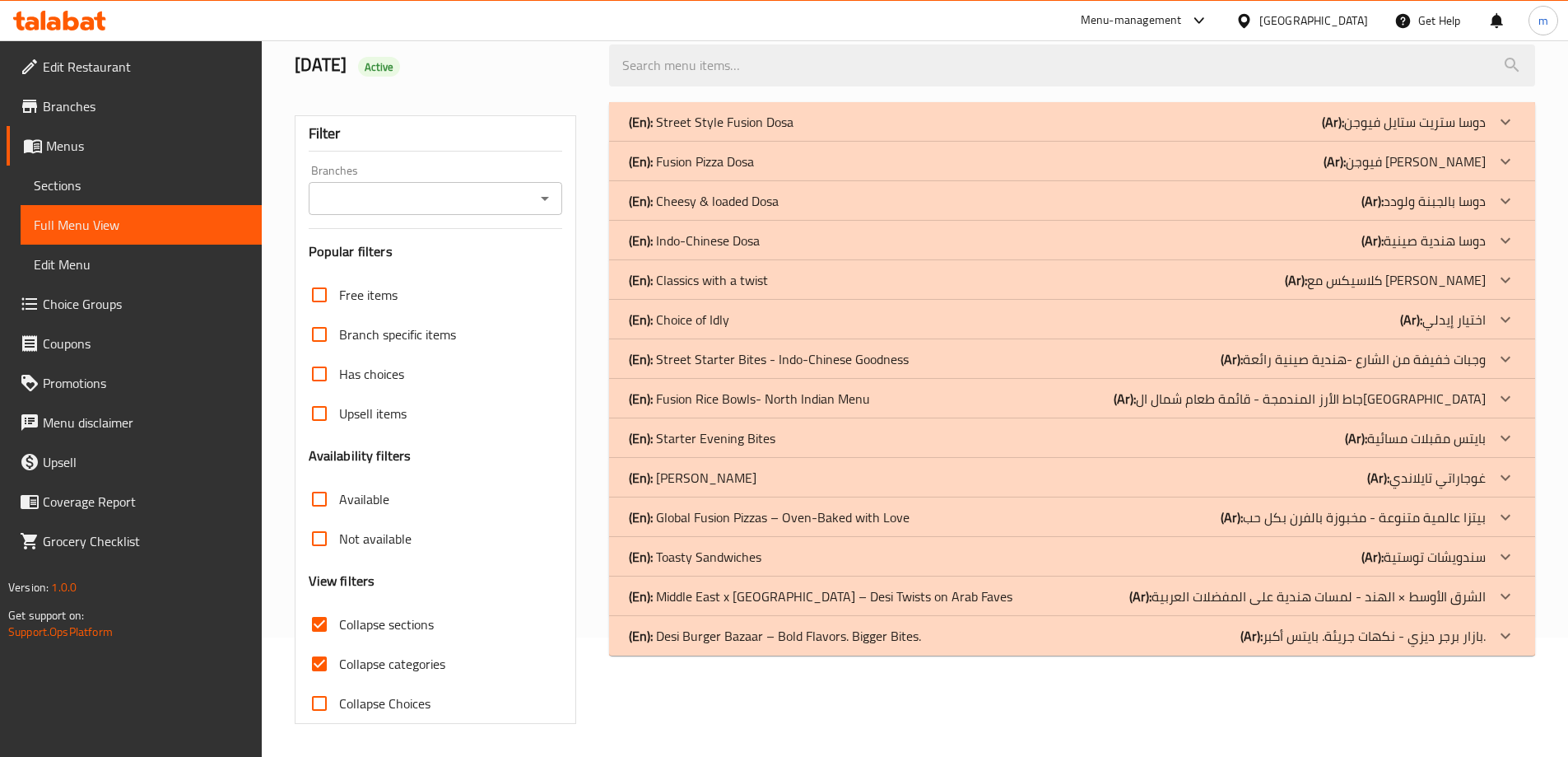
click at [438, 654] on span "Collapse categories" at bounding box center [392, 663] width 106 height 19
click at [339, 644] on input "Collapse categories" at bounding box center [319, 663] width 40 height 40
checkbox input "false"
click at [1034, 520] on div "(En): Global Fusion Pizzas – Oven-Baked with Love (Ar): بيتزا عالمية متنوعة - م…" at bounding box center [1058, 517] width 857 height 19
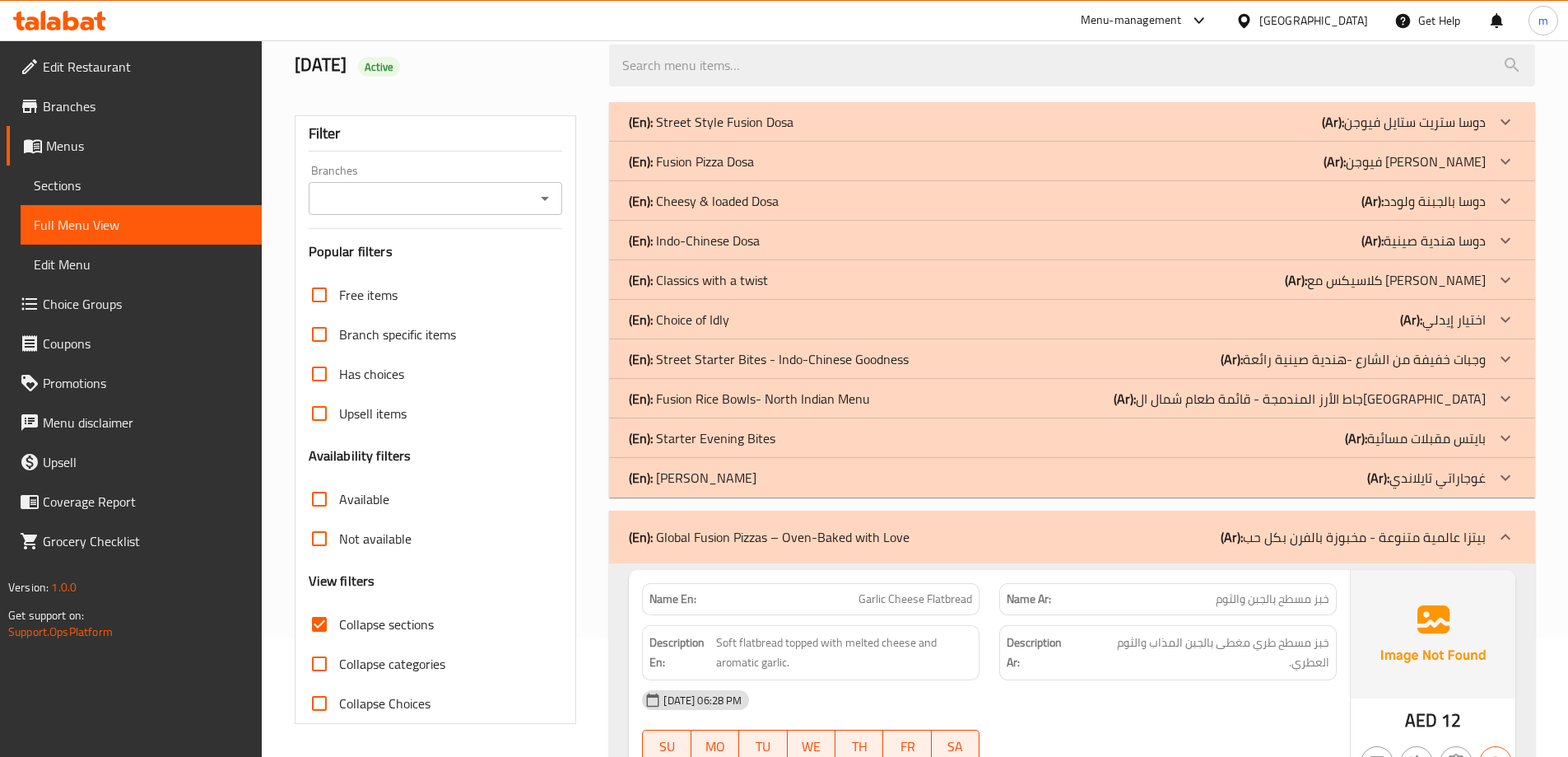
click at [1220, 88] on div at bounding box center [1071, 65] width 946 height 61
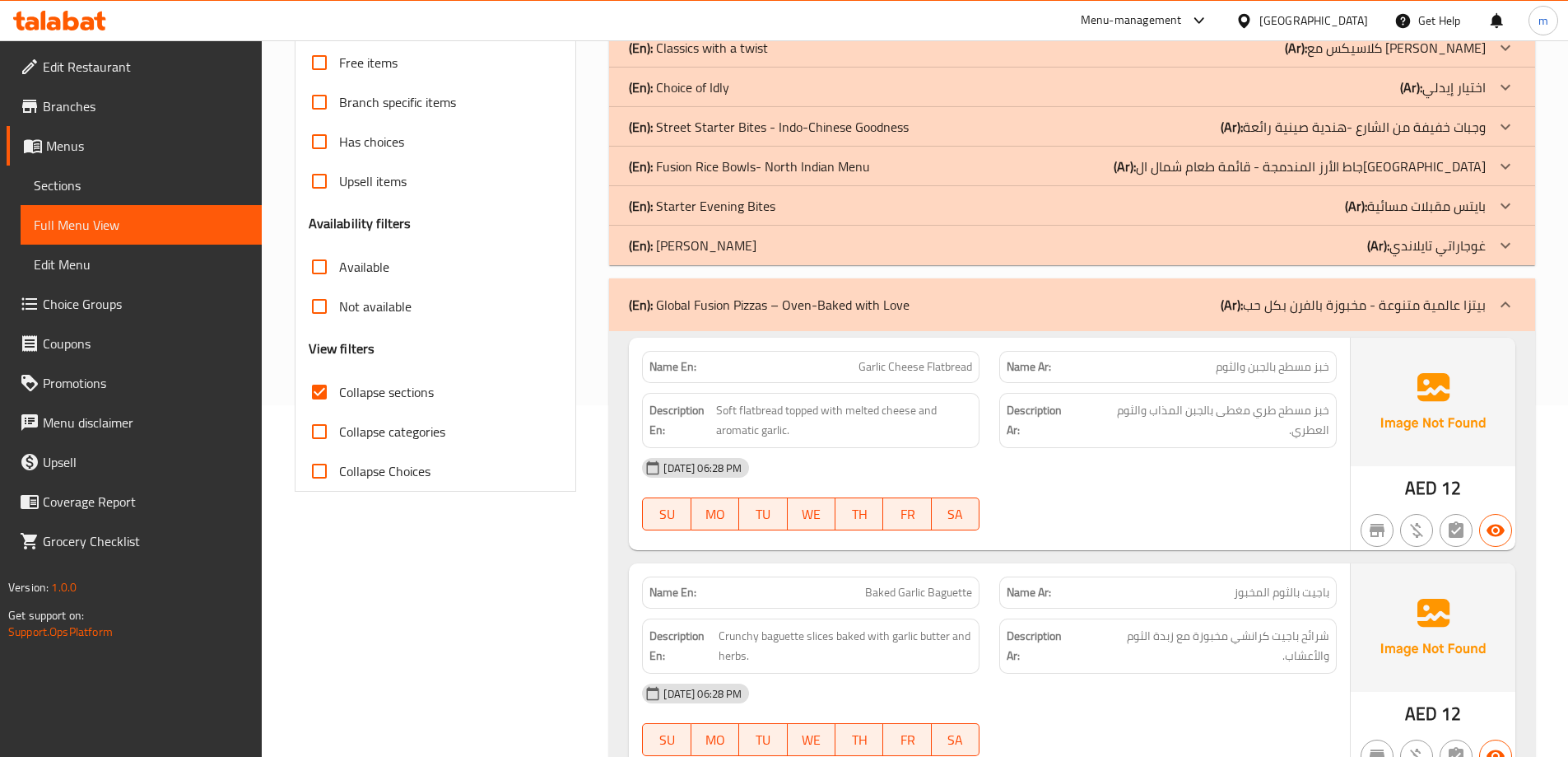
scroll to position [24, 0]
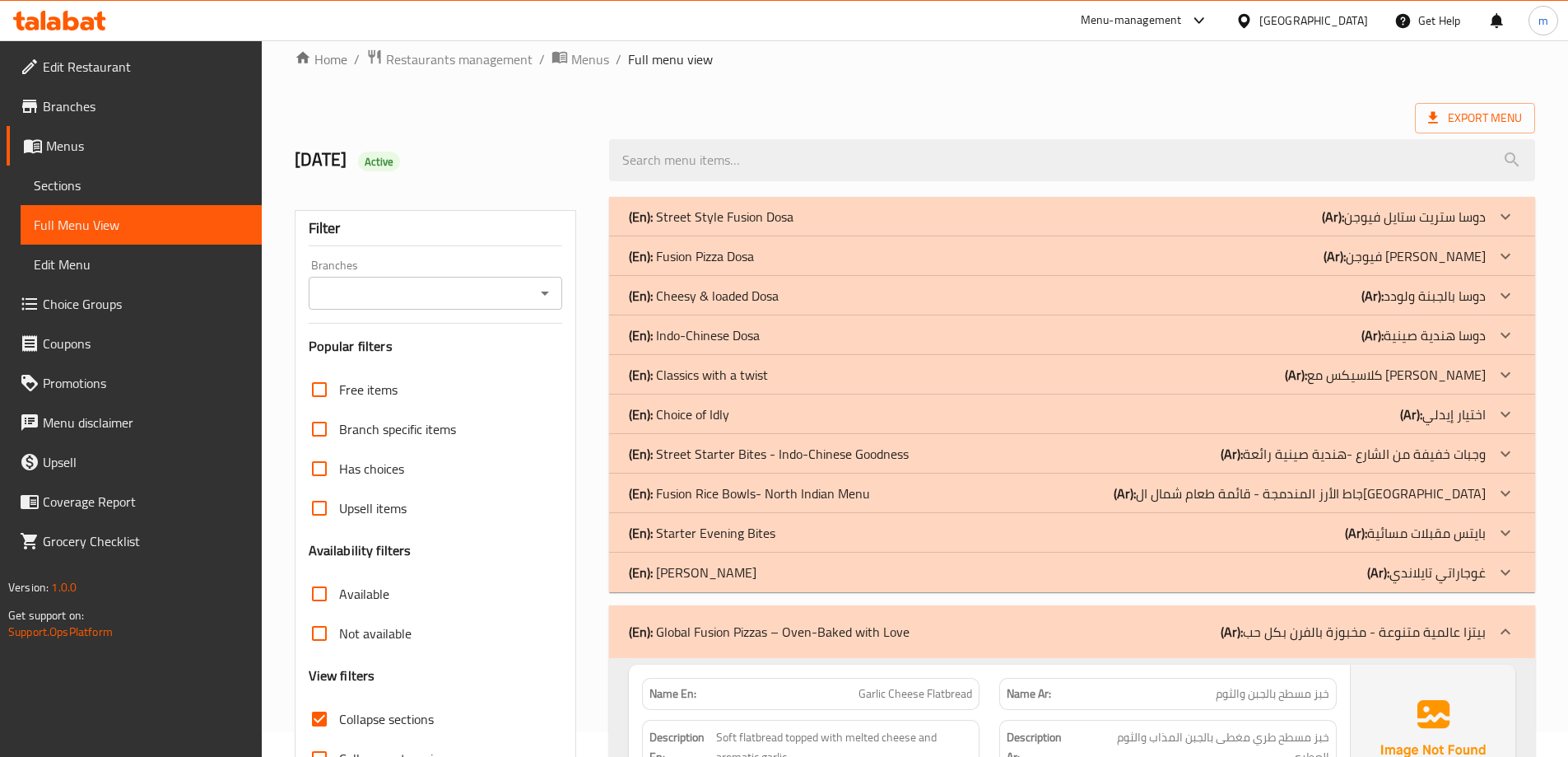
click at [1220, 573] on div "(En): Ghujarathi Thali (Ar): غوجاراتي تايلاندي" at bounding box center [1058, 572] width 857 height 19
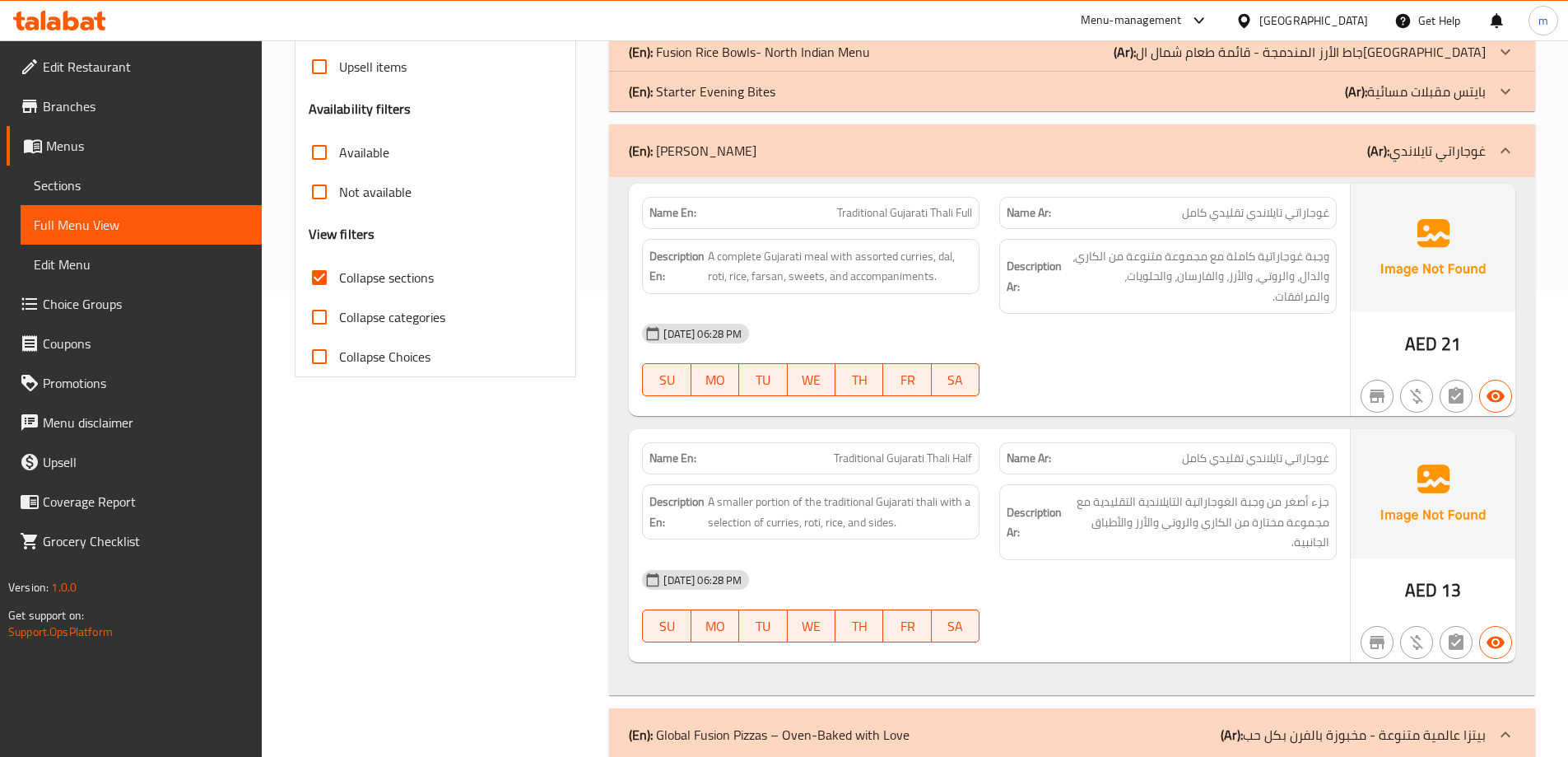
scroll to position [519, 0]
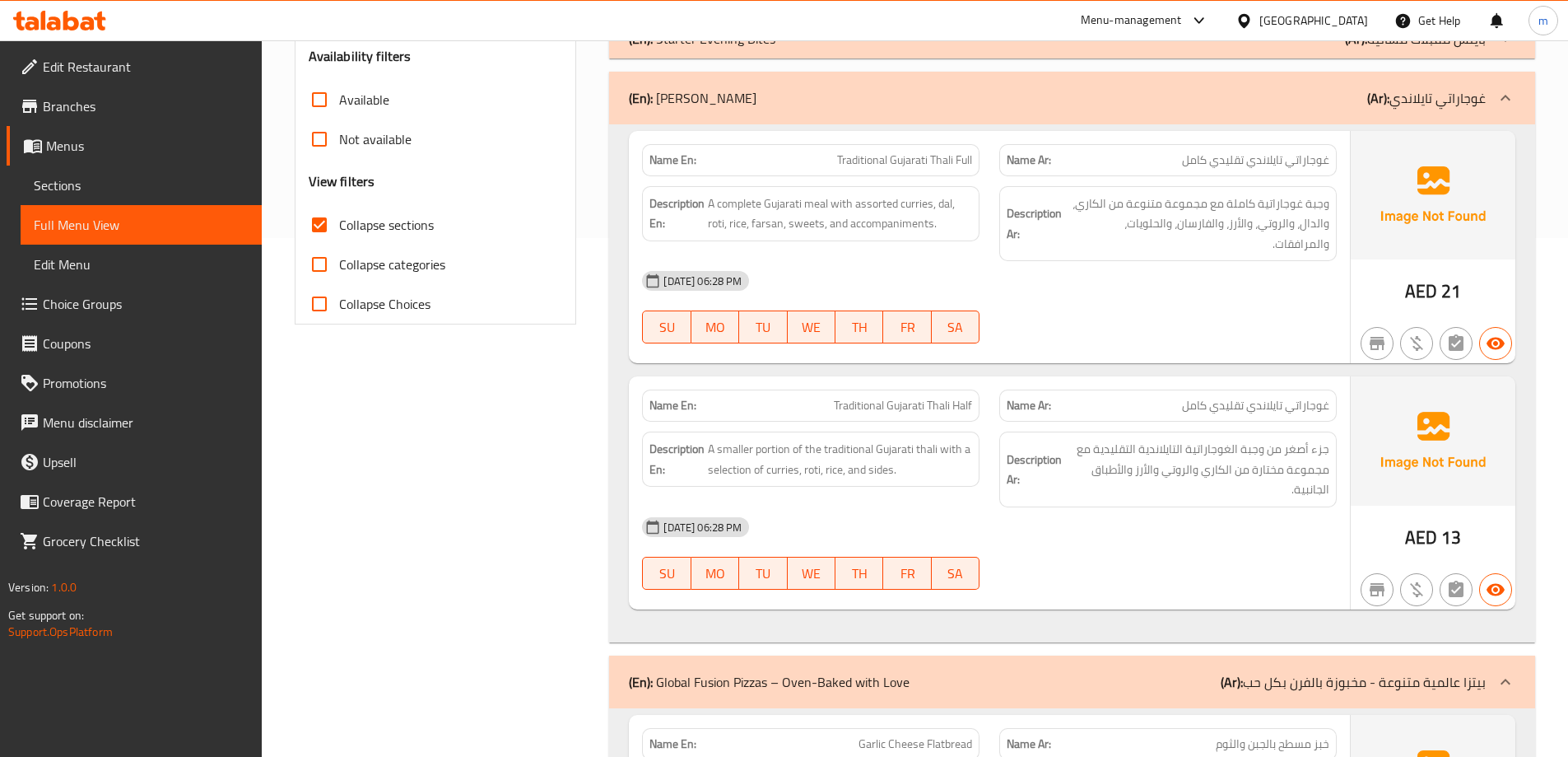
click at [940, 397] on span "Traditional Gujarati Thali Half" at bounding box center [903, 405] width 138 height 18
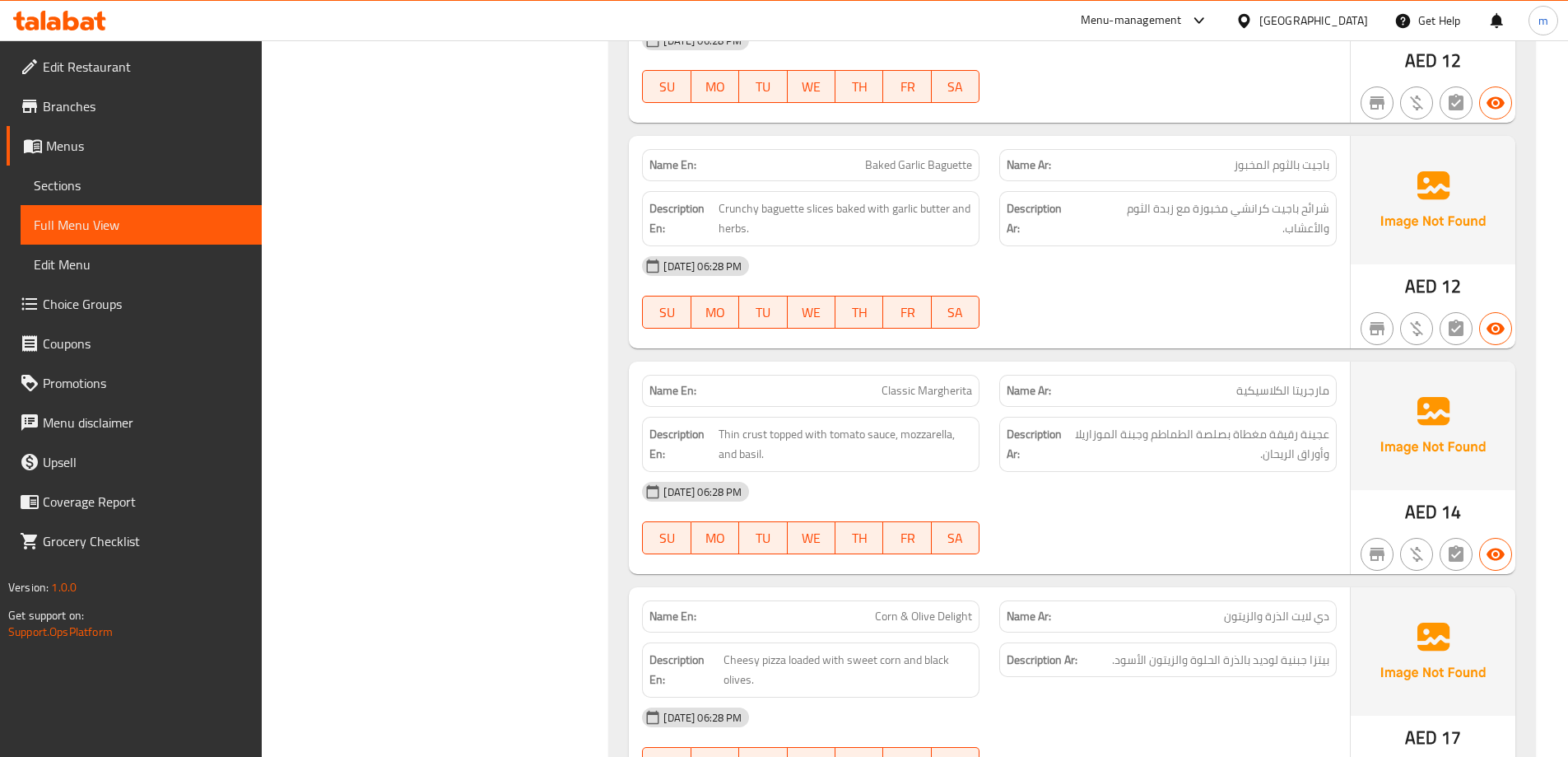
scroll to position [1343, 0]
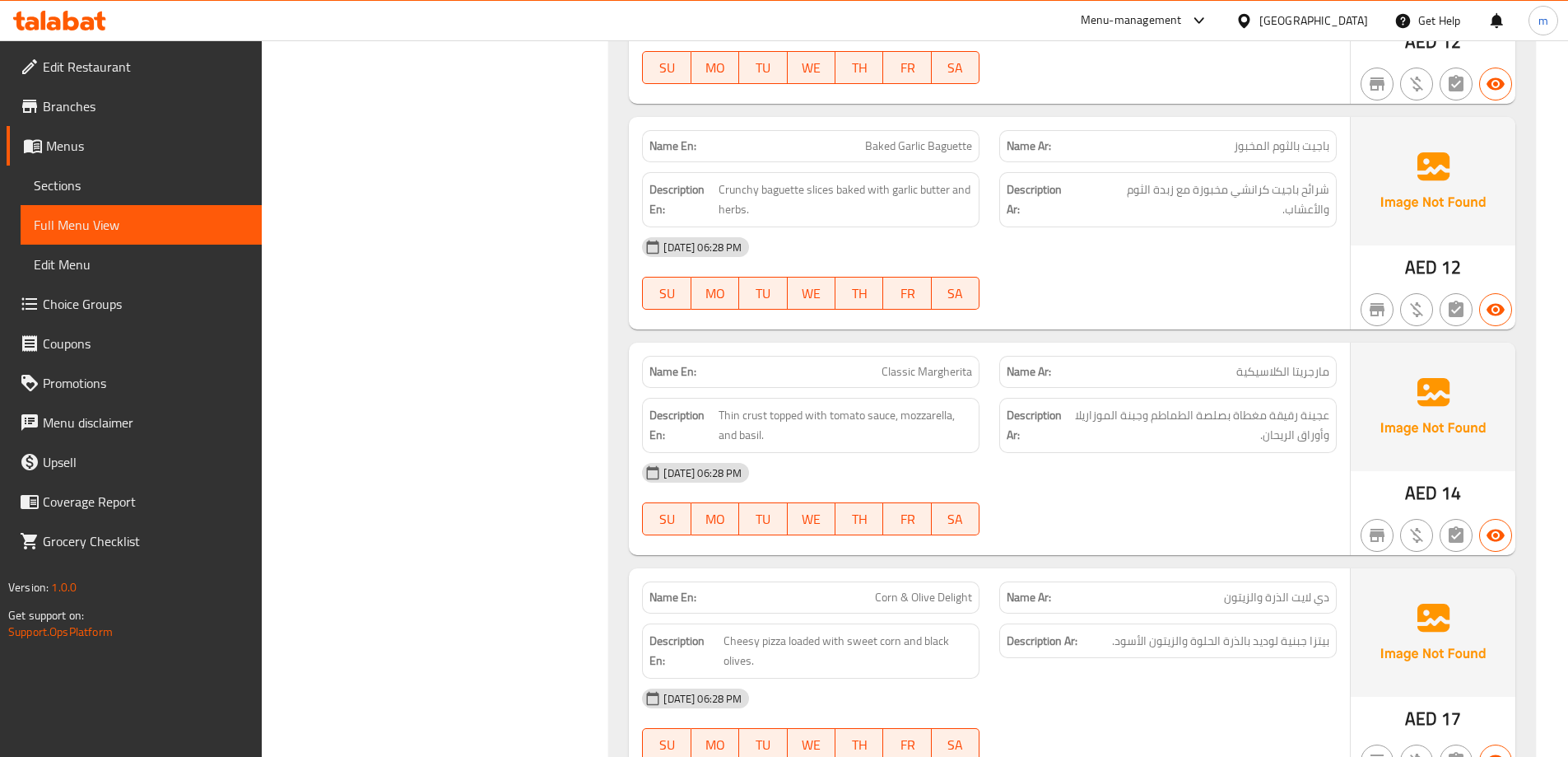
click at [943, 363] on span "Classic Margherita" at bounding box center [926, 372] width 91 height 18
copy span "Classic Margherita"
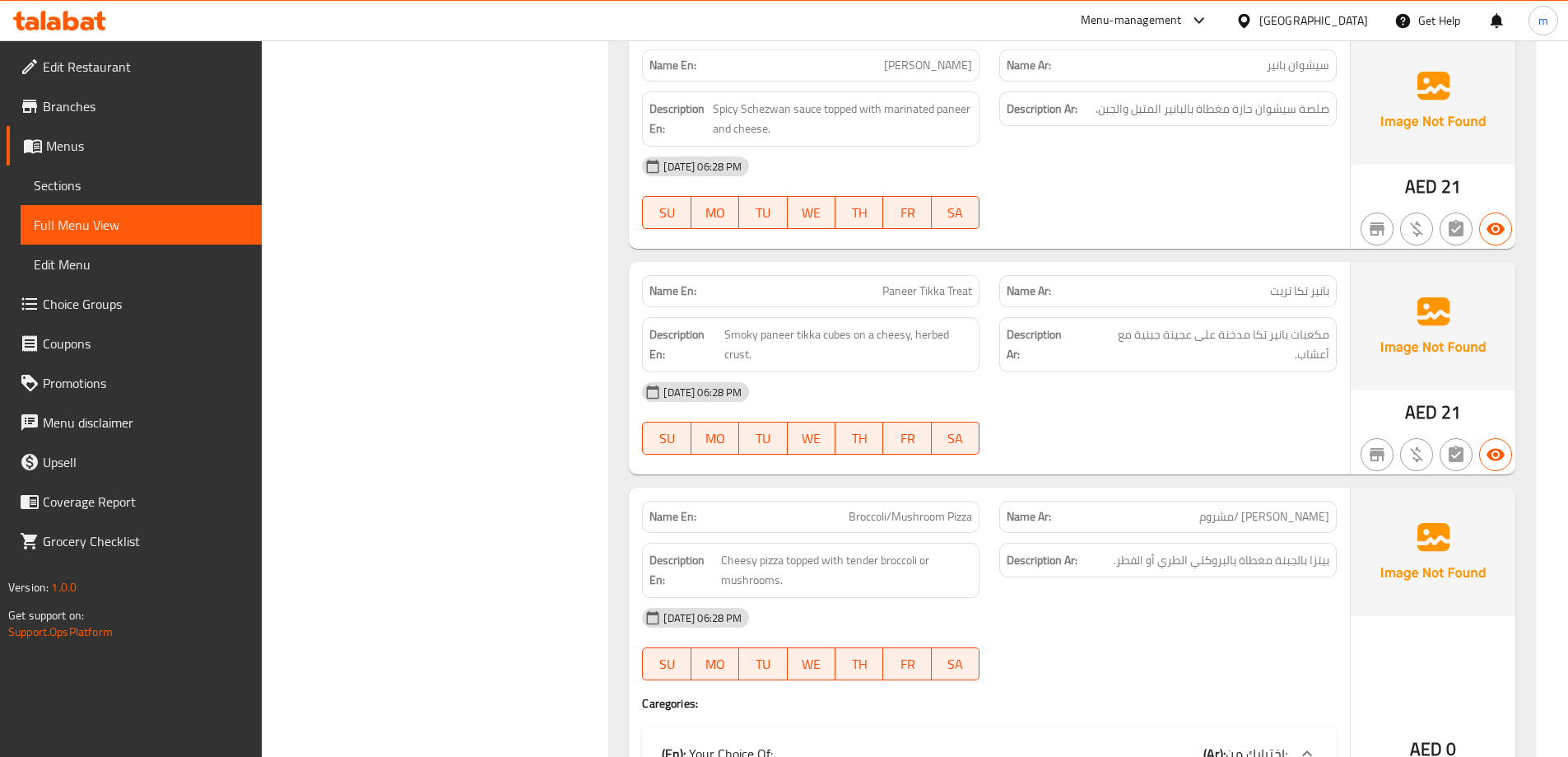
scroll to position [2330, 0]
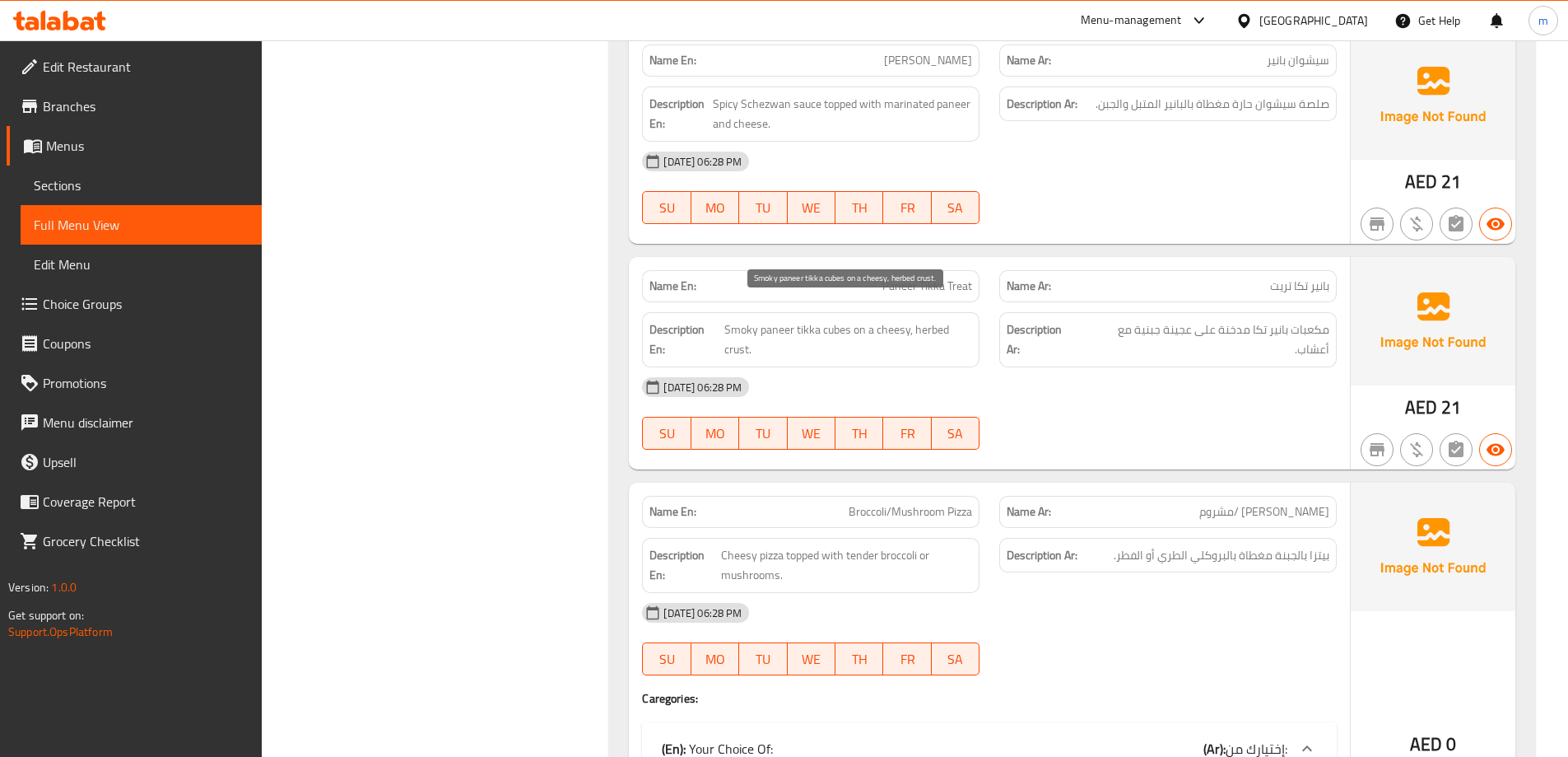
click at [944, 320] on span "Smoky paneer tikka cubes on a cheesy, herbed crust." at bounding box center [848, 339] width 247 height 40
copy span "herbed"
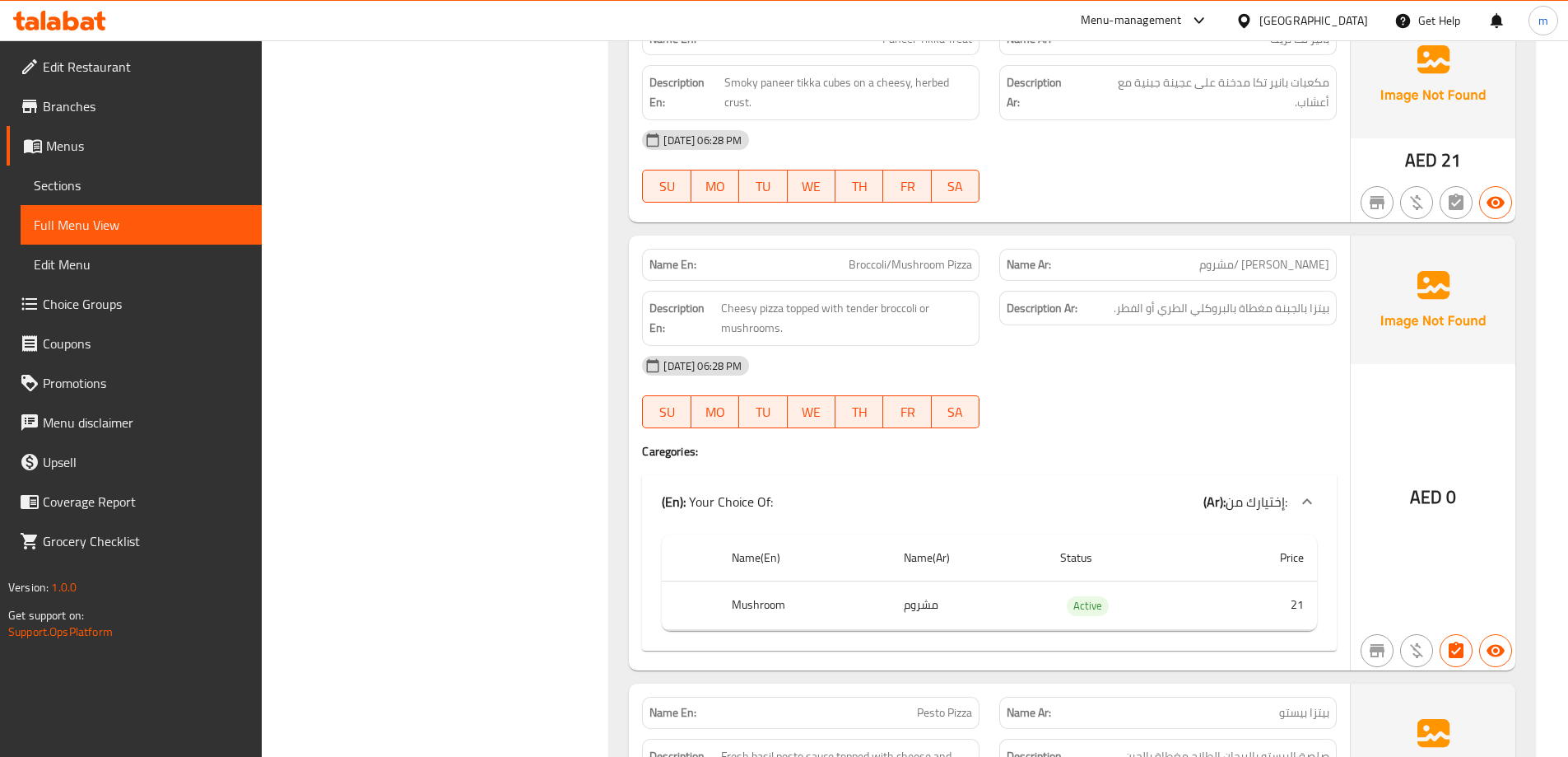
click at [888, 256] on span "Broccoli/Mushroom Pizza" at bounding box center [911, 265] width 124 height 18
copy span "Broccoli/Mushroom Pizza"
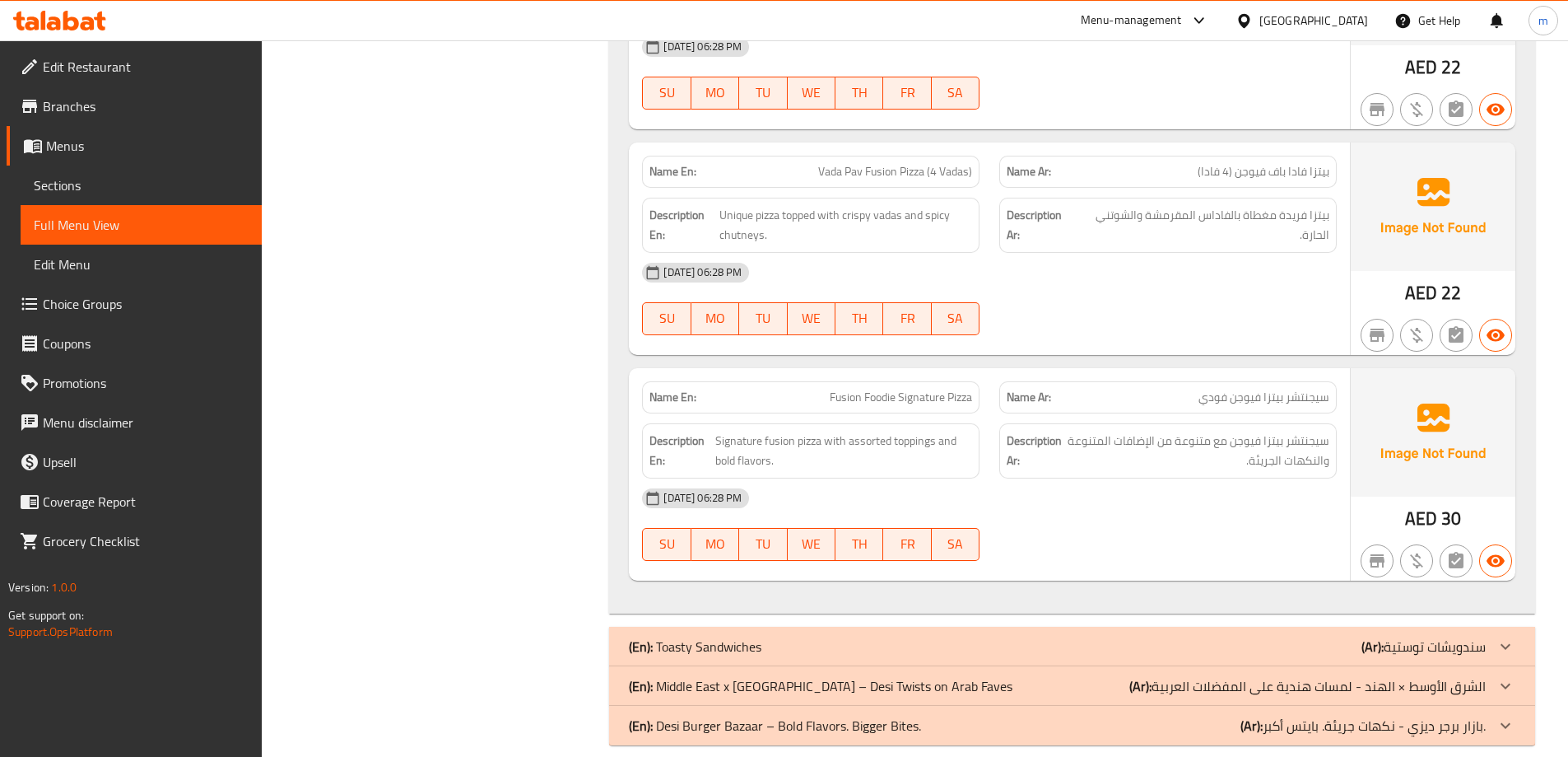
scroll to position [3572, 0]
click at [946, 388] on span "Fusion Foodie Signature Pizza" at bounding box center [901, 397] width 142 height 18
copy span "Fusion Foodie Signature Pizza"
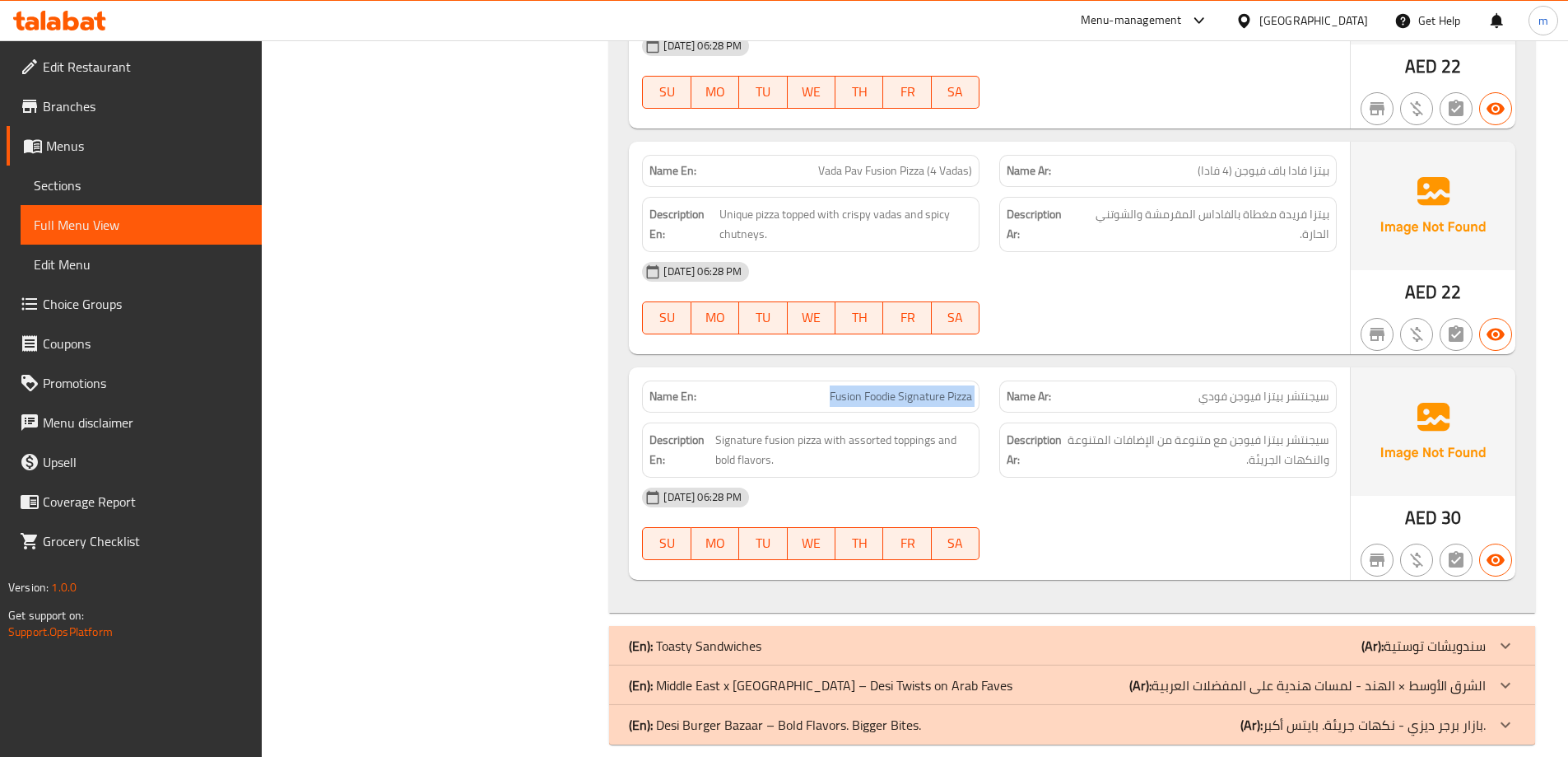
click at [988, 636] on div "(En): Toasty Sandwiches (Ar): سندويشات توستية" at bounding box center [1058, 646] width 857 height 19
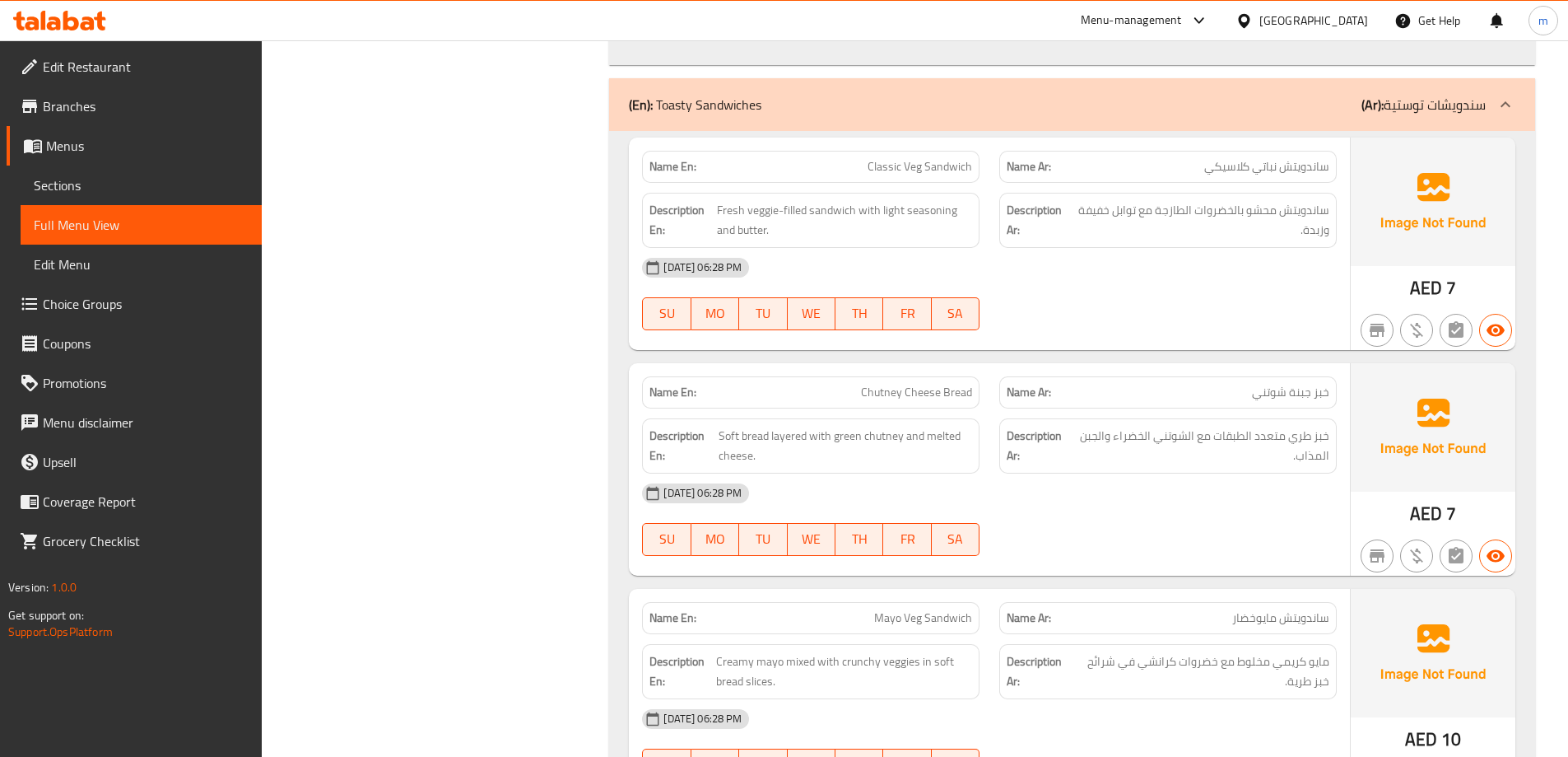
scroll to position [4230, 0]
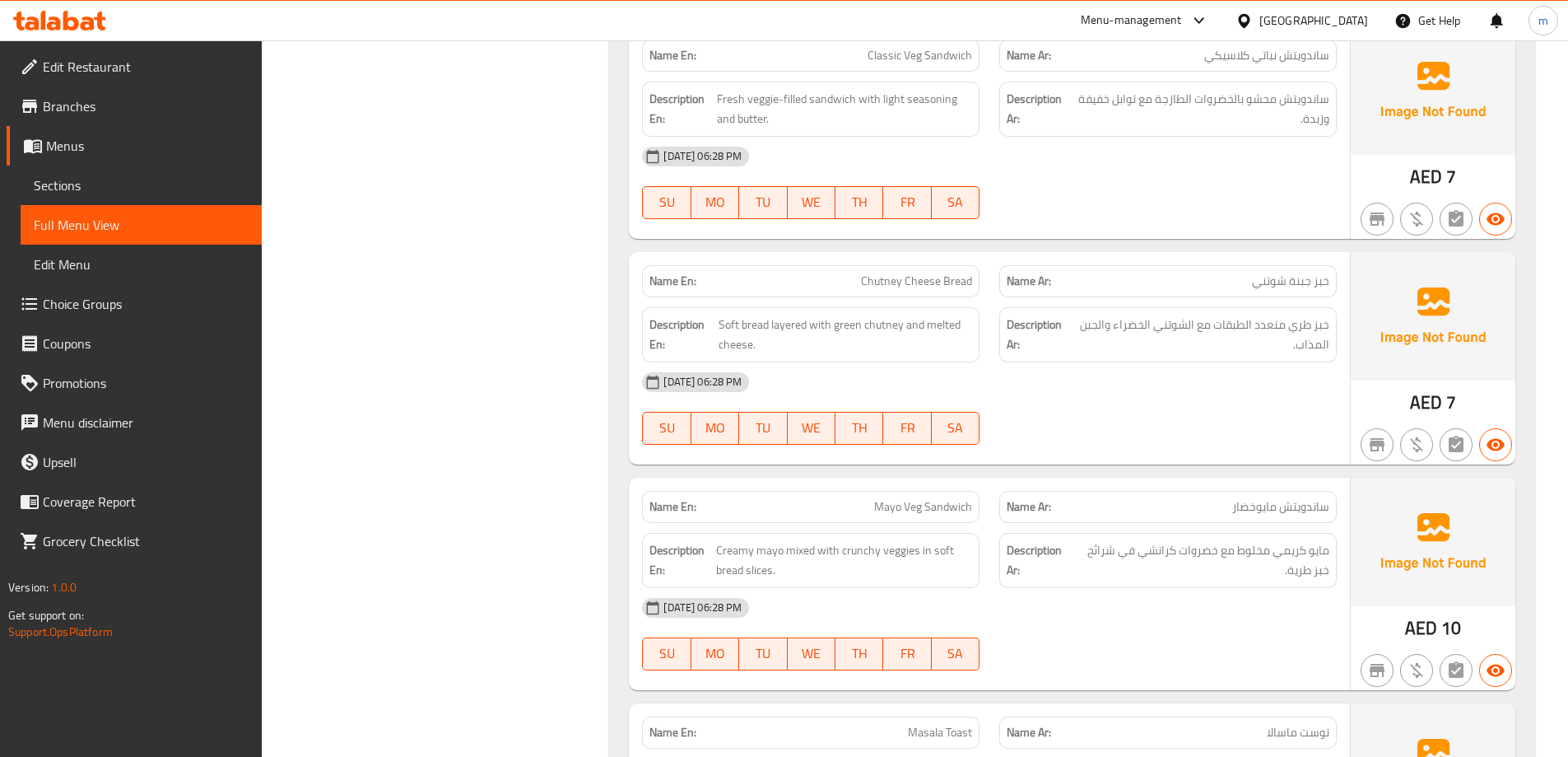
click at [956, 498] on span "Mayo Veg Sandwich" at bounding box center [923, 507] width 98 height 18
copy span "Mayo Veg Sandwich"
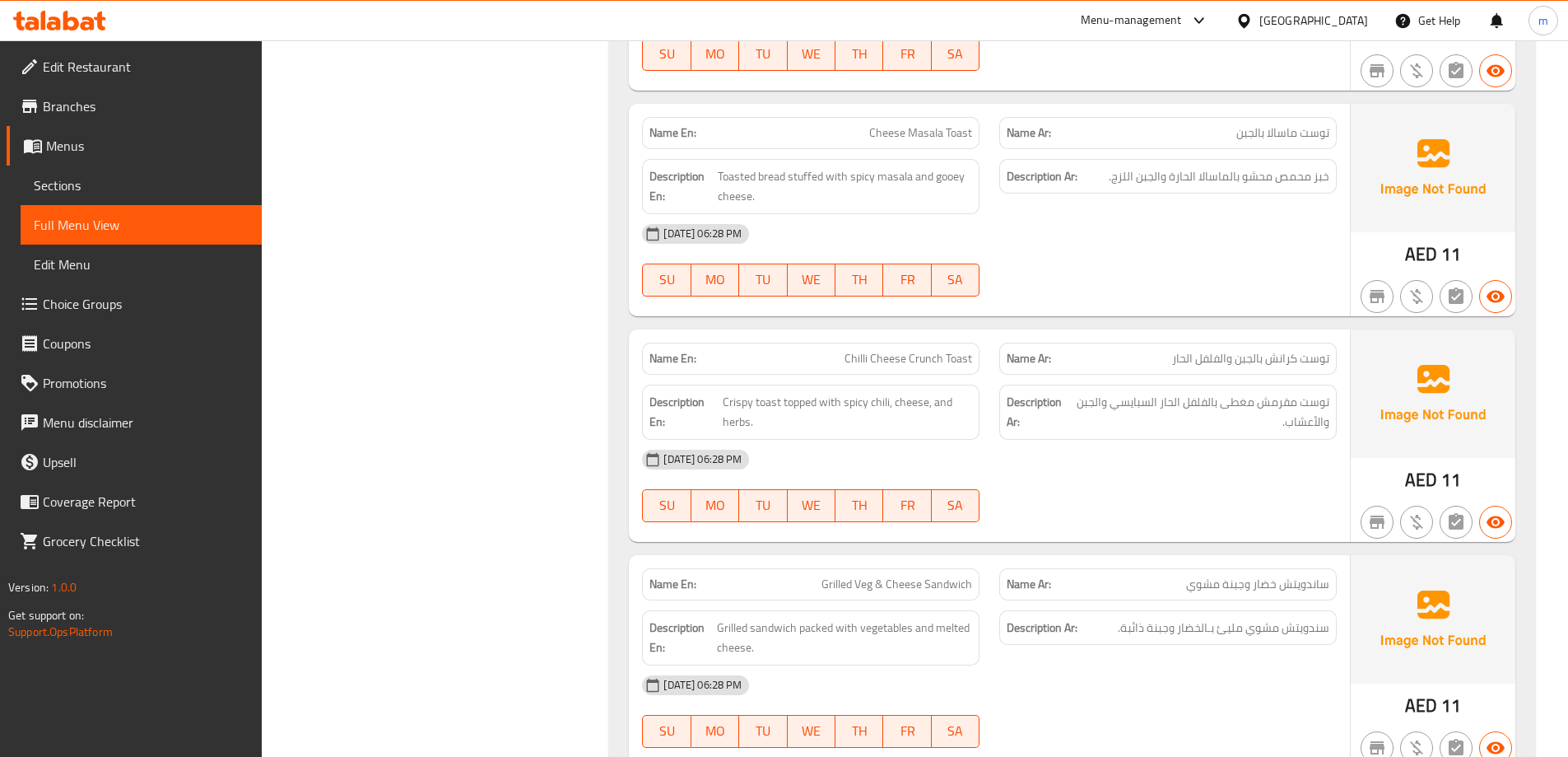
scroll to position [5136, 0]
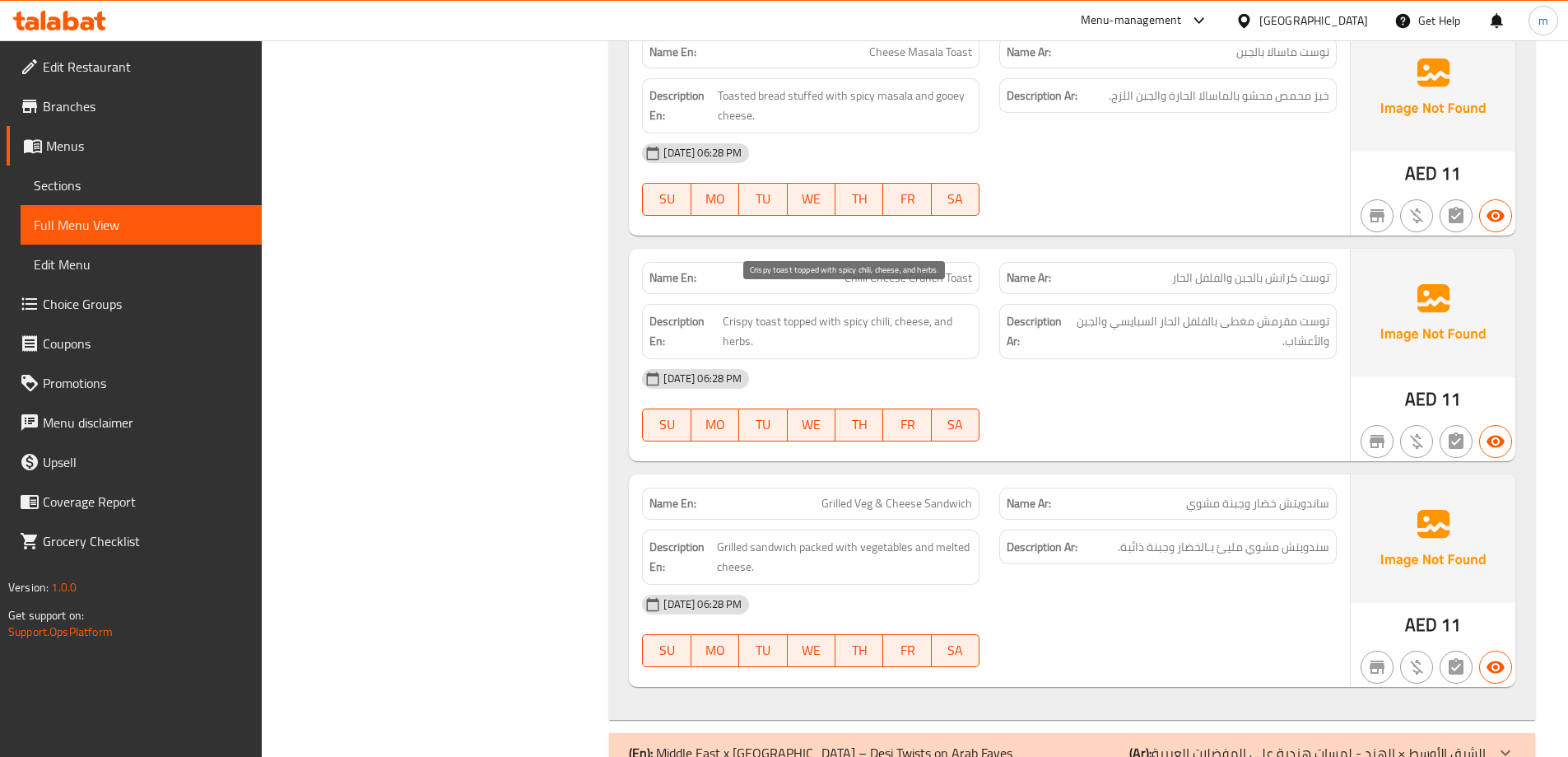
click at [740, 325] on span "Crispy toast topped with spicy chili, cheese, and herbs." at bounding box center [847, 331] width 249 height 40
copy span "herbs"
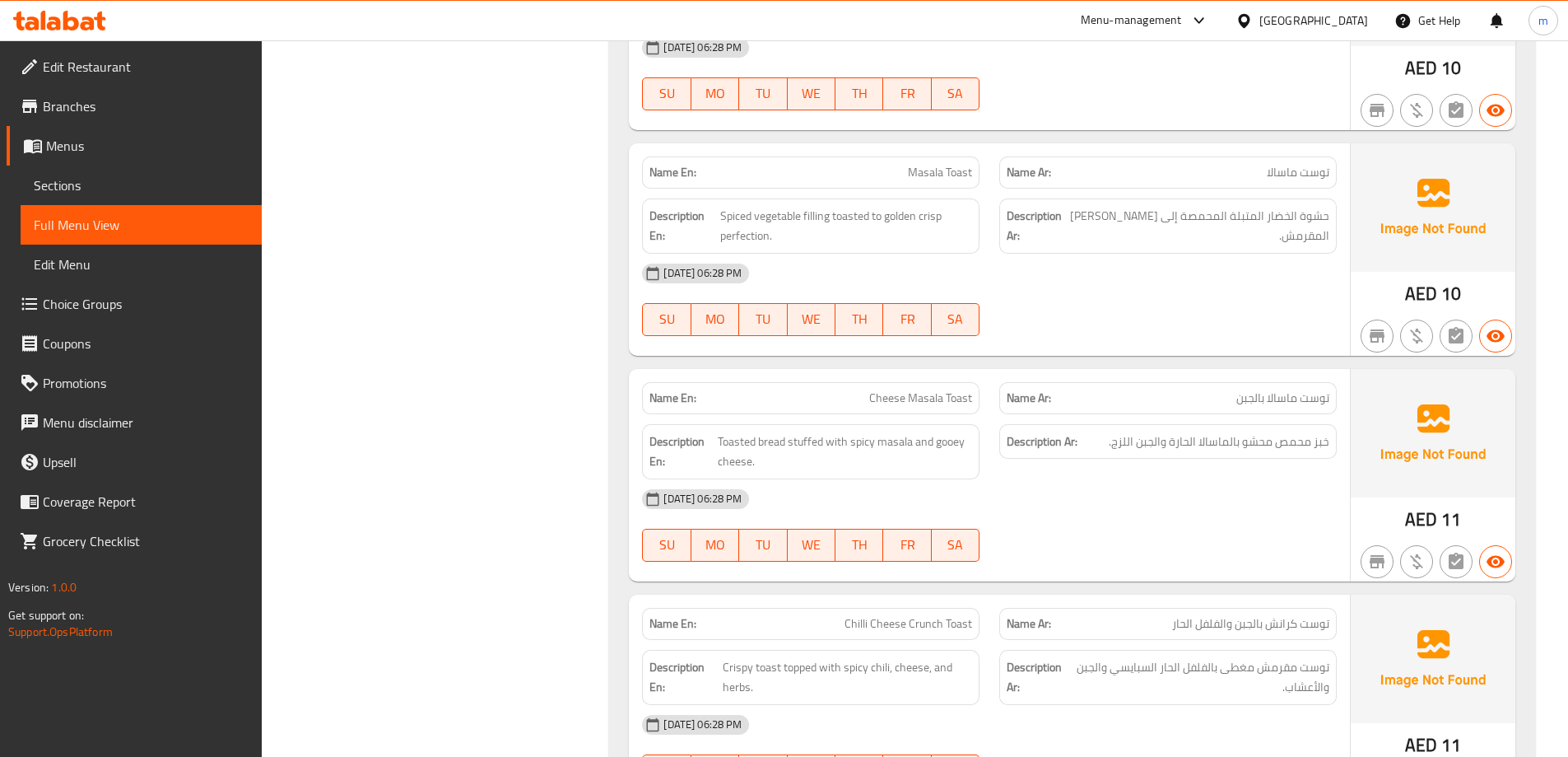
scroll to position [5204, 0]
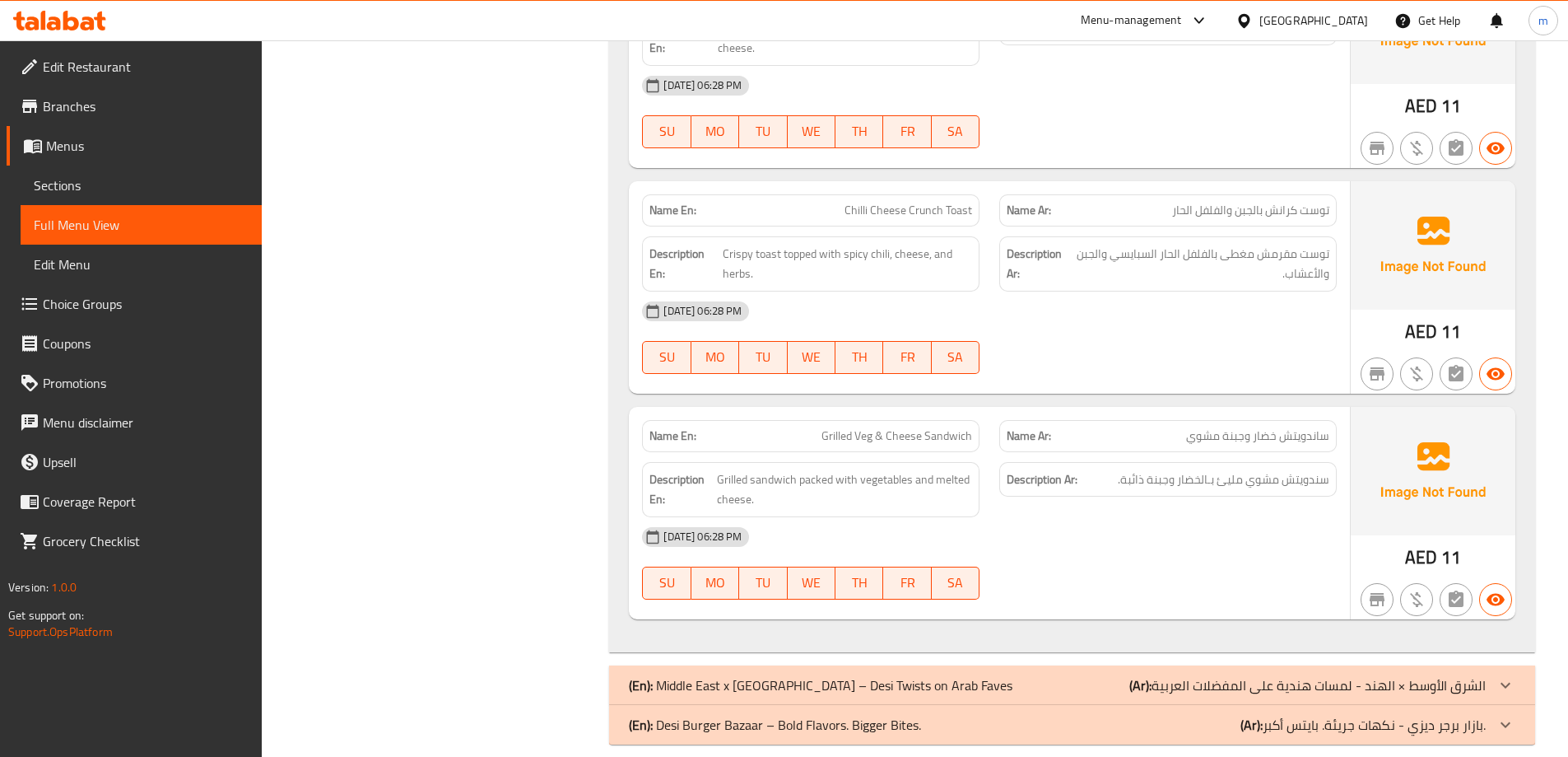
click at [1088, 675] on div "(En): Middle East x India – Desi Twists on Arab Faves (Ar): الشرق الأوسط × الهن…" at bounding box center [1058, 685] width 857 height 19
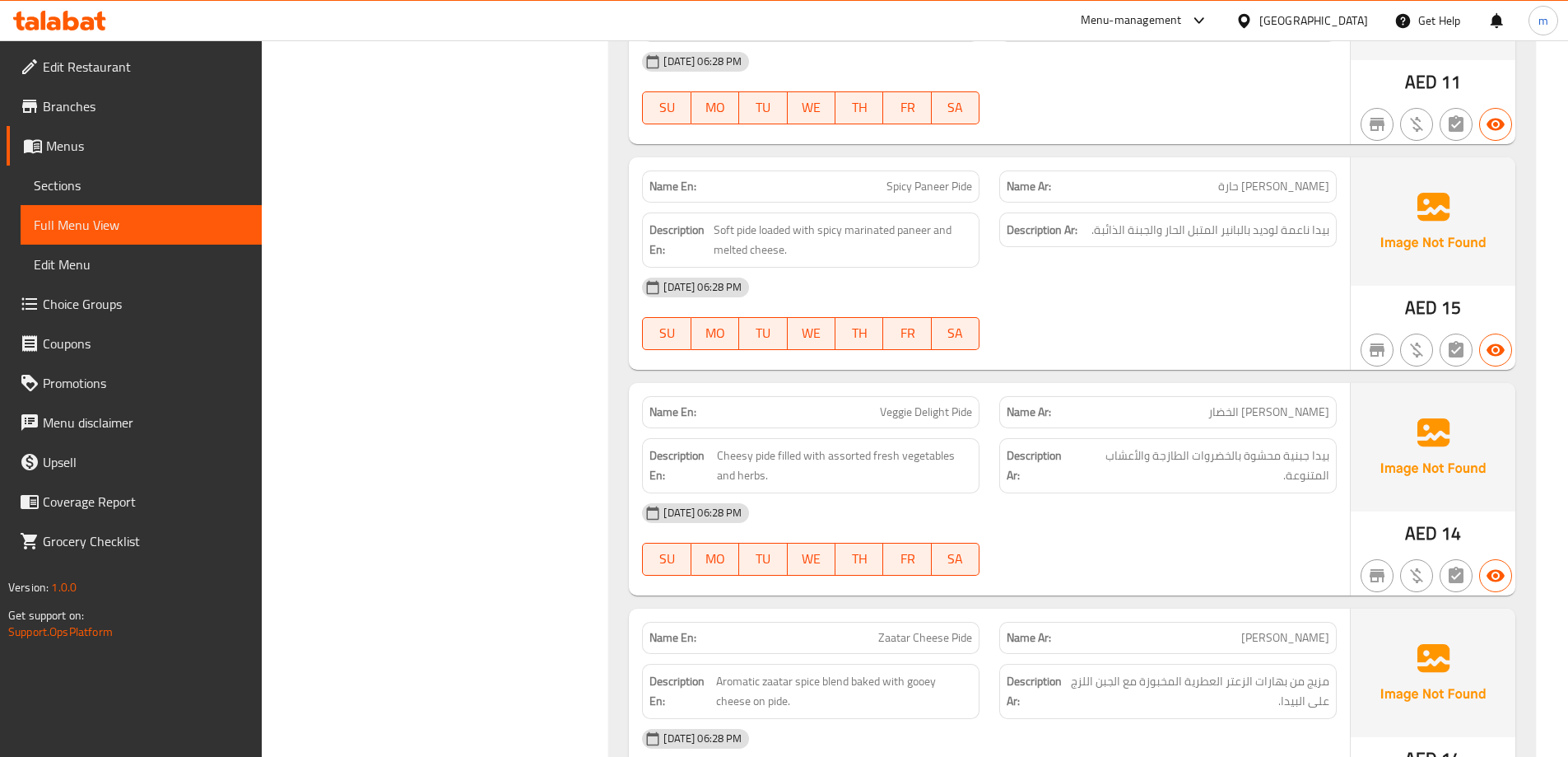
scroll to position [6110, 0]
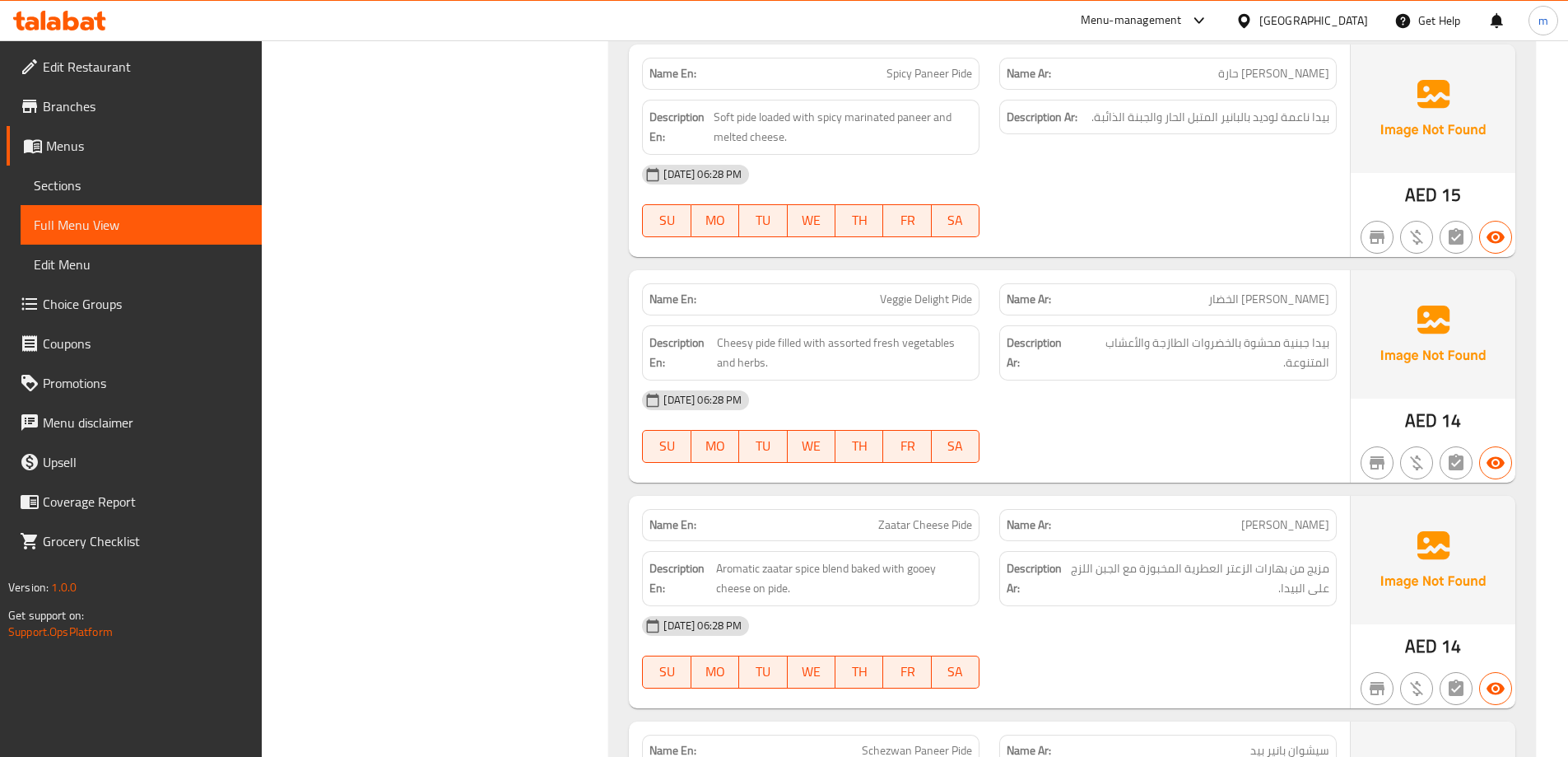
click at [932, 289] on div "Name En: Veggie Delight Pide" at bounding box center [810, 299] width 338 height 32
copy span "Veggie Delight Pide"
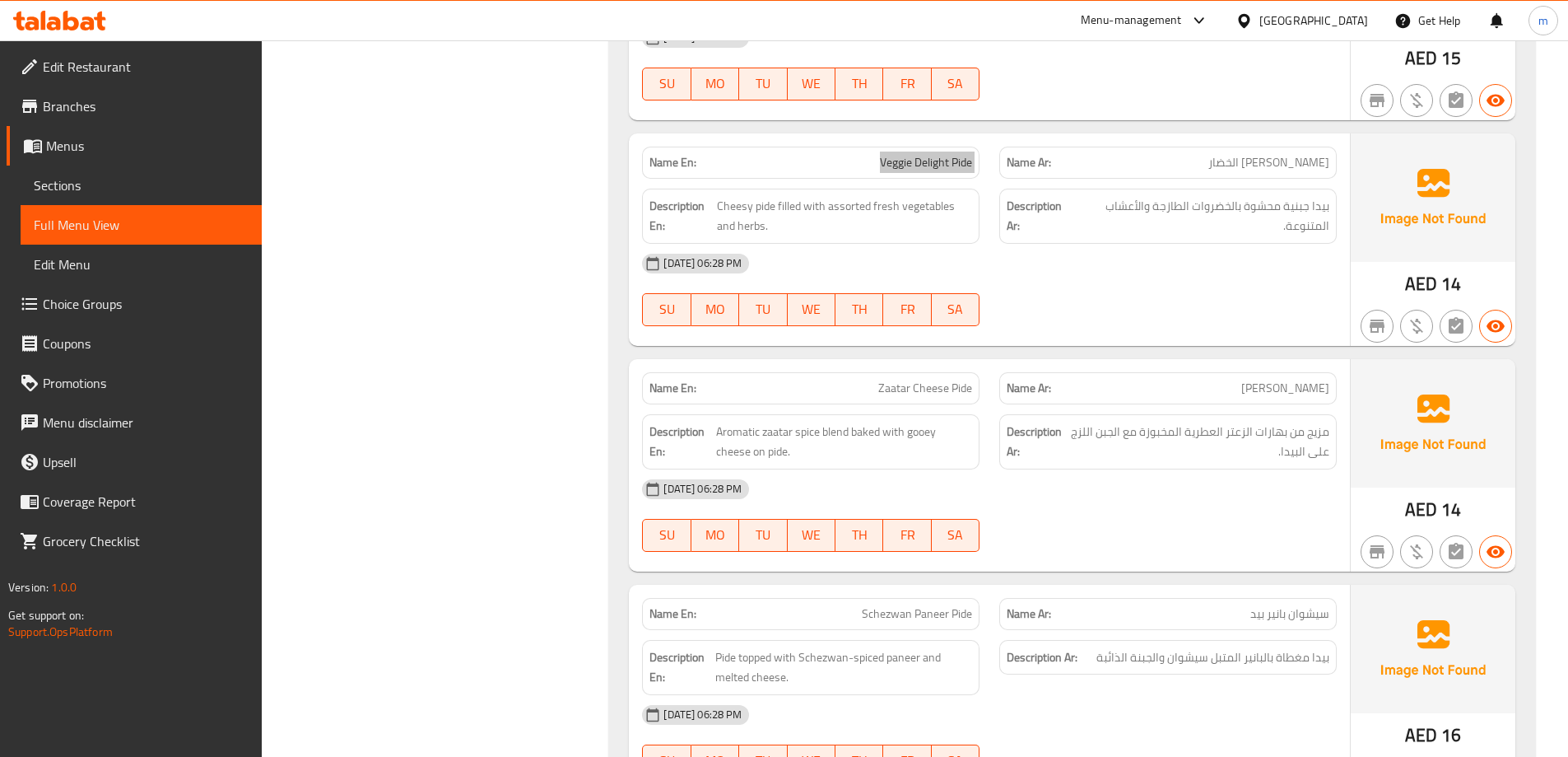
scroll to position [6274, 0]
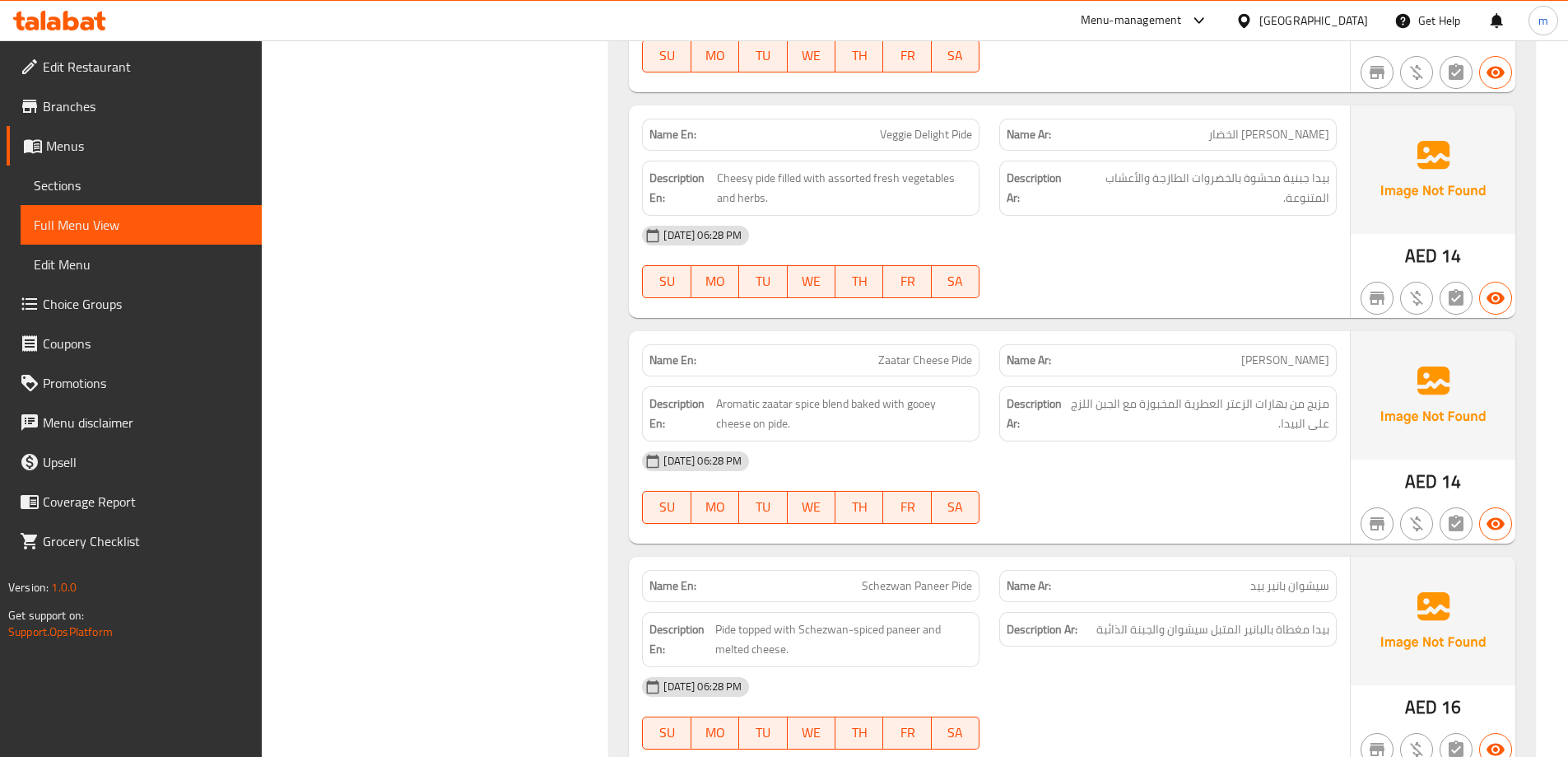
click at [959, 578] on span "Schezwan Paneer Pide" at bounding box center [916, 587] width 110 height 18
copy span "Pide"
click at [918, 578] on span "Schezwan Paneer Pide" at bounding box center [916, 587] width 110 height 18
click at [919, 578] on span "Schezwan Paneer Pide" at bounding box center [916, 587] width 110 height 18
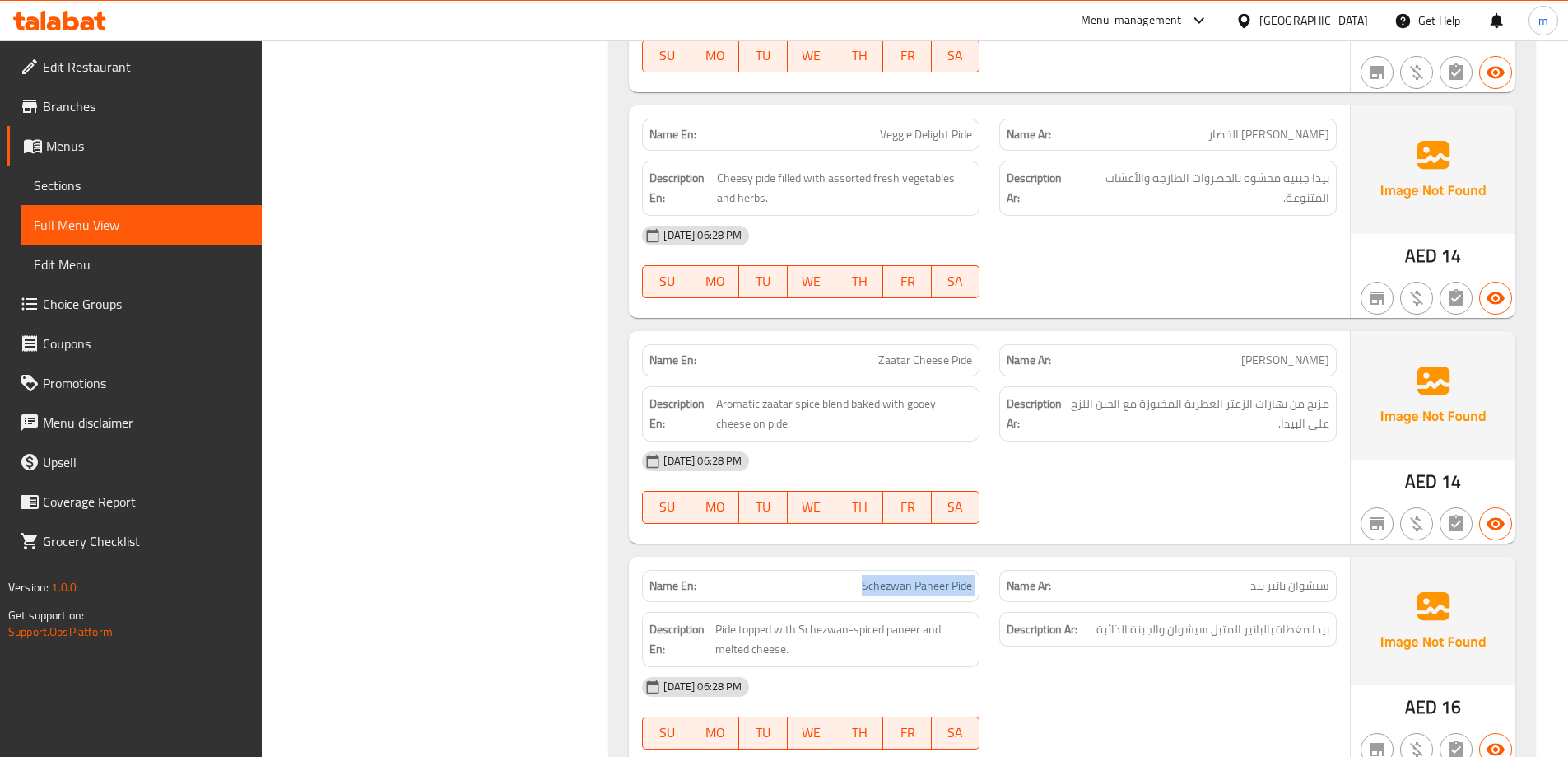
click at [919, 578] on span "Schezwan Paneer Pide" at bounding box center [916, 587] width 110 height 18
copy span "Schezwan Paneer Pide"
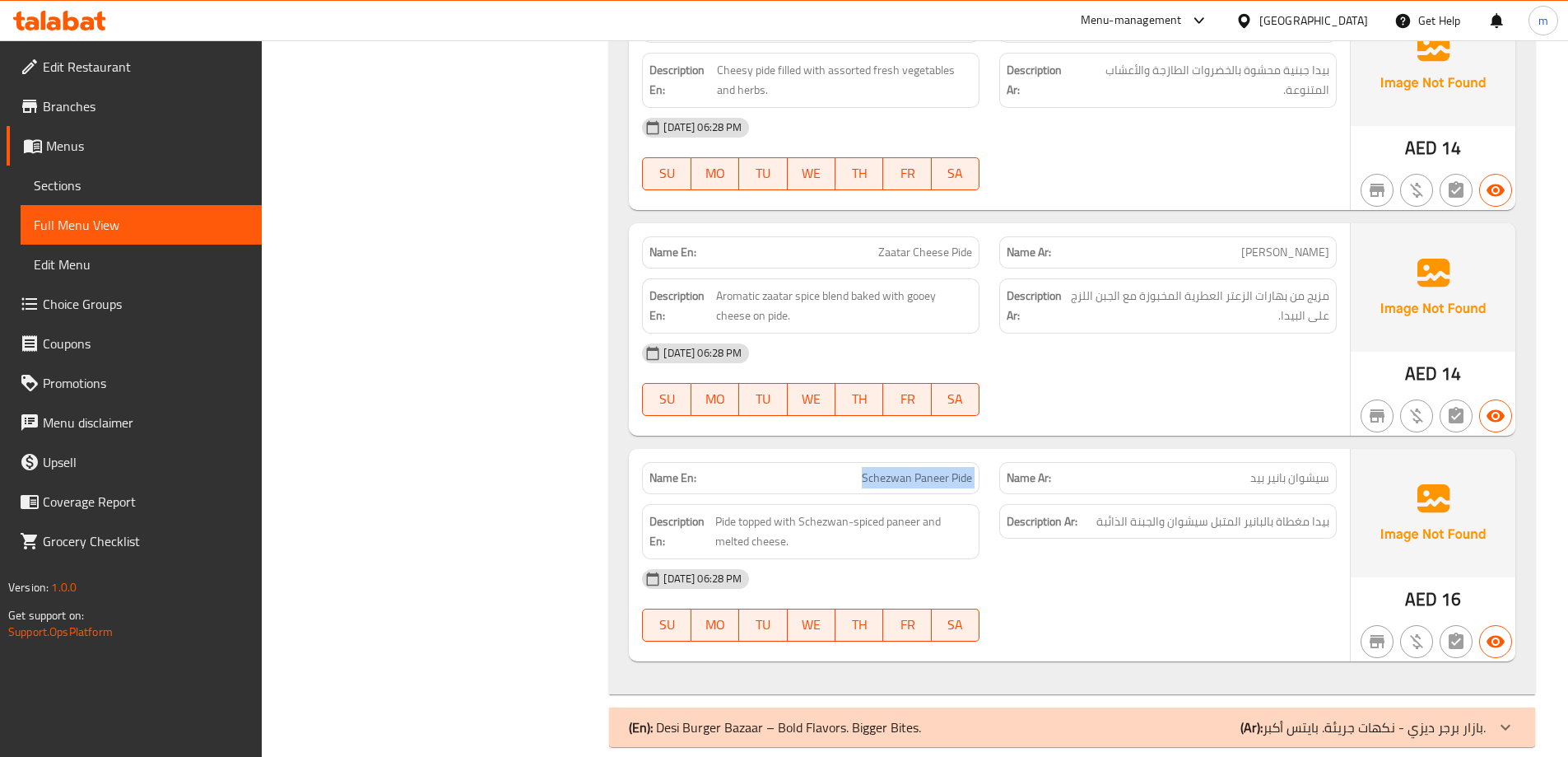
scroll to position [6384, 0]
click at [1205, 715] on div "(En): Desi Burger Bazaar – Bold Flavors. Bigger Bites. (Ar): بازار برجر ديزي - …" at bounding box center [1058, 725] width 857 height 19
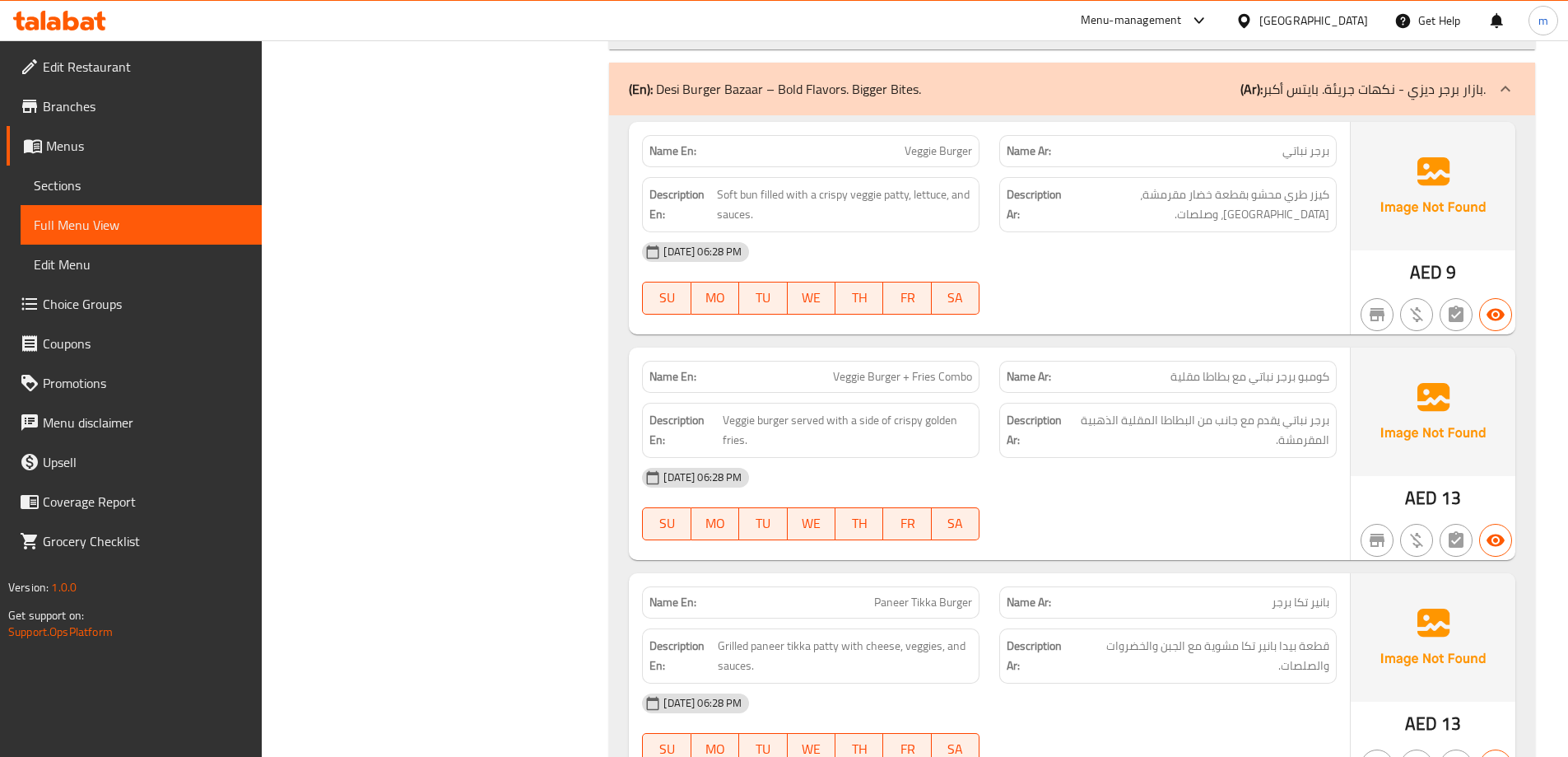
scroll to position [7126, 0]
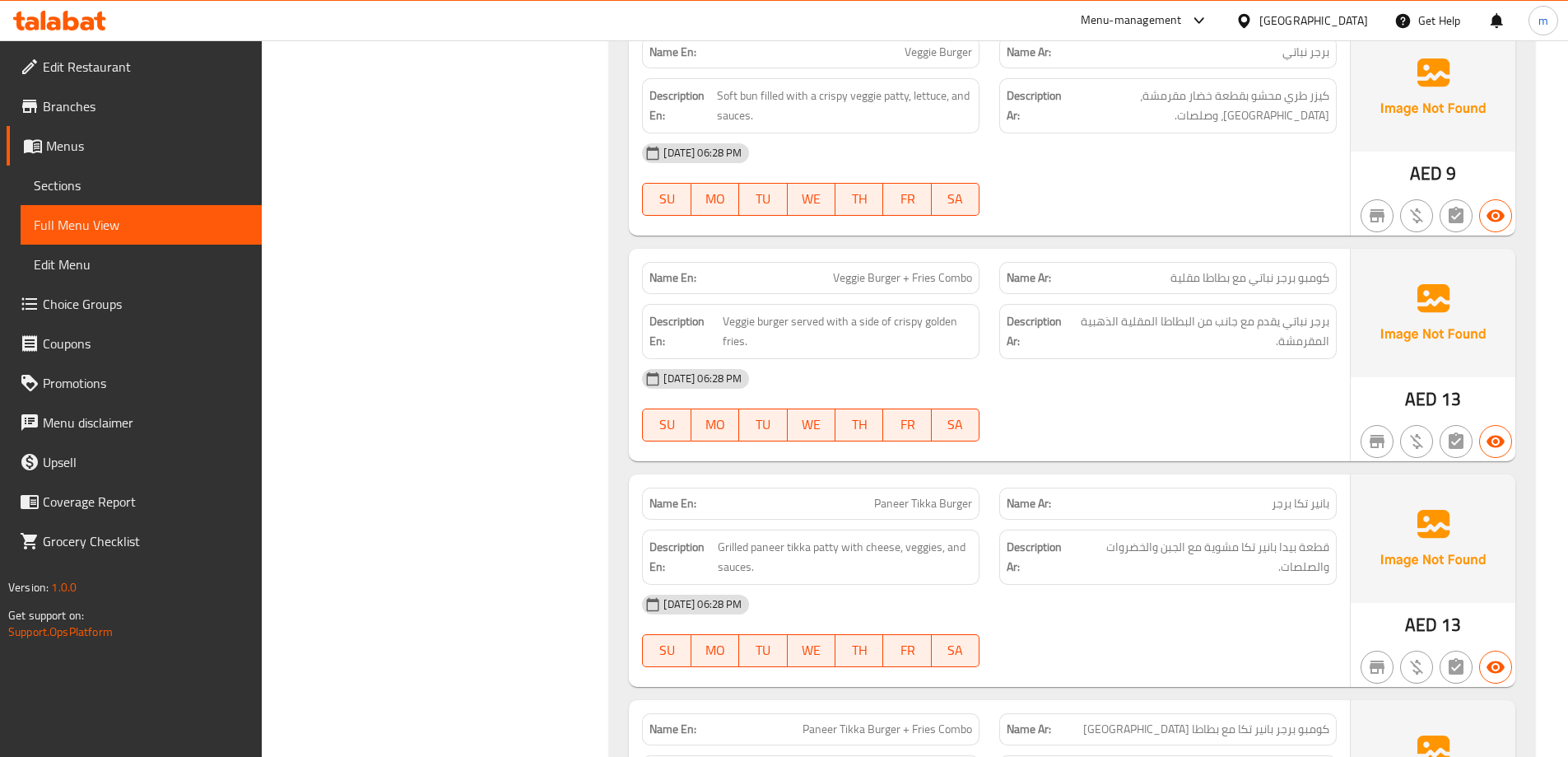
click at [853, 269] on span "Veggie Burger + Fries Combo" at bounding box center [903, 278] width 139 height 18
click at [855, 269] on span "Veggie Burger + Fries Combo" at bounding box center [903, 278] width 139 height 18
copy span "Veggie Burger + Fries Combo"
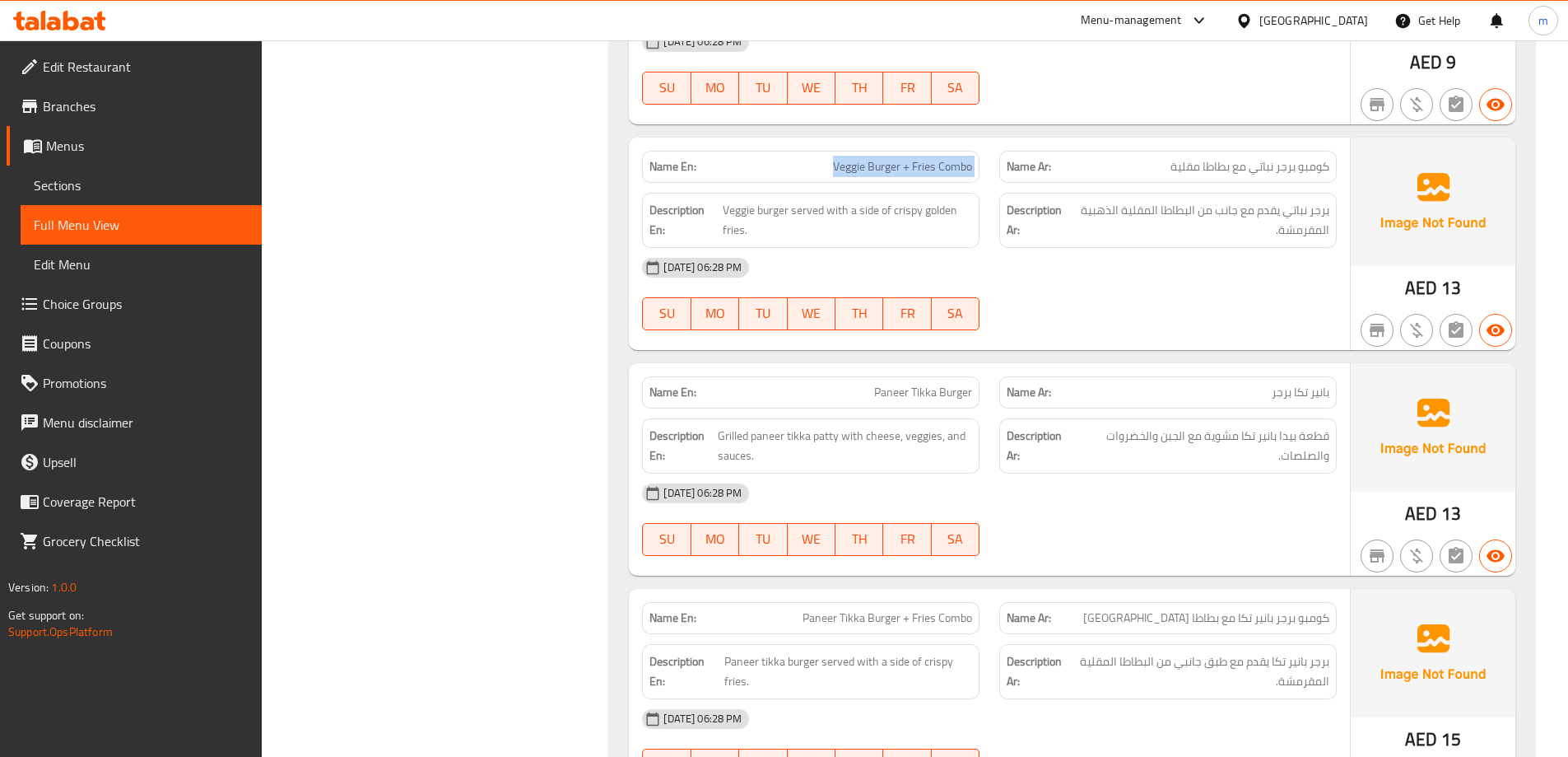
scroll to position [7327, 0]
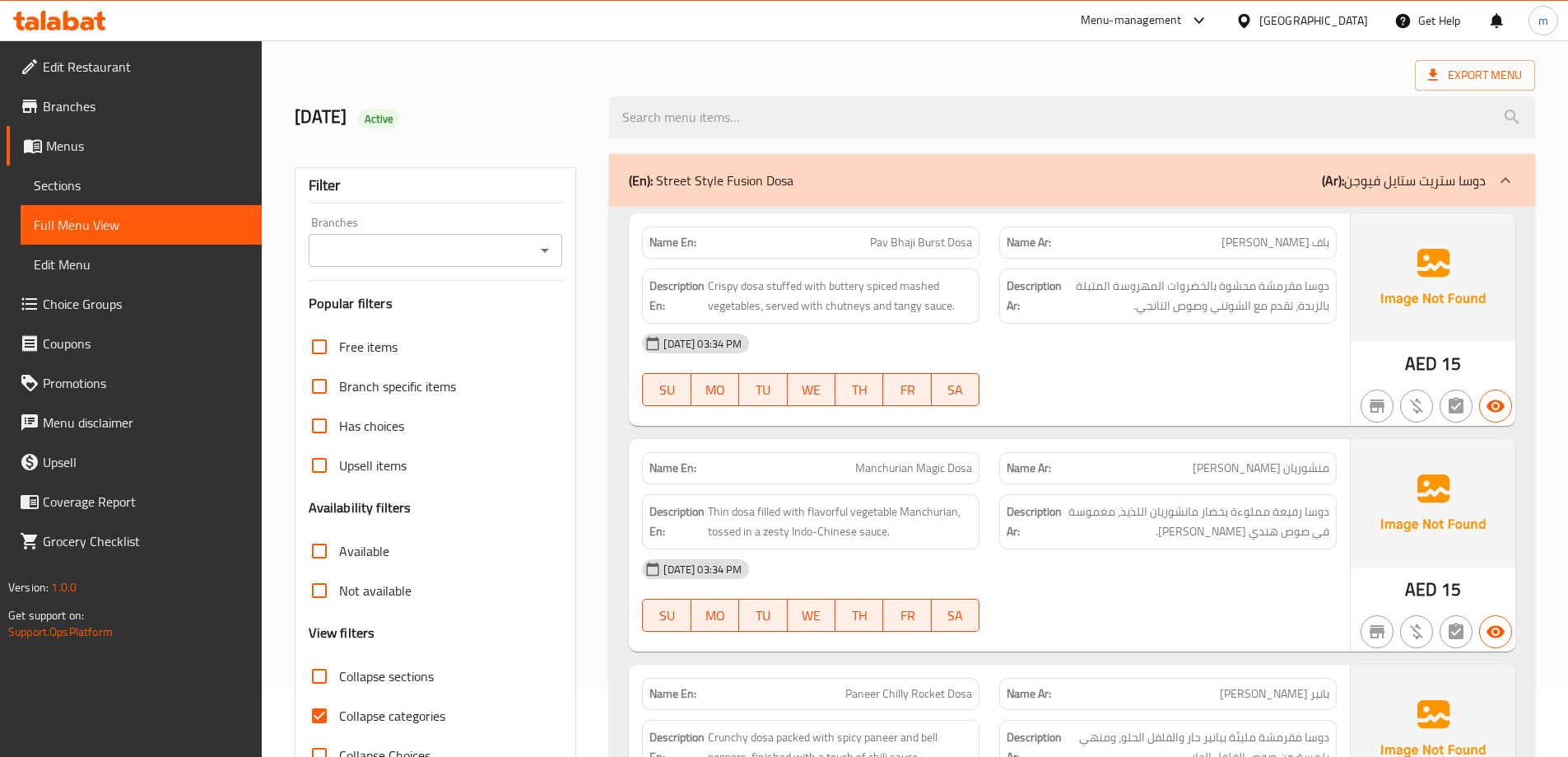
scroll to position [247, 0]
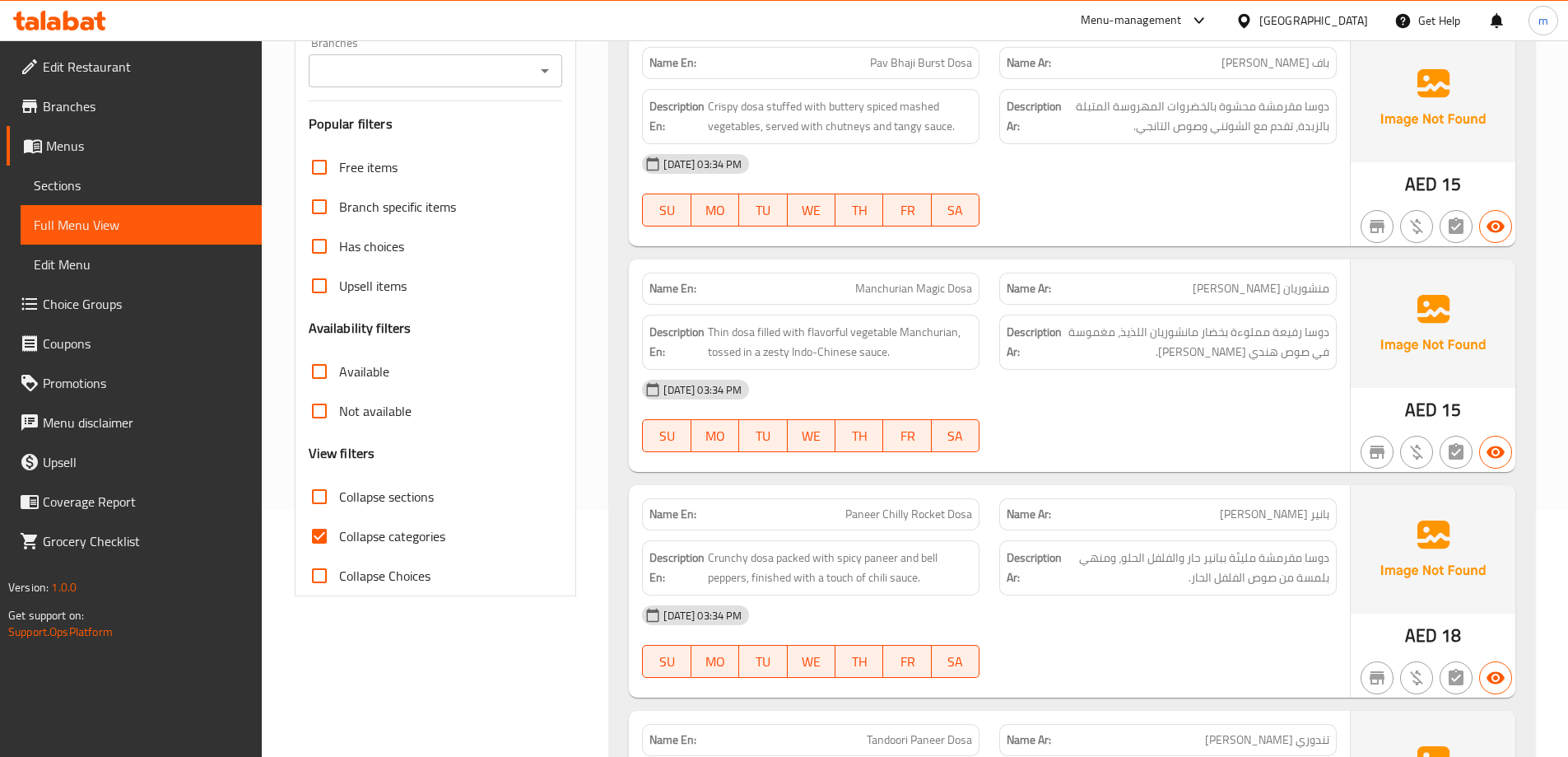
click at [392, 550] on label "Collapse categories" at bounding box center [373, 536] width 146 height 40
click at [339, 550] on input "Collapse categories" at bounding box center [319, 536] width 40 height 40
checkbox input "false"
click at [392, 507] on span "Collapse sections" at bounding box center [386, 497] width 94 height 19
click at [339, 507] on input "Collapse sections" at bounding box center [319, 496] width 40 height 40
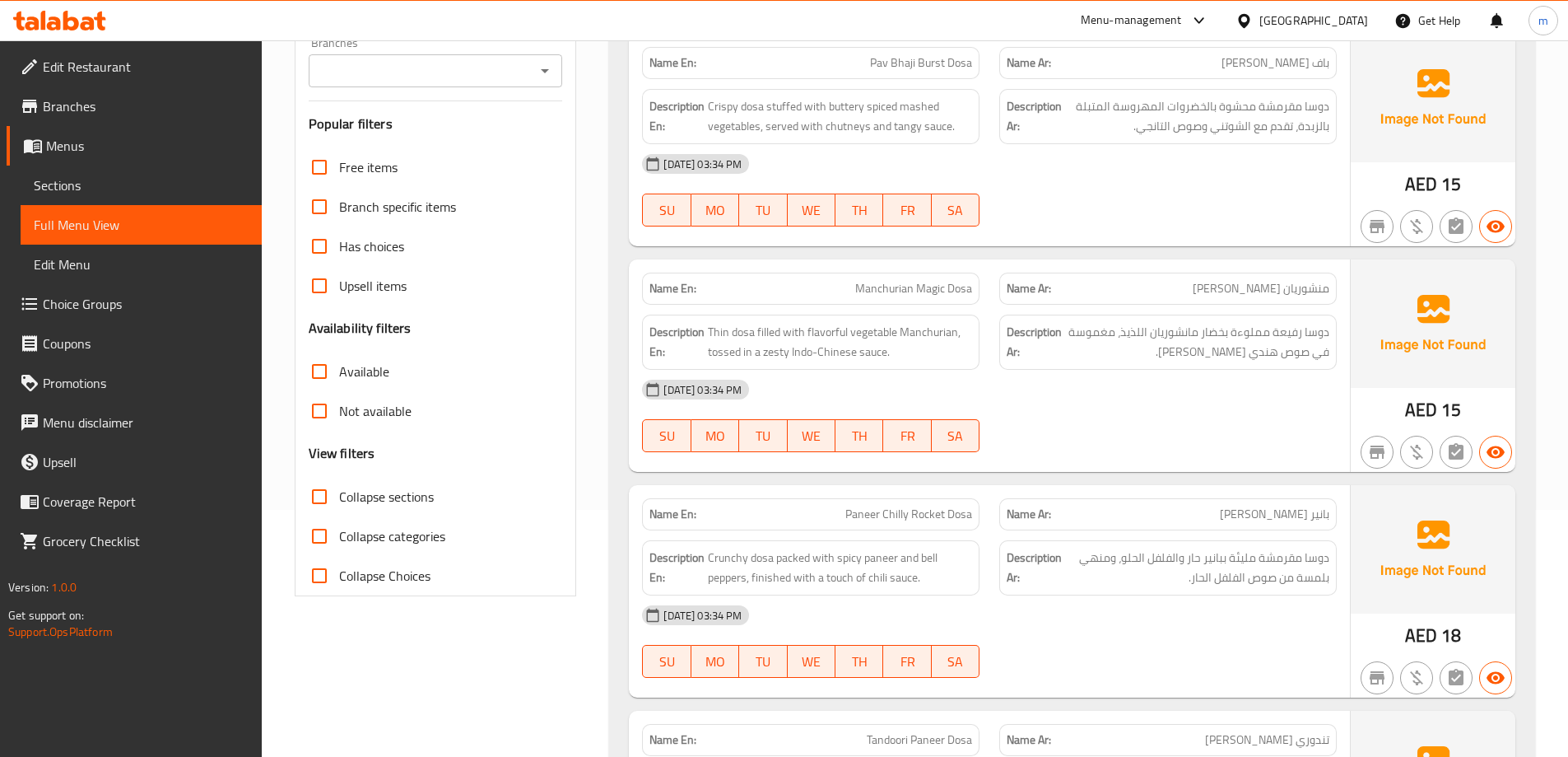
checkbox input "true"
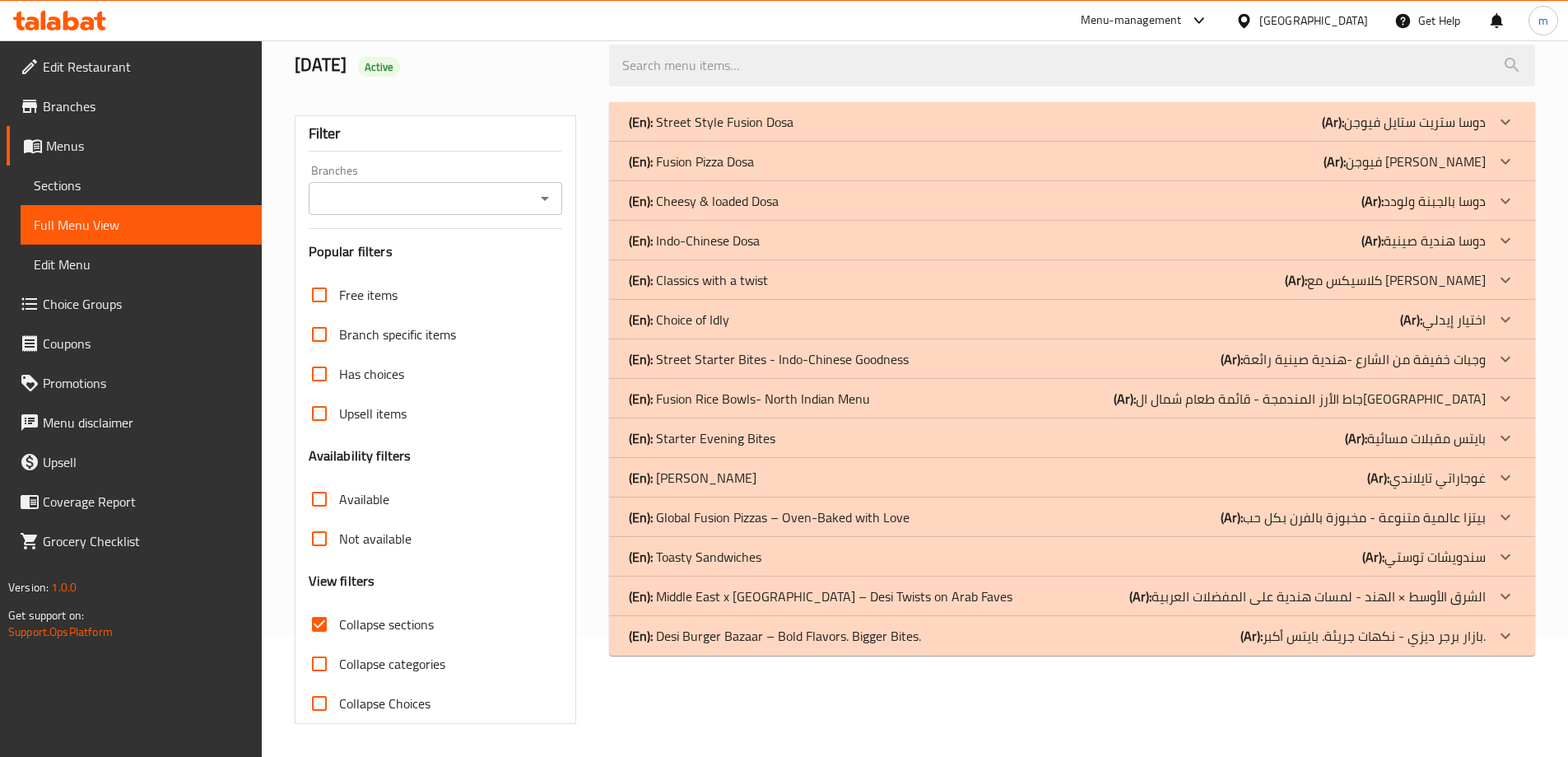
scroll to position [120, 0]
click at [1270, 333] on div "(En): Choice of Idly (Ar): اختيار إيدلي" at bounding box center [1072, 320] width 926 height 40
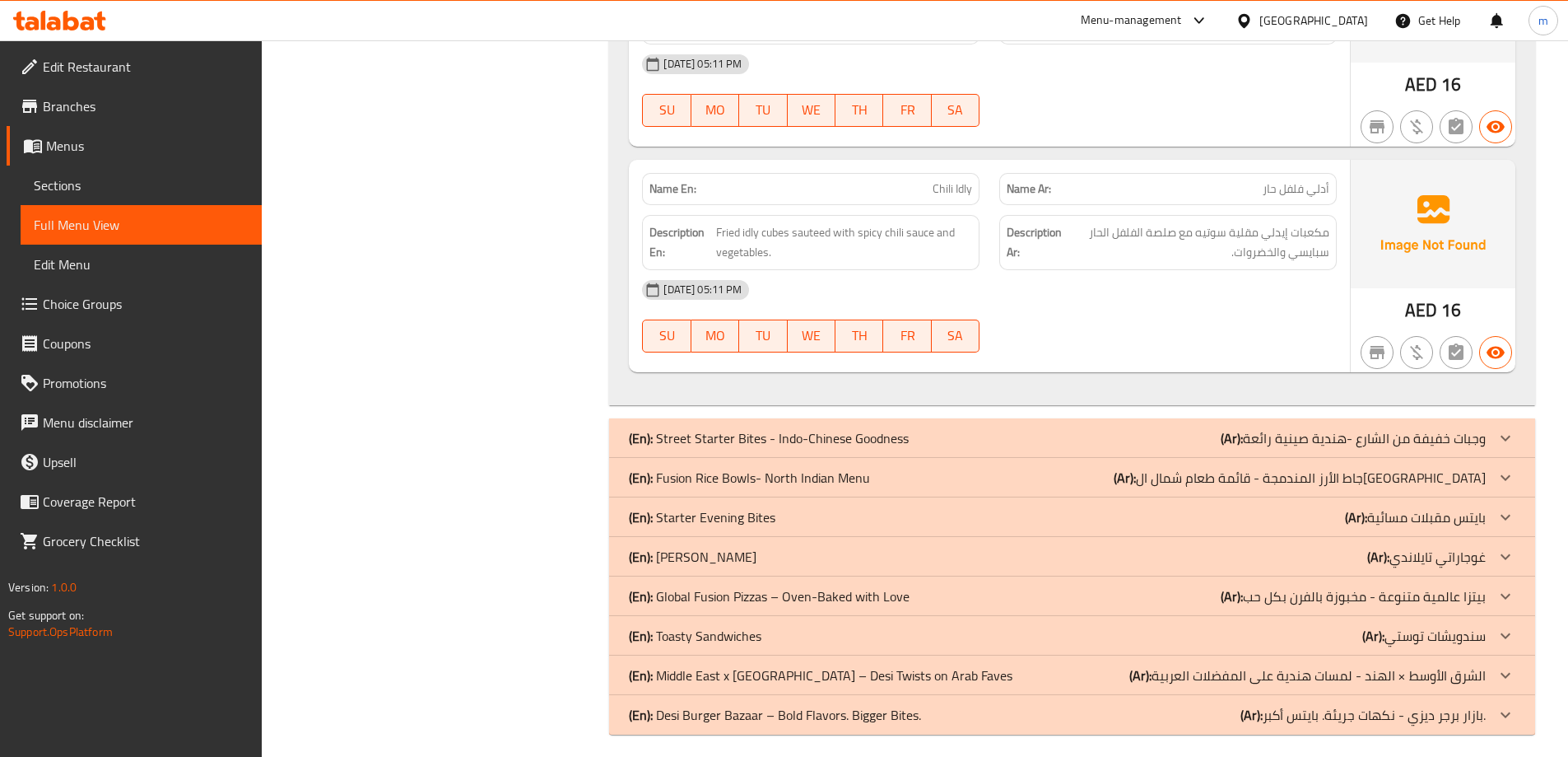
scroll to position [1566, 0]
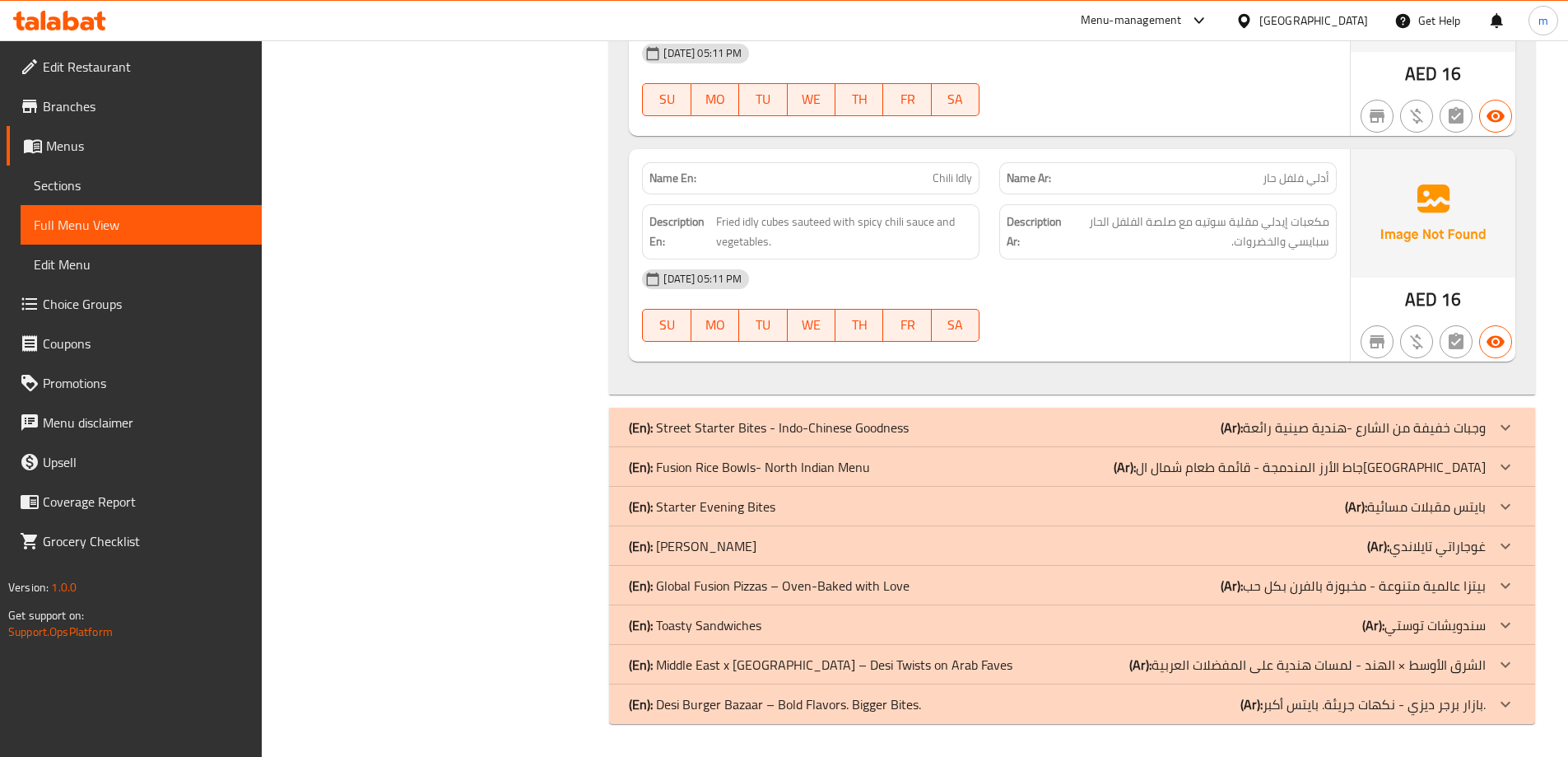
click at [1179, 433] on div "(En): Street Starter Bites - Indo-Chinese Goodness (Ar): وجبات خفيفة من الشارع …" at bounding box center [1058, 428] width 857 height 19
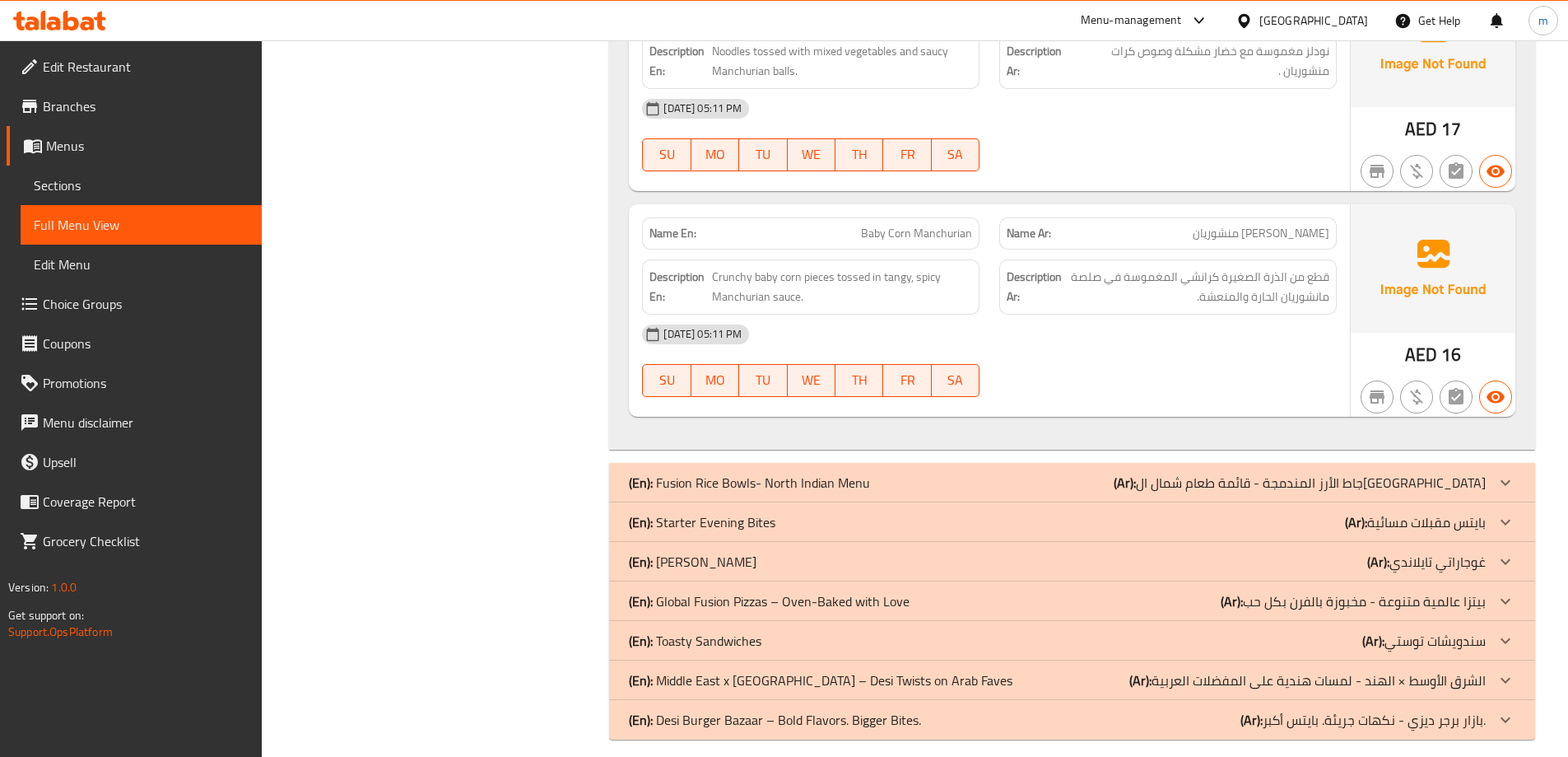
scroll to position [2966, 0]
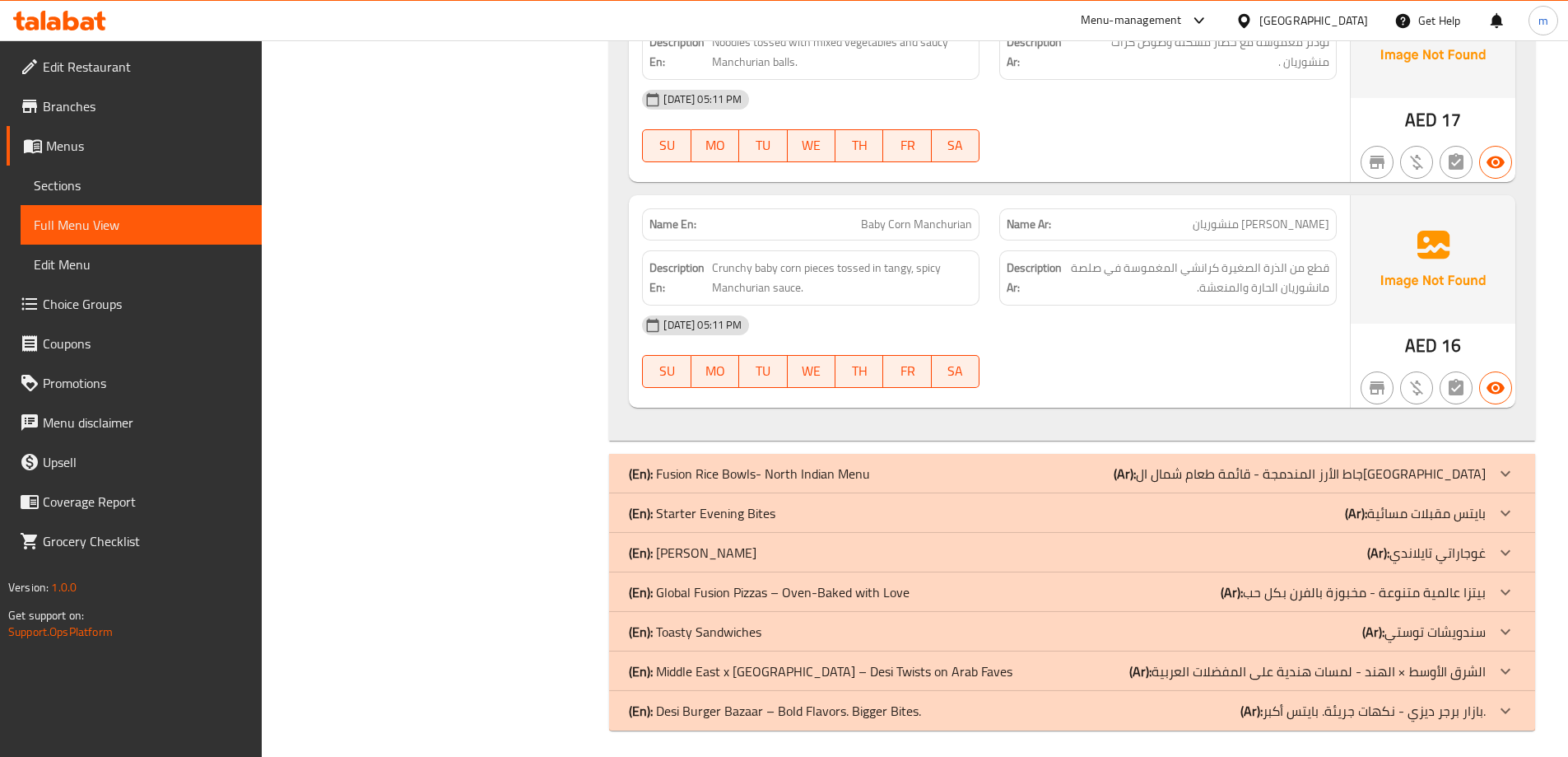
click at [1057, 471] on div "(En): Fusion Rice Bowls- North Indian Menu (Ar): جاط الأرز المندمجة - قائمة طعا…" at bounding box center [1058, 473] width 857 height 19
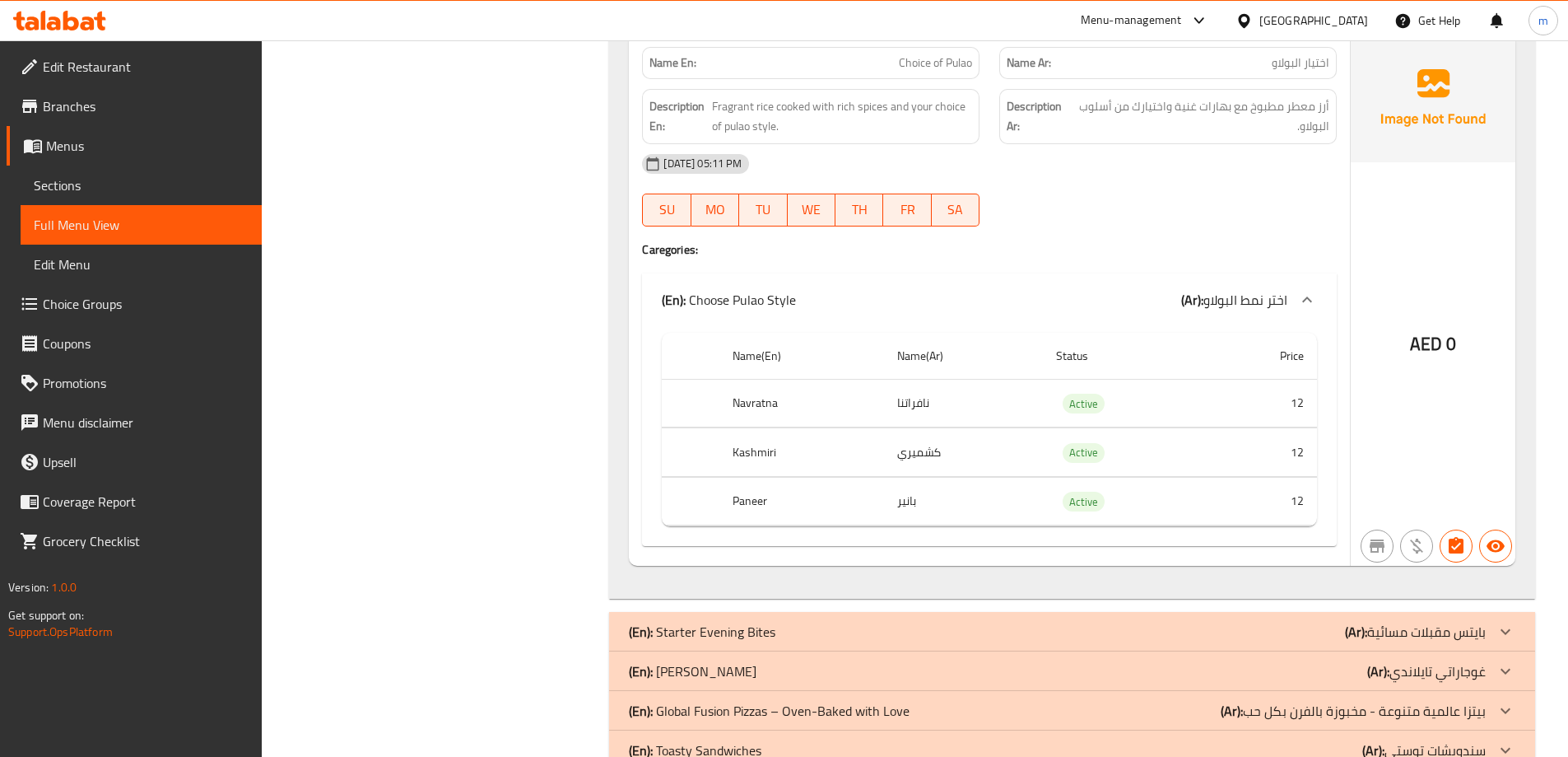
scroll to position [5107, 0]
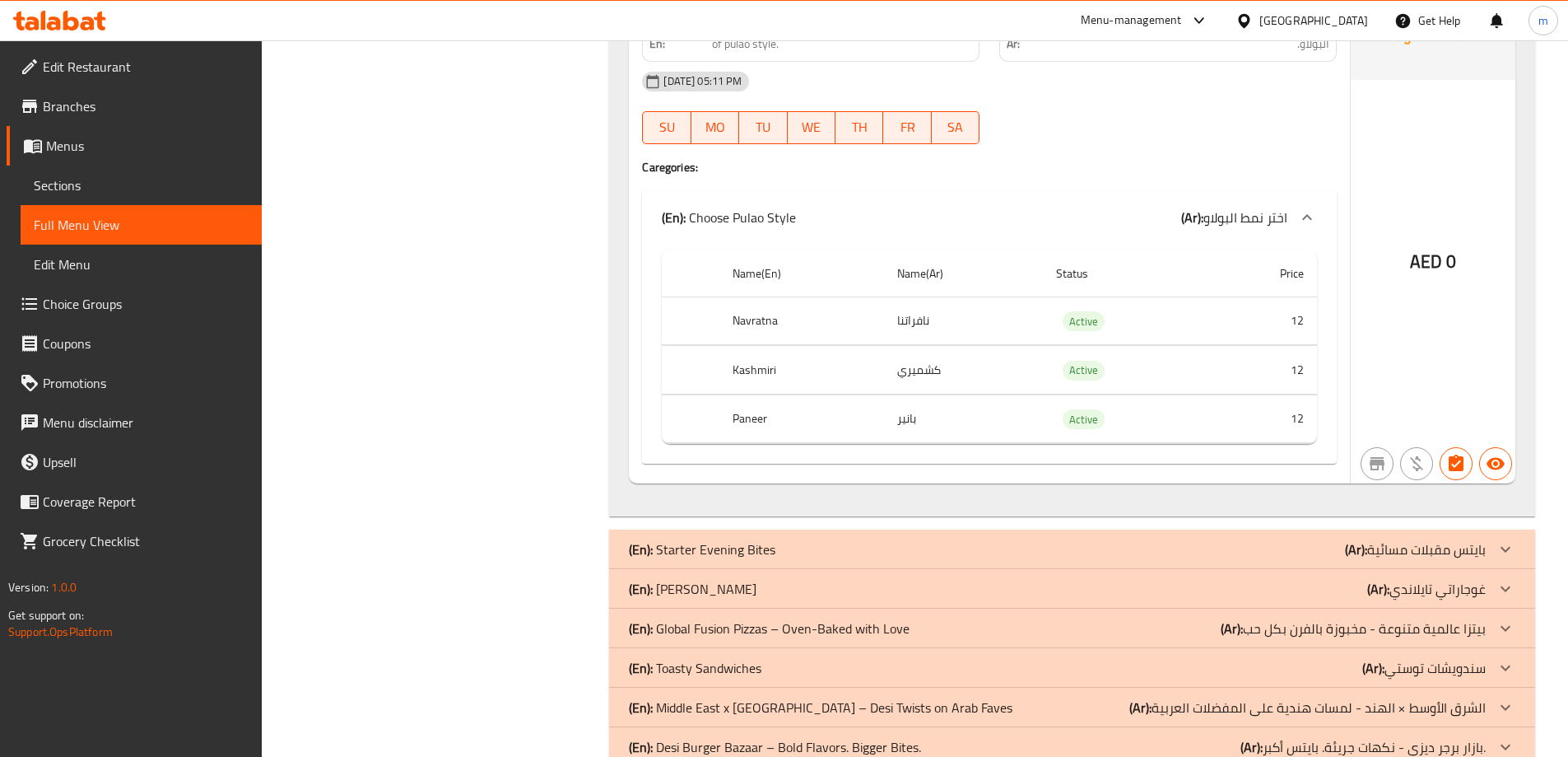
click at [1010, 545] on div "(En): Starter Evening Bites (Ar): بايتس مقبلات مسائية" at bounding box center [1058, 549] width 857 height 19
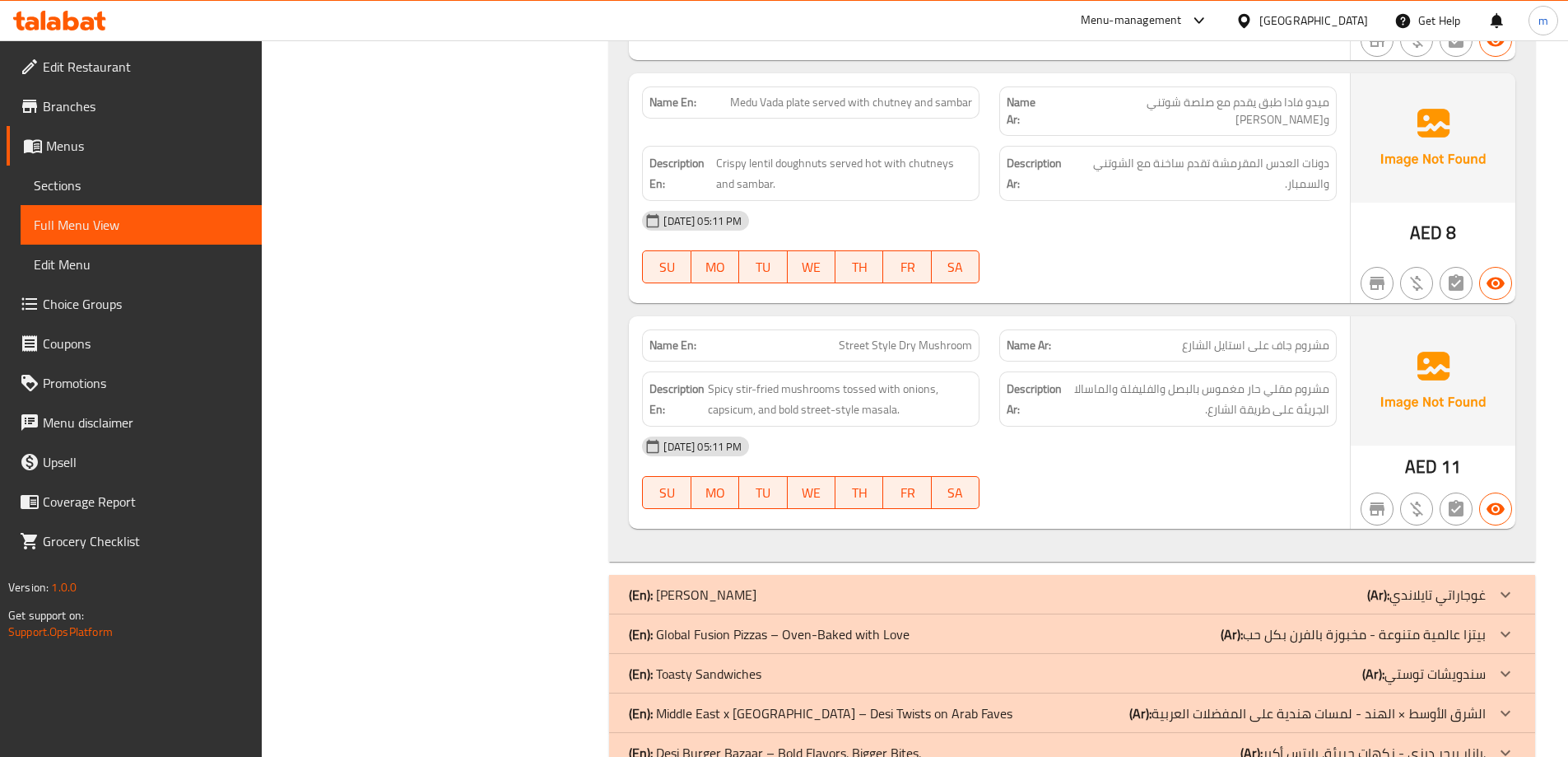
scroll to position [5880, 0]
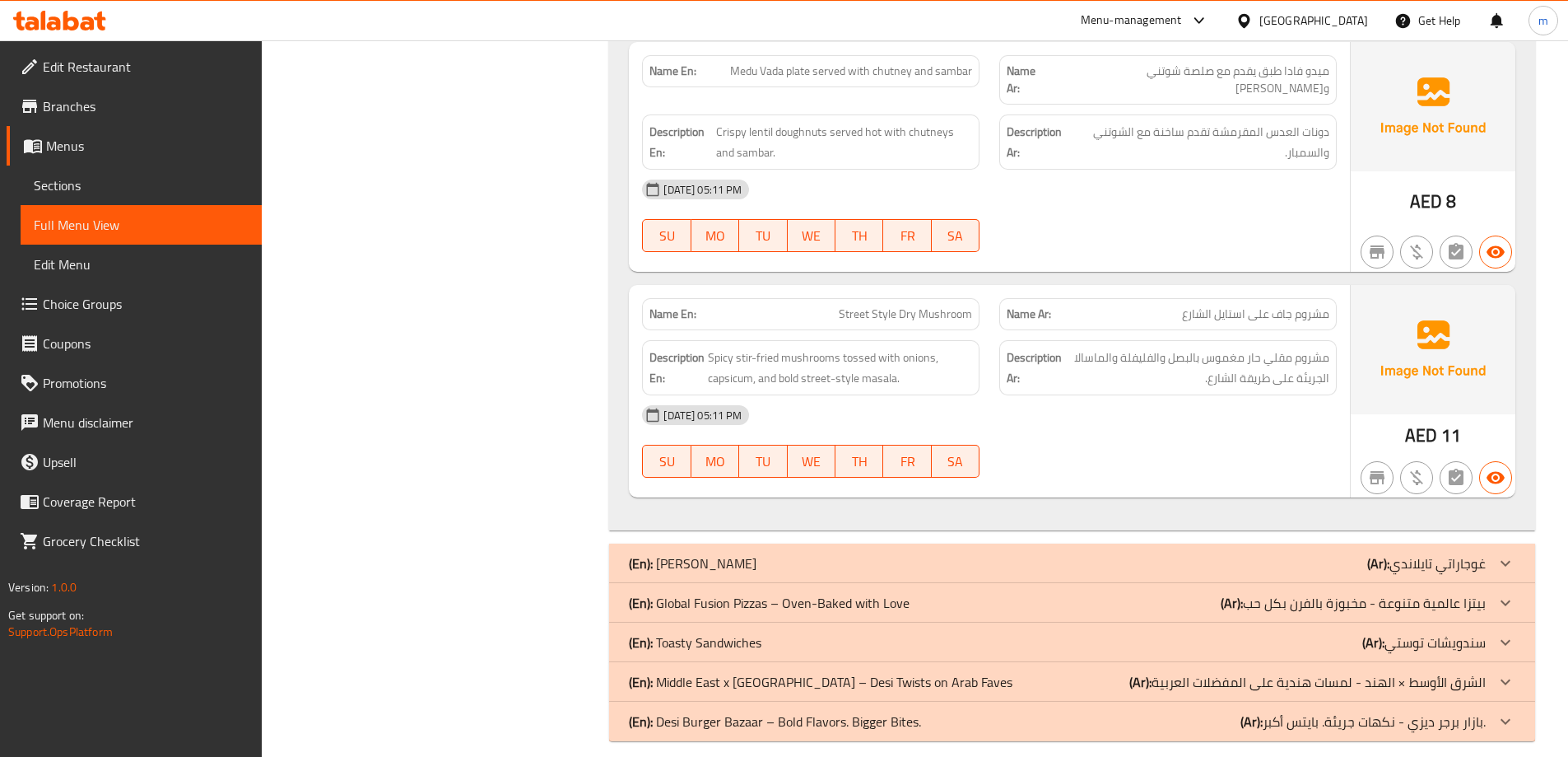
click at [1042, 544] on div "(En): Ghujarathi Thali (Ar): غوجاراتي تايلاندي" at bounding box center [1072, 563] width 926 height 40
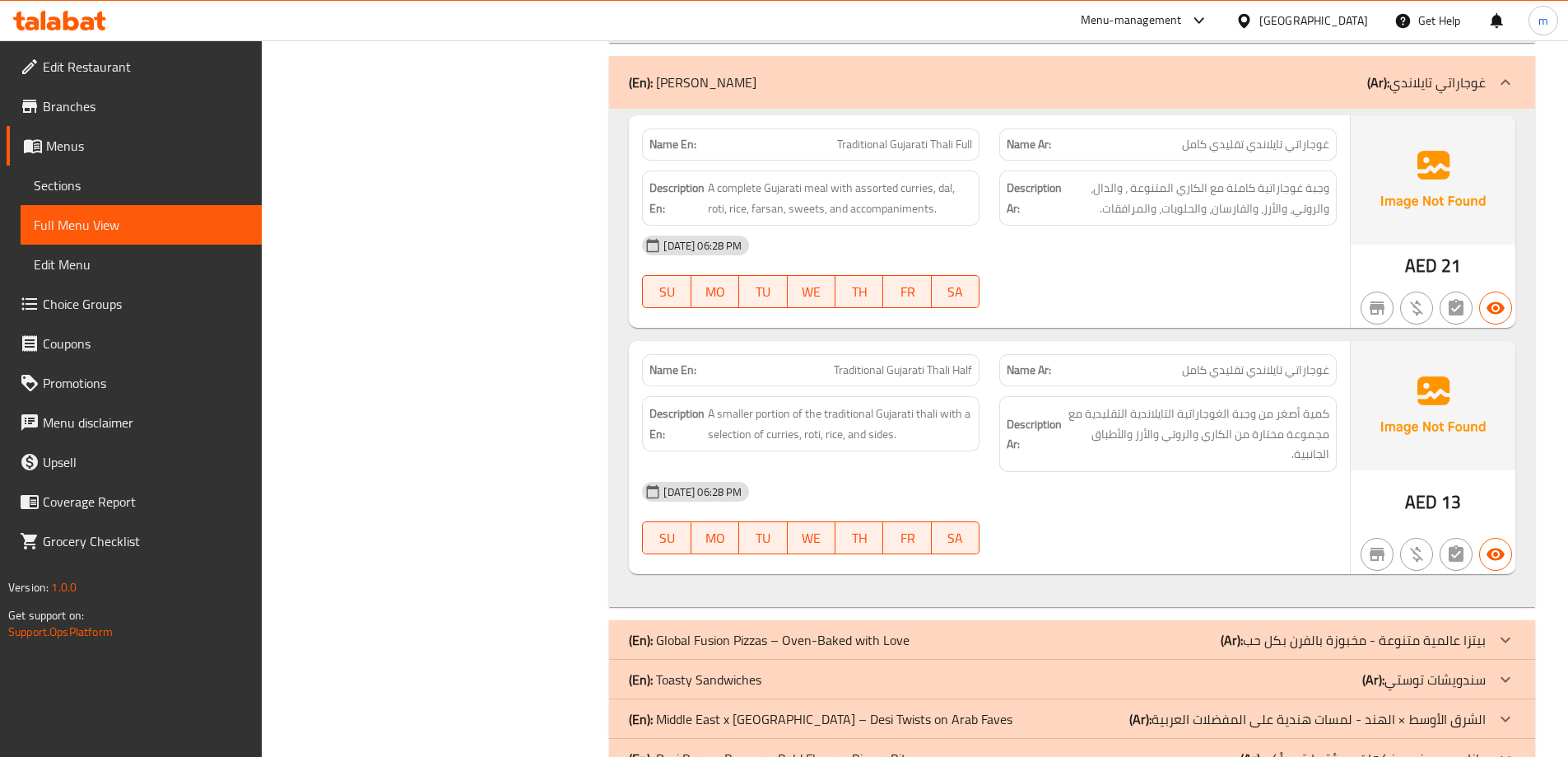
scroll to position [6405, 0]
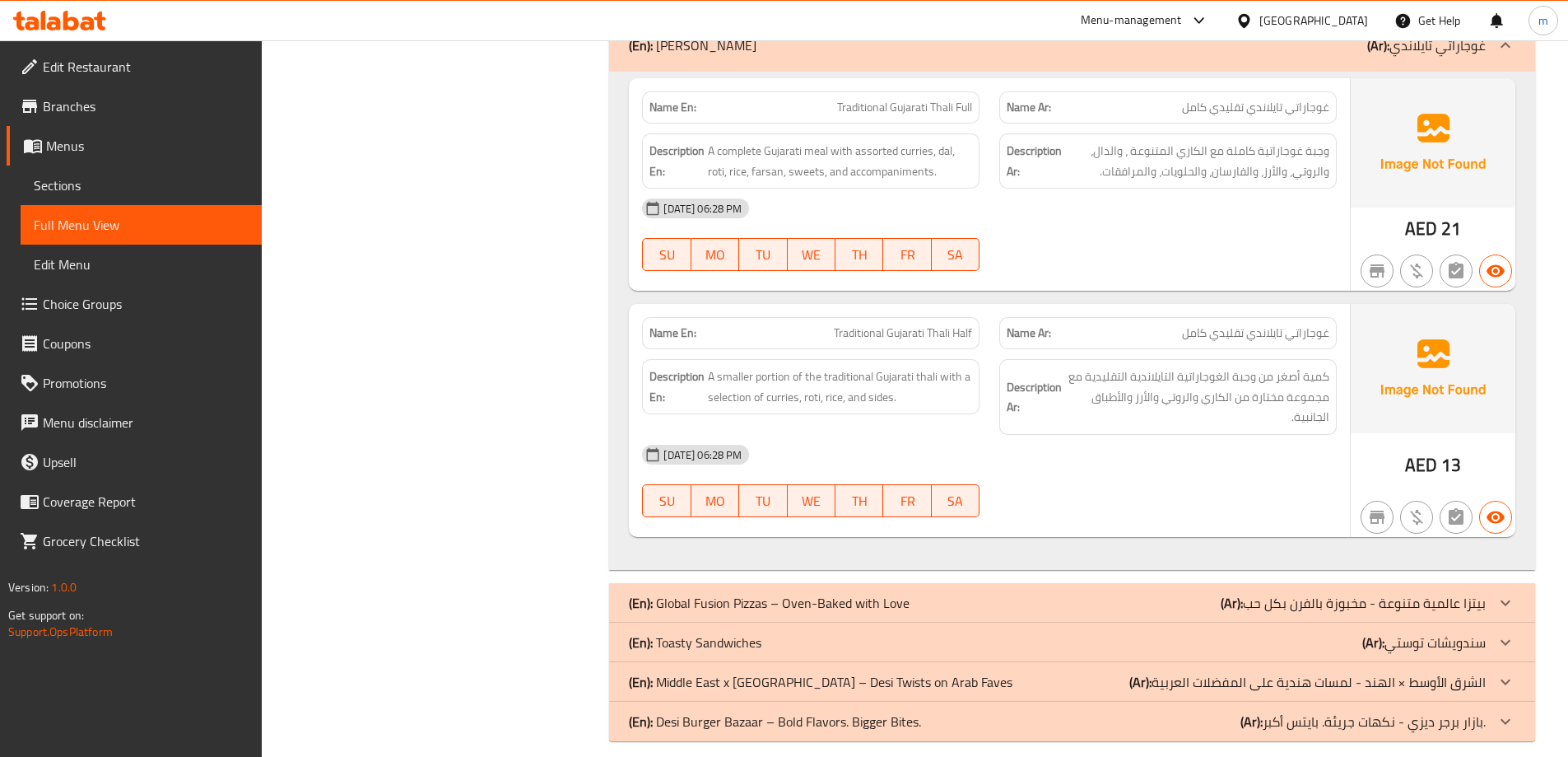
click at [1057, 594] on div "(En): Global Fusion Pizzas – Oven-Baked with Love (Ar): بيتزا عالمية متنوعة - م…" at bounding box center [1058, 603] width 857 height 19
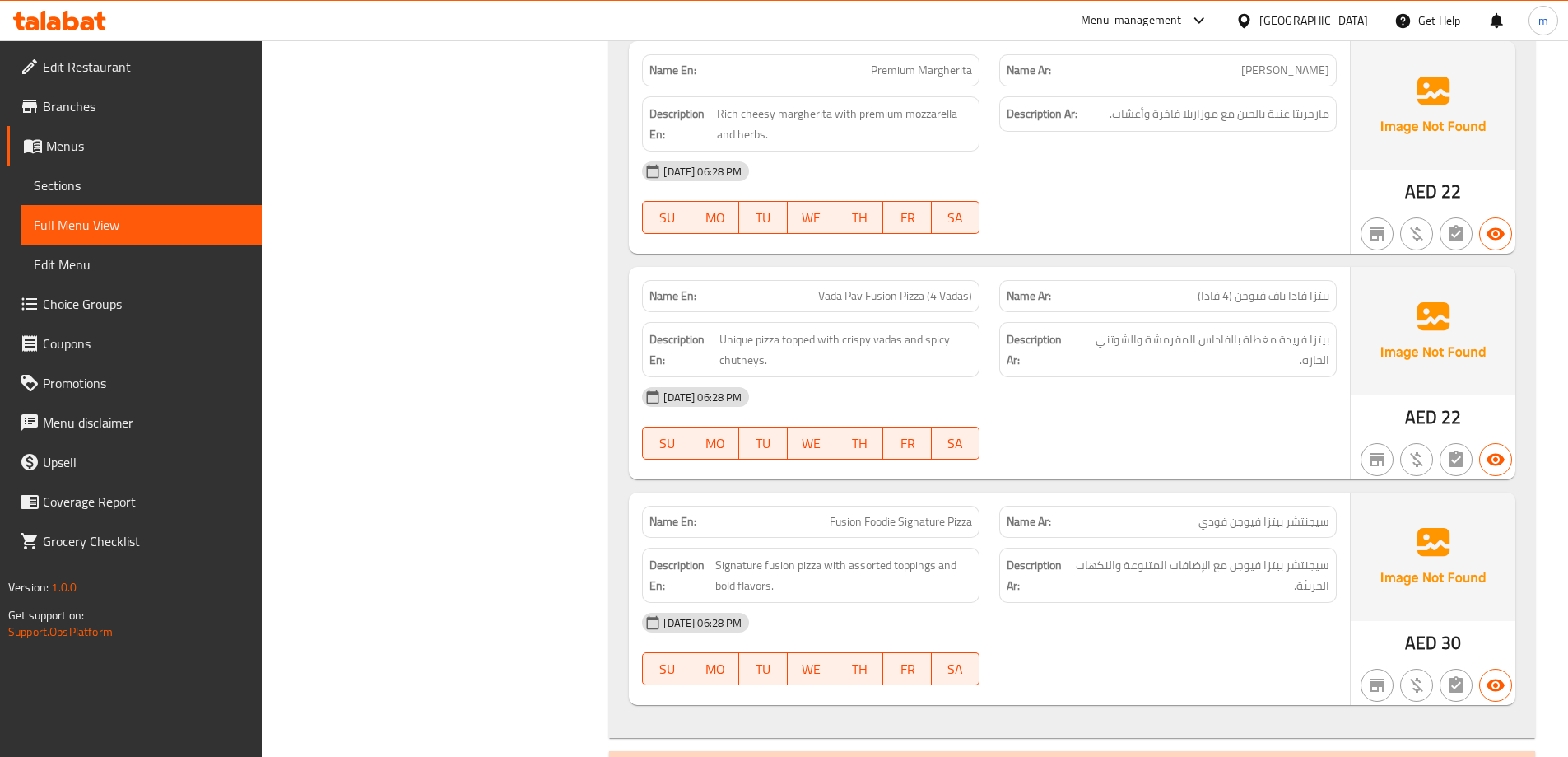
scroll to position [9437, 0]
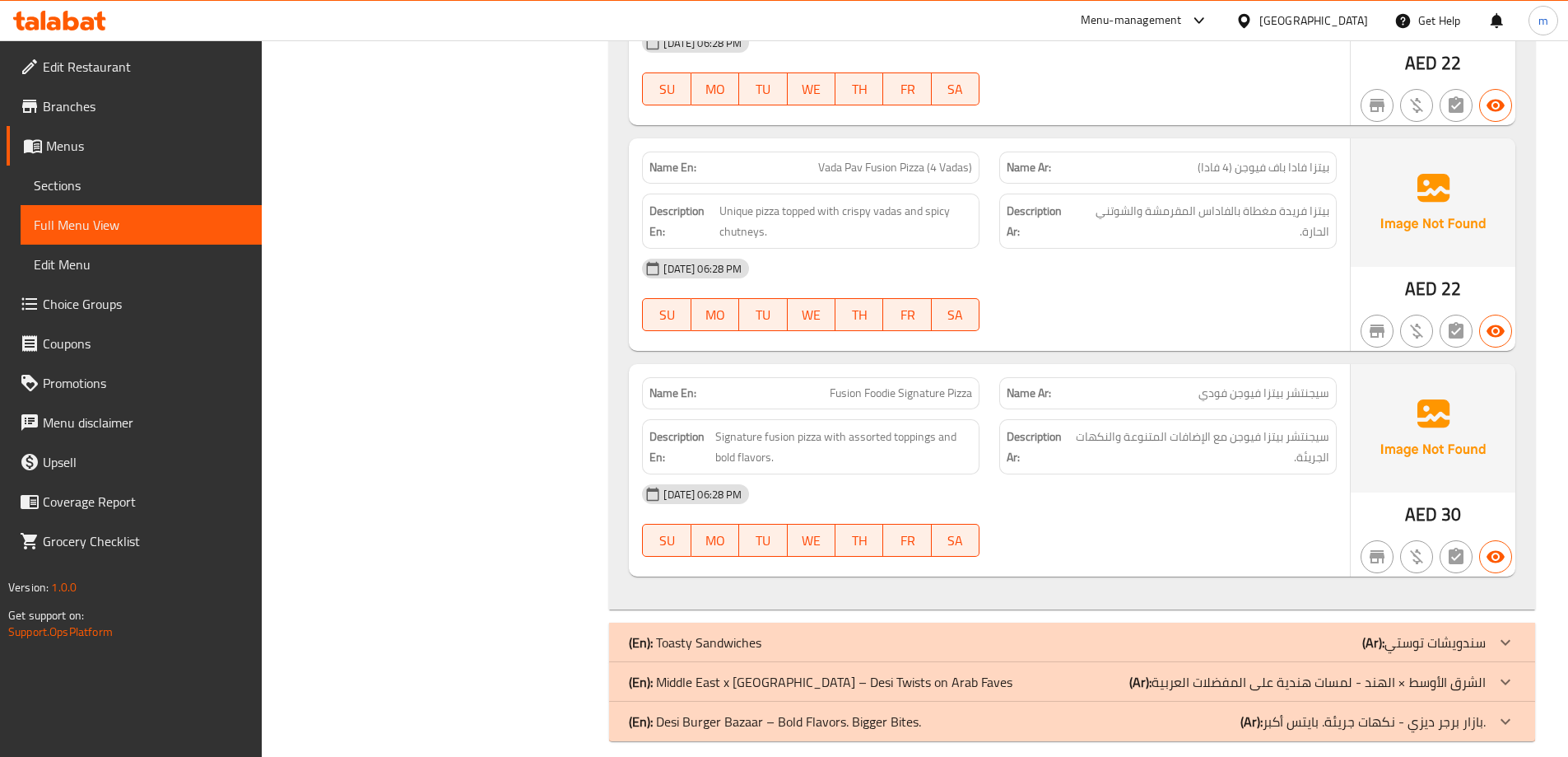
click at [1045, 632] on div "(En): Toasty Sandwiches (Ar): سندويشات توستي" at bounding box center [1058, 642] width 857 height 19
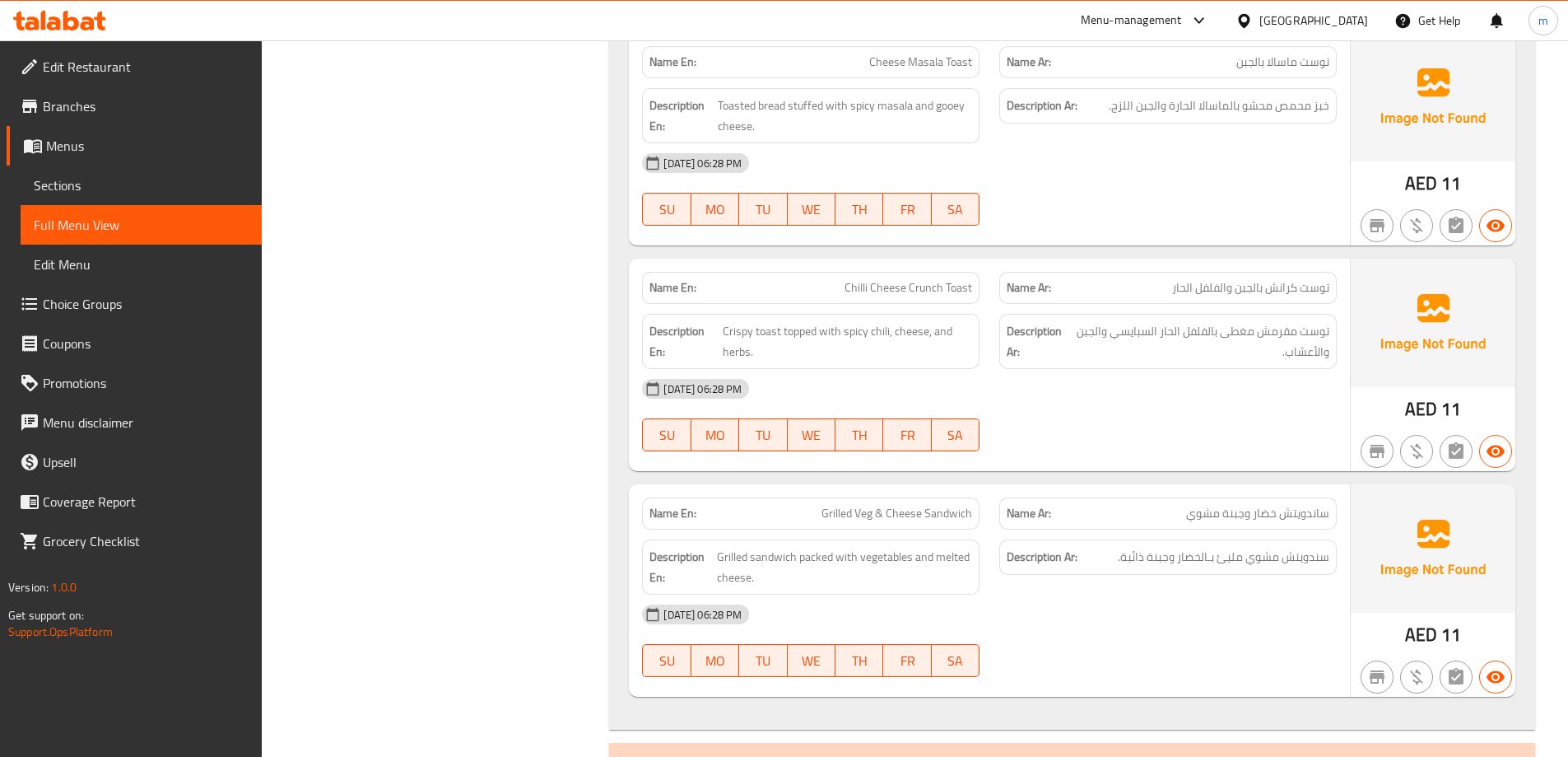
scroll to position [11069, 0]
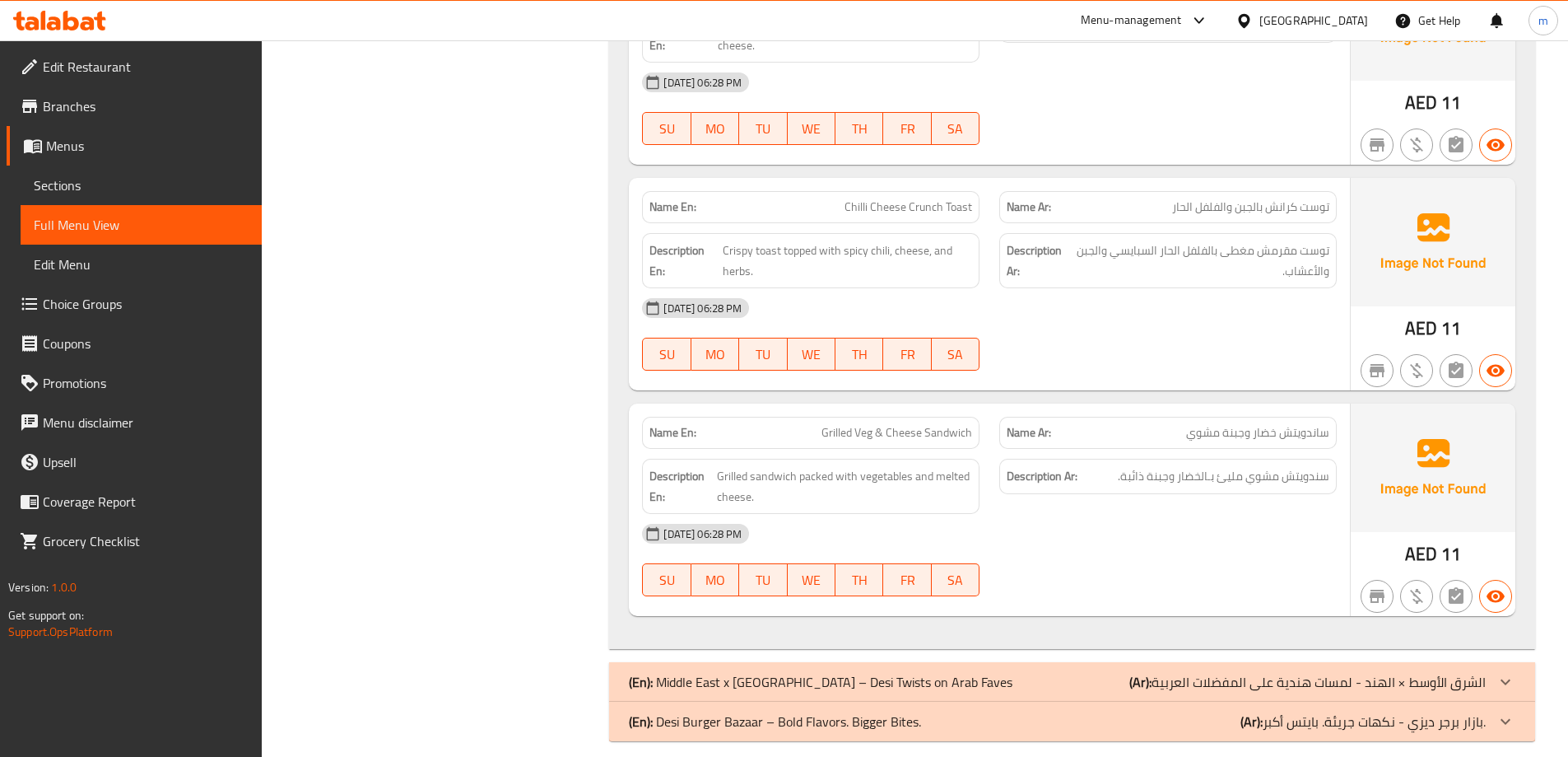
click at [1057, 672] on div "(En): Middle East x India – Desi Twists on Arab Faves (Ar): الشرق الأوسط × الهن…" at bounding box center [1058, 682] width 857 height 19
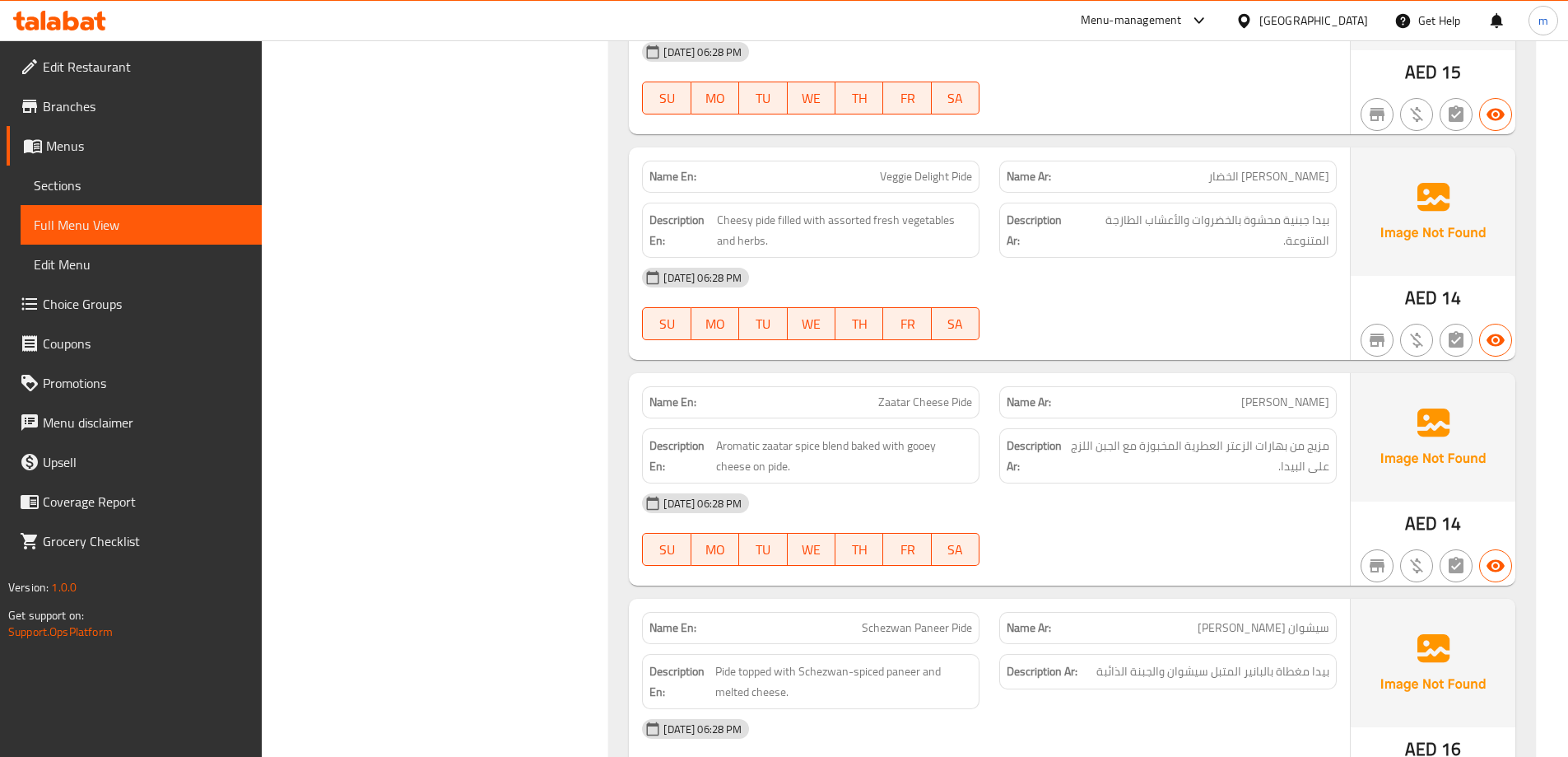
scroll to position [12250, 0]
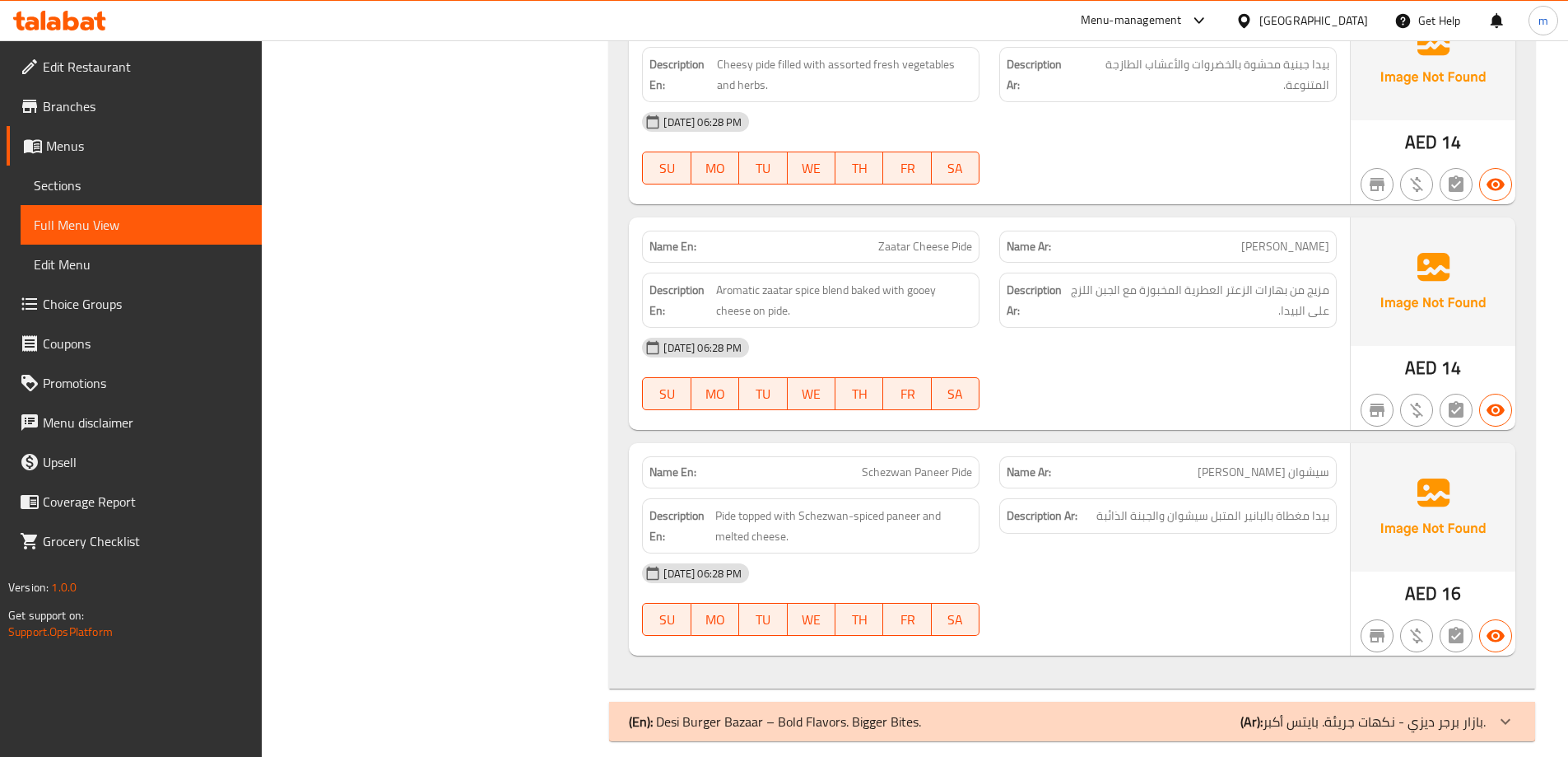
click at [1076, 711] on div "(En): Desi Burger Bazaar – Bold Flavors. Bigger Bites. (Ar): بازار برجر ديزي - …" at bounding box center [1058, 721] width 857 height 19
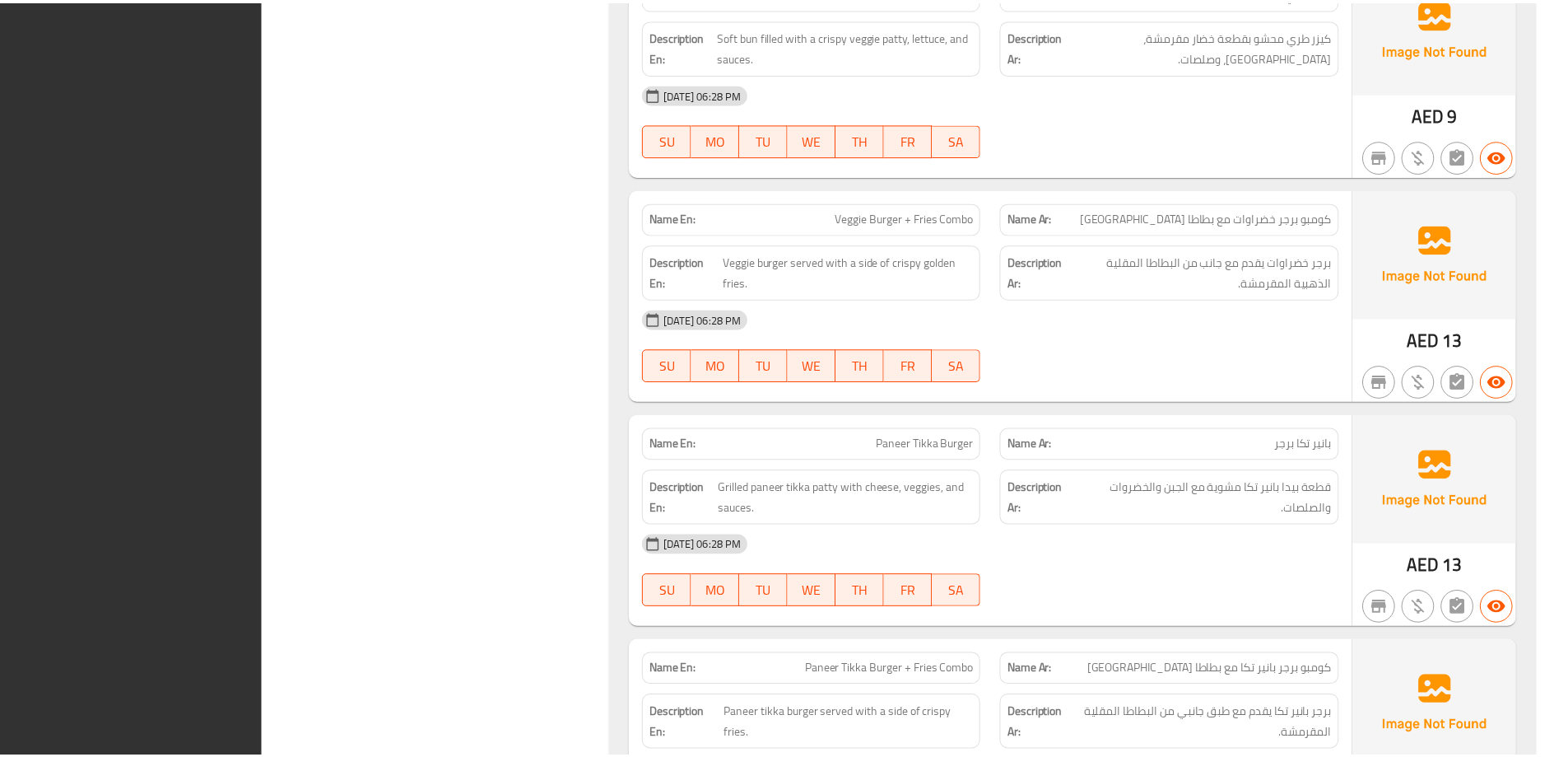
scroll to position [13172, 0]
